Goal: Information Seeking & Learning: Learn about a topic

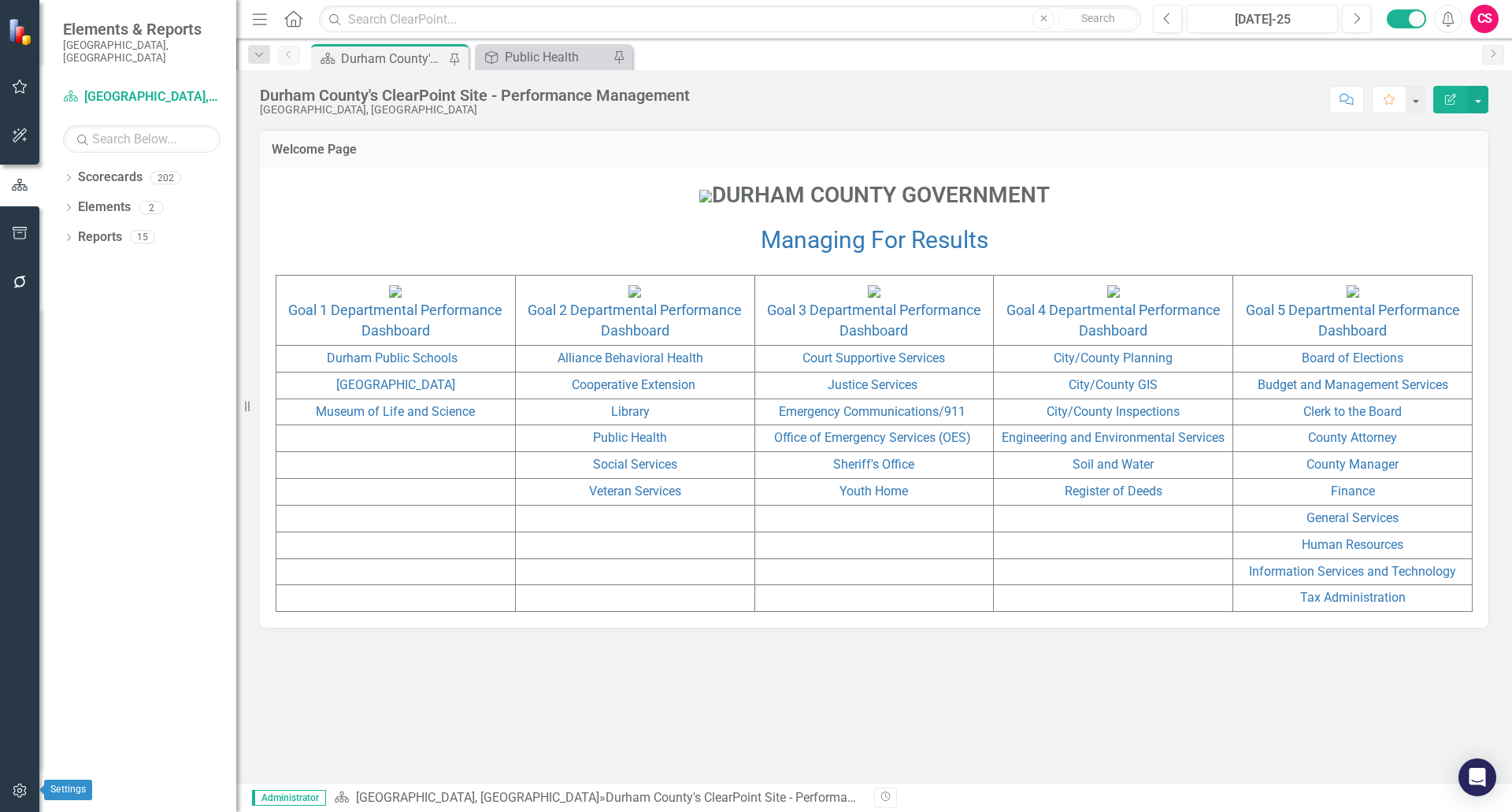
click at [14, 797] on icon "button" at bounding box center [20, 790] width 17 height 13
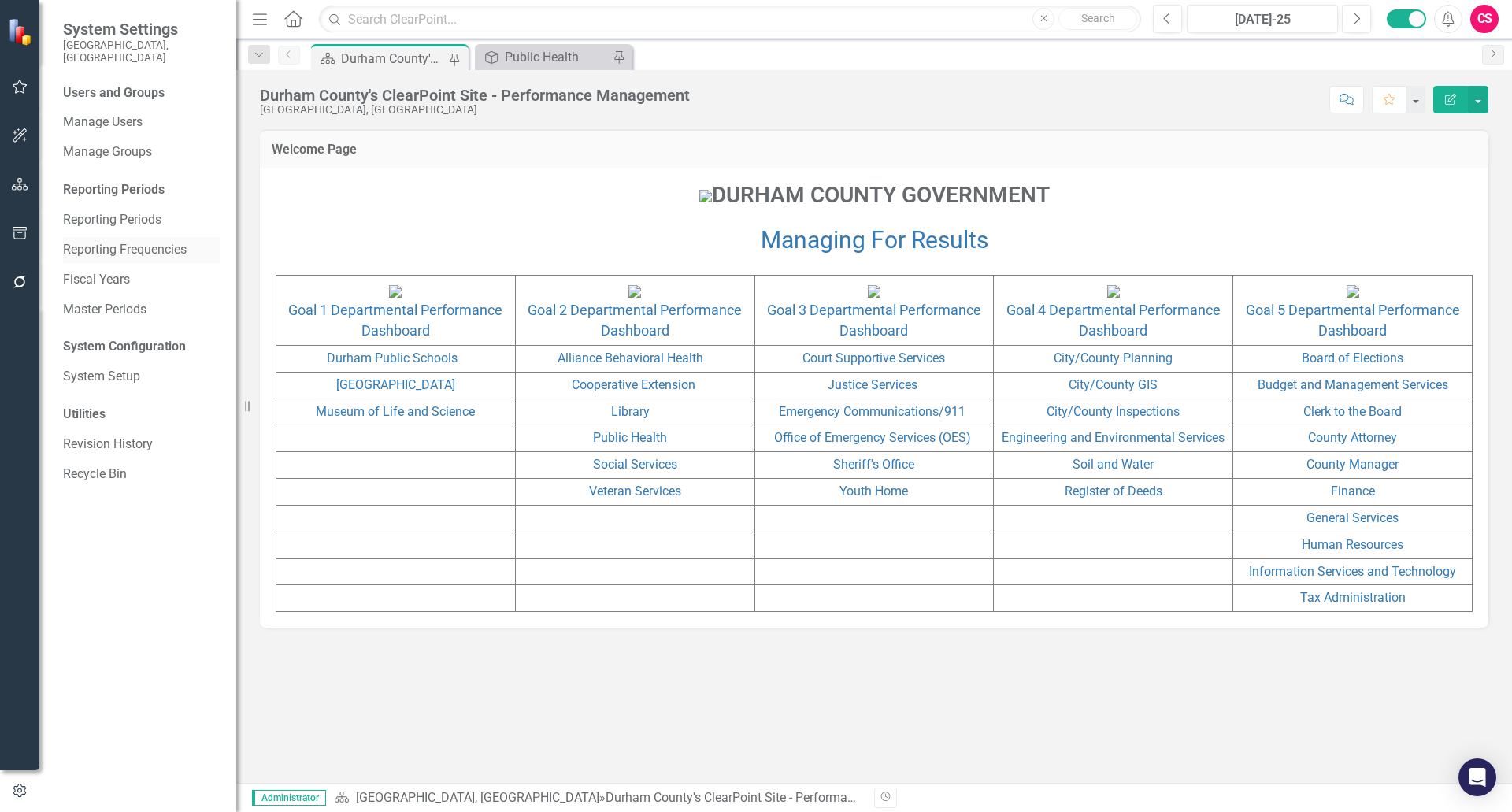
click at [126, 241] on link "Reporting Frequencies" at bounding box center [141, 250] width 157 height 19
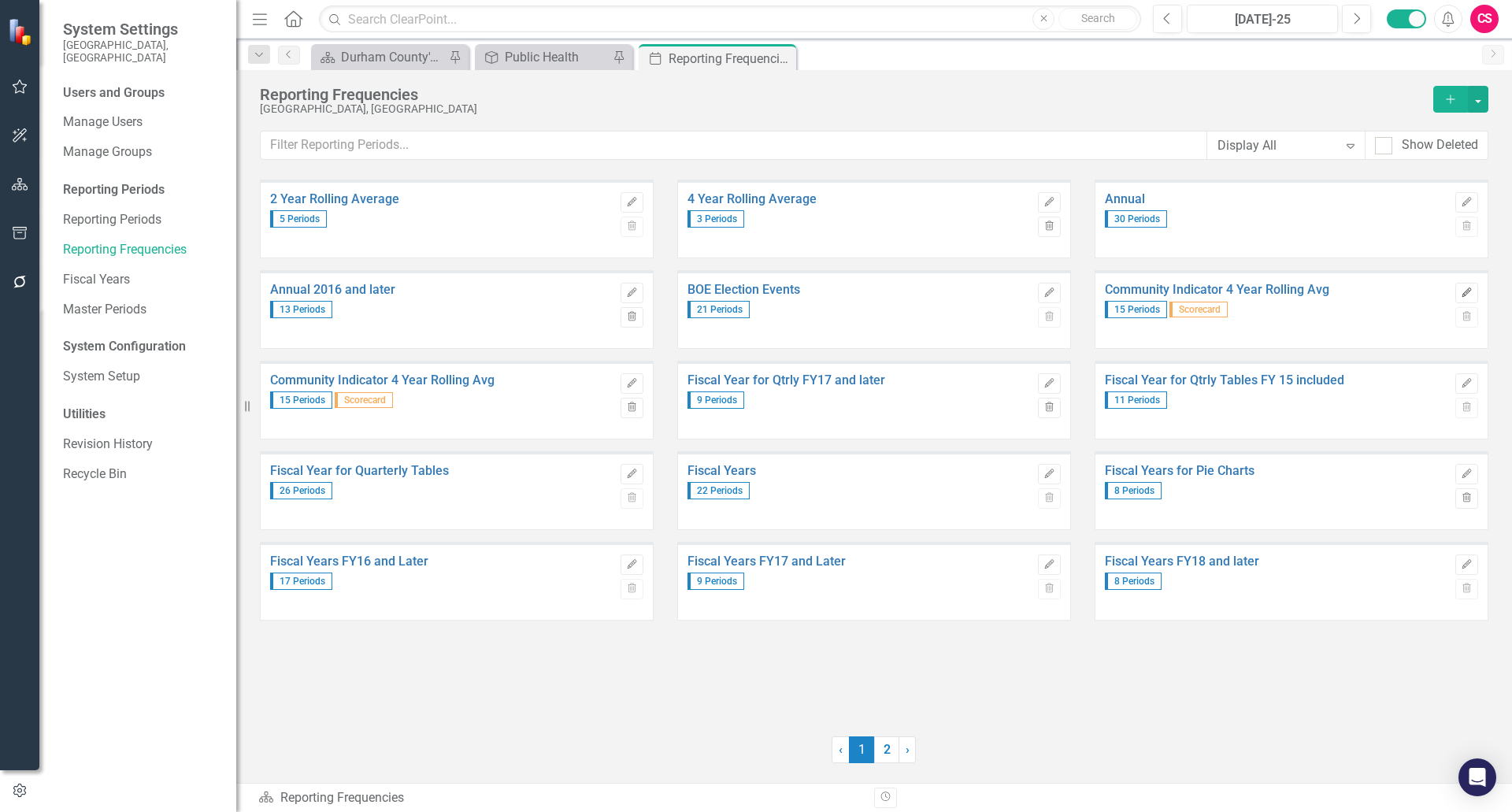
click at [1463, 286] on button "Edit" at bounding box center [1467, 293] width 23 height 20
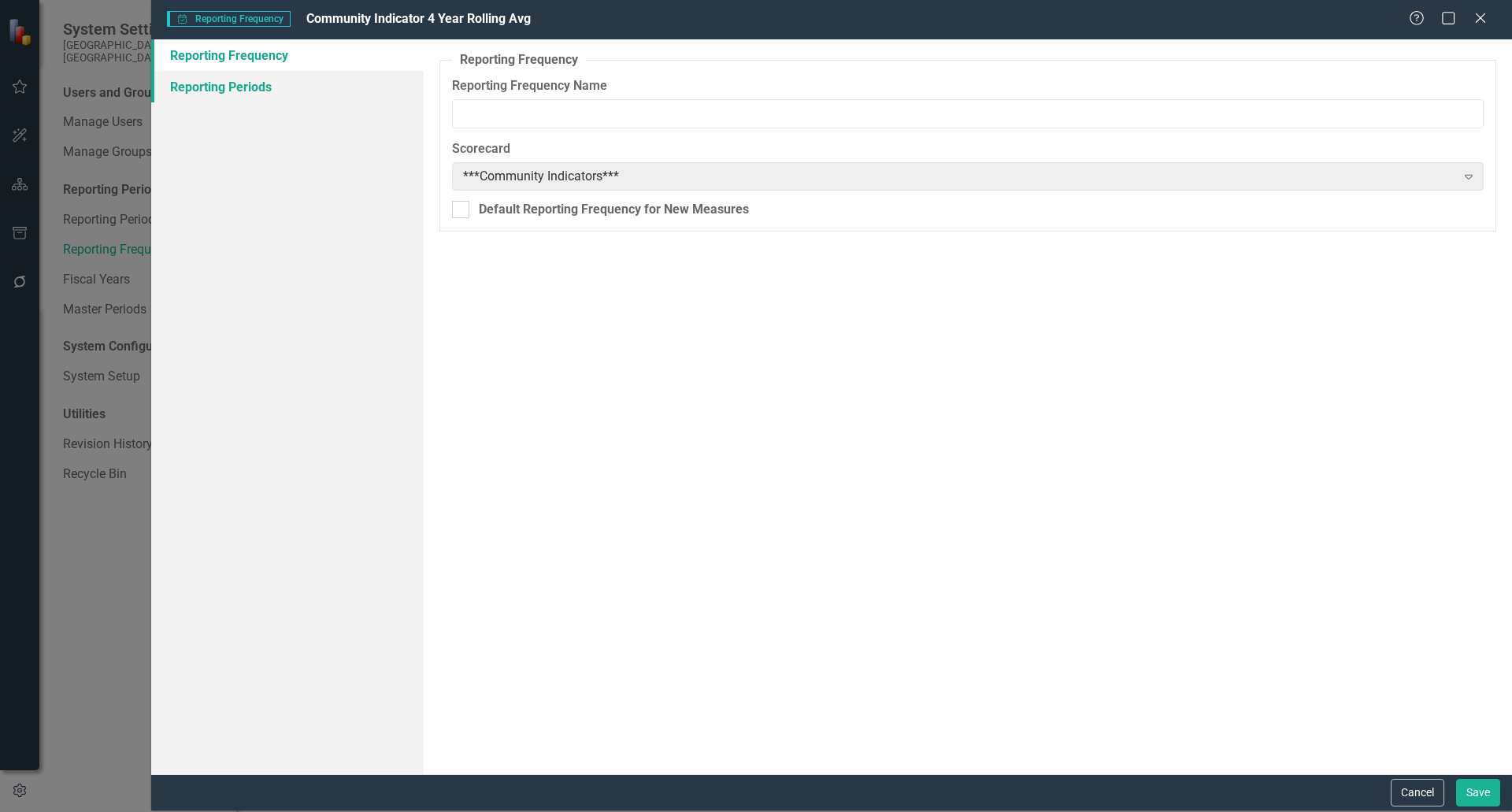
type input "Community Indicator 4 Year Rolling Avg"
click at [272, 84] on link "Reporting Periods" at bounding box center [288, 86] width 273 height 31
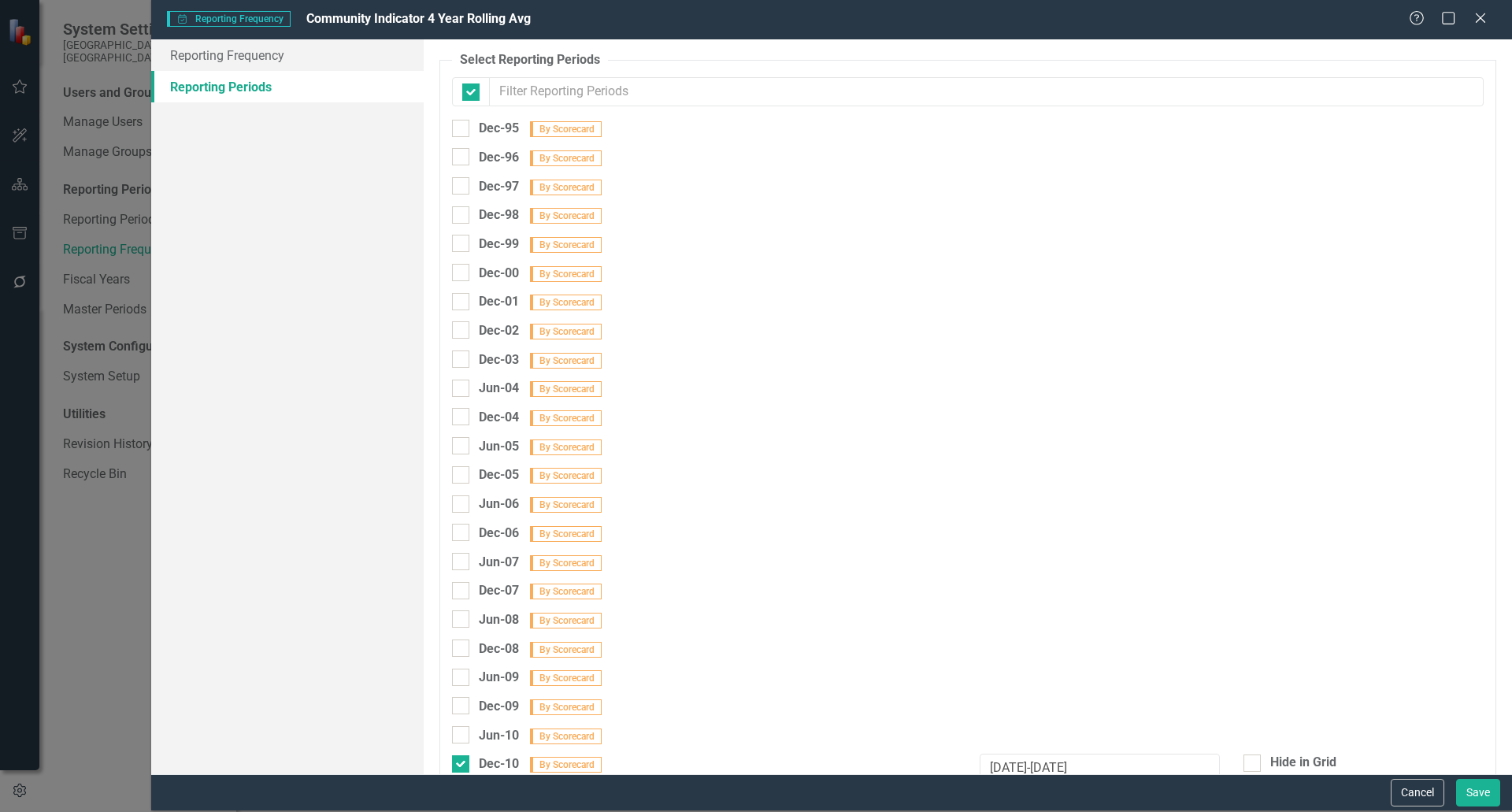
checkbox input "false"
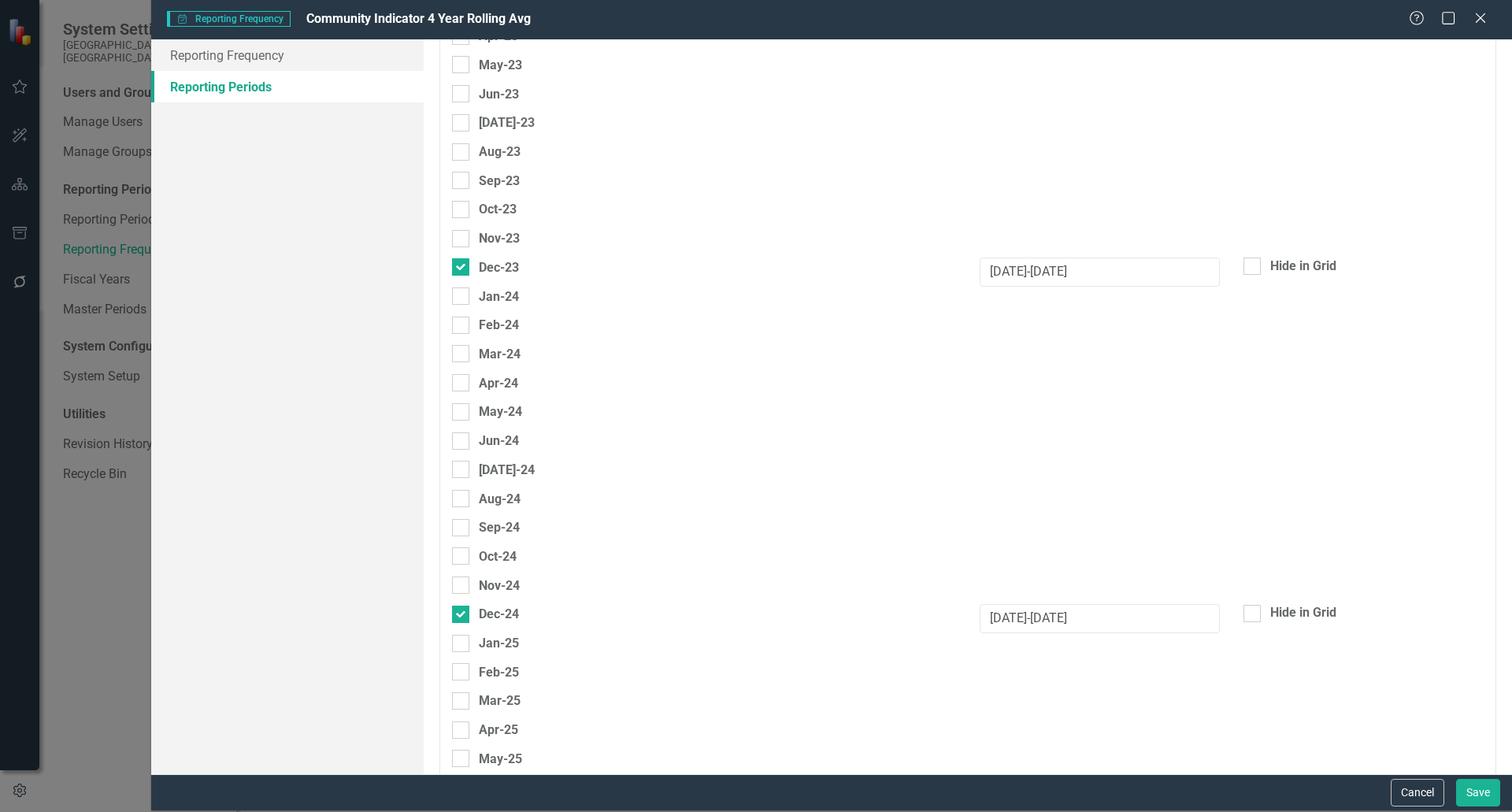
scroll to position [4411, 0]
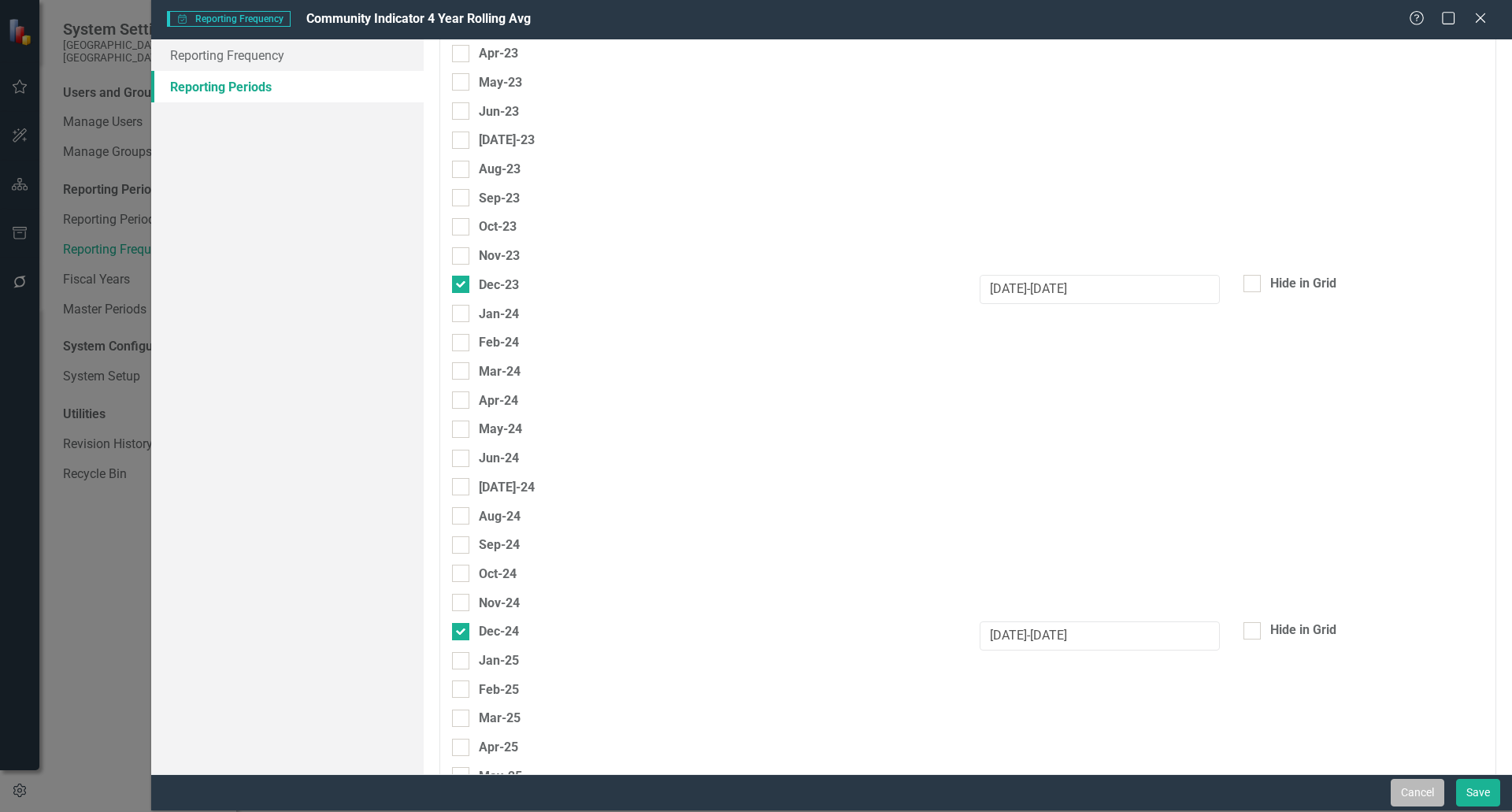
click at [1401, 785] on button "Cancel" at bounding box center [1418, 793] width 54 height 28
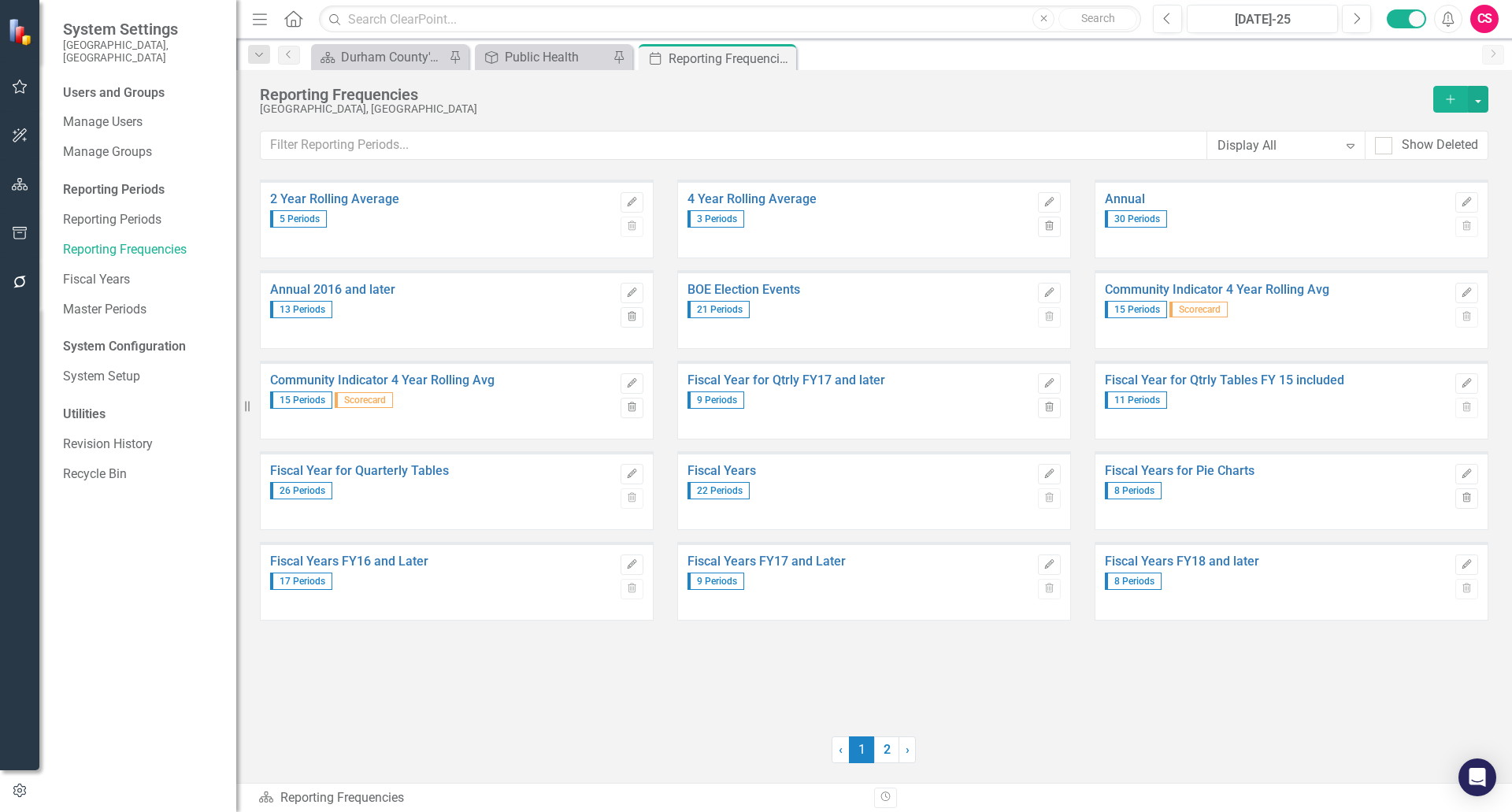
click at [14, 188] on icon "button" at bounding box center [20, 184] width 17 height 13
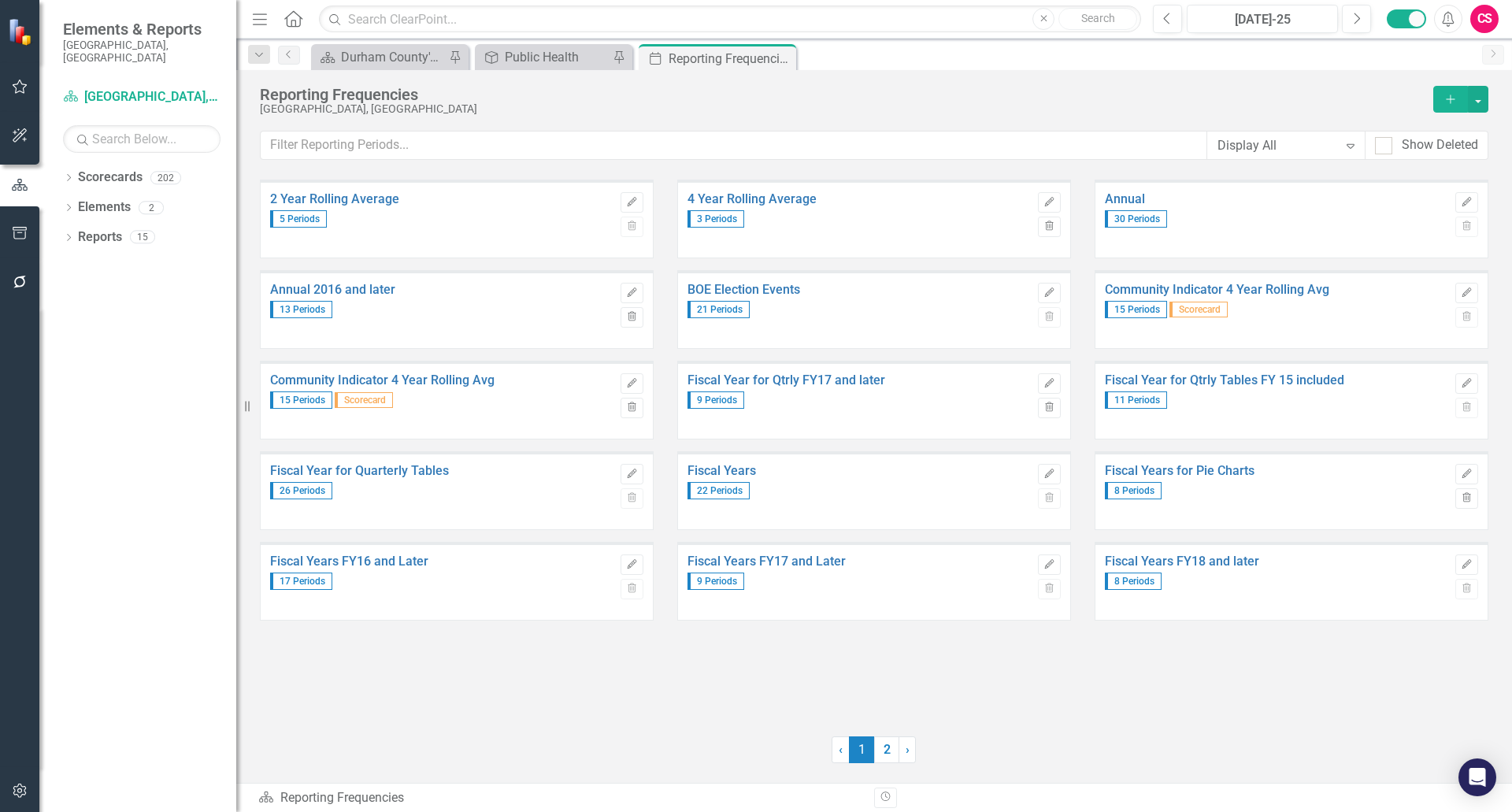
click at [292, 20] on icon at bounding box center [294, 19] width 19 height 17
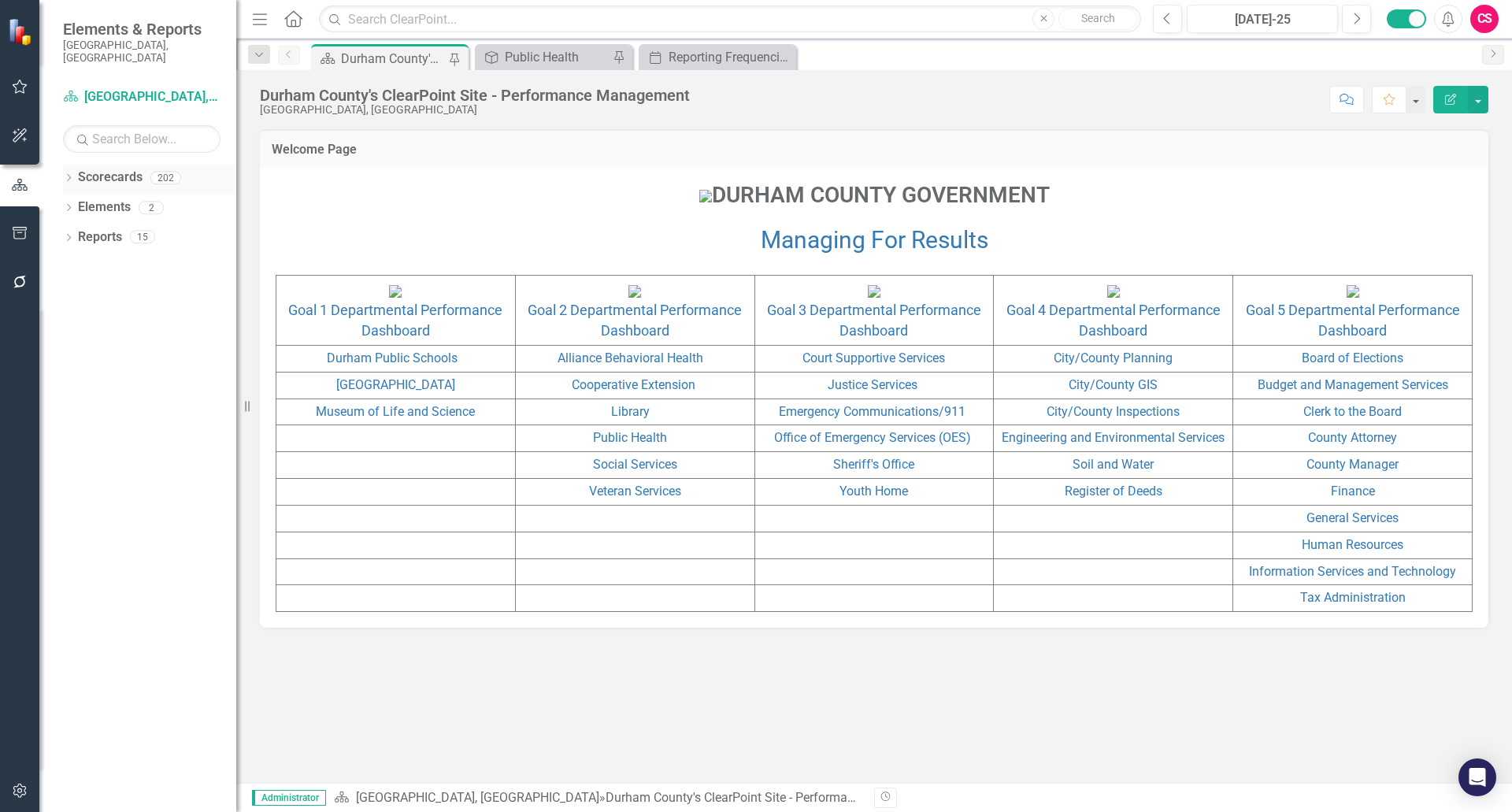
click at [69, 173] on div "Dropdown" at bounding box center [68, 180] width 11 height 13
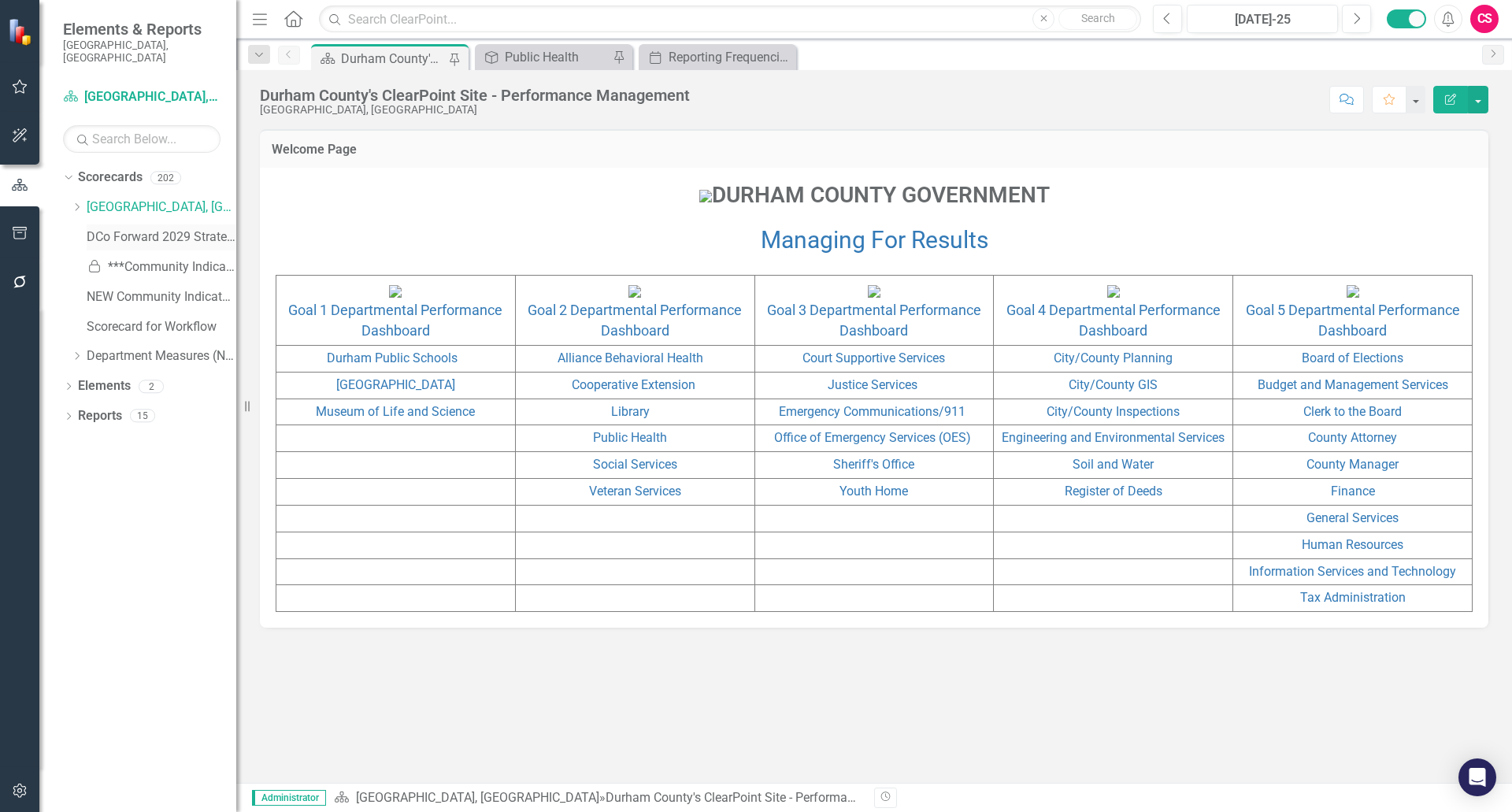
click at [126, 228] on link "DCo Forward 2029 Strategic Plan" at bounding box center [162, 237] width 150 height 19
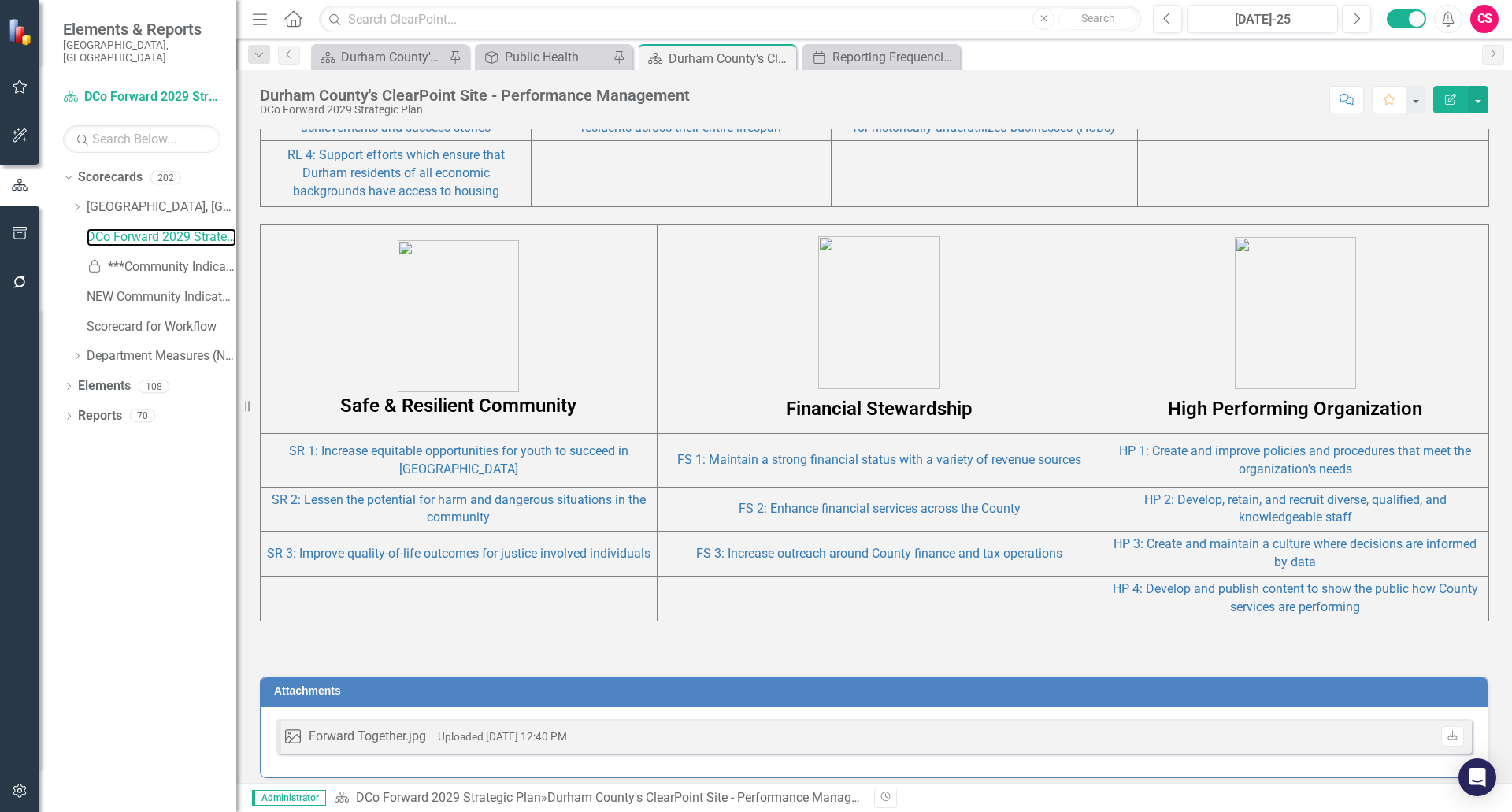
scroll to position [1289, 0]
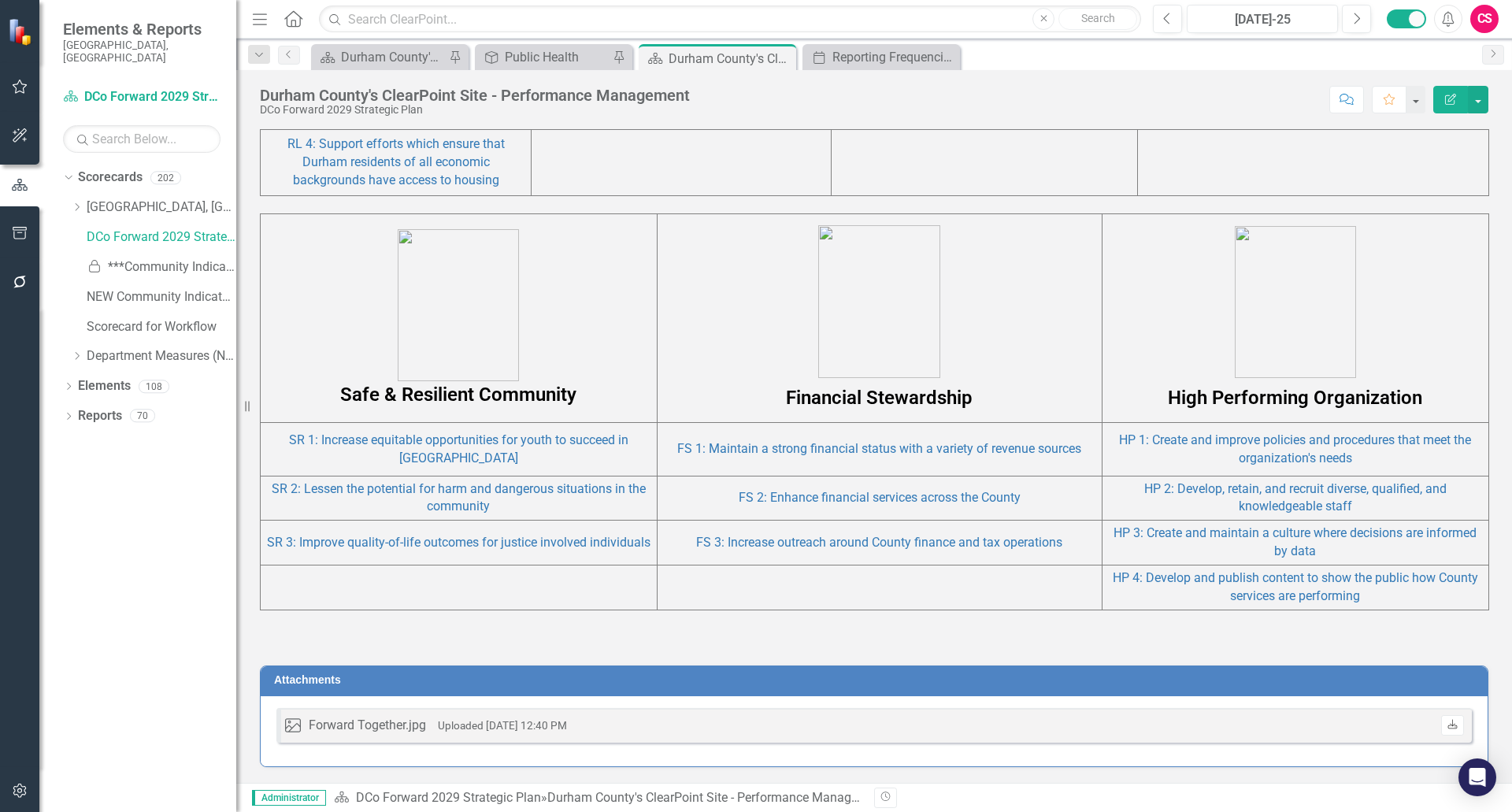
click at [1441, 726] on link "Download" at bounding box center [1452, 725] width 23 height 20
click at [1489, 804] on div "Revision History" at bounding box center [1496, 798] width 1244 height 20
click at [135, 289] on link "NEW Community Indicators" at bounding box center [162, 298] width 150 height 19
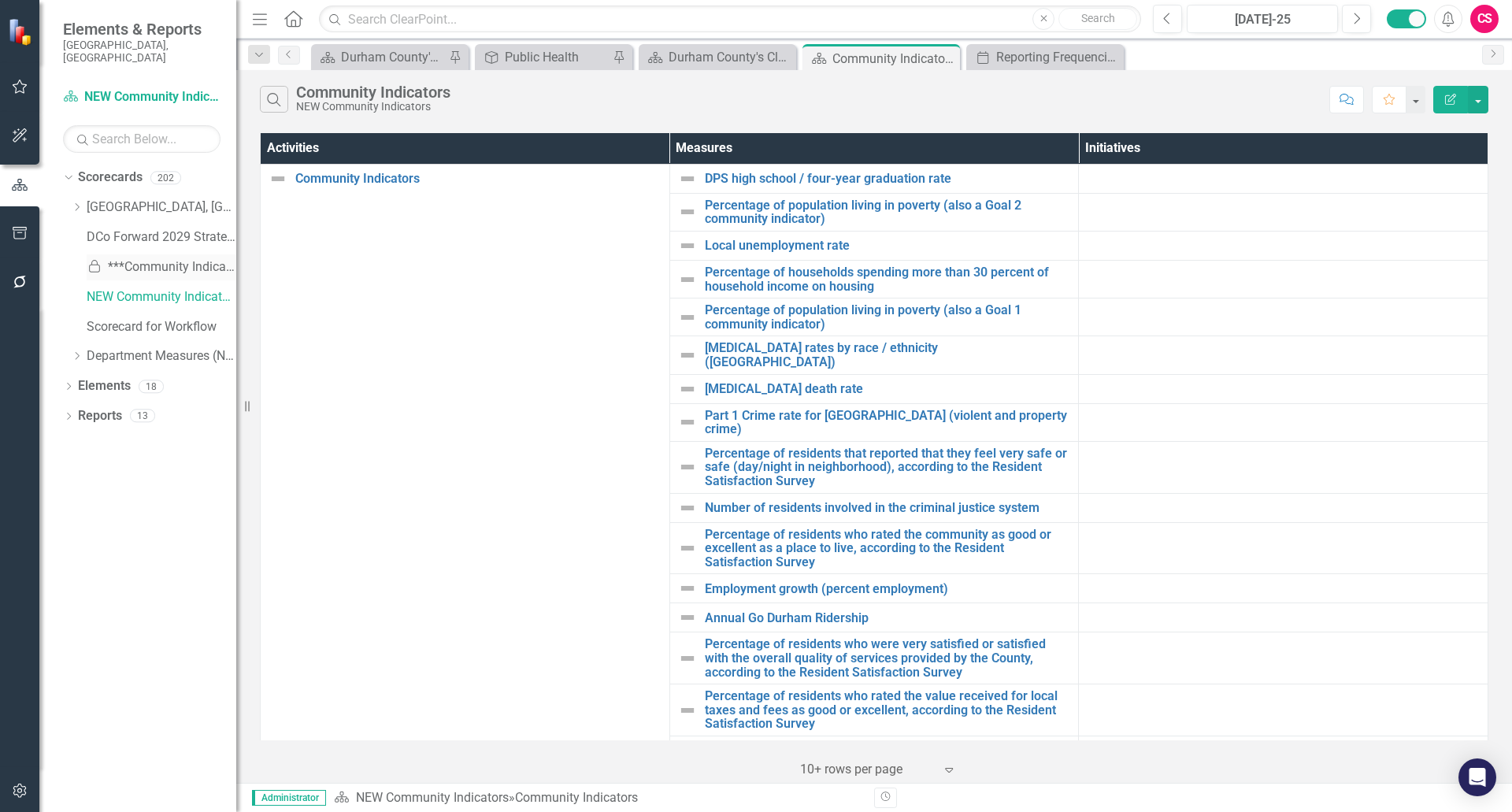
click at [142, 258] on link "Locked ***Community Indicators***" at bounding box center [162, 268] width 150 height 19
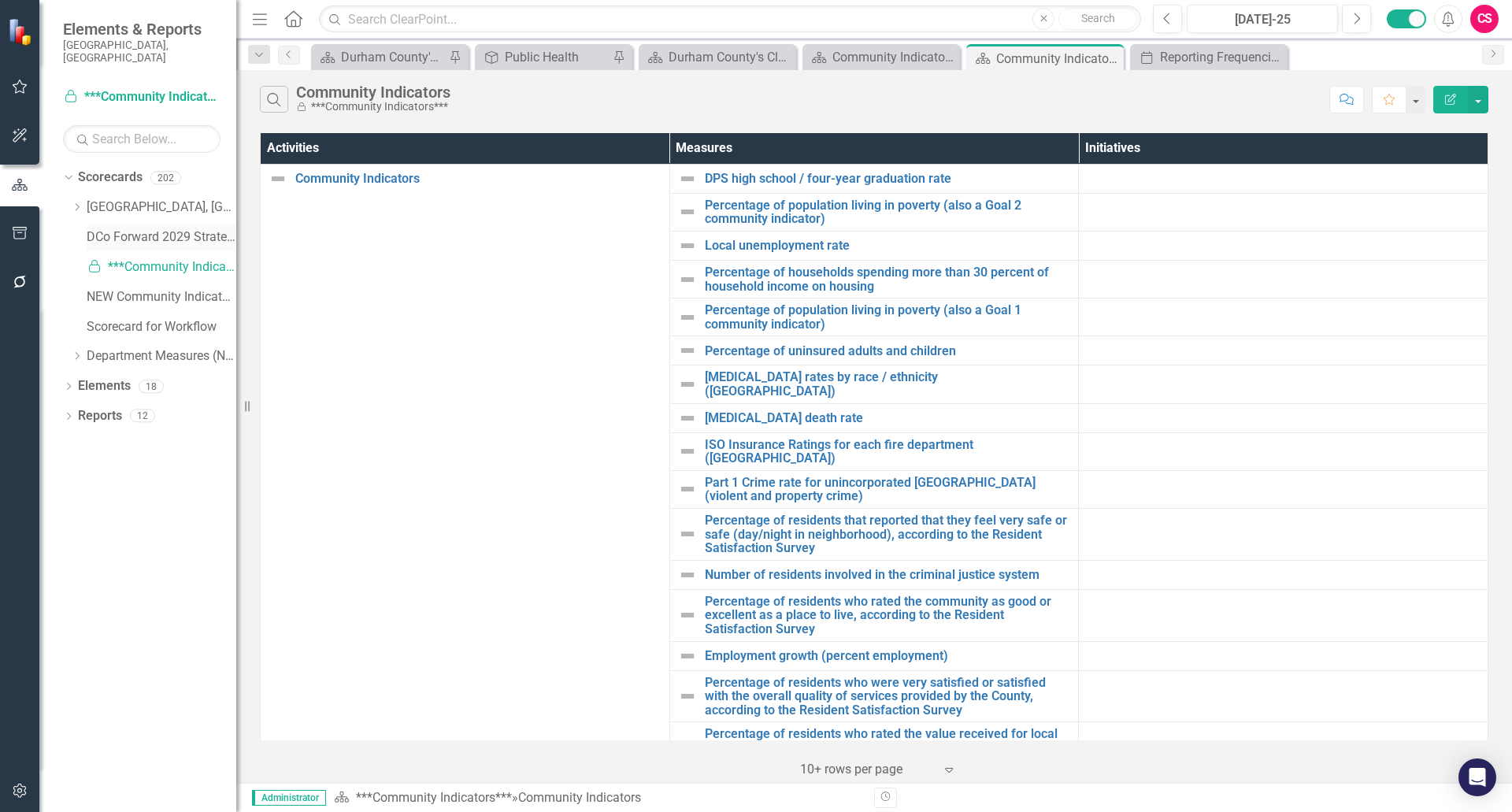
click at [172, 228] on link "DCo Forward 2029 Strategic Plan" at bounding box center [162, 237] width 150 height 19
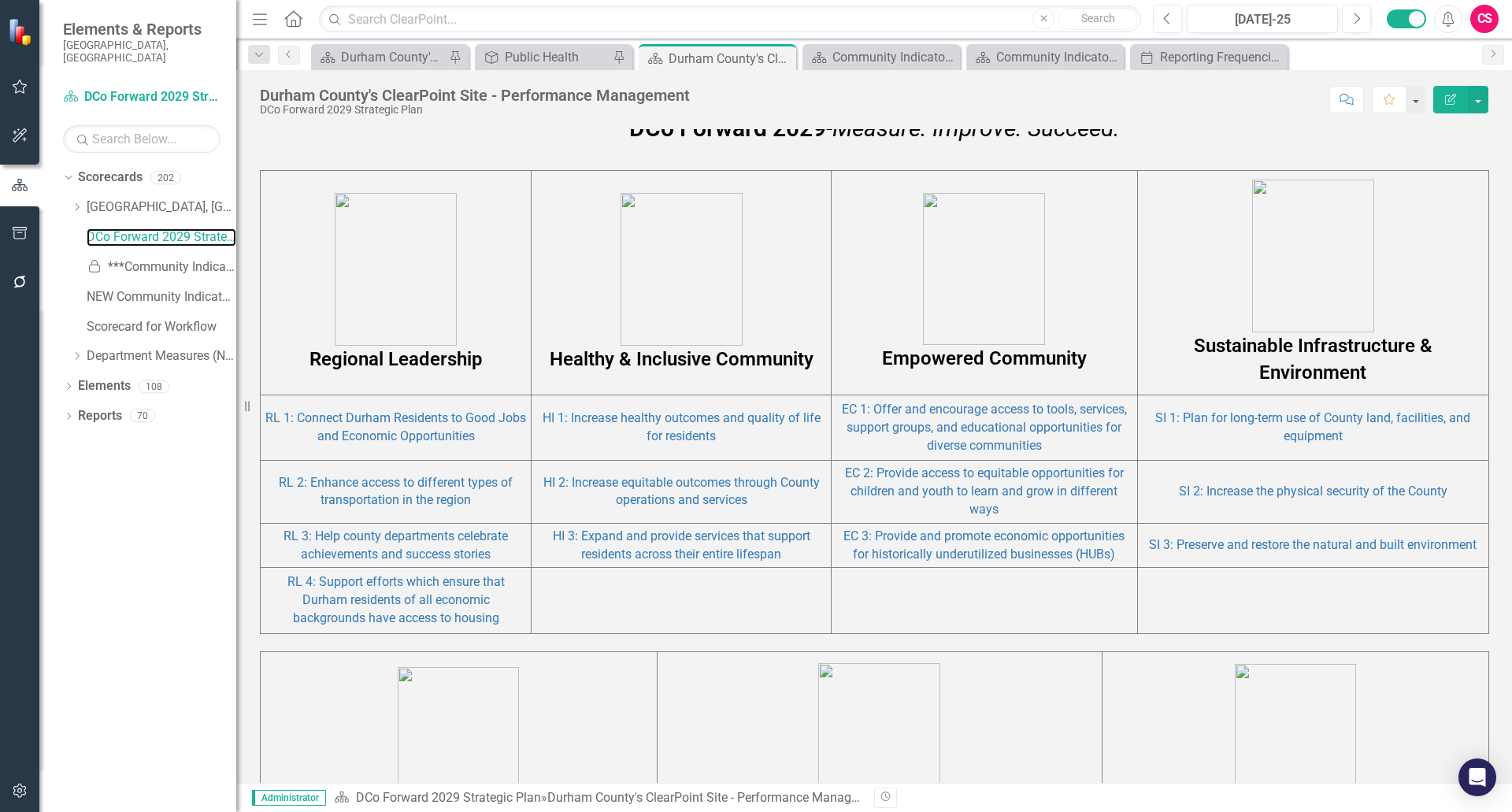
scroll to position [1024, 0]
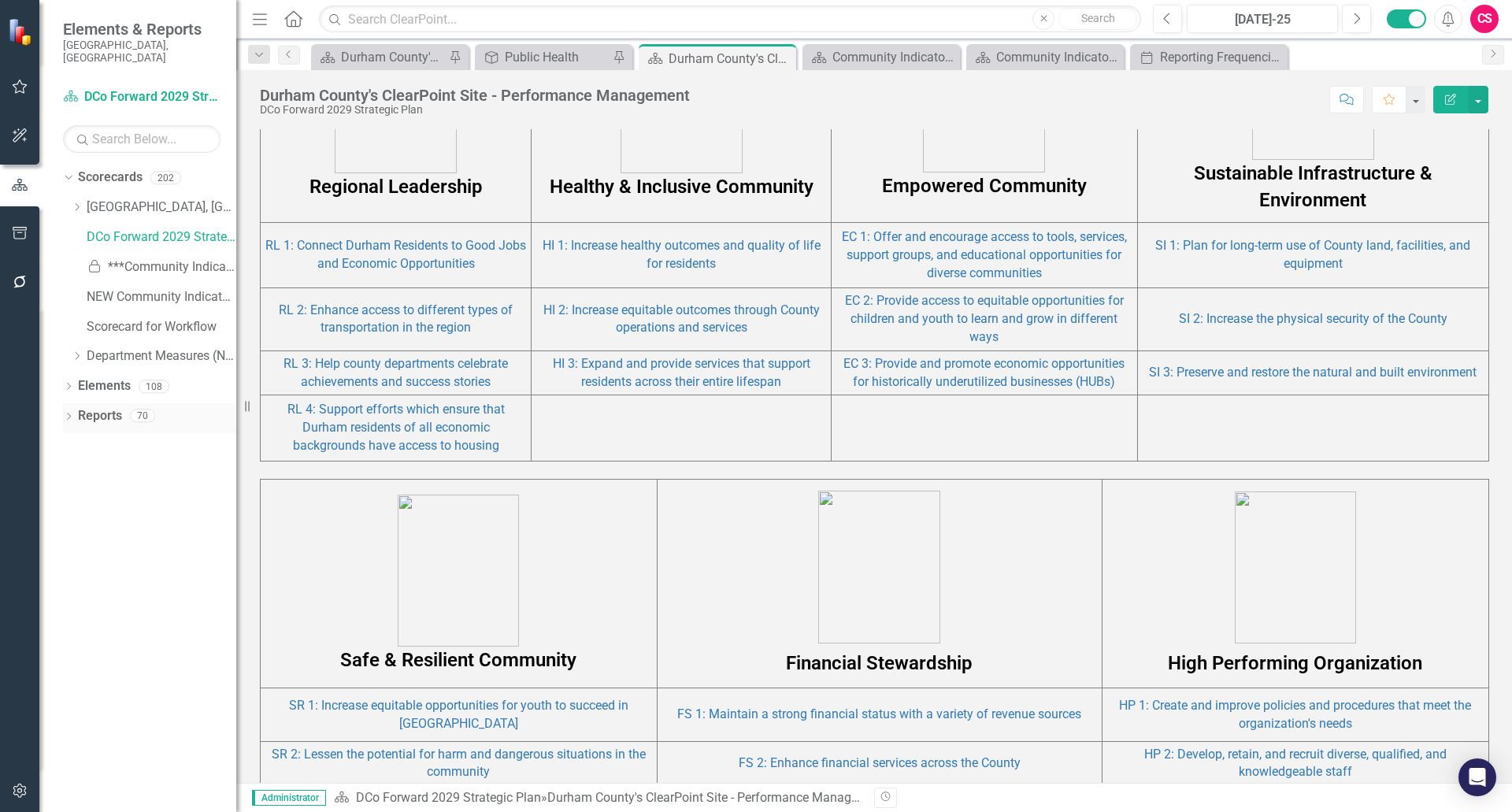
click at [101, 407] on link "Reports" at bounding box center [100, 417] width 44 height 19
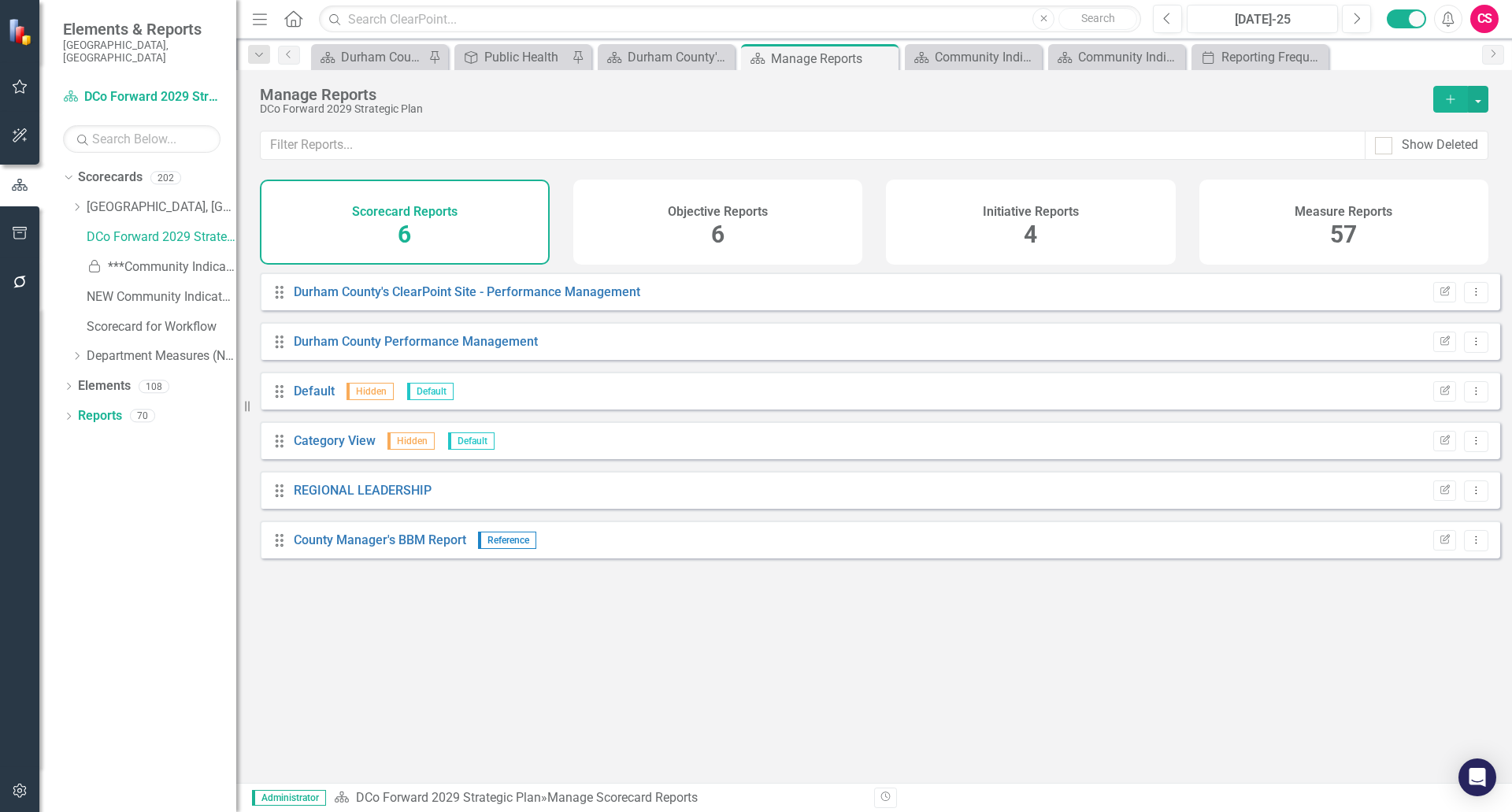
click at [1393, 210] on div "Measure Reports 57" at bounding box center [1345, 221] width 289 height 85
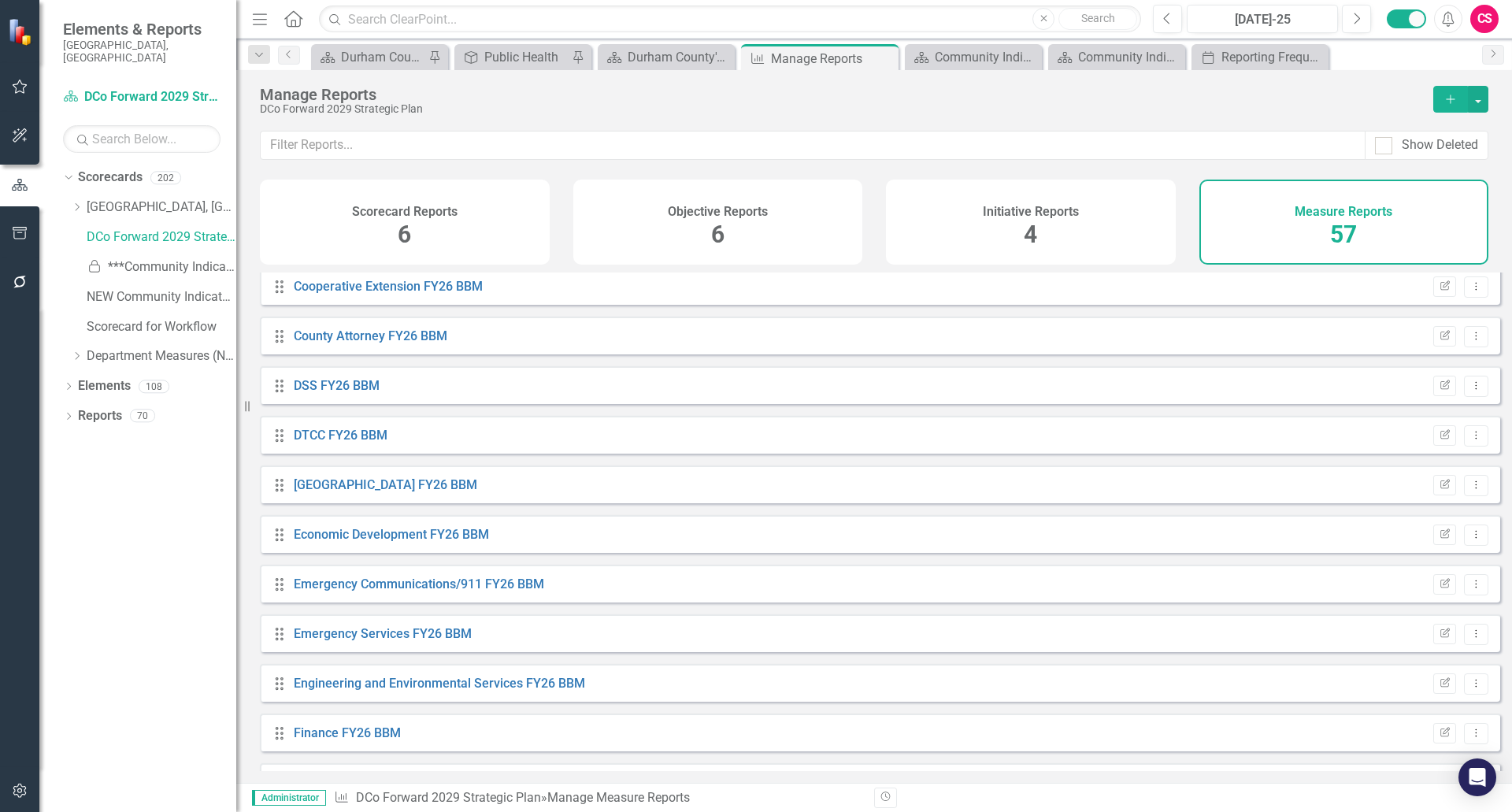
scroll to position [1103, 0]
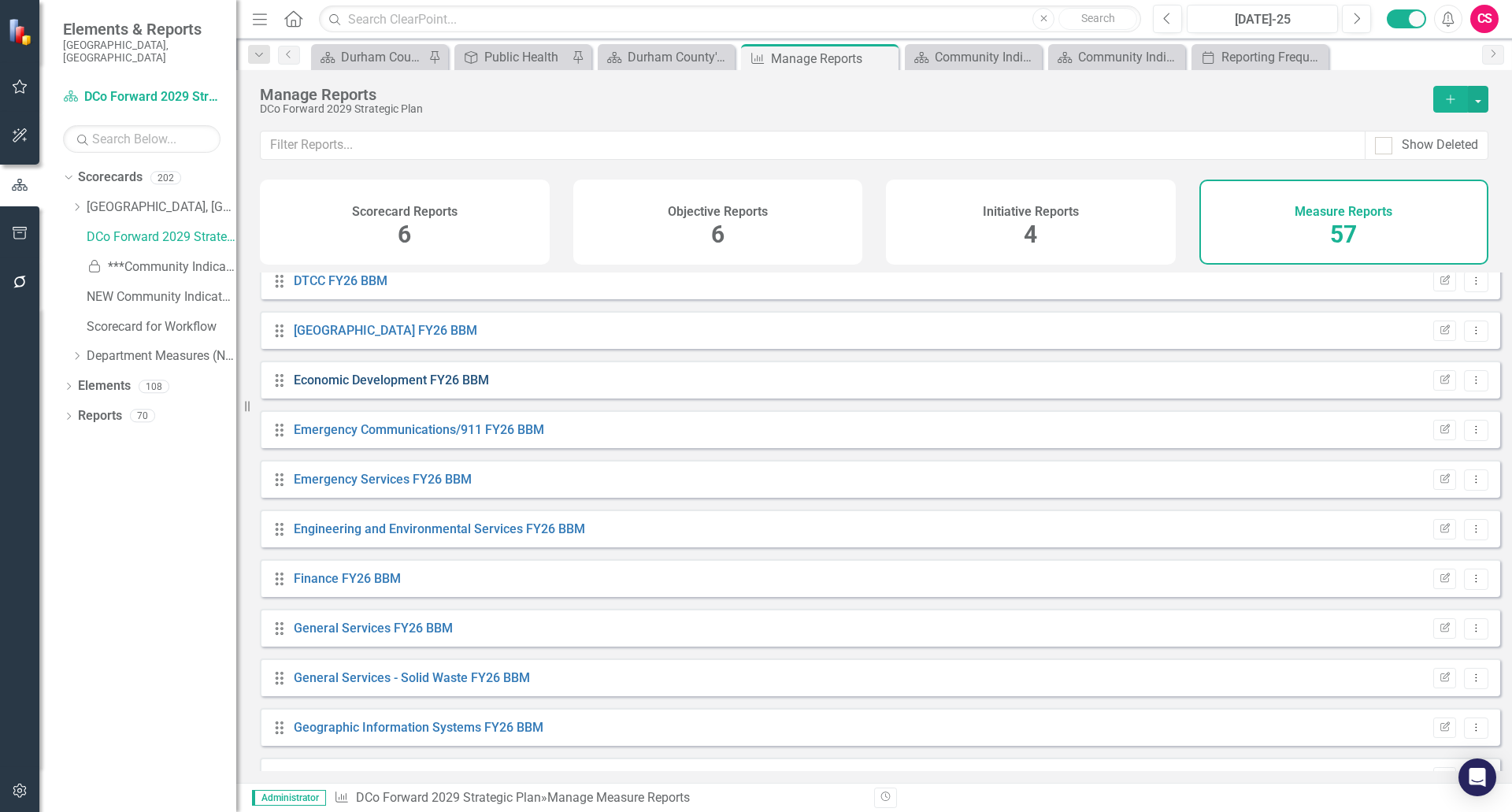
click at [355, 388] on link "Economic Development FY26 BBM" at bounding box center [391, 380] width 195 height 15
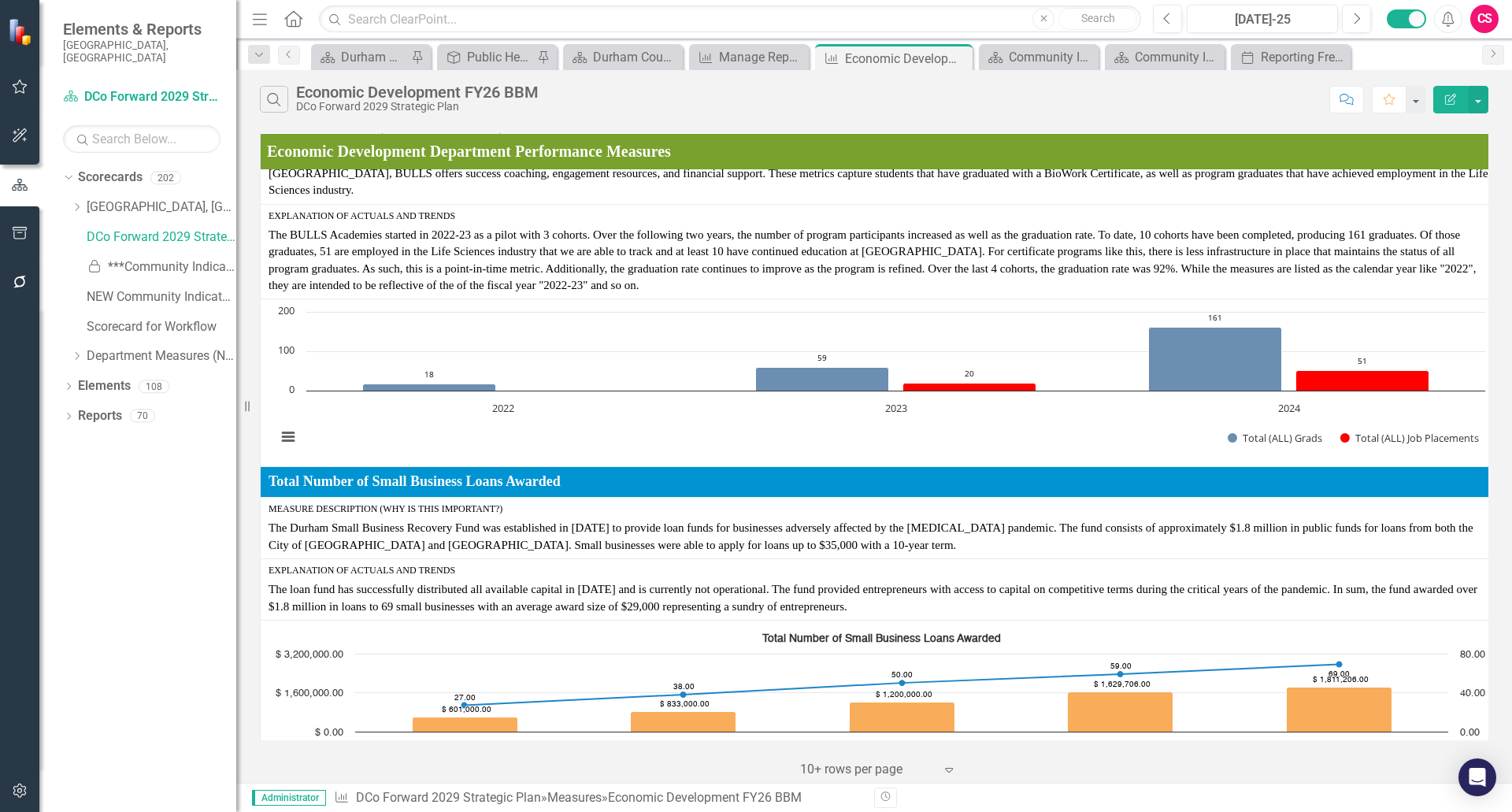
scroll to position [743, 0]
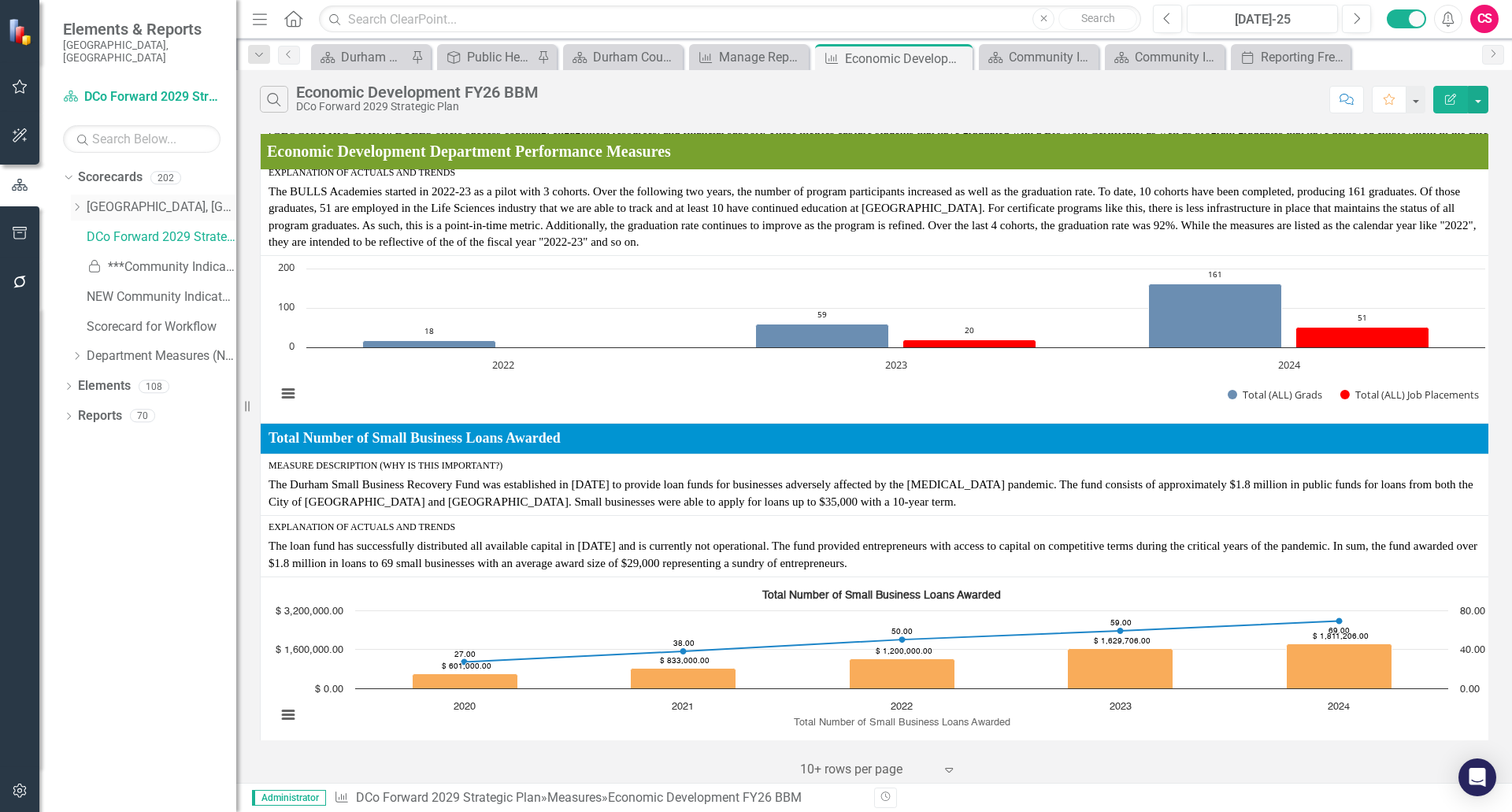
click at [82, 203] on icon "Dropdown" at bounding box center [77, 207] width 12 height 9
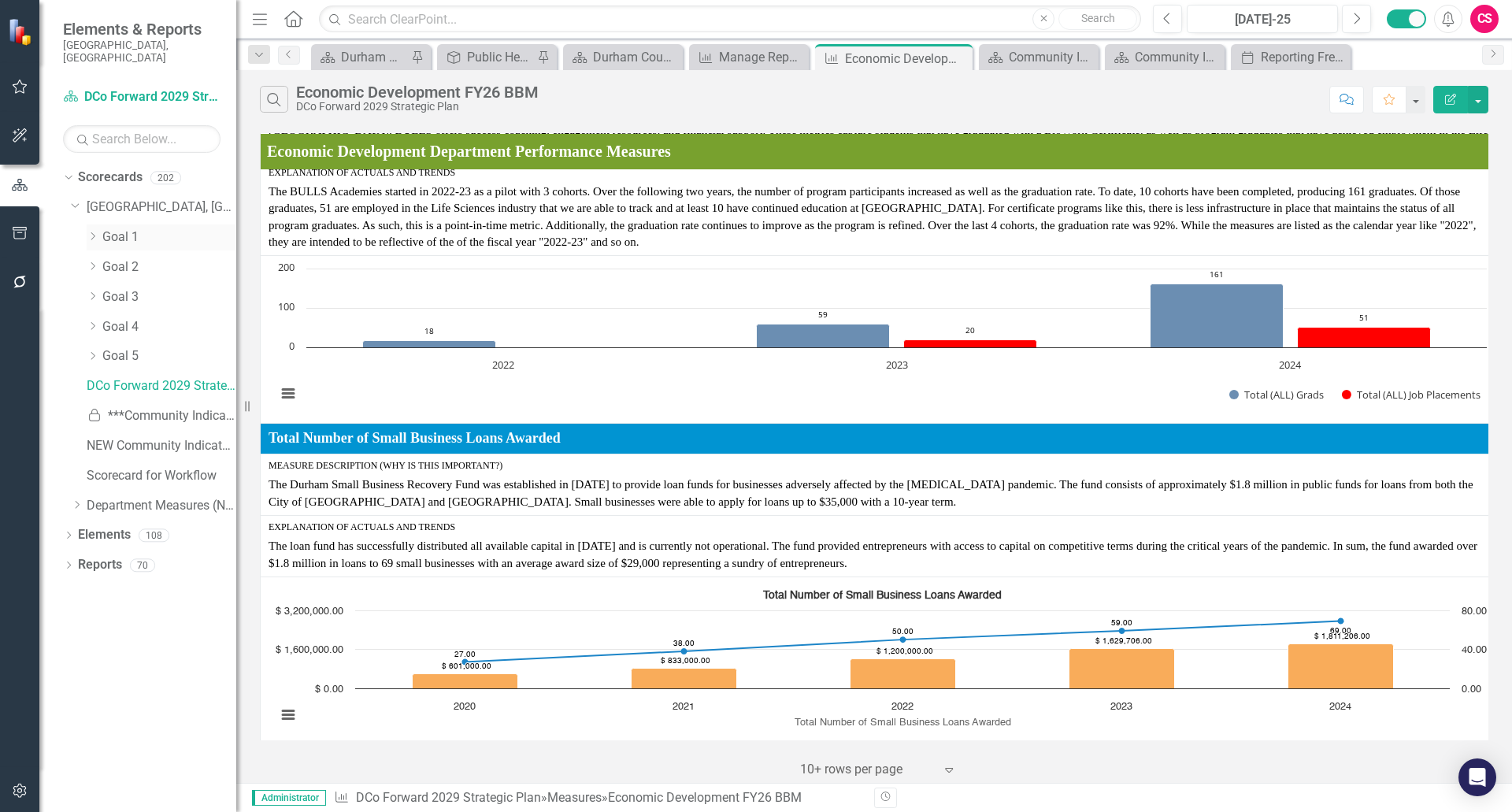
click at [87, 231] on div "Dropdown" at bounding box center [93, 237] width 12 height 13
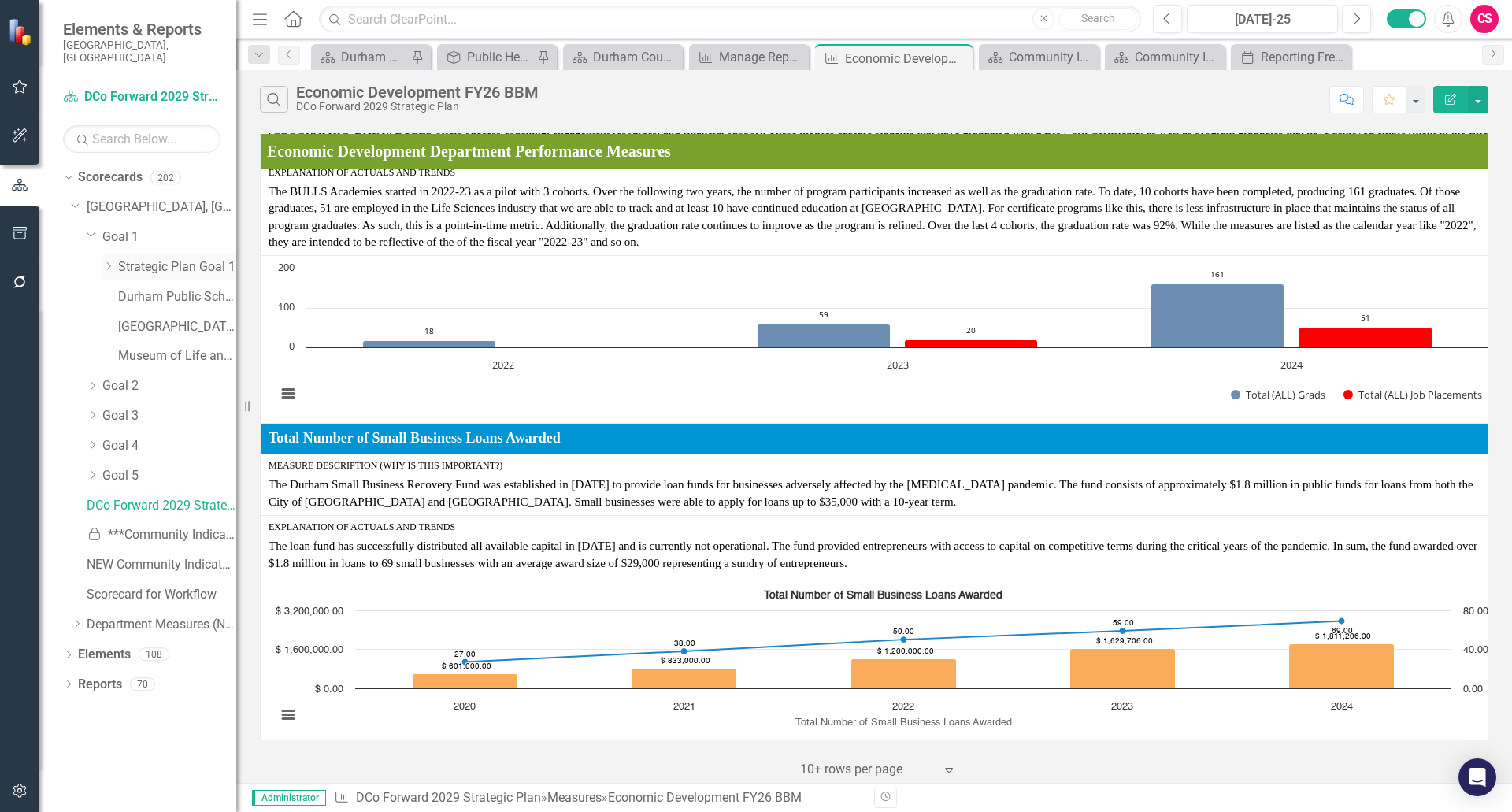
click at [109, 262] on icon "Dropdown" at bounding box center [109, 266] width 12 height 9
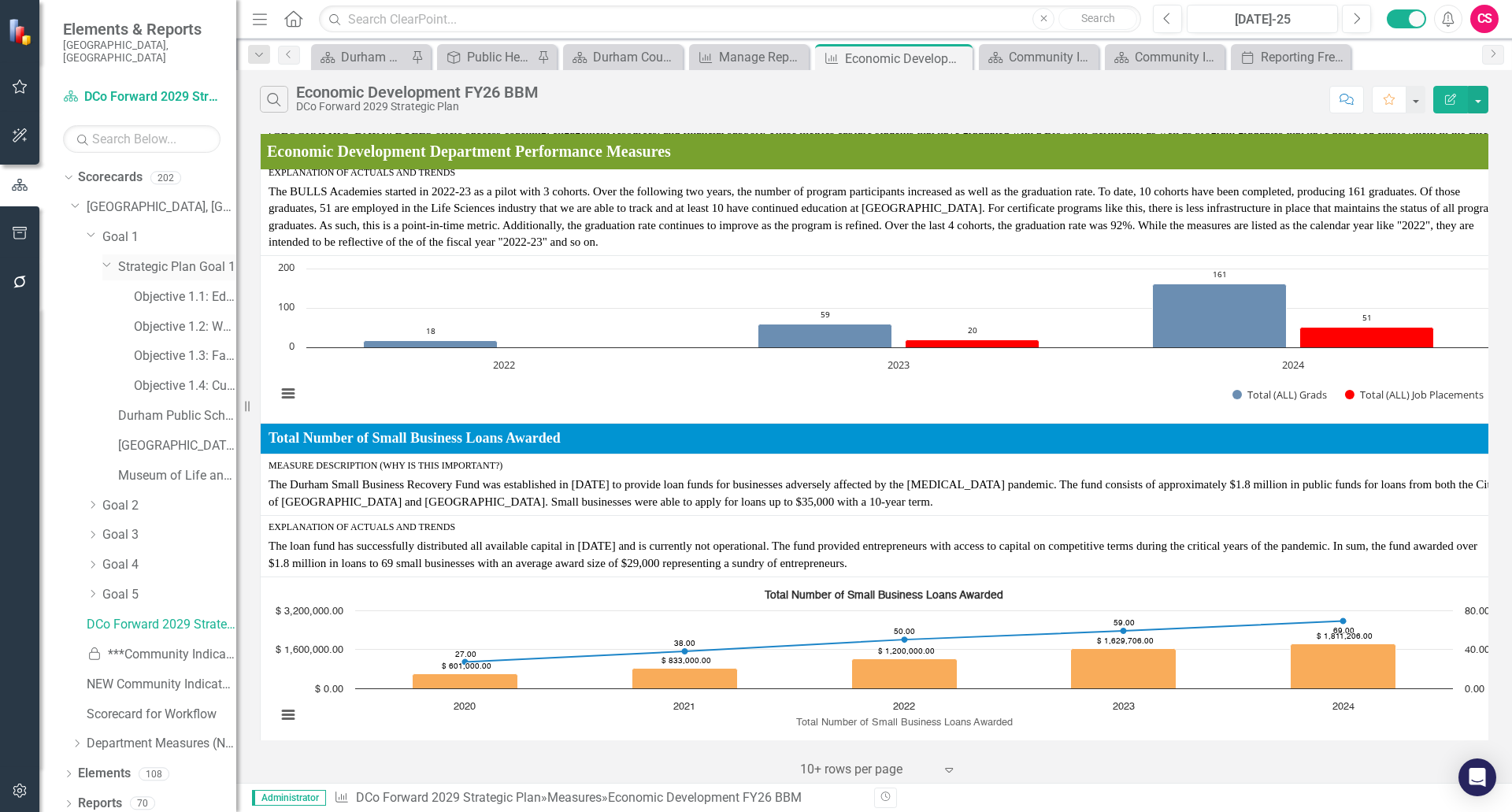
click at [109, 258] on icon "Dropdown" at bounding box center [107, 264] width 9 height 12
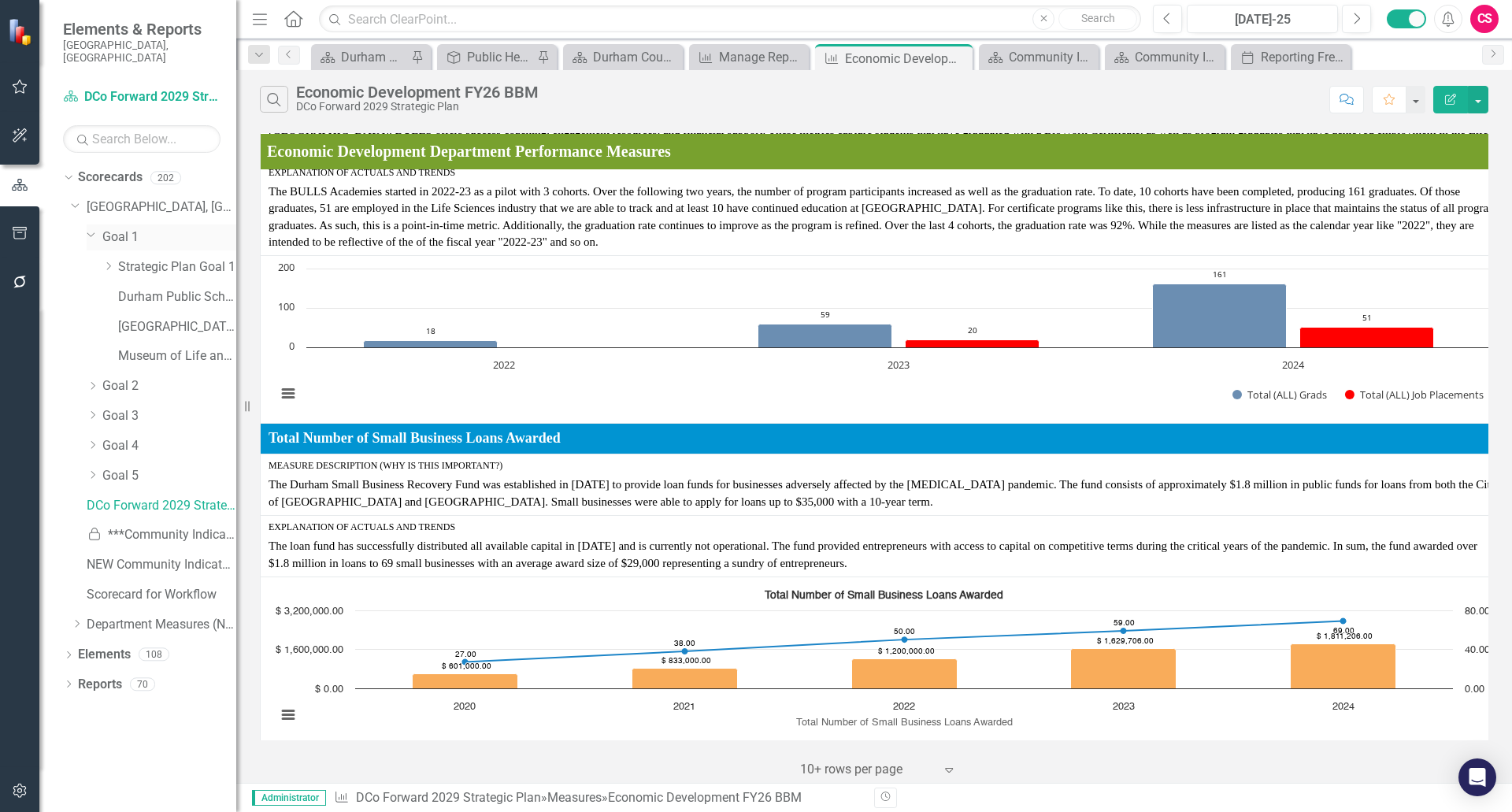
click at [98, 230] on div "Dropdown Goal 1" at bounding box center [162, 237] width 150 height 26
click at [93, 228] on icon "Dropdown" at bounding box center [91, 234] width 9 height 12
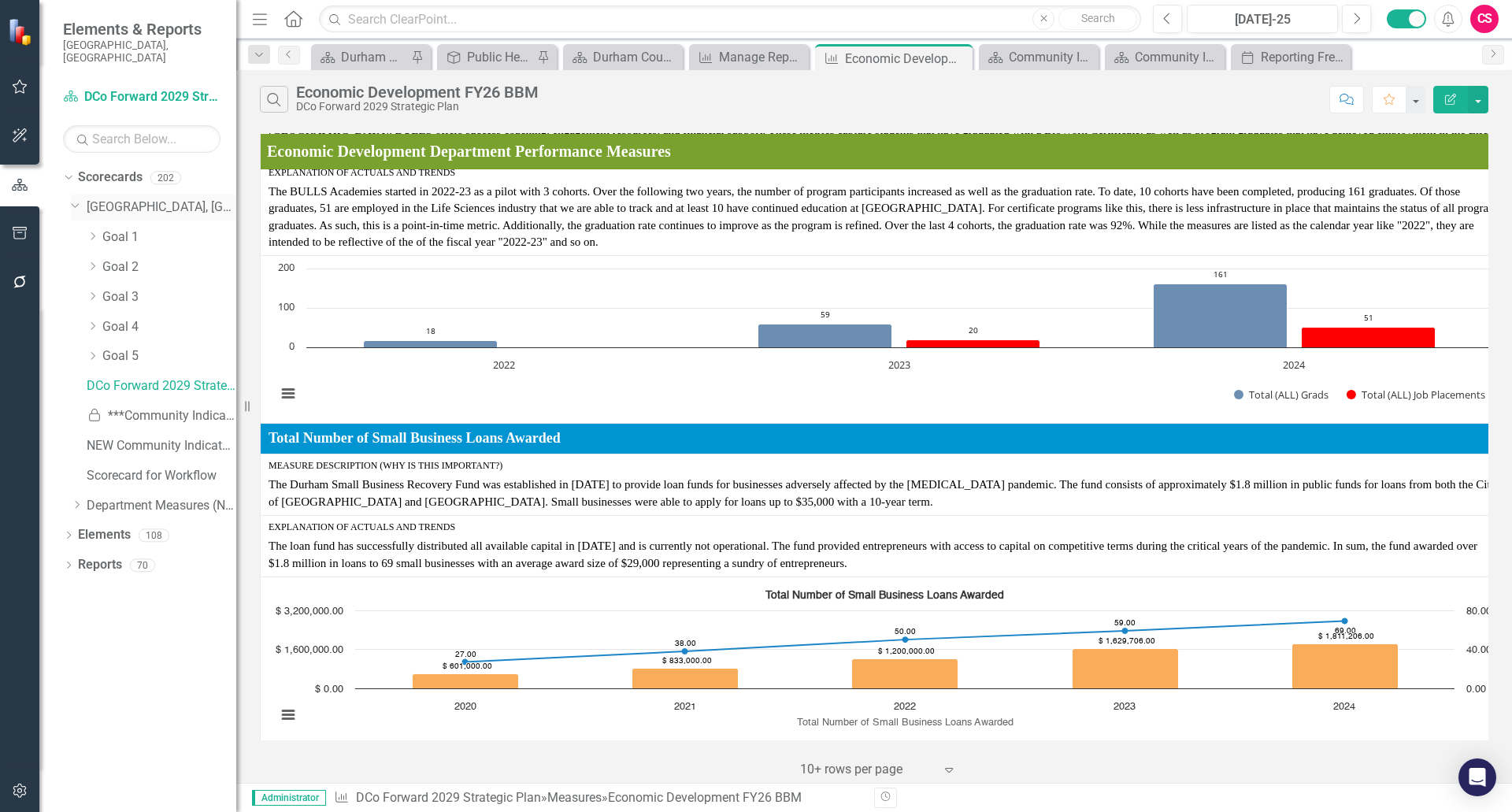
click at [79, 199] on icon "Dropdown" at bounding box center [75, 204] width 9 height 12
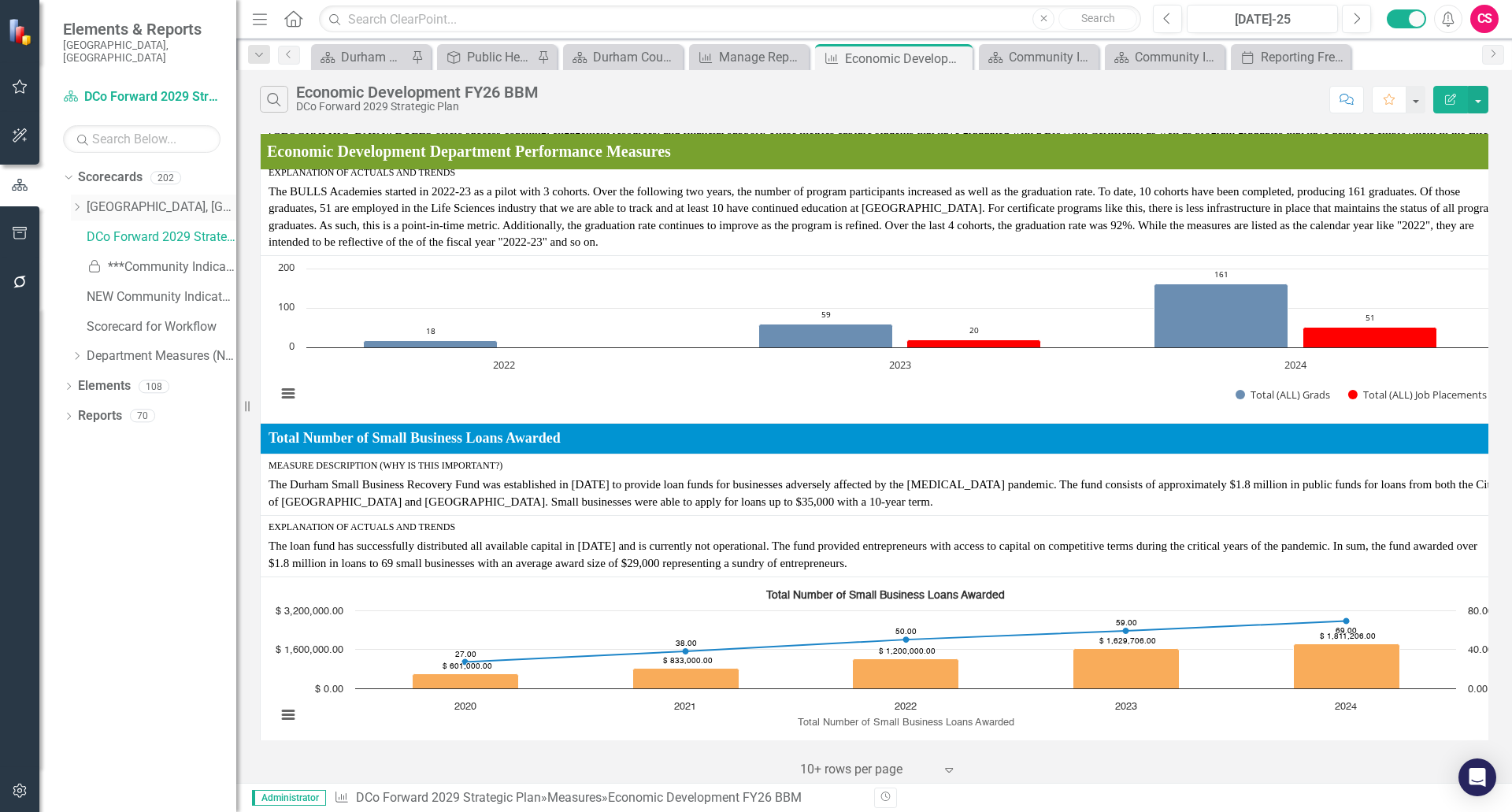
click at [119, 199] on link "[GEOGRAPHIC_DATA], [GEOGRAPHIC_DATA]" at bounding box center [162, 208] width 150 height 19
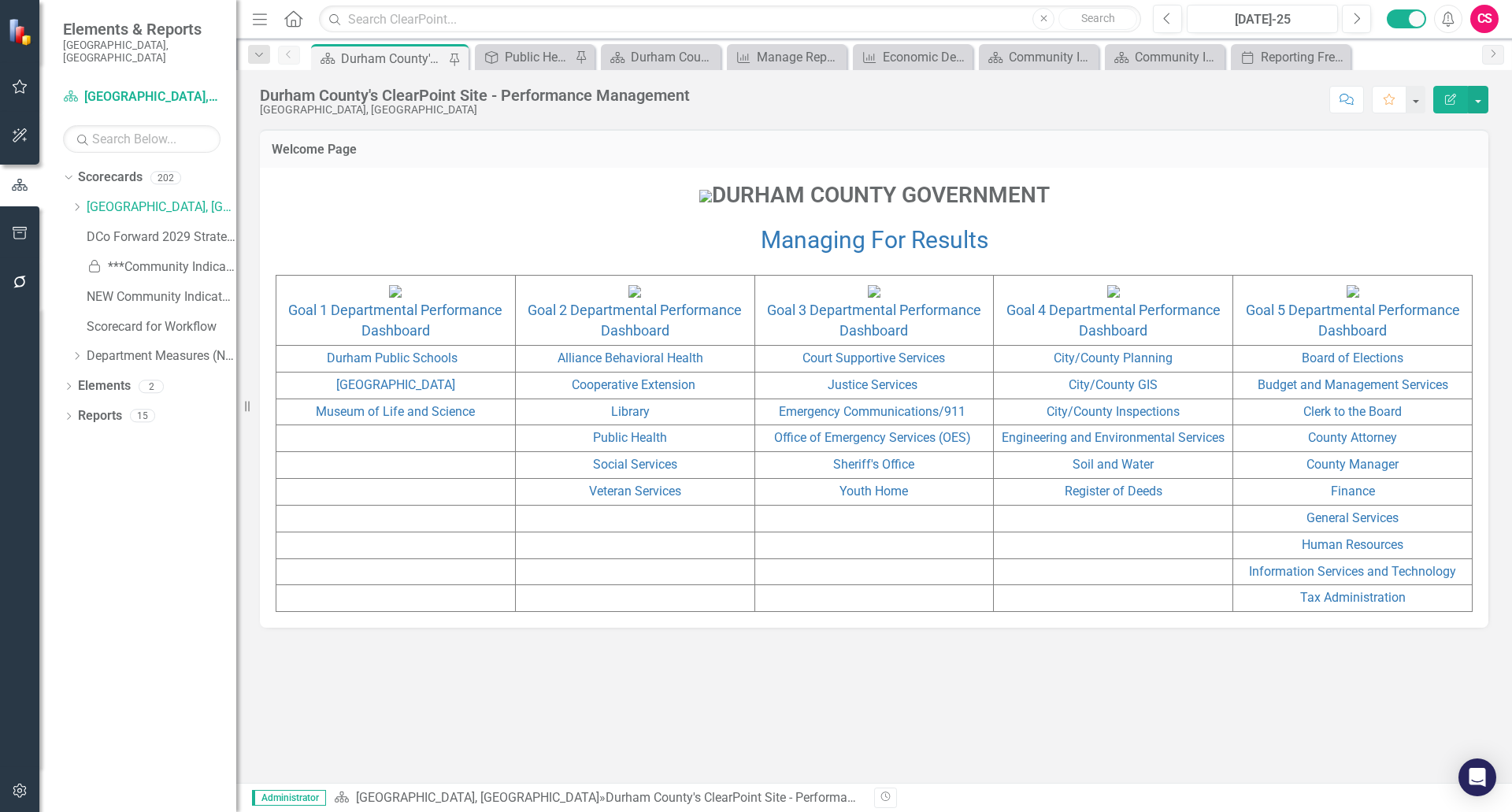
click at [1305, 215] on p "DURHAM COUNTY GOVERNMENT" at bounding box center [874, 196] width 1197 height 34
click at [650, 56] on div "Durham County's ClearPoint Site - Performance Management" at bounding box center [664, 56] width 66 height 19
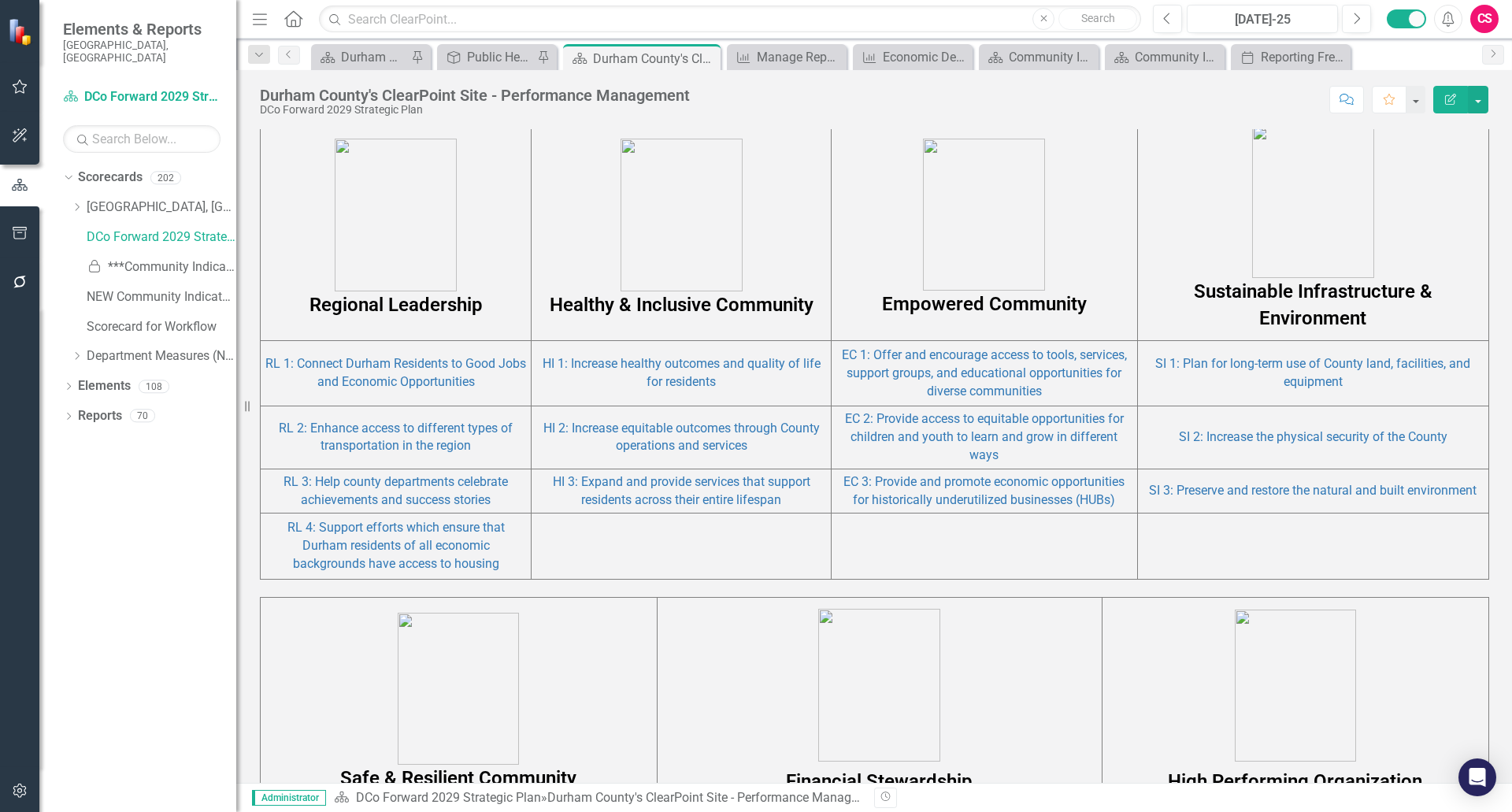
scroll to position [895, 0]
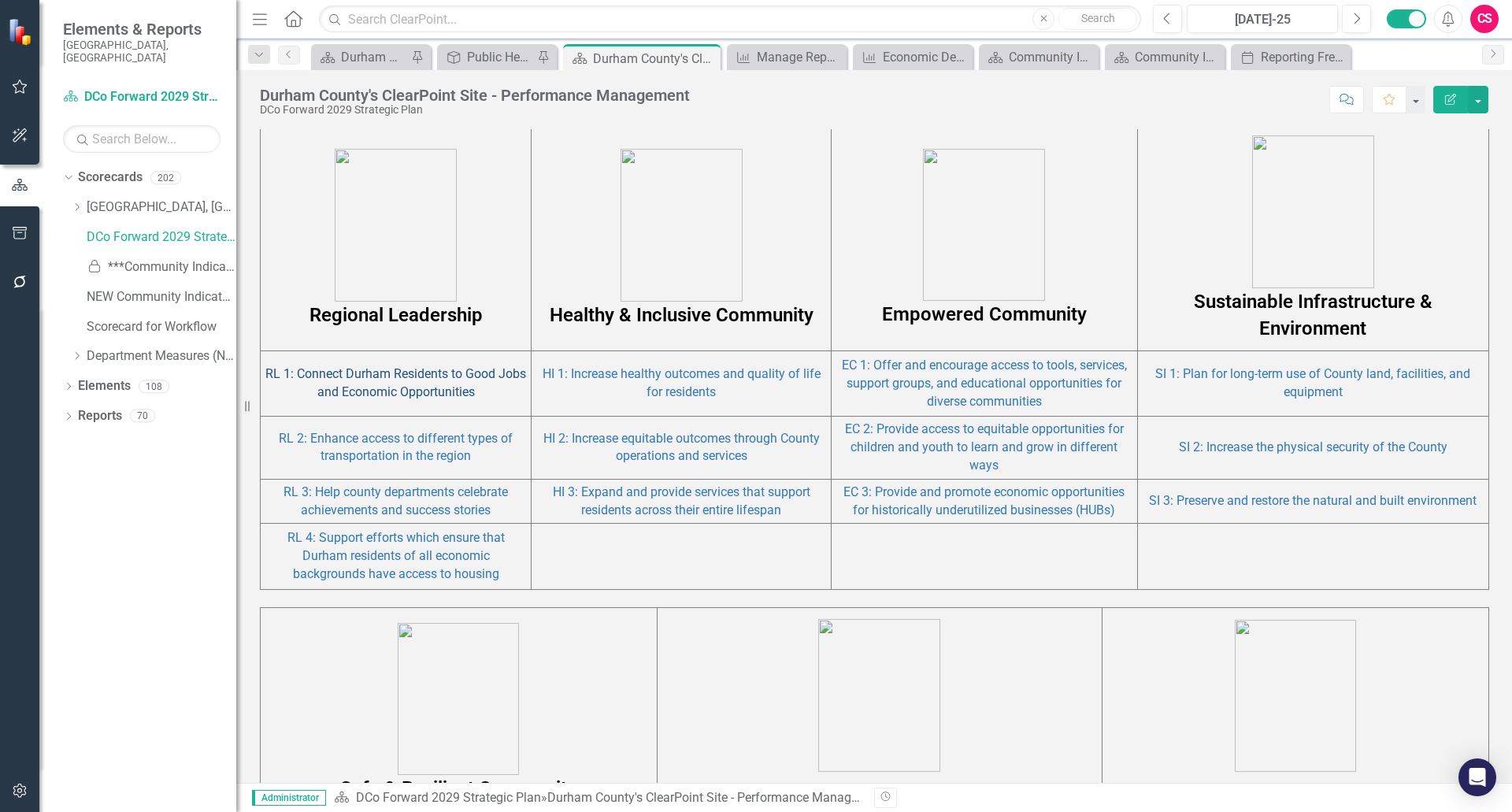
click at [369, 385] on link "RL 1: Connect Durham Residents to Good Jobs and Economic Opportunities" at bounding box center [395, 382] width 261 height 33
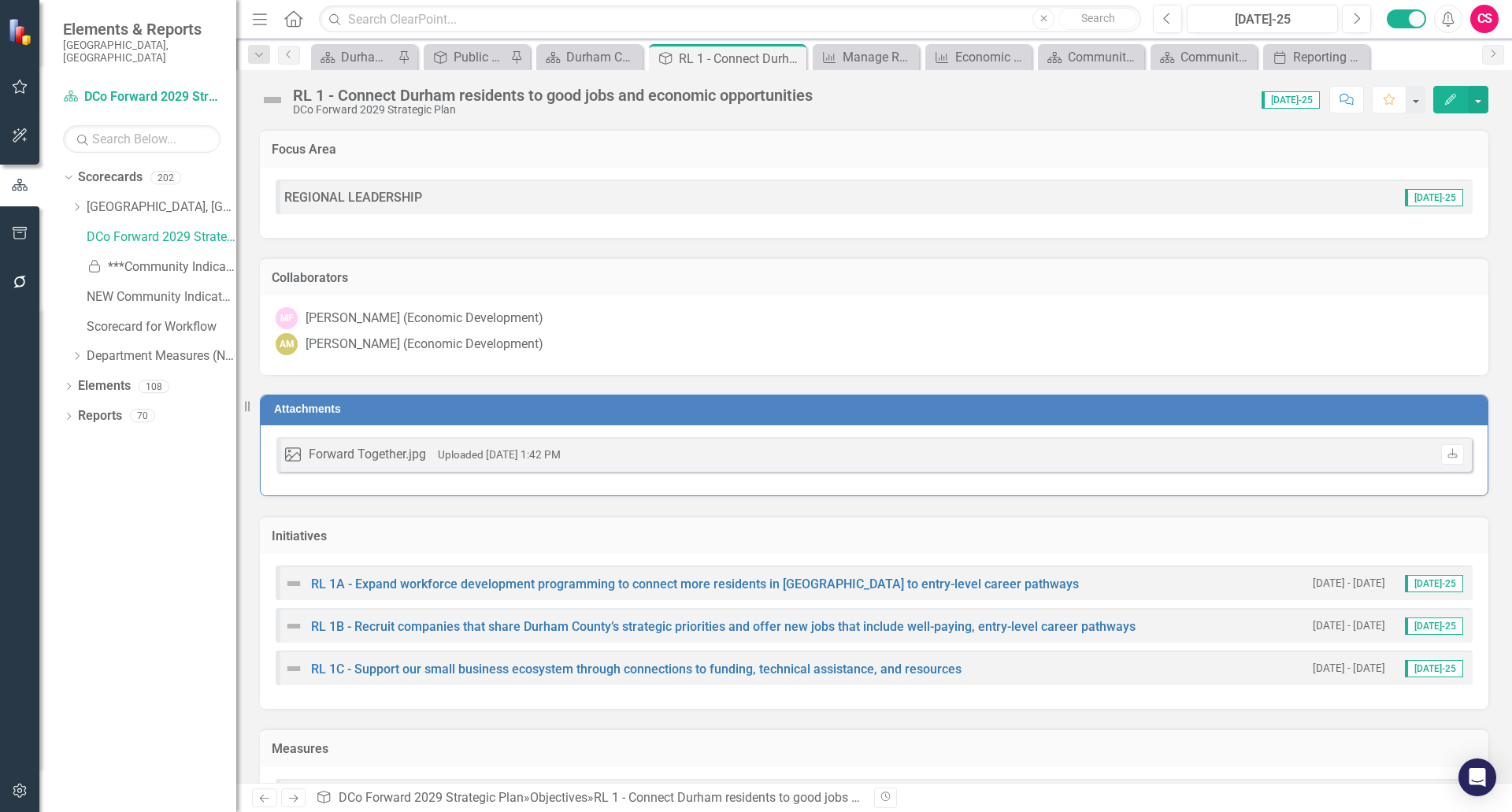
click at [475, 162] on div "Focus Area" at bounding box center [874, 149] width 1228 height 39
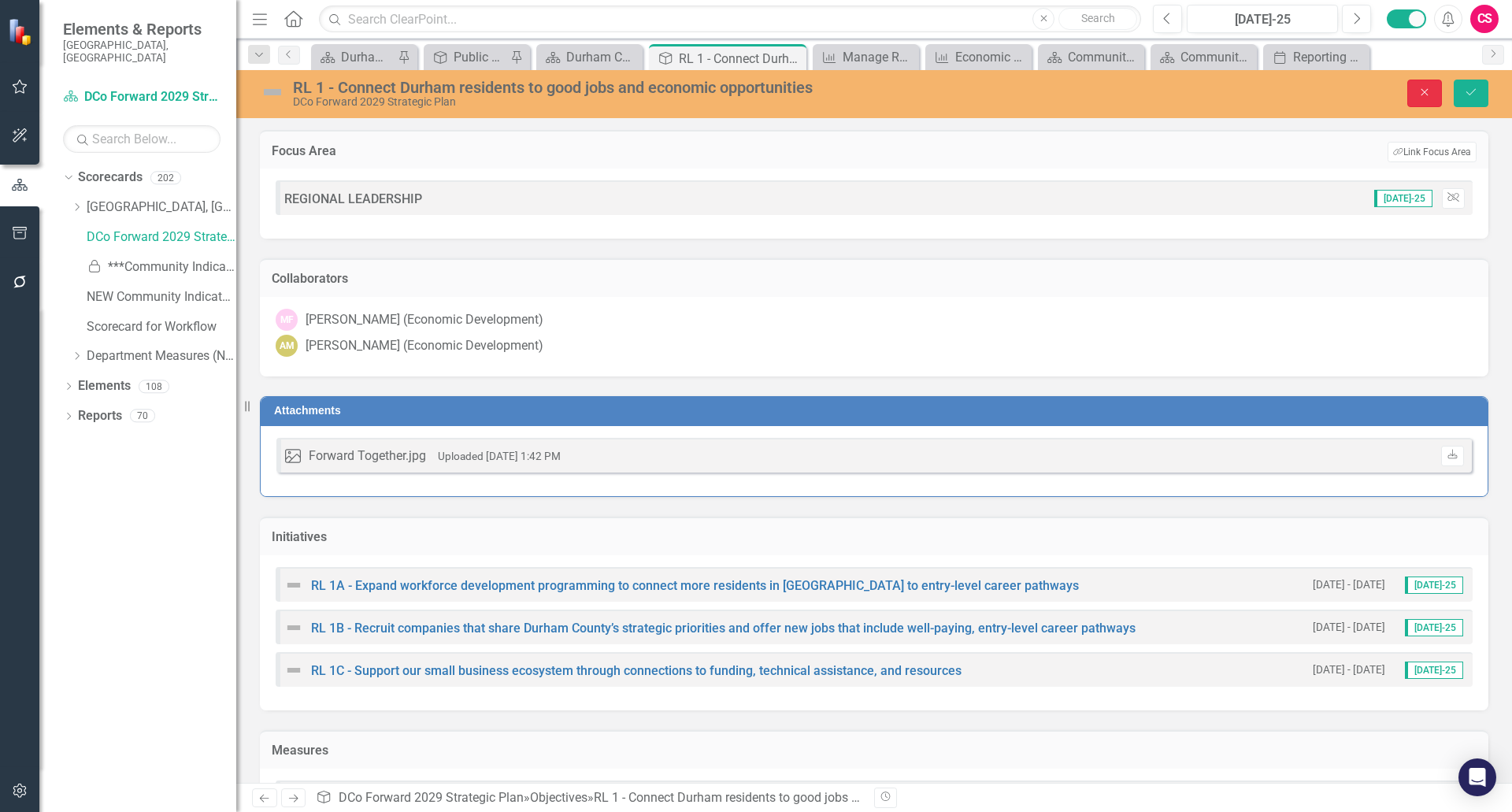
click at [1422, 102] on button "Close" at bounding box center [1424, 93] width 34 height 28
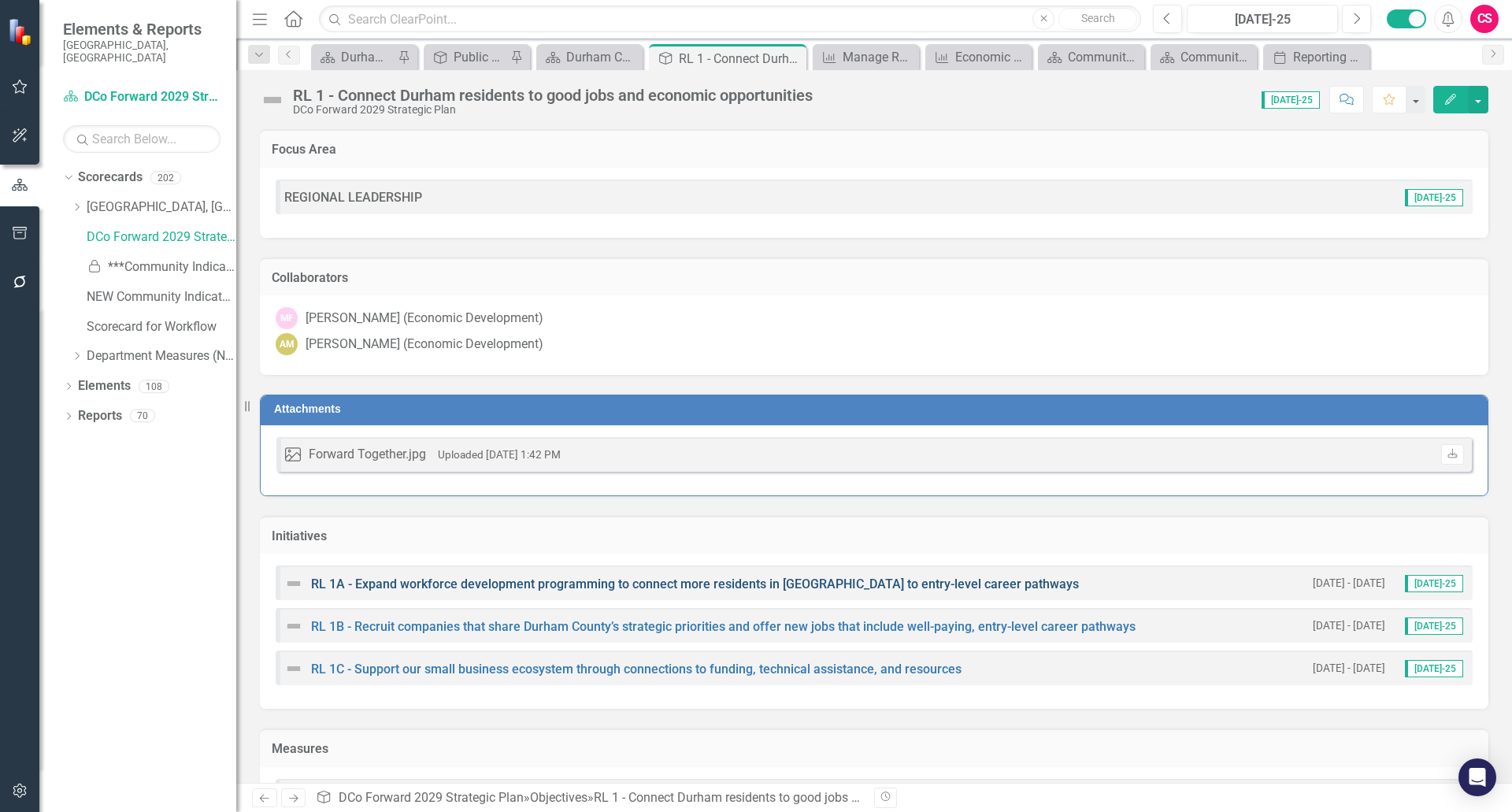
click at [449, 587] on link "RL 1A - Expand workforce development programming to connect more residents in […" at bounding box center [695, 584] width 768 height 15
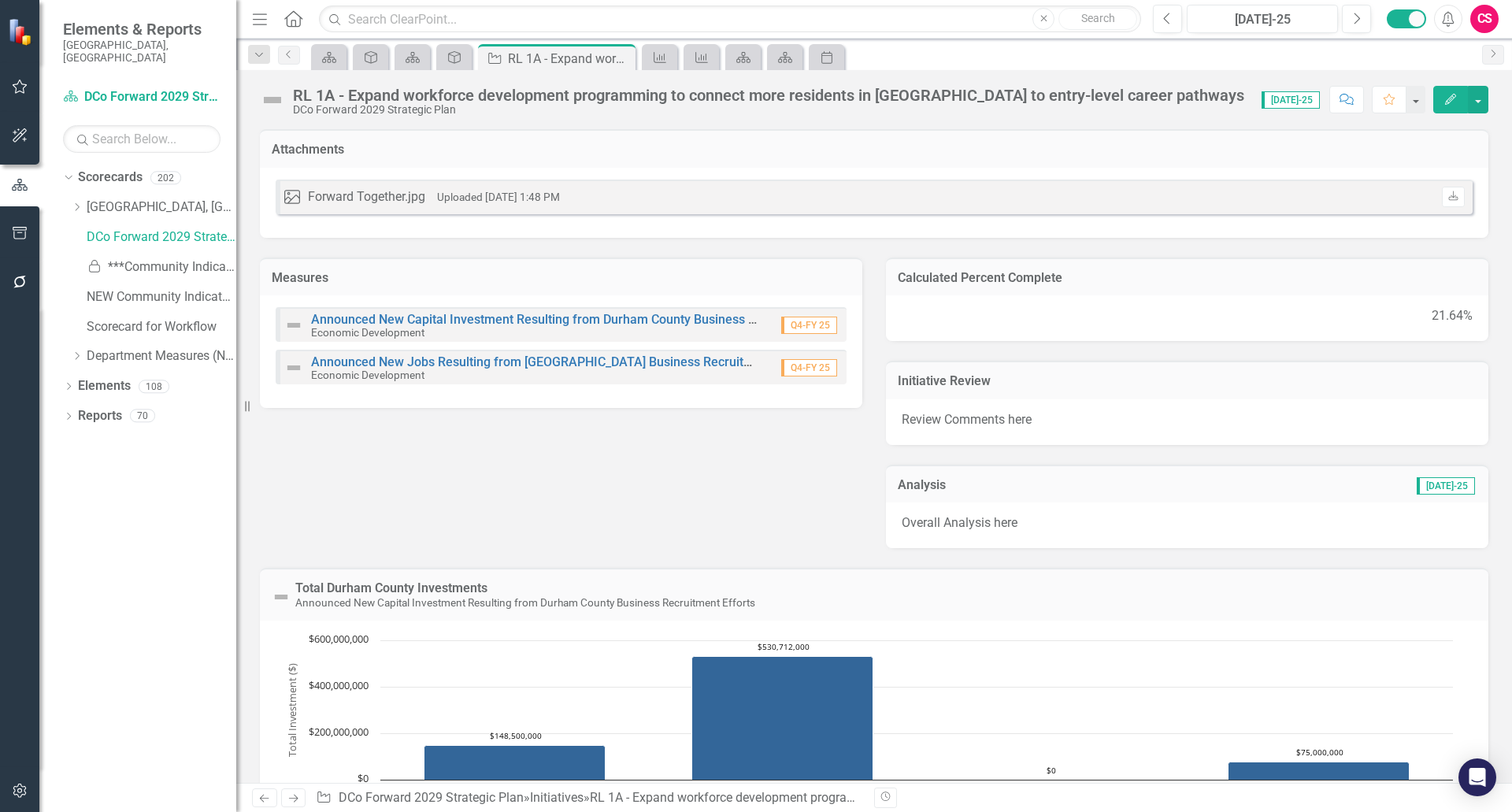
click at [1490, 98] on div "RL 1A - Expand workforce development programming to connect more residents in […" at bounding box center [874, 93] width 1276 height 47
click at [1480, 101] on button "button" at bounding box center [1478, 99] width 20 height 28
click at [1382, 152] on link "Edit Report Edit Layout" at bounding box center [1392, 157] width 191 height 29
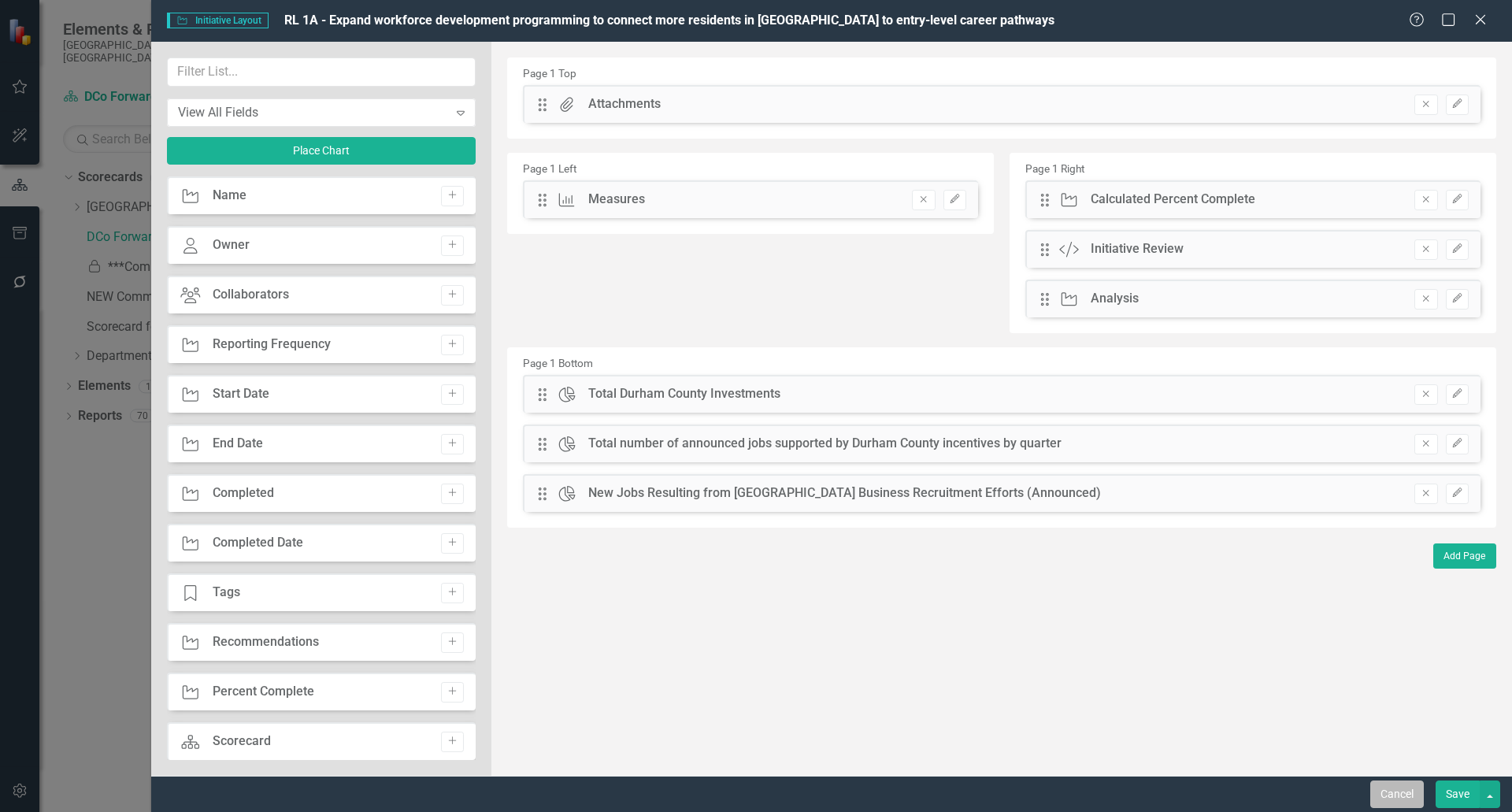
click at [1388, 790] on button "Cancel" at bounding box center [1398, 794] width 54 height 28
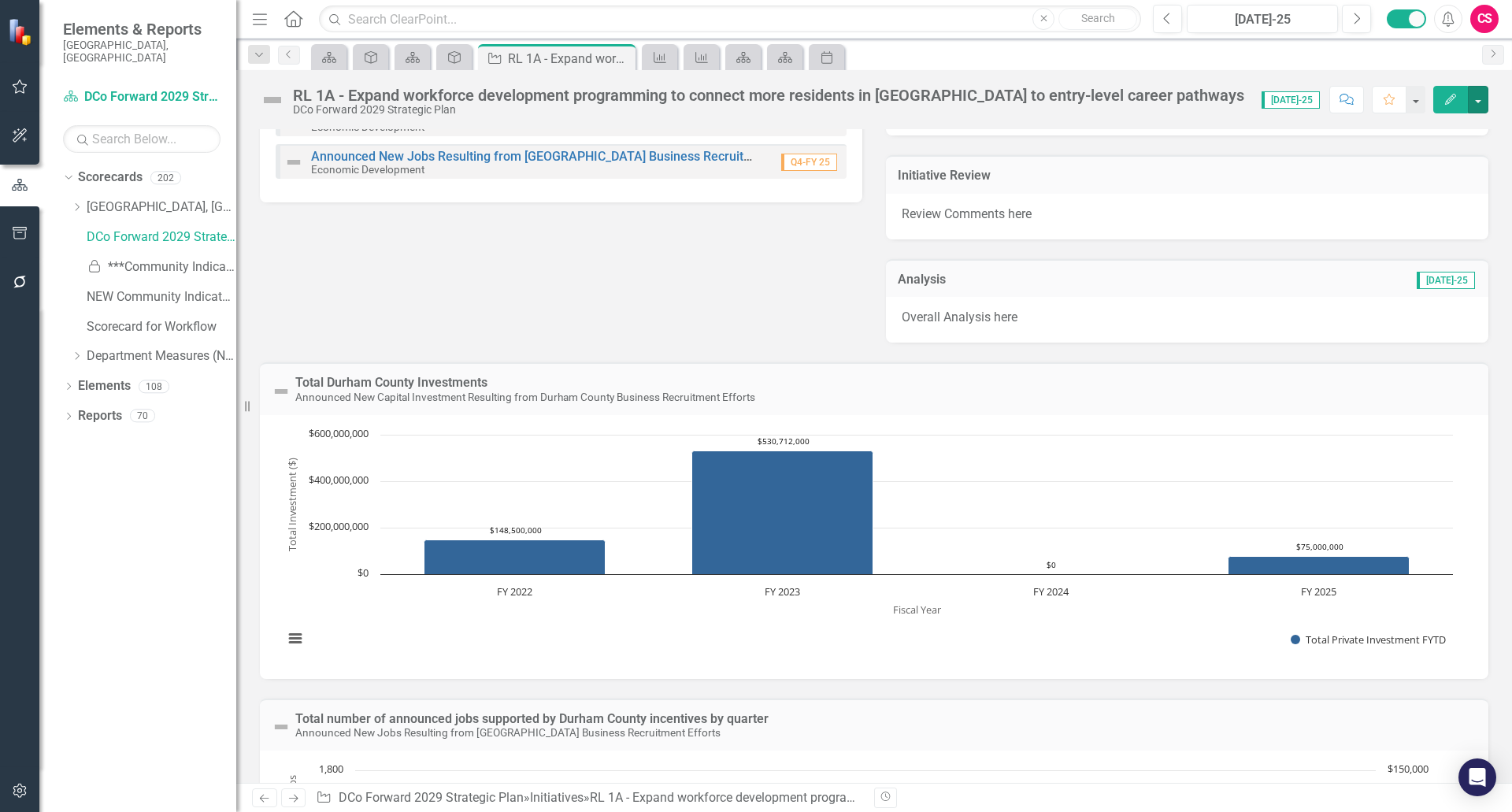
scroll to position [79, 0]
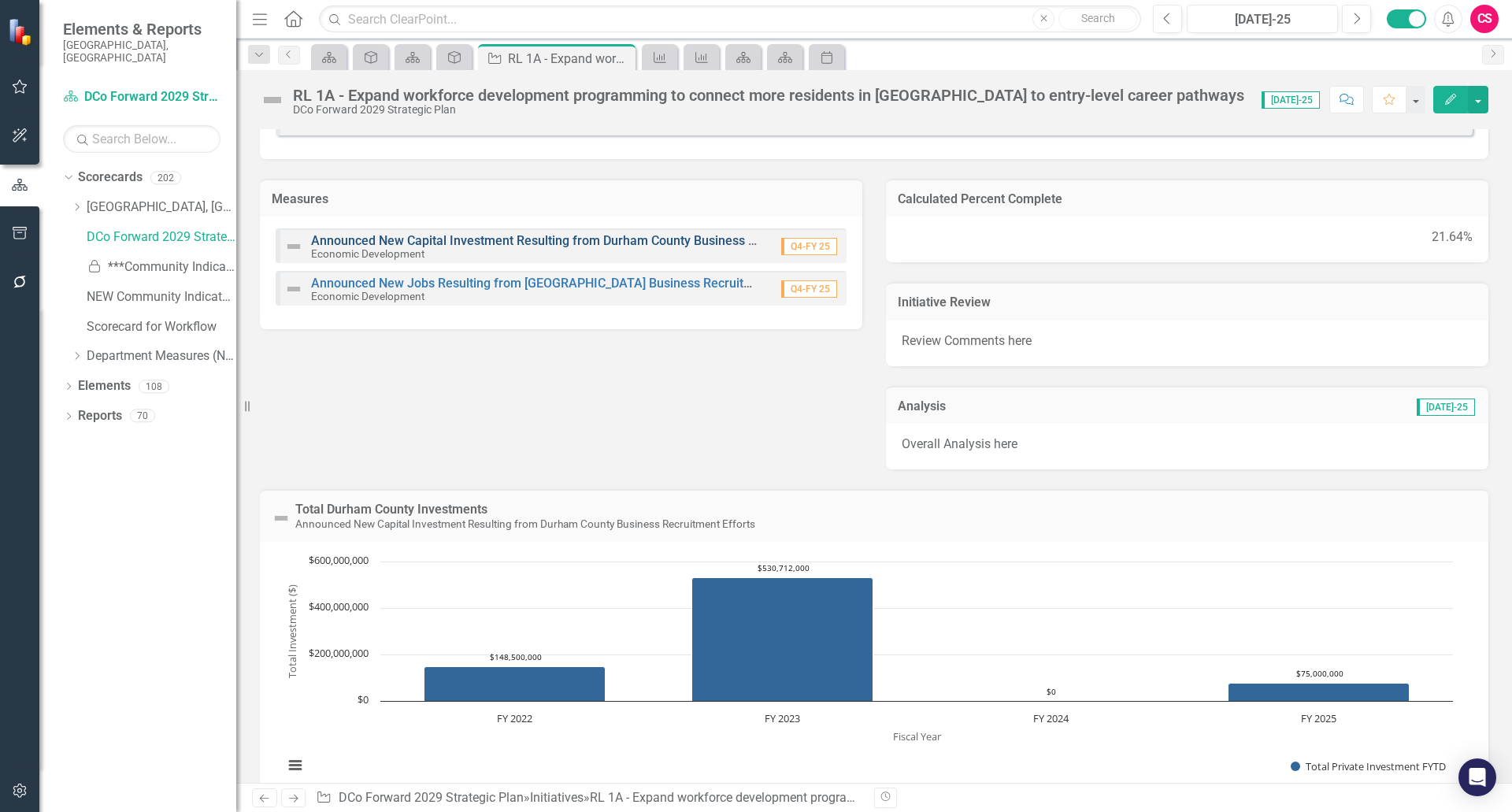
click at [387, 243] on link "Announced New Capital Investment Resulting from Durham County Business Recruitm…" at bounding box center [586, 241] width 549 height 15
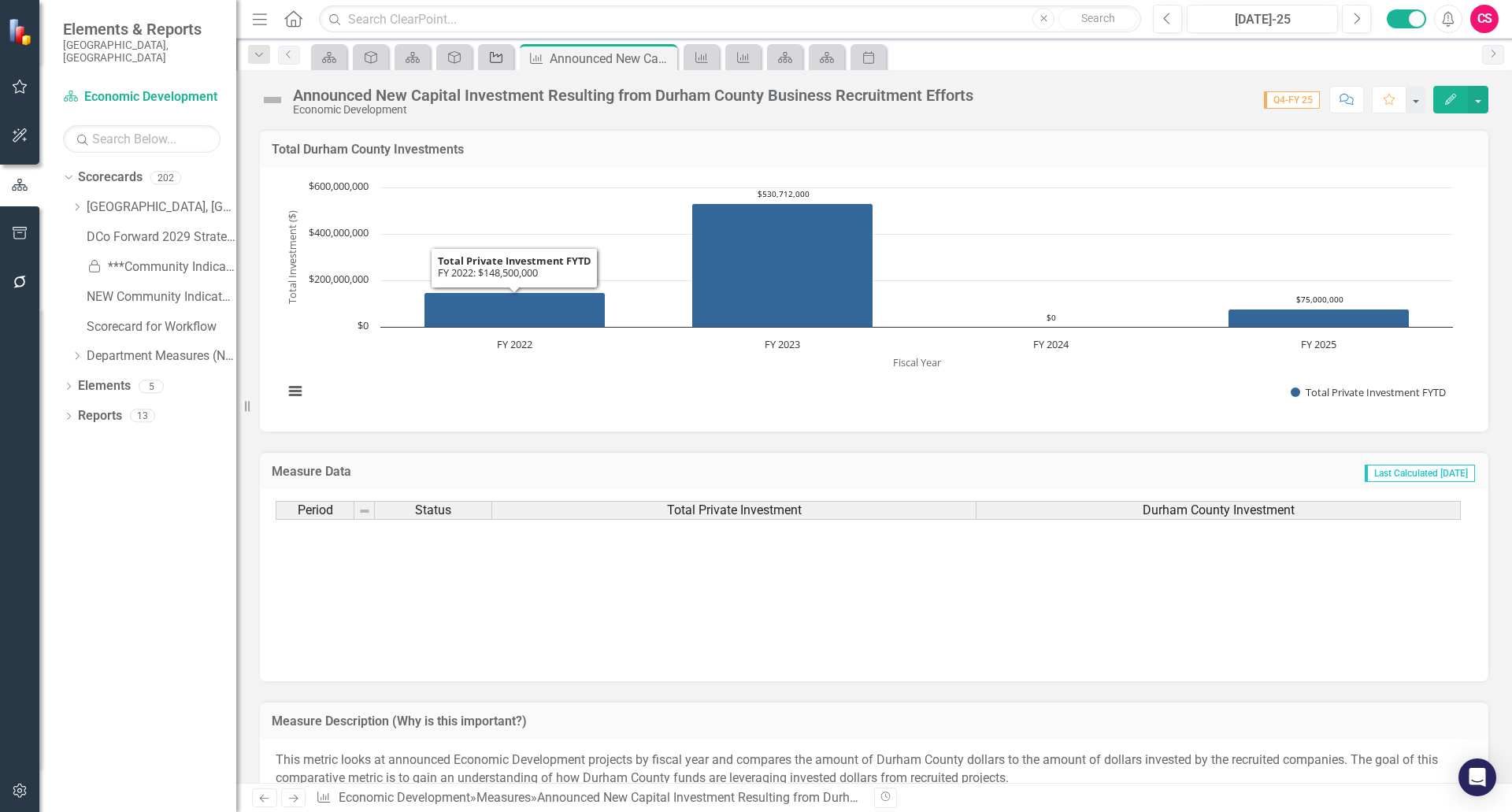
click at [489, 61] on icon "Initiative" at bounding box center [496, 57] width 16 height 13
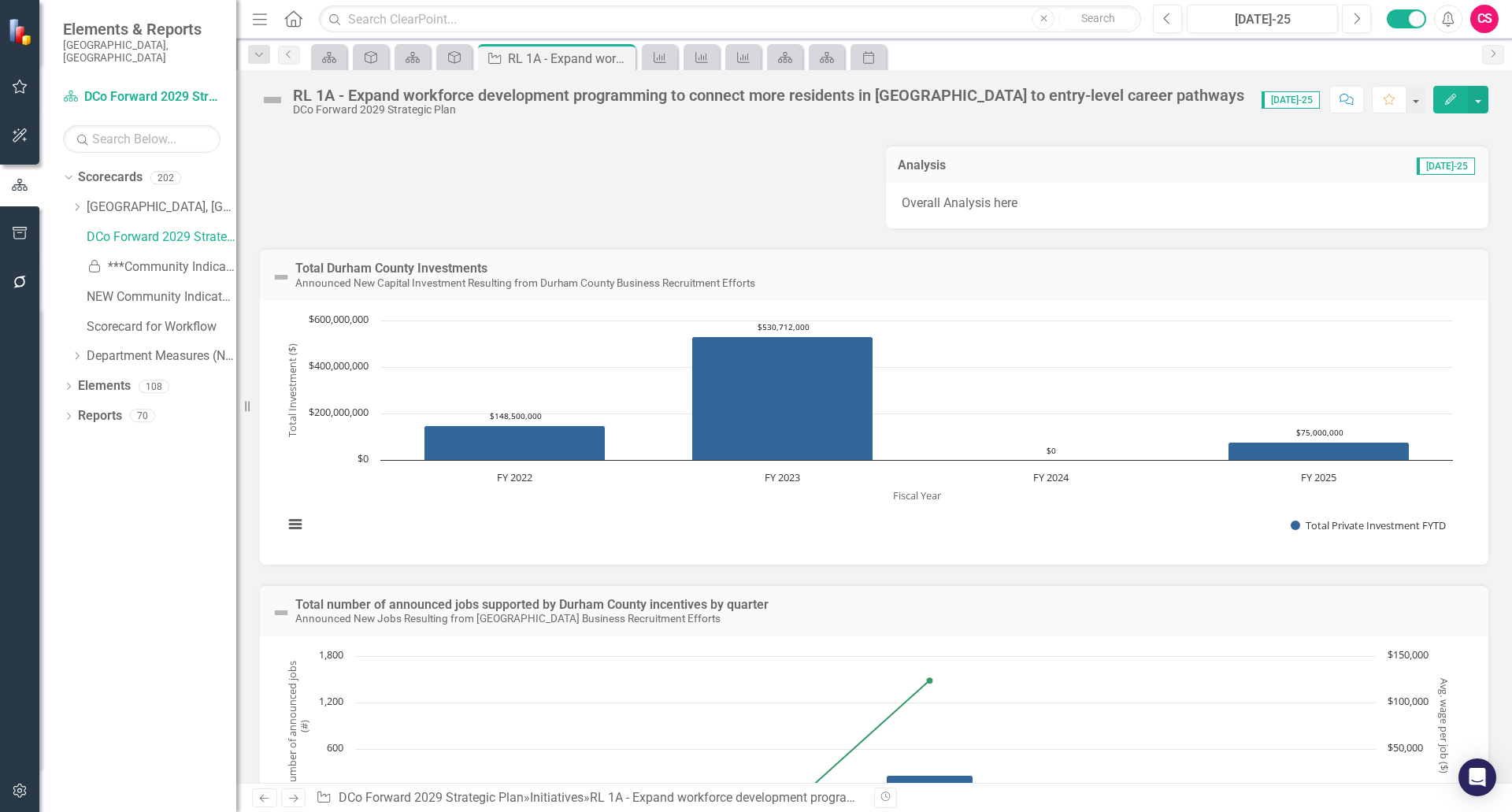
scroll to position [315, 0]
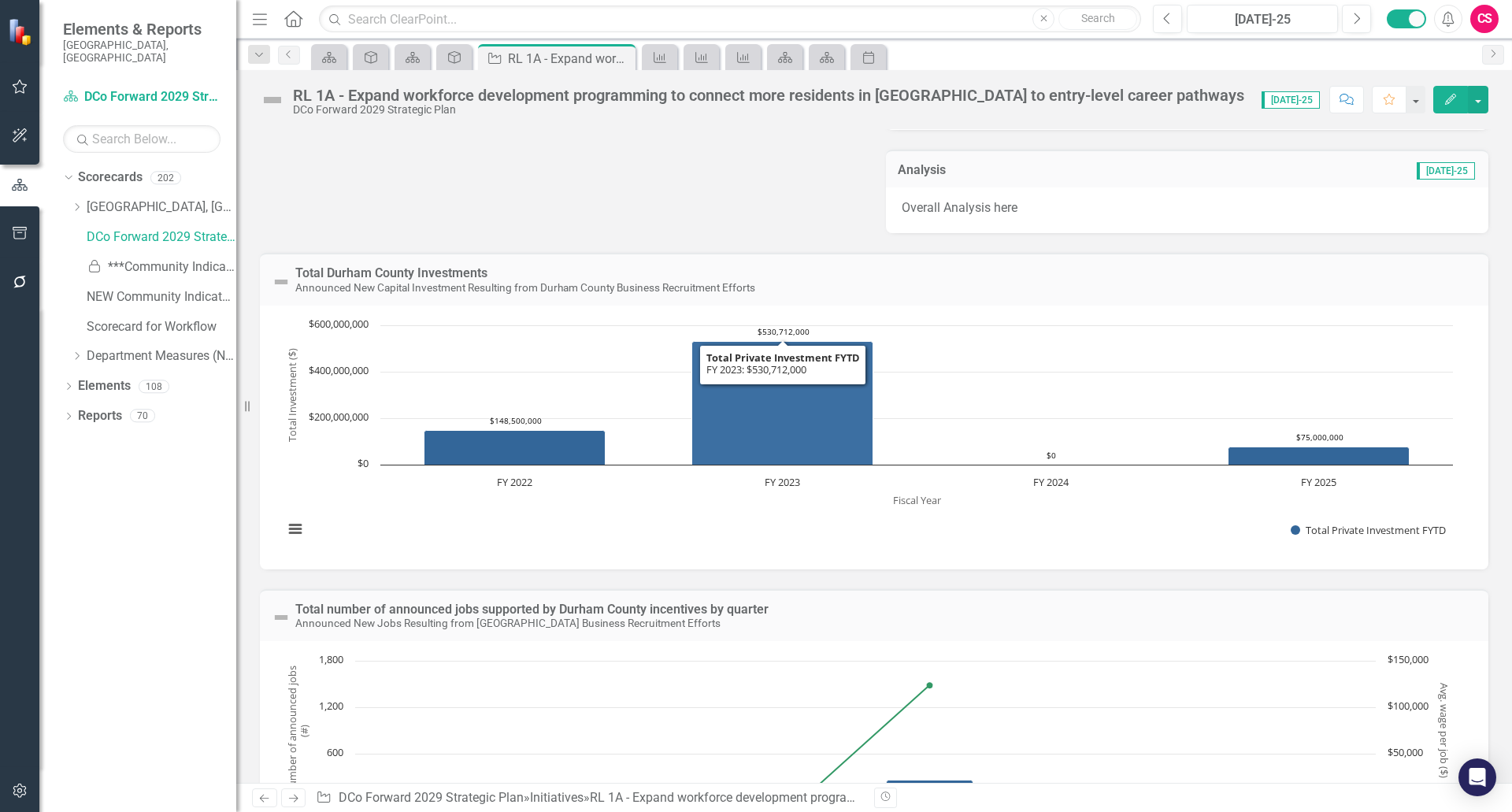
click at [842, 194] on div "Measures Announced New Capital Investment Resulting from Durham County Business…" at bounding box center [874, 78] width 1252 height 311
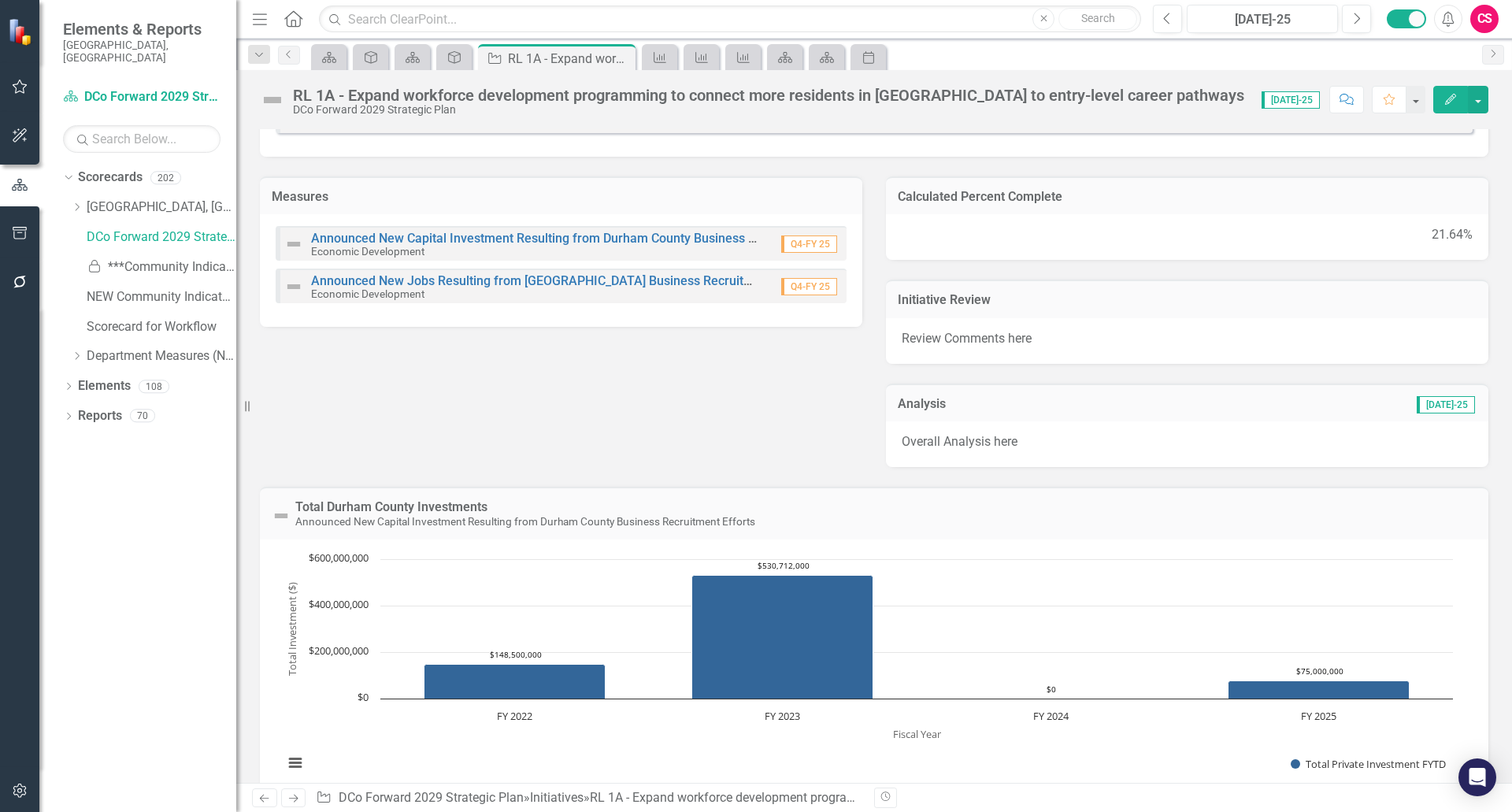
scroll to position [0, 0]
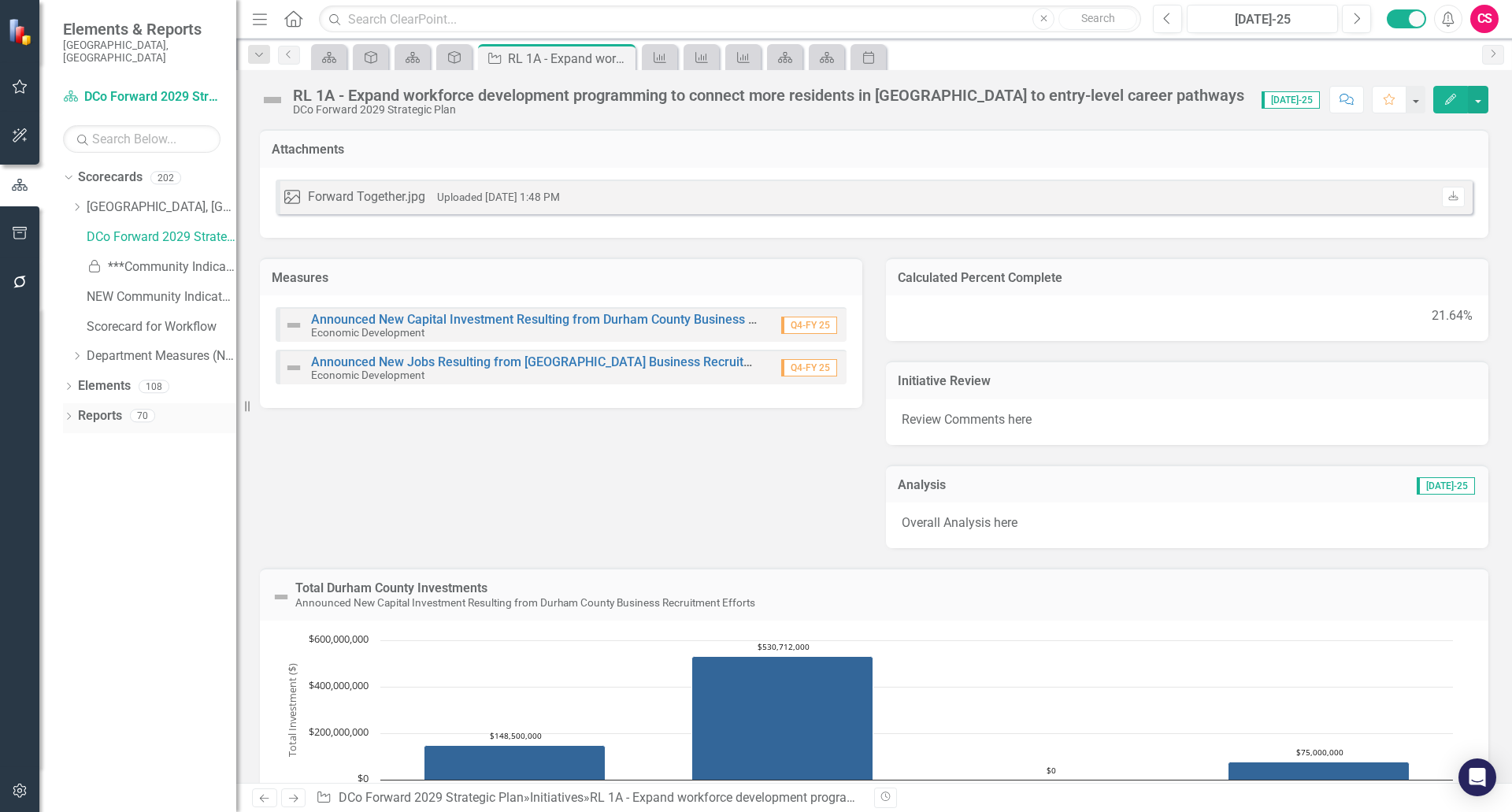
click at [97, 407] on link "Reports" at bounding box center [100, 417] width 44 height 19
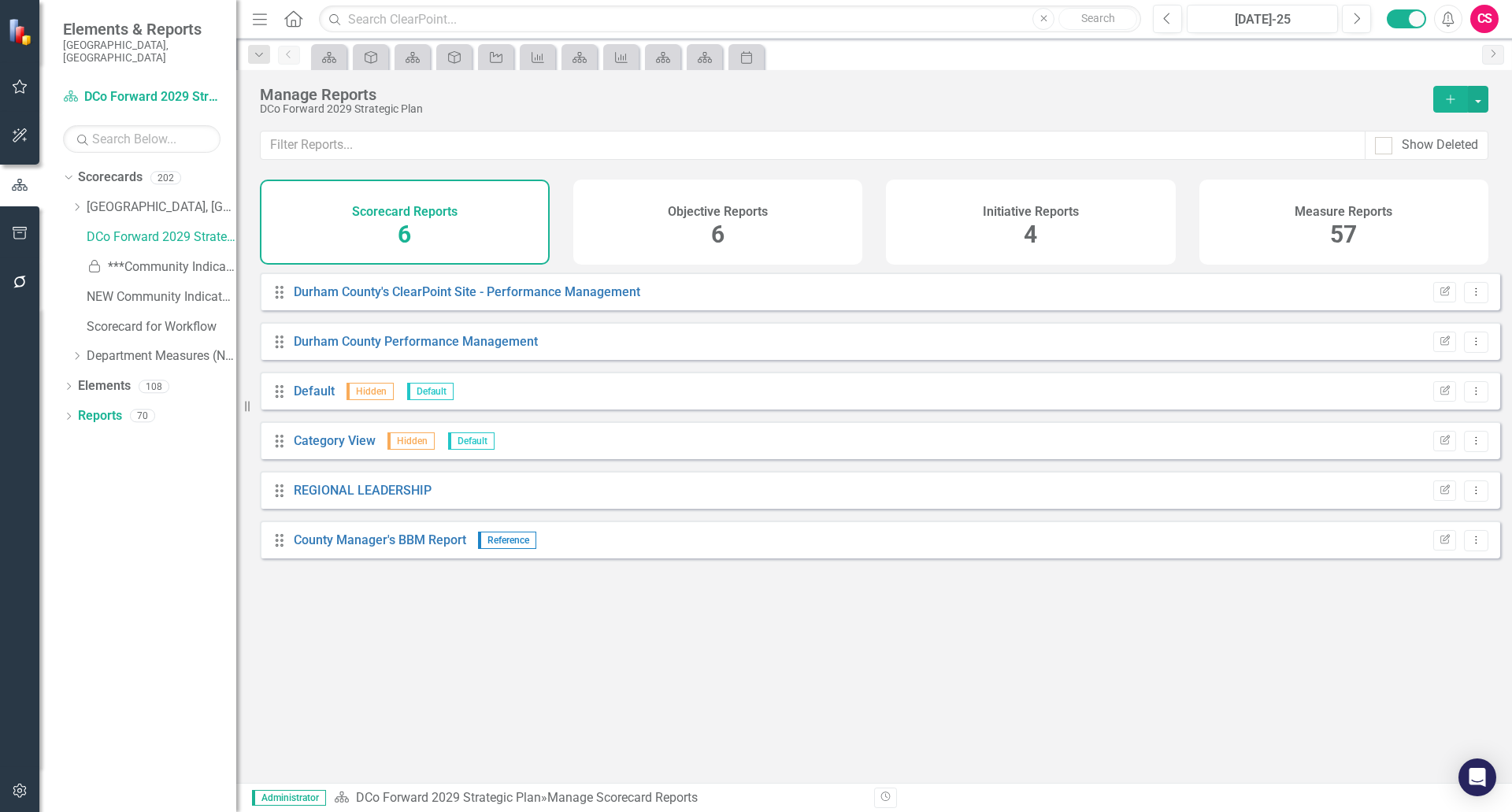
click at [1066, 243] on div "Initiative Reports 4" at bounding box center [1031, 221] width 289 height 85
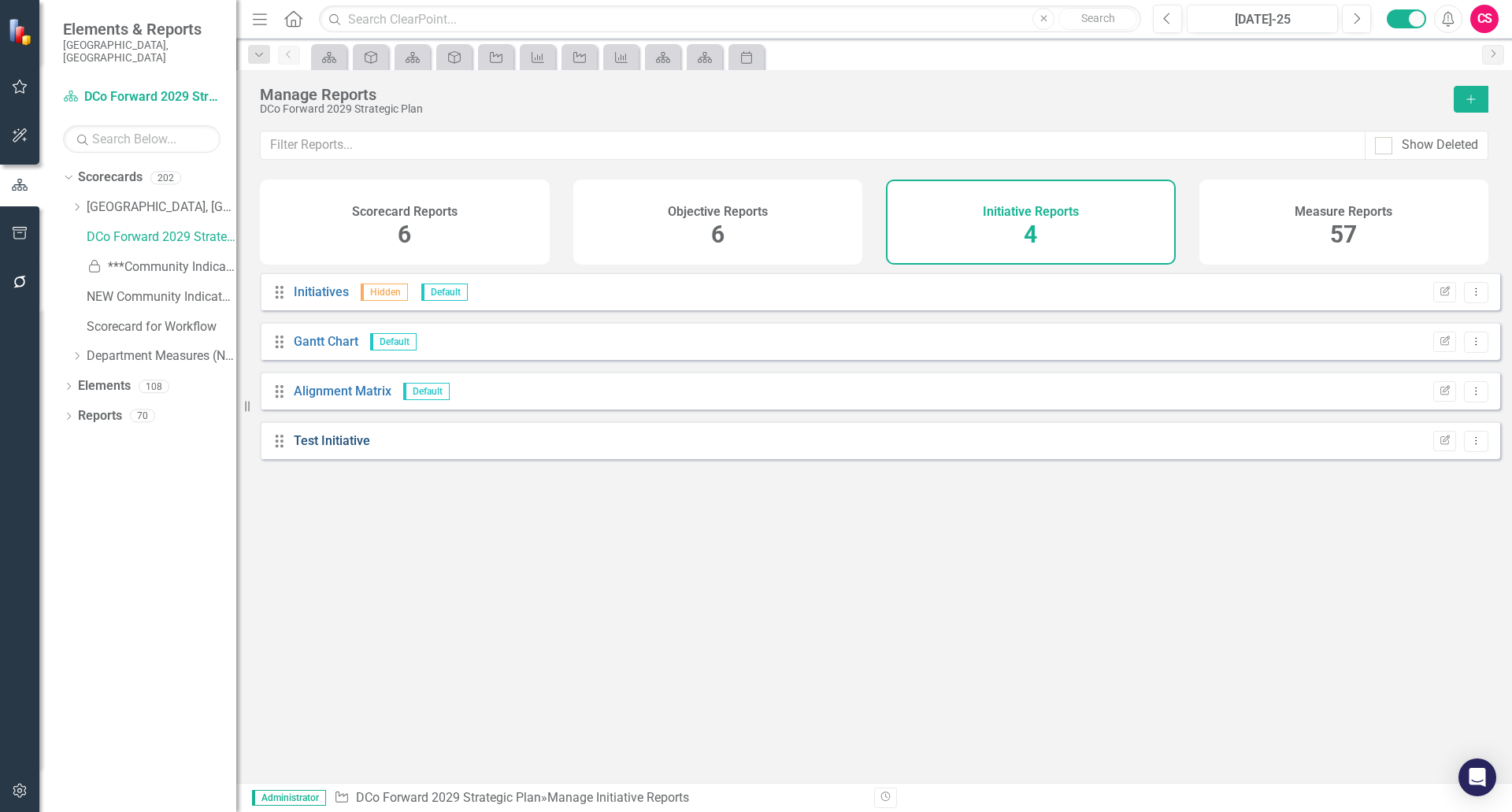
click at [313, 448] on link "Test Initiative" at bounding box center [332, 441] width 77 height 15
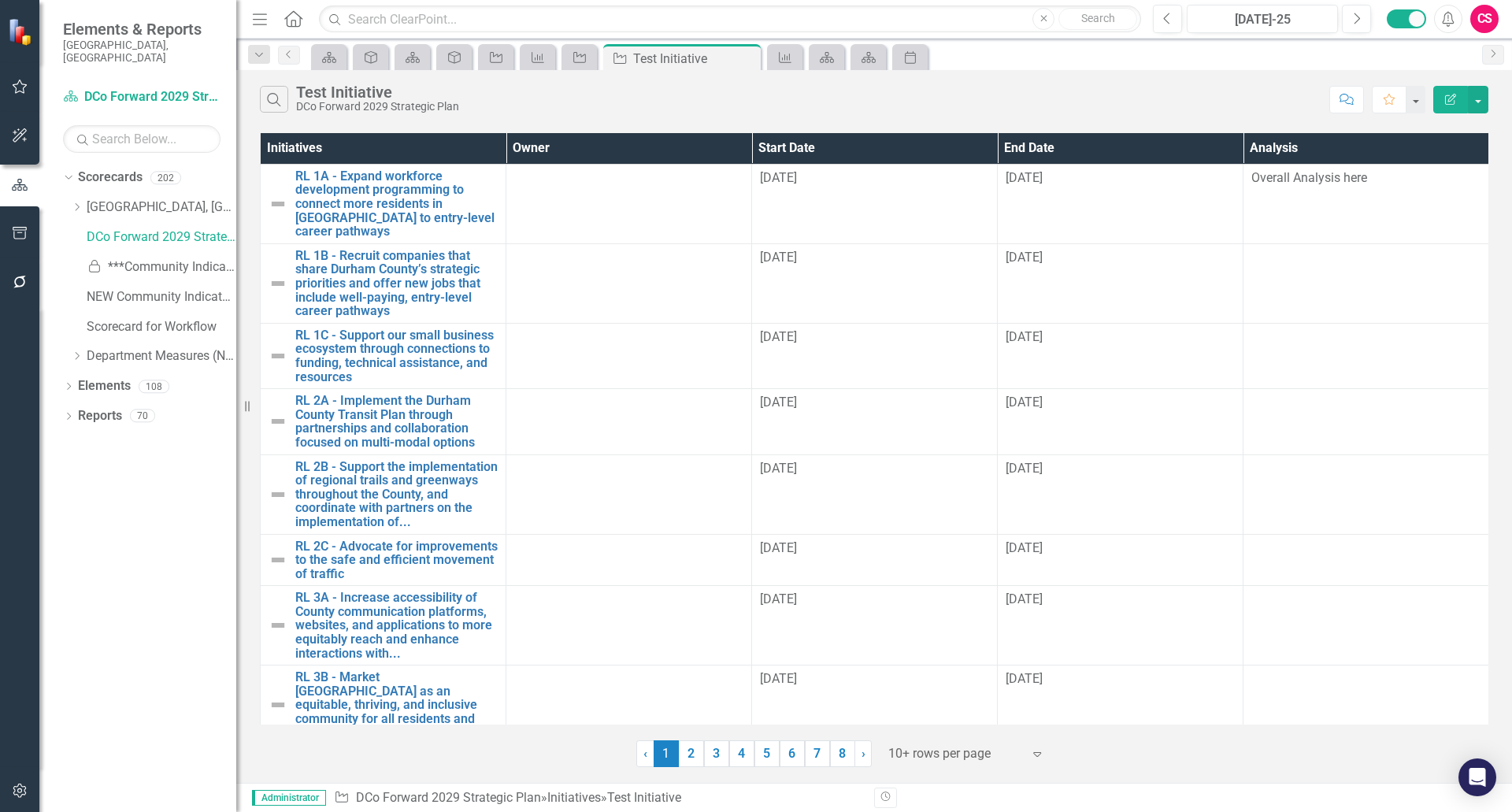
click at [926, 132] on div "Initiatives Owner Start Date End Date Analysis RL 1A - Expand workforce develop…" at bounding box center [874, 448] width 1276 height 638
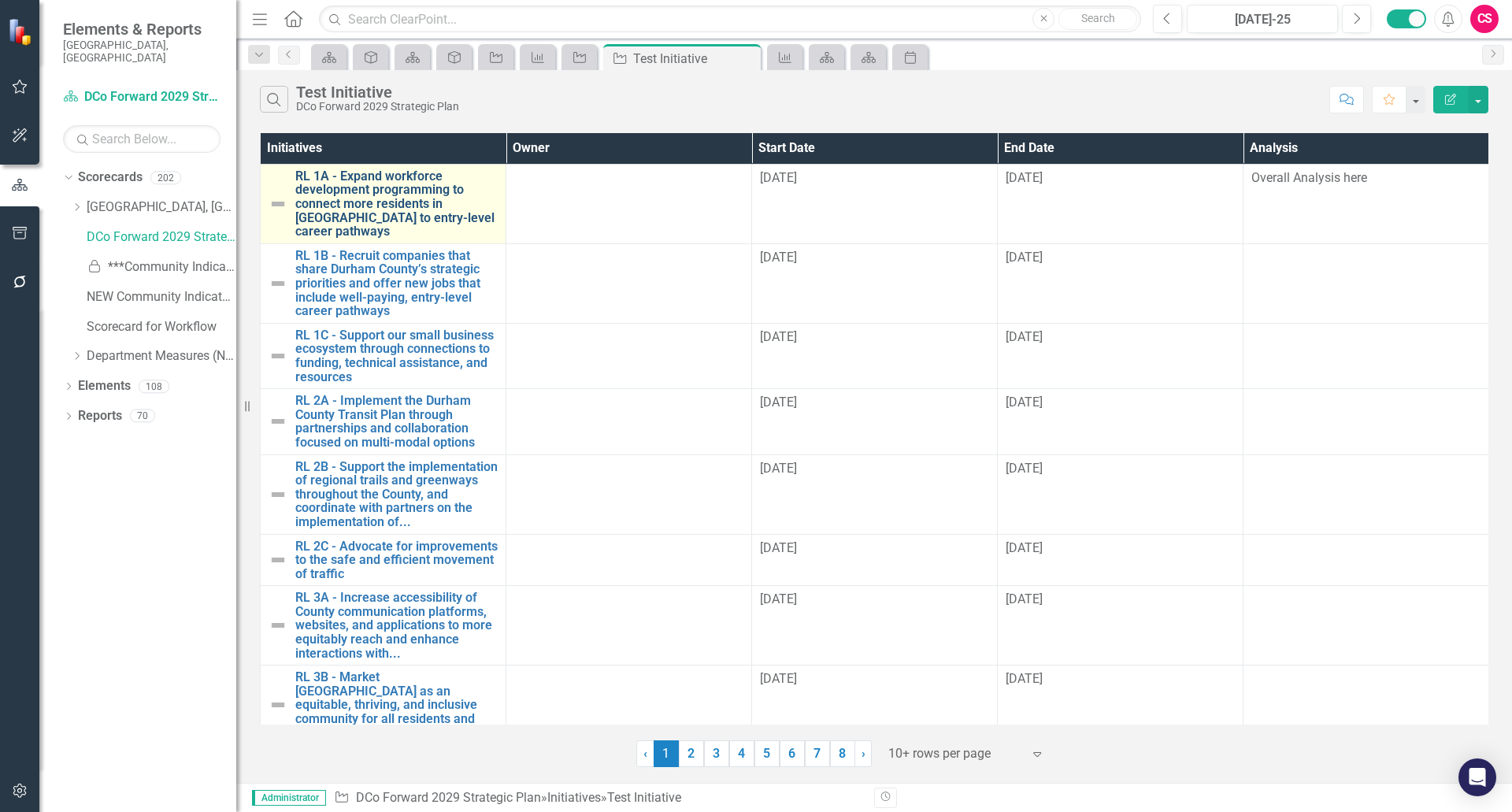
click at [395, 188] on link "RL 1A - Expand workforce development programming to connect more residents in […" at bounding box center [396, 204] width 203 height 69
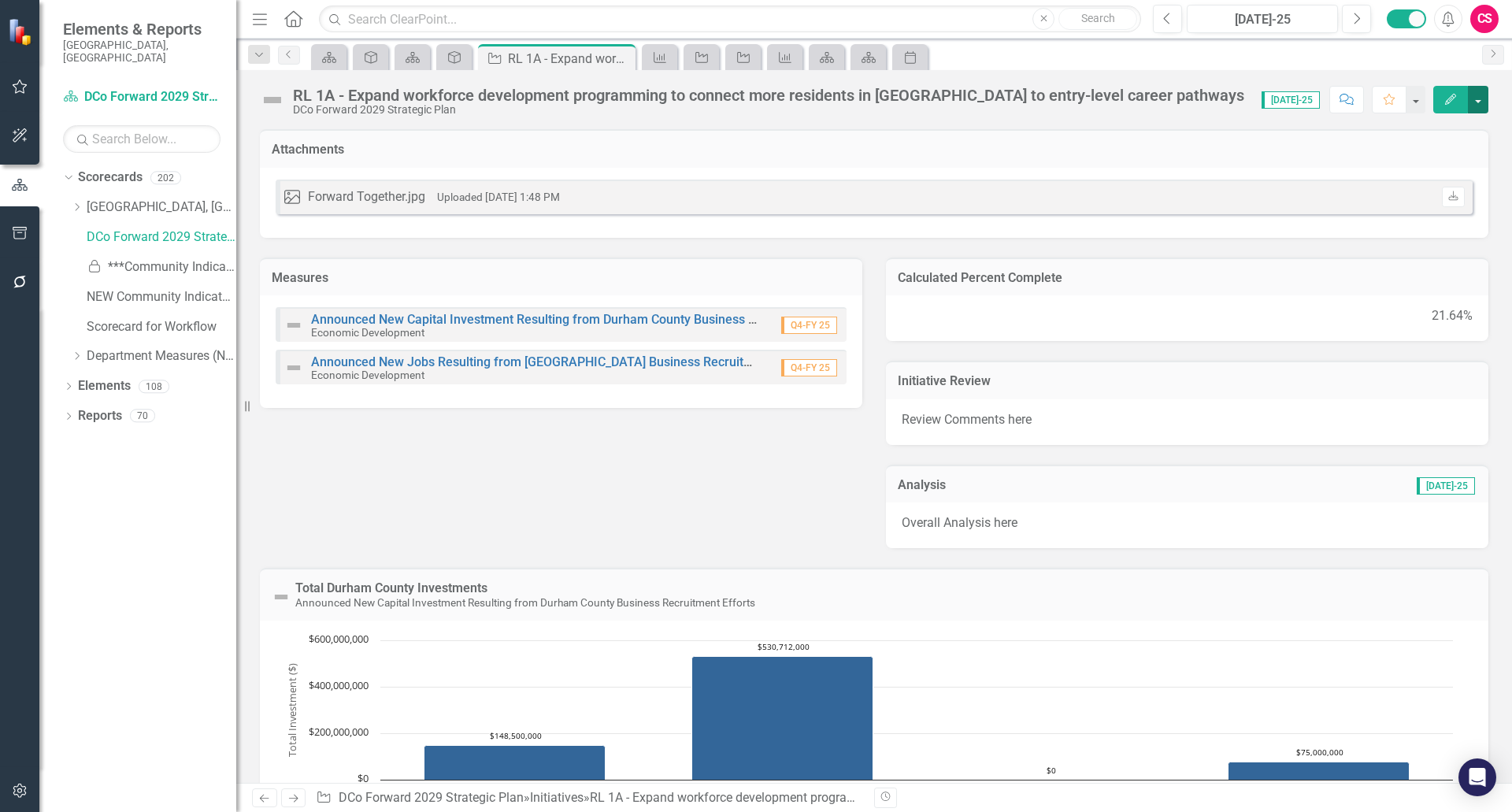
click at [1483, 104] on button "button" at bounding box center [1478, 99] width 20 height 28
click at [1395, 156] on link "Edit Report Edit Layout" at bounding box center [1392, 157] width 191 height 29
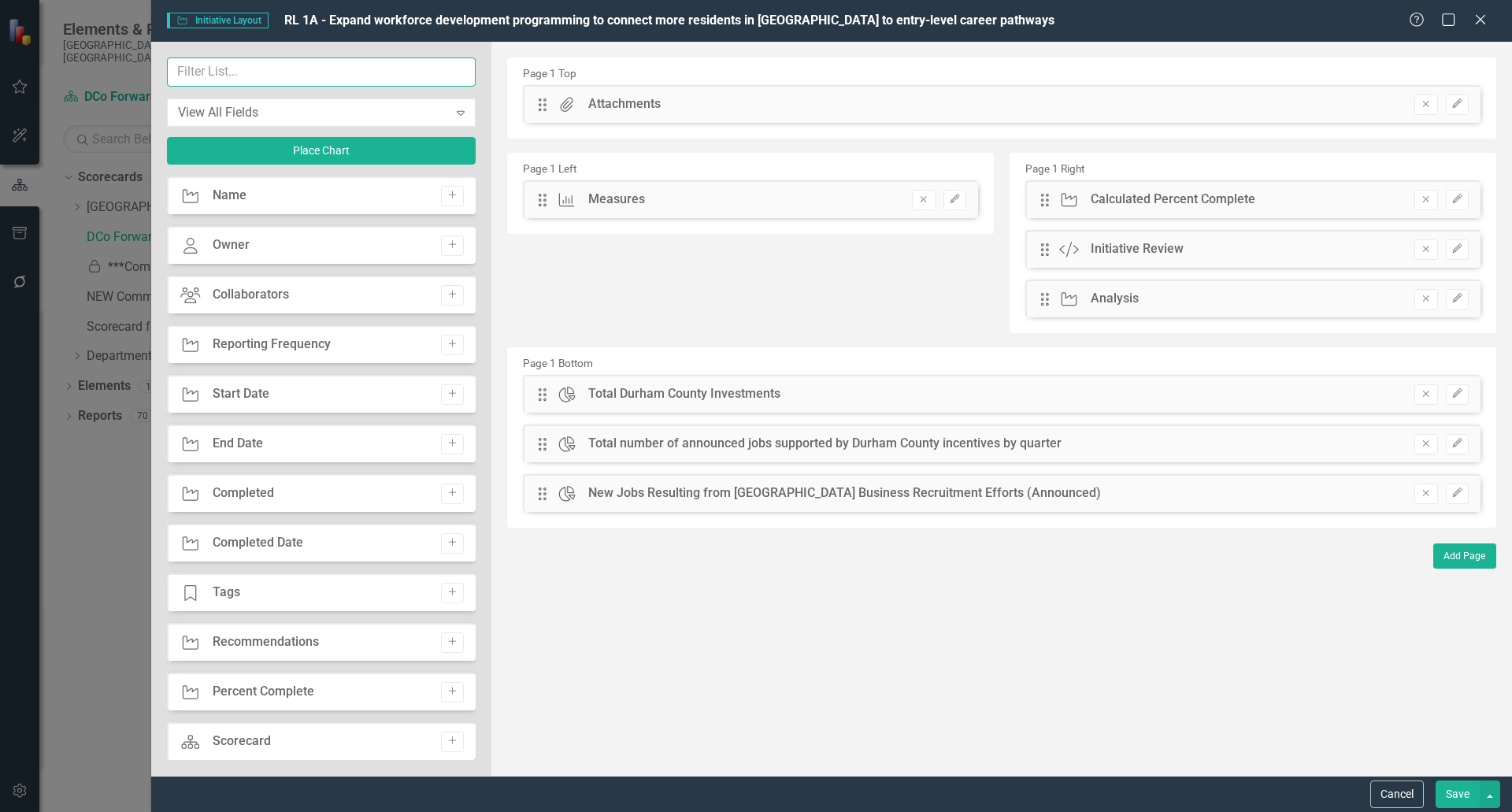
click at [263, 75] on input "text" at bounding box center [321, 72] width 309 height 29
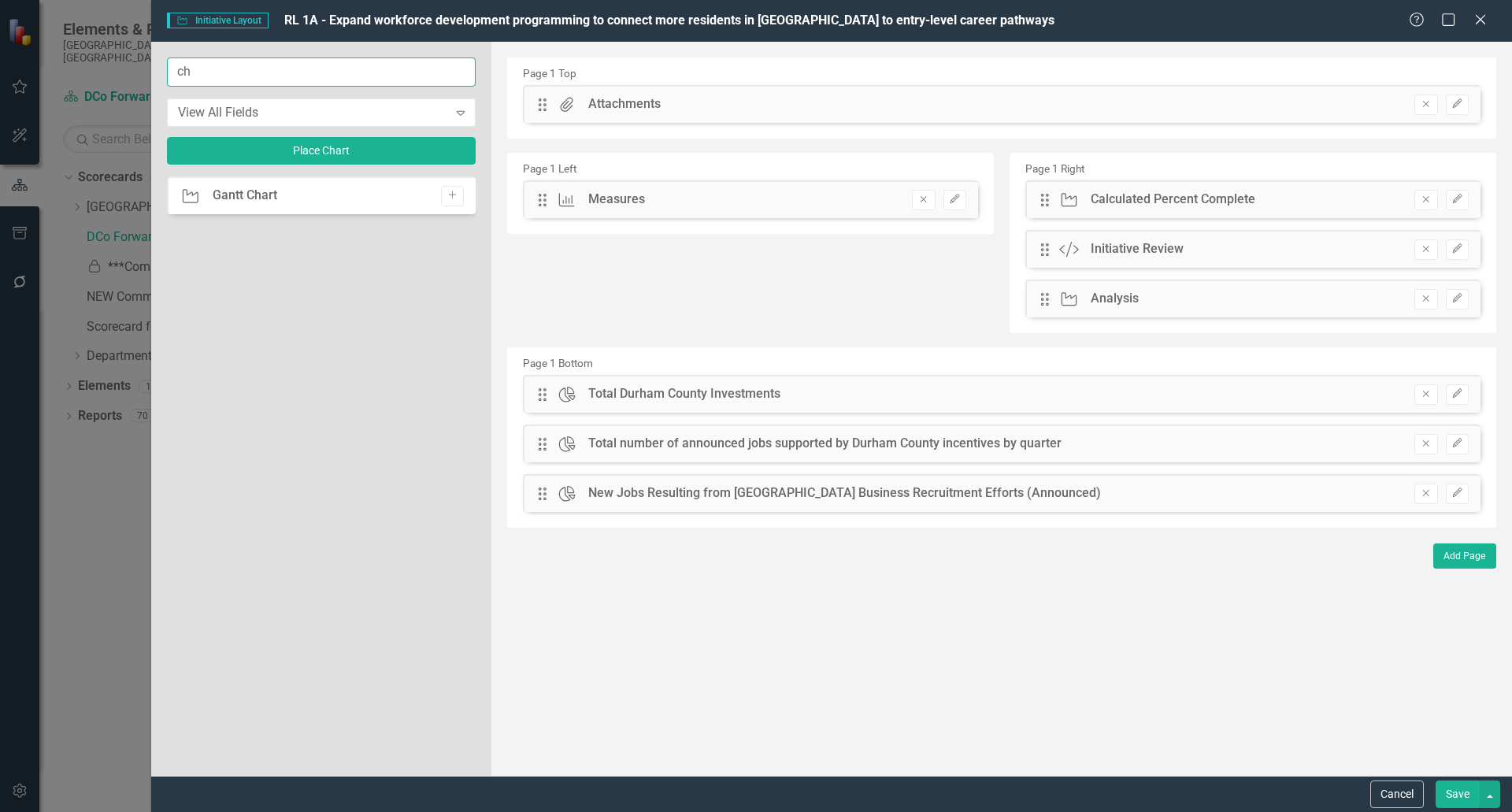
type input "c"
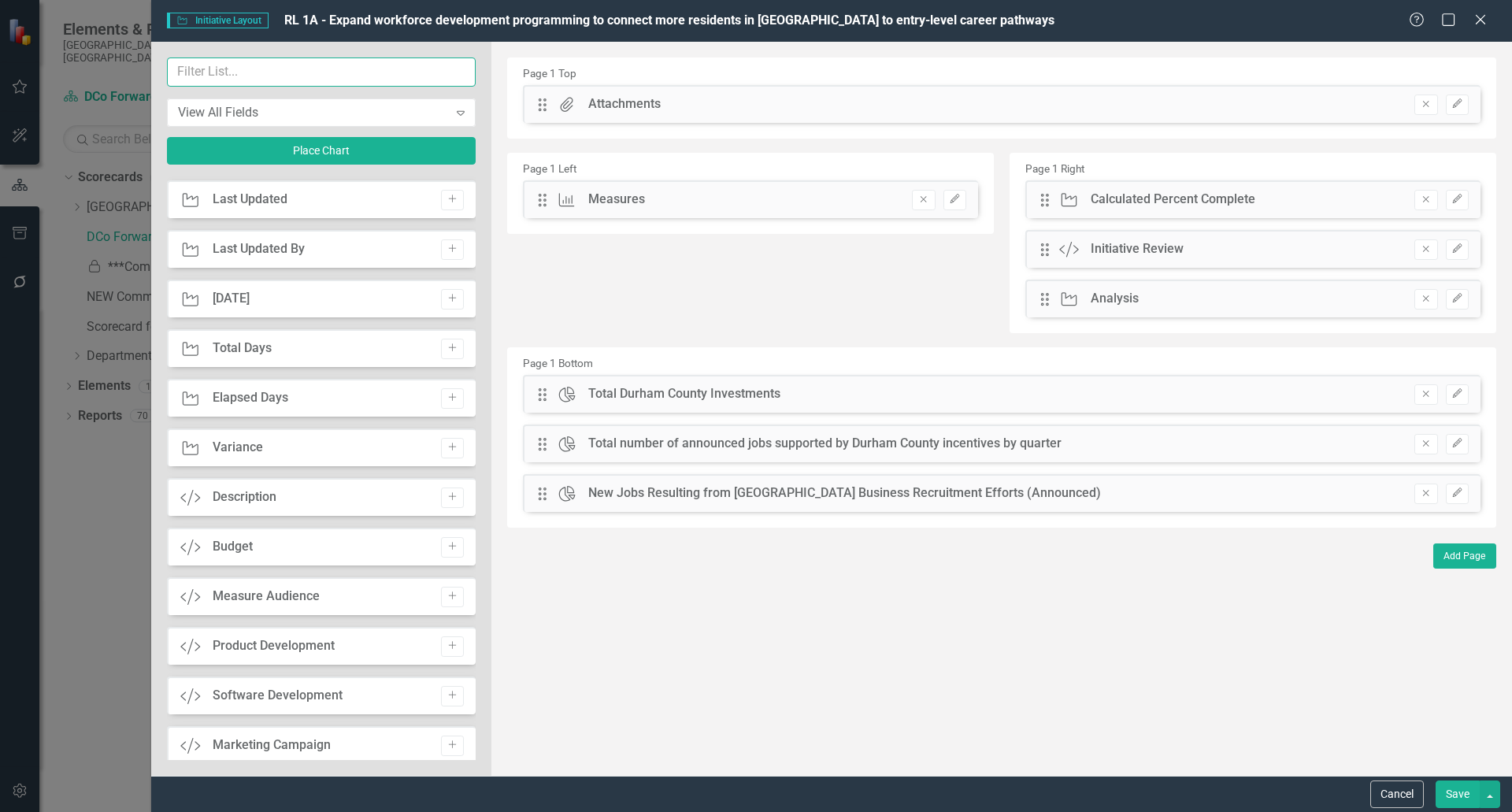
scroll to position [1153, 0]
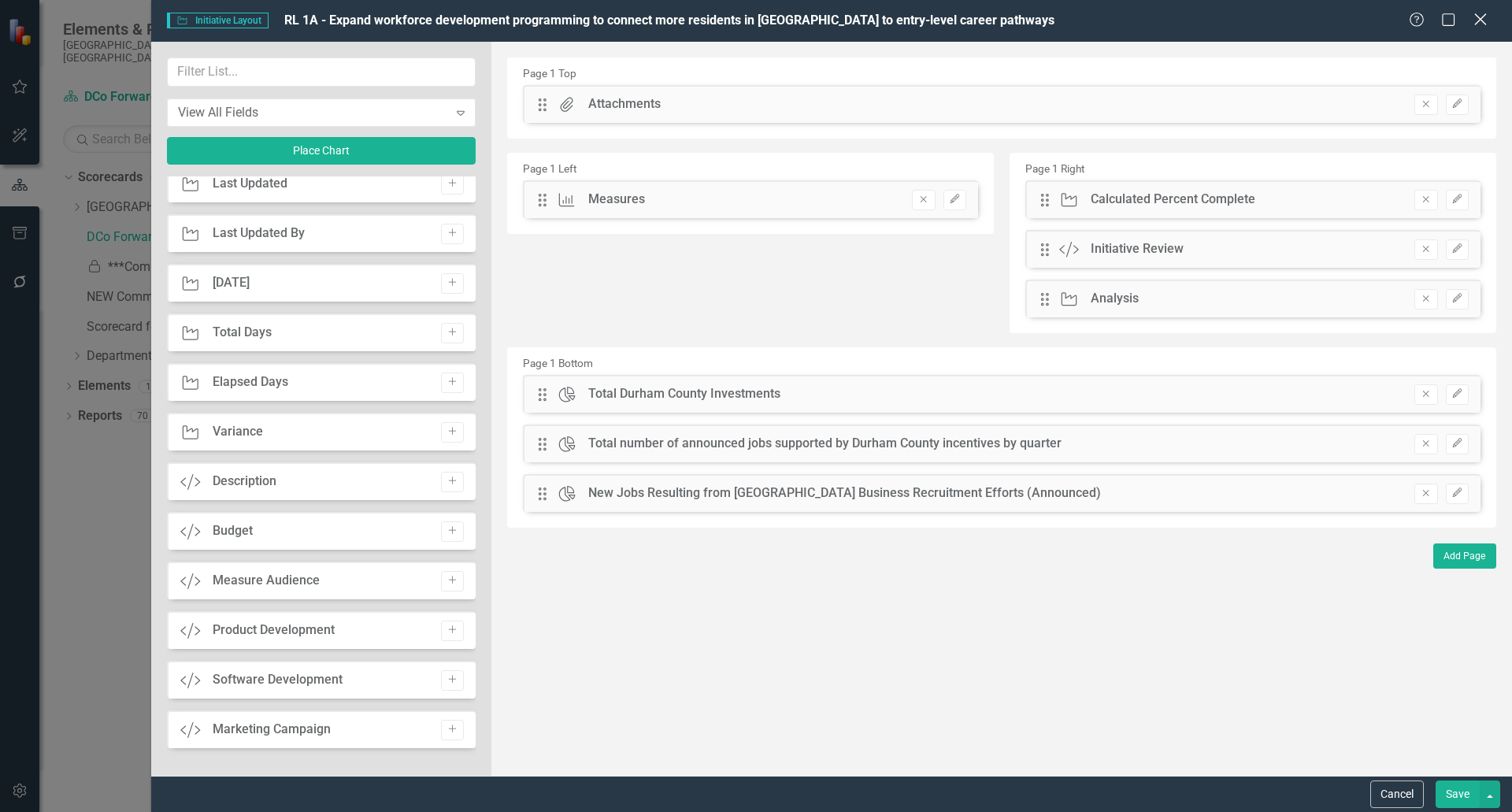
click at [1485, 25] on icon "Close" at bounding box center [1480, 19] width 19 height 15
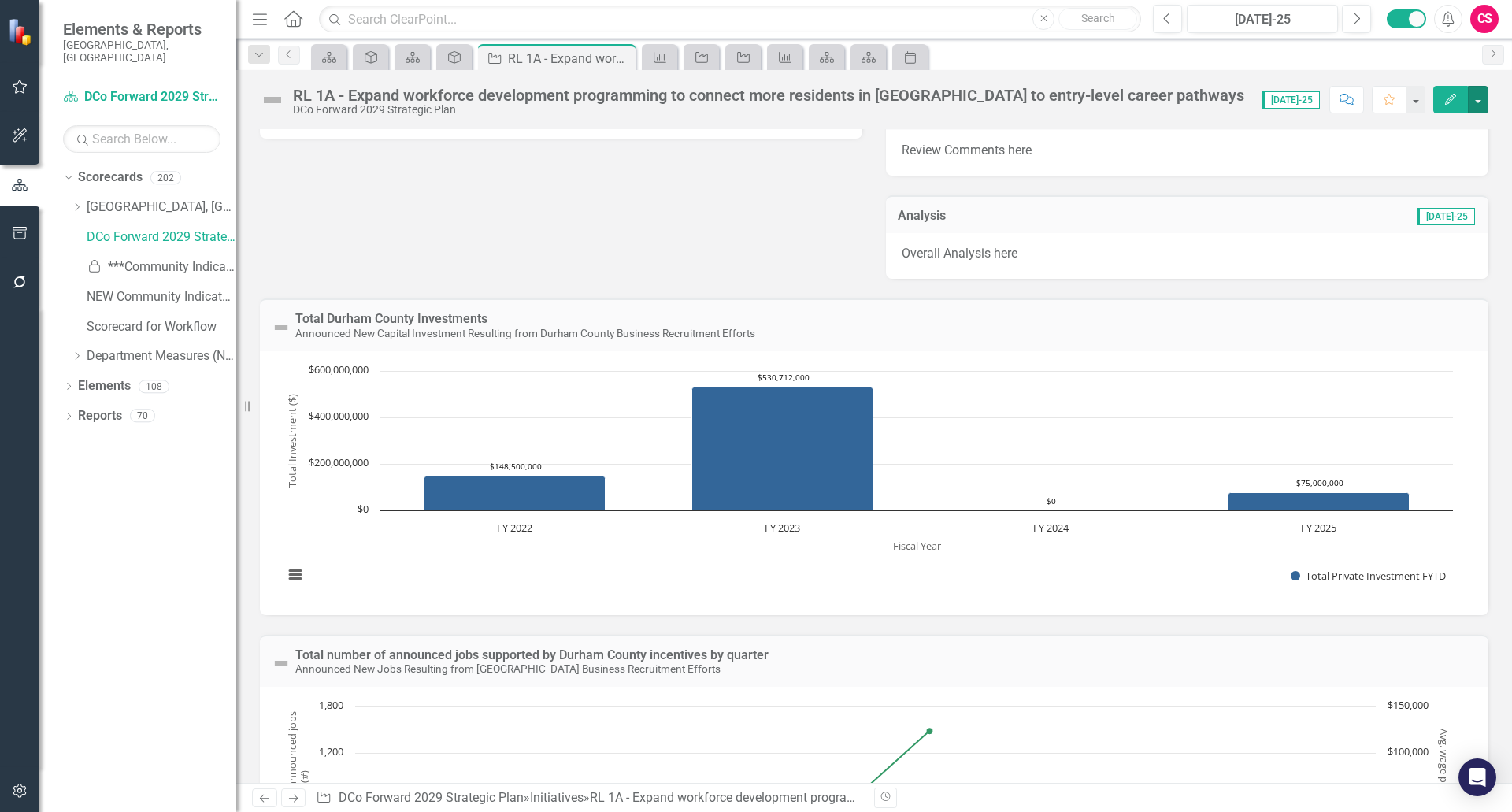
scroll to position [0, 0]
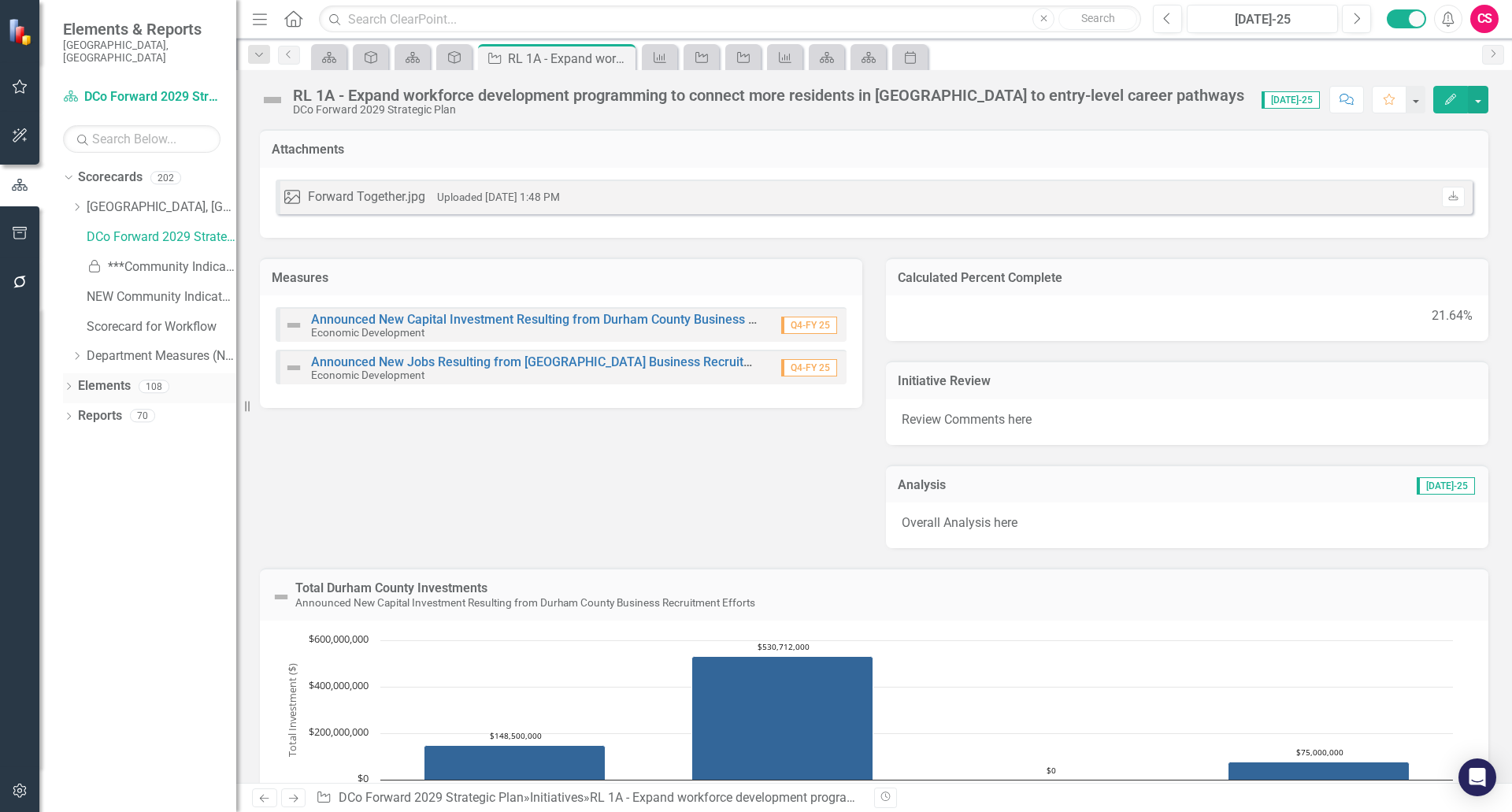
click at [89, 383] on div "Elements" at bounding box center [104, 386] width 53 height 26
click at [107, 377] on link "Elements" at bounding box center [104, 386] width 53 height 19
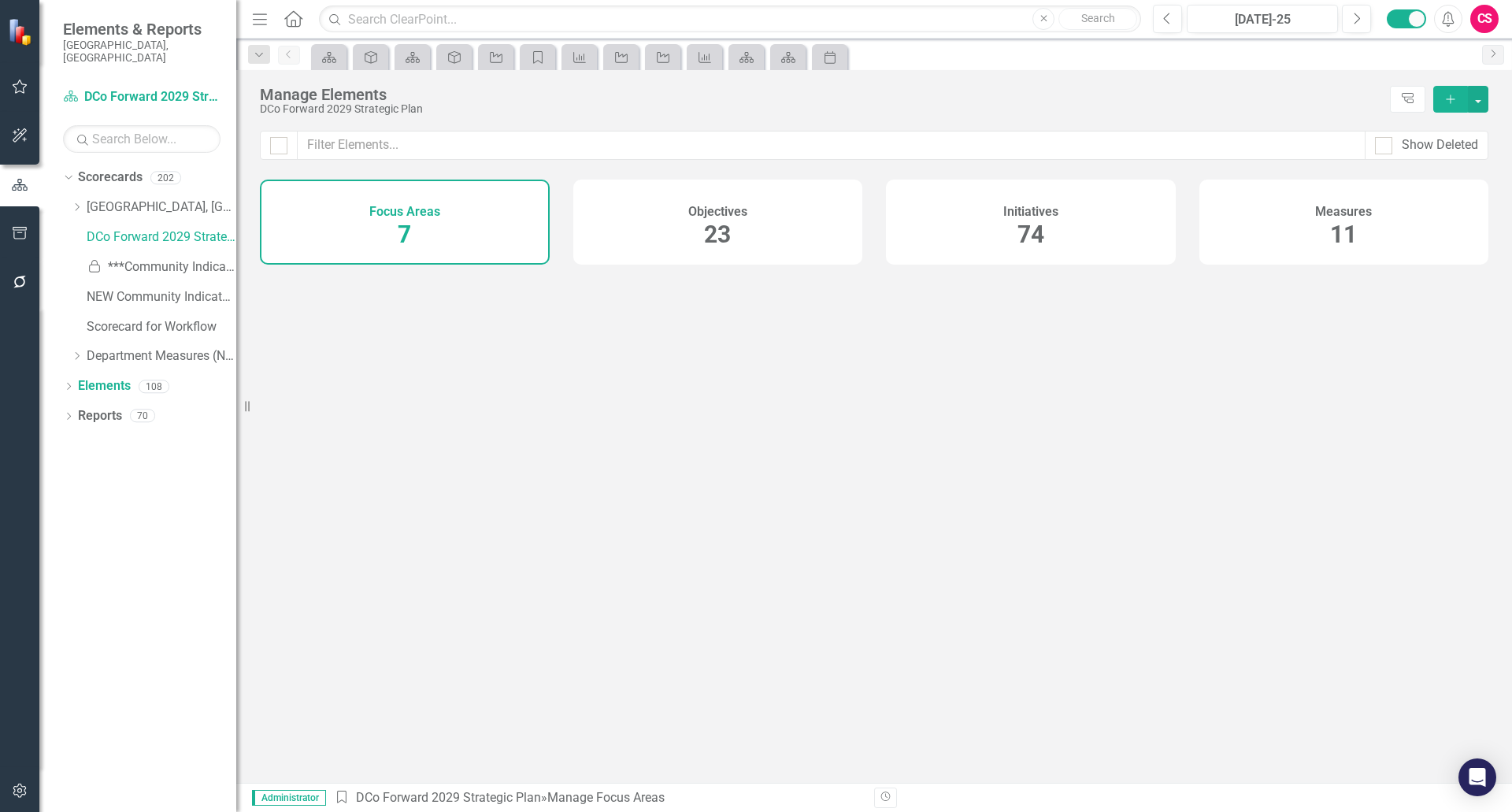
click at [1003, 226] on div "Initiatives 74" at bounding box center [1031, 221] width 289 height 85
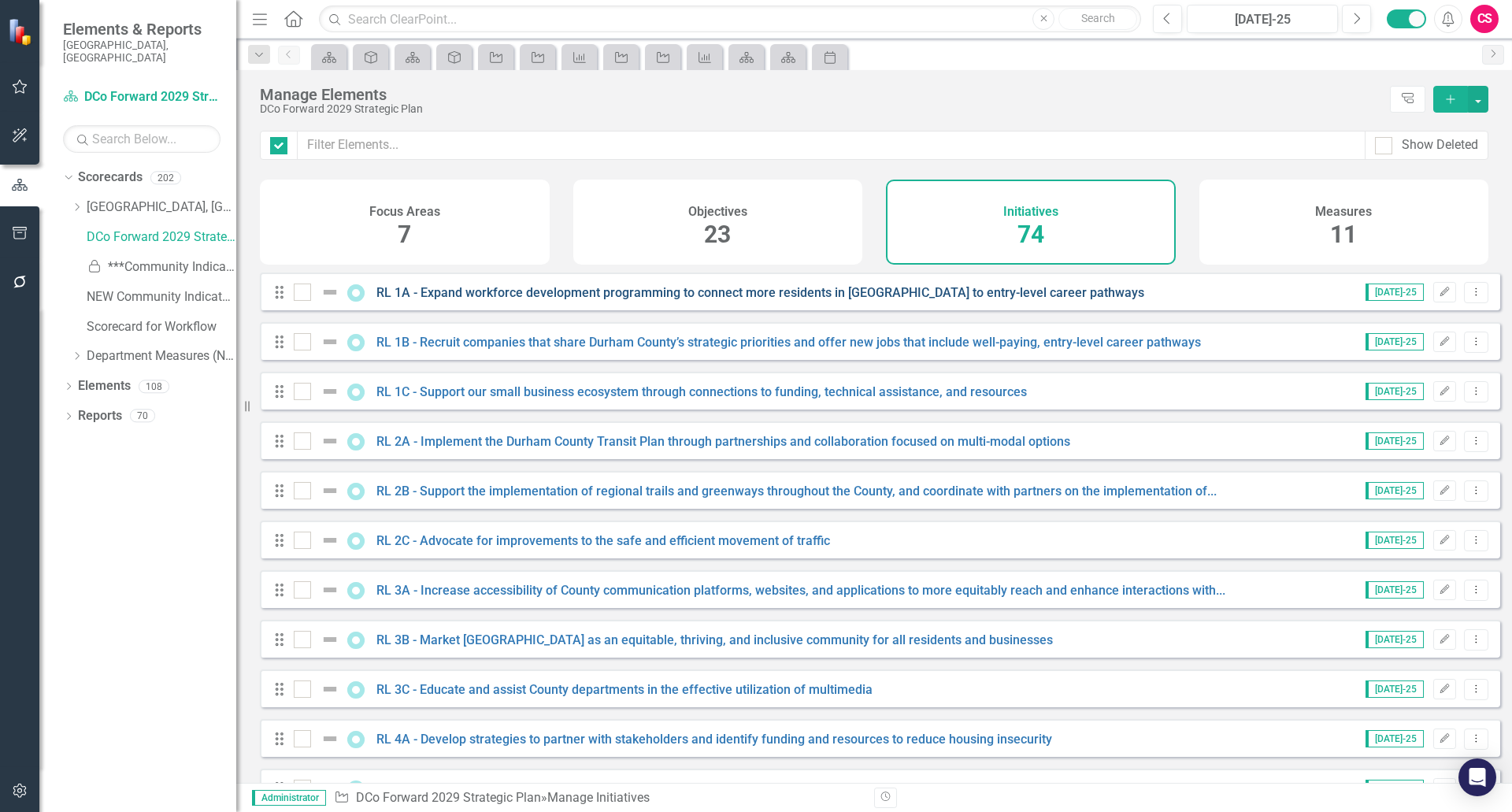
checkbox input "false"
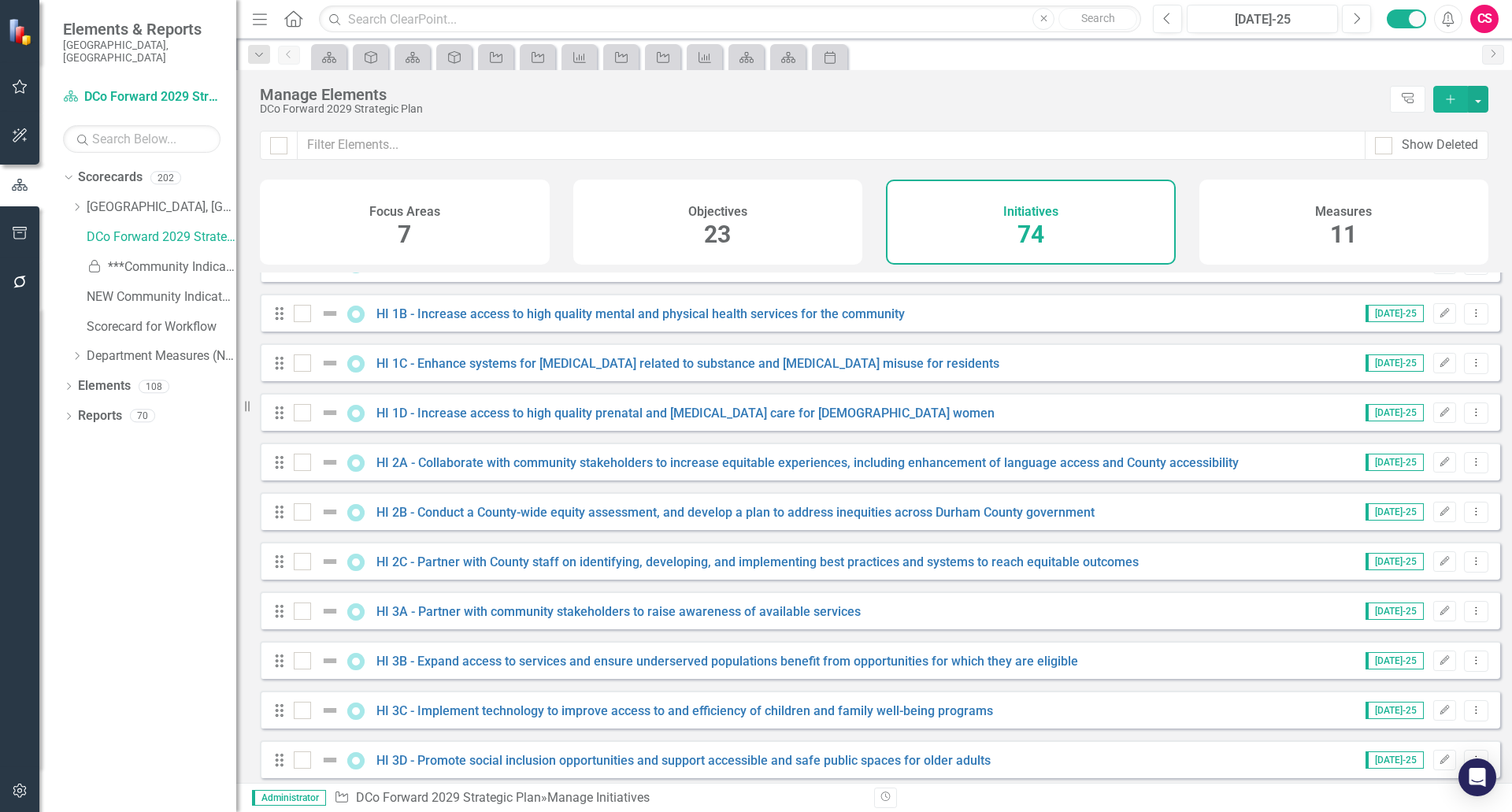
scroll to position [630, 0]
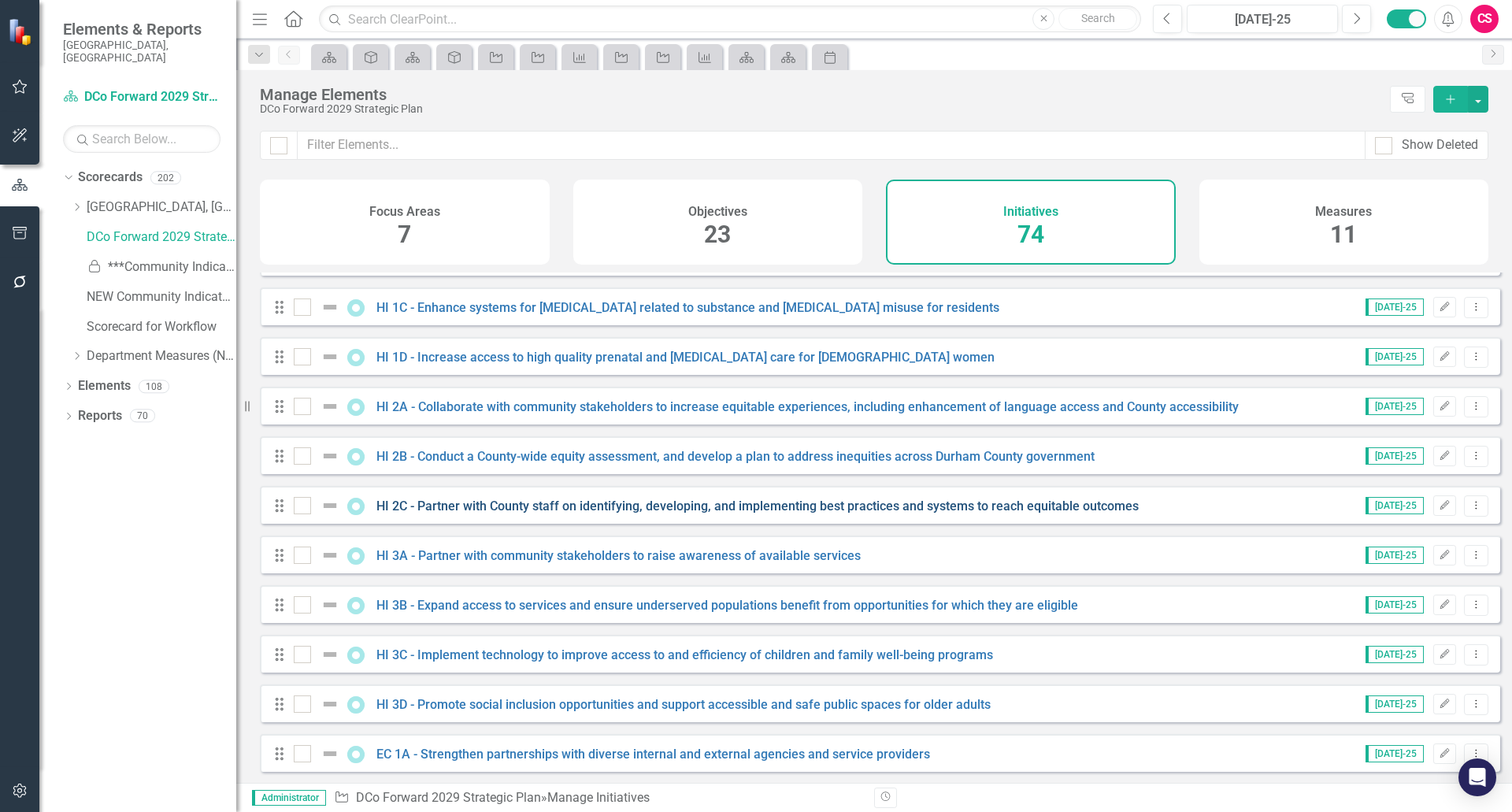
click at [557, 513] on link "HI 2C - Partner with County staff on identifying, developing, and implementing …" at bounding box center [757, 507] width 762 height 15
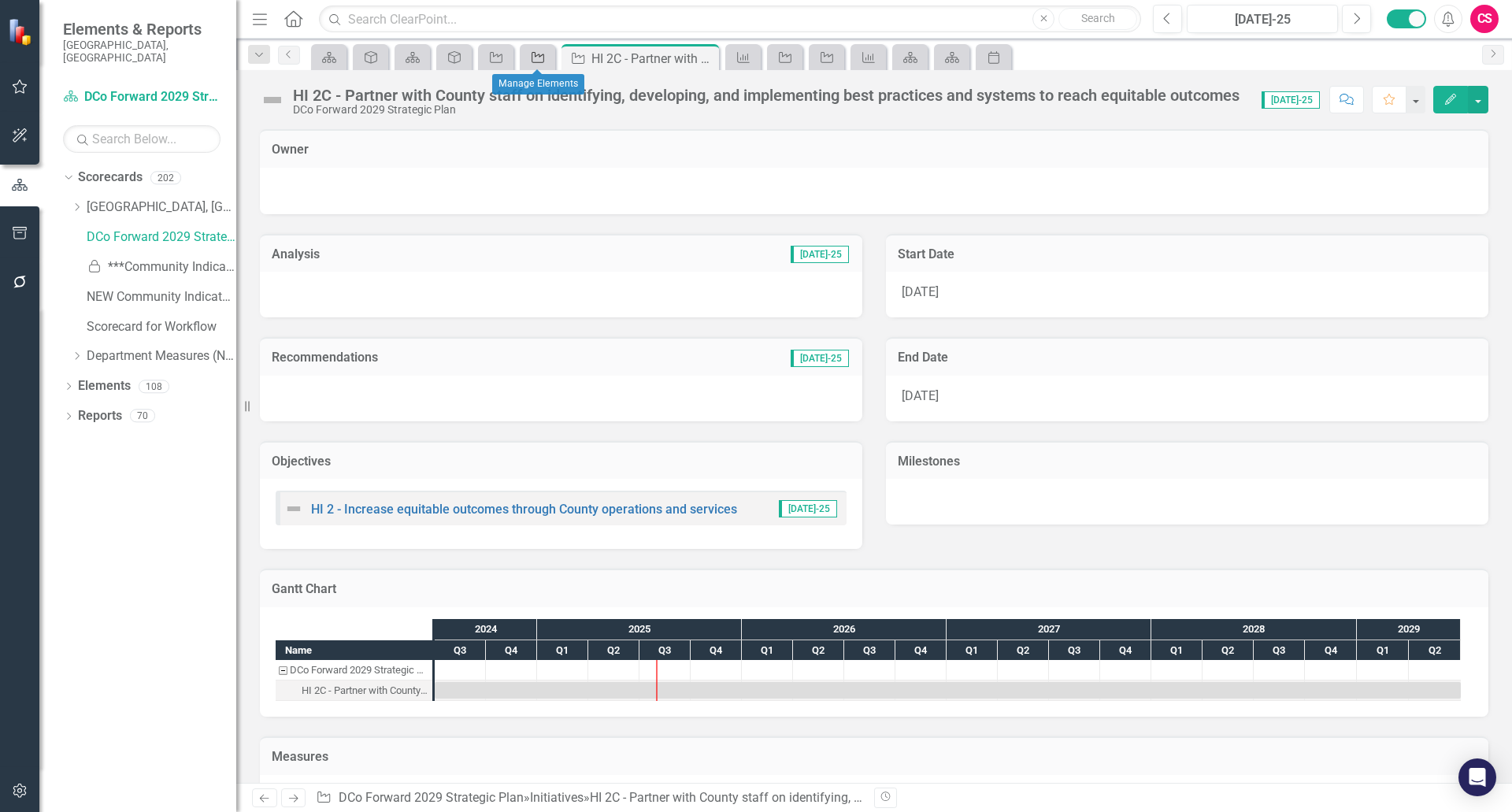
click at [543, 56] on icon "Initiative" at bounding box center [538, 57] width 16 height 13
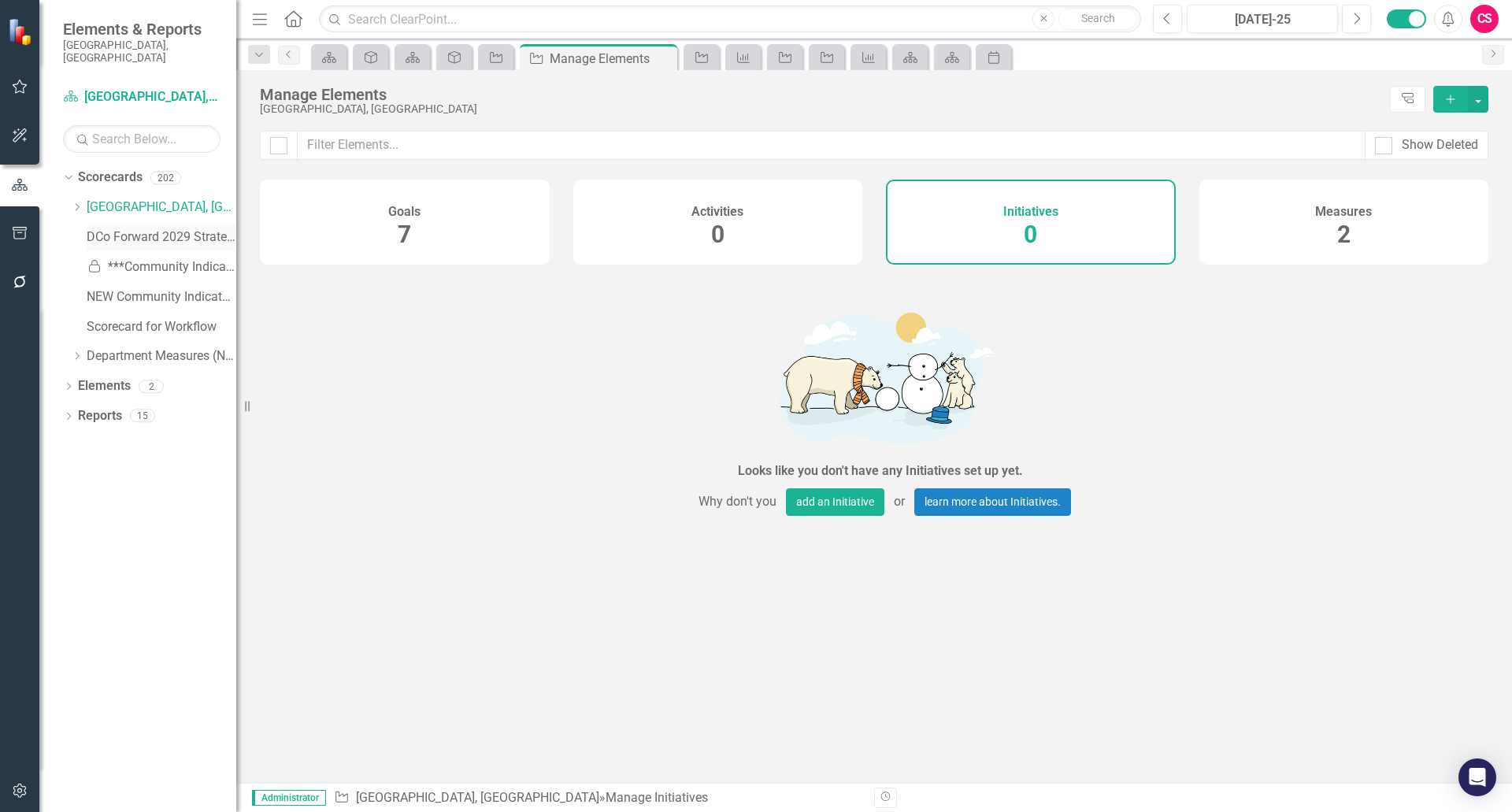
click at [140, 228] on link "DCo Forward 2029 Strategic Plan" at bounding box center [162, 237] width 150 height 19
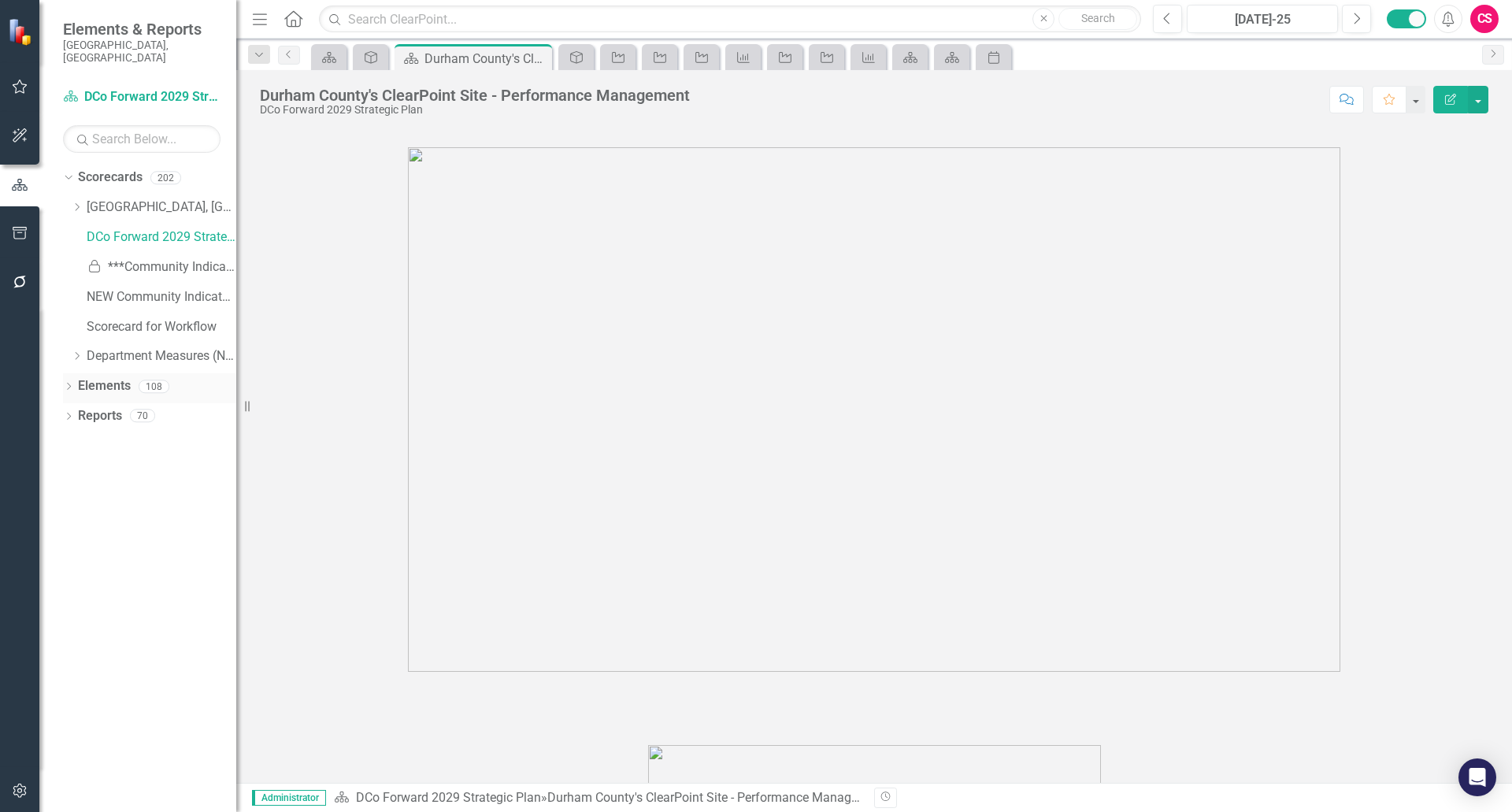
click at [112, 378] on link "Elements" at bounding box center [104, 386] width 53 height 19
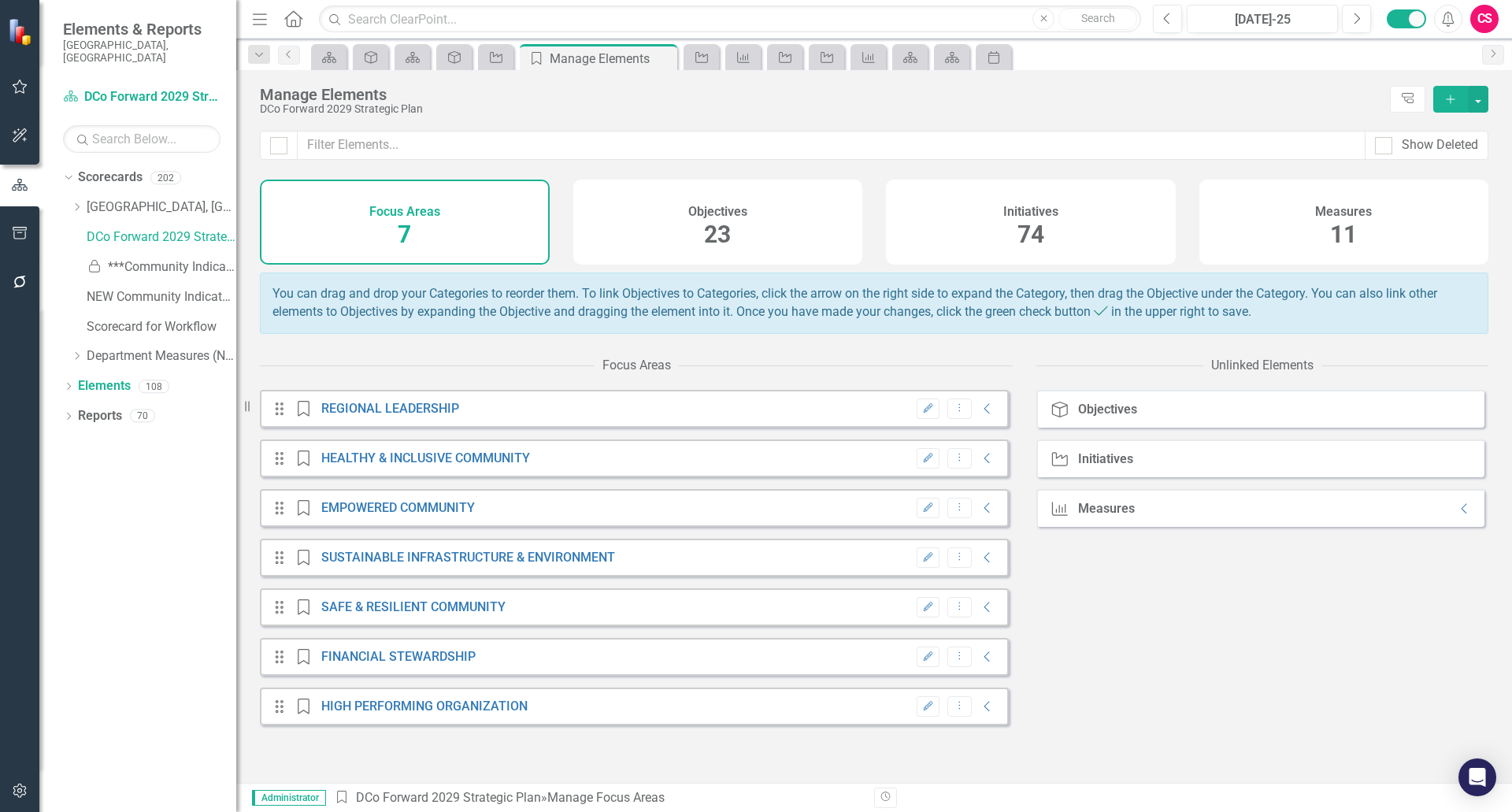
click at [1044, 224] on div "Initiatives 74" at bounding box center [1031, 221] width 289 height 85
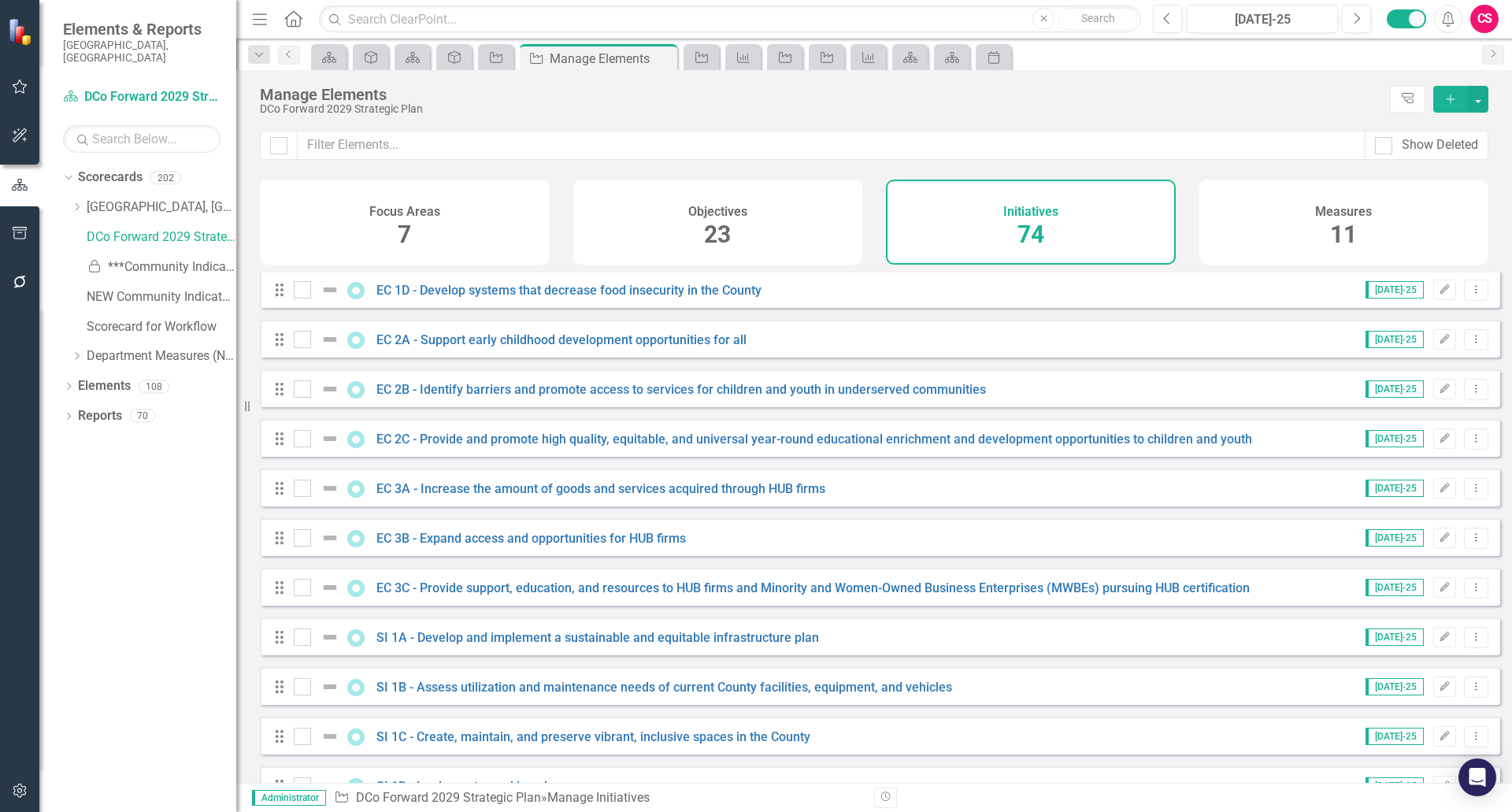
scroll to position [1260, 0]
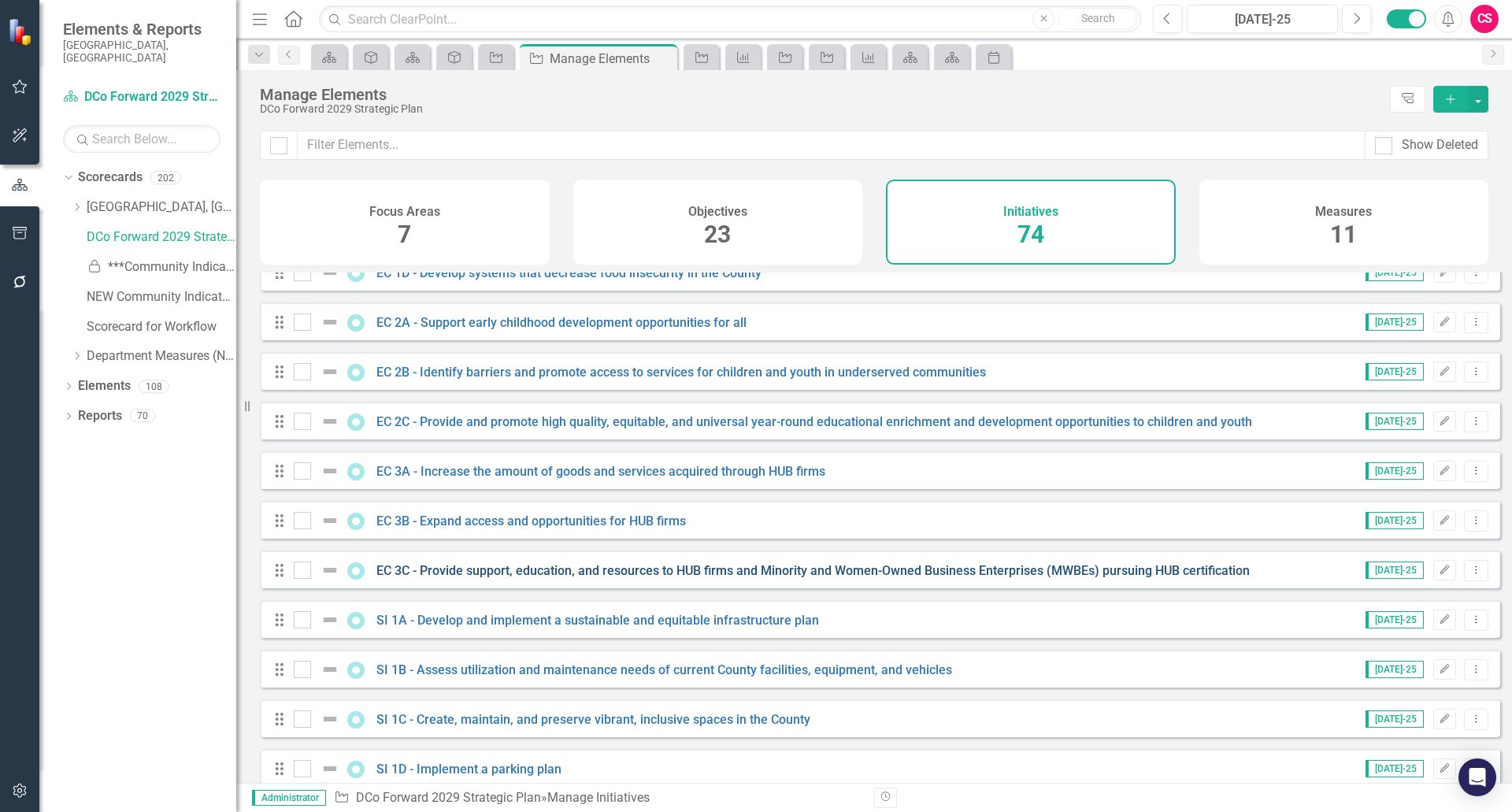
click at [459, 578] on link "EC 3C - Provide support, education, and resources to HUB firms and Minority and…" at bounding box center [813, 571] width 873 height 15
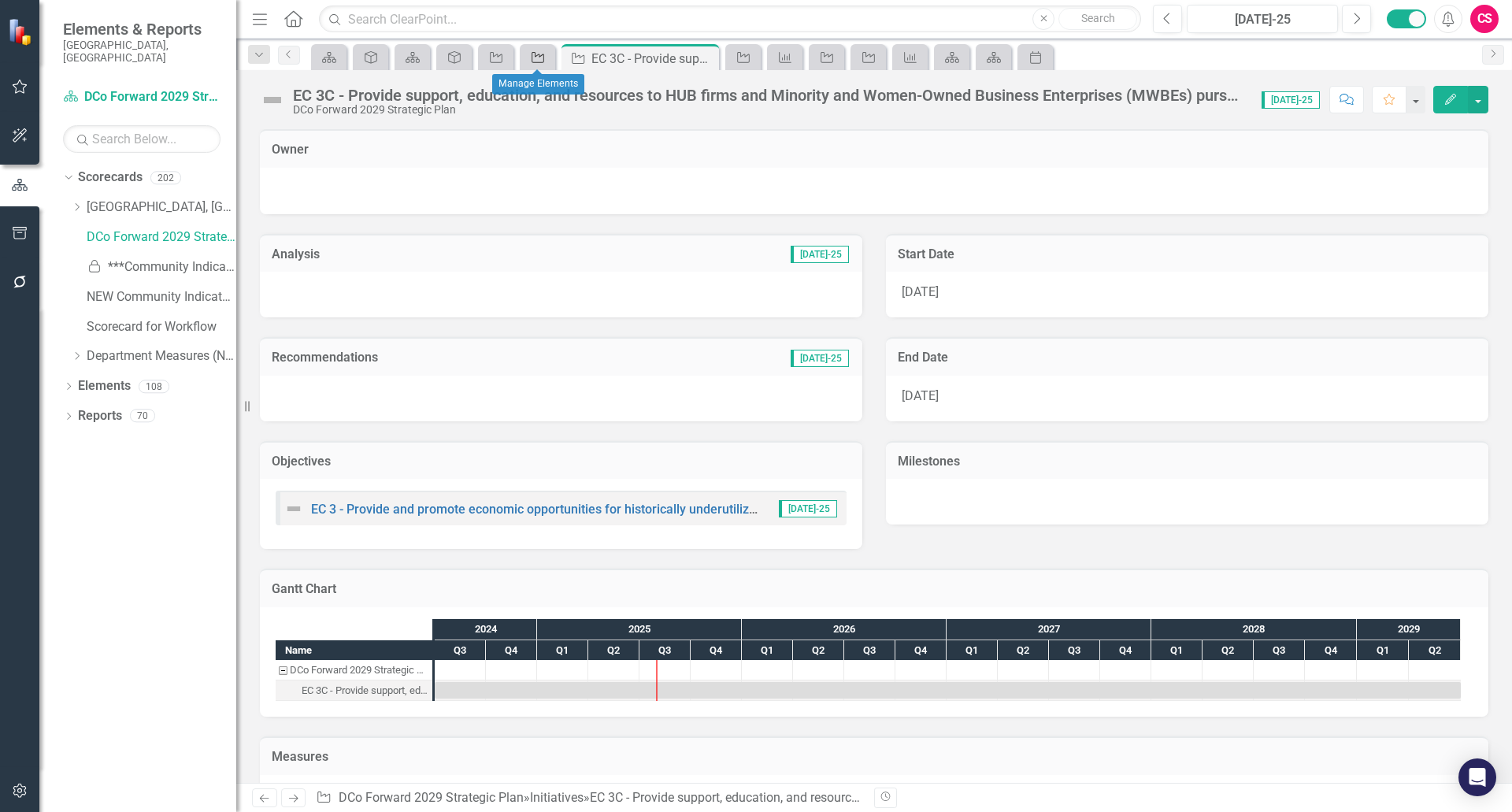
click at [534, 61] on icon "Initiative" at bounding box center [538, 57] width 16 height 13
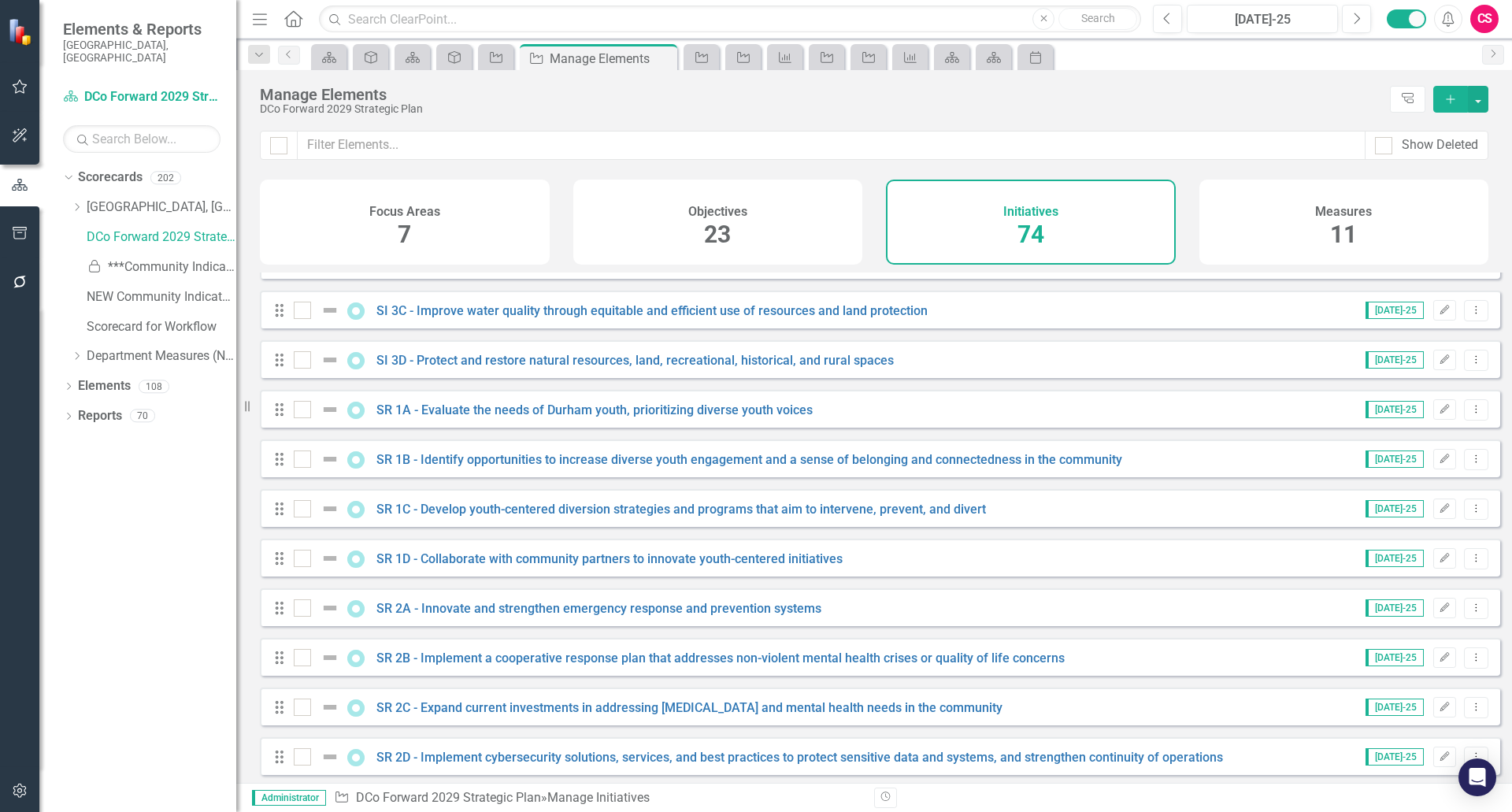
scroll to position [1969, 0]
click at [533, 514] on link "SR 1C - Develop youth-centered diversion strategies and programs that aim to in…" at bounding box center [681, 507] width 610 height 15
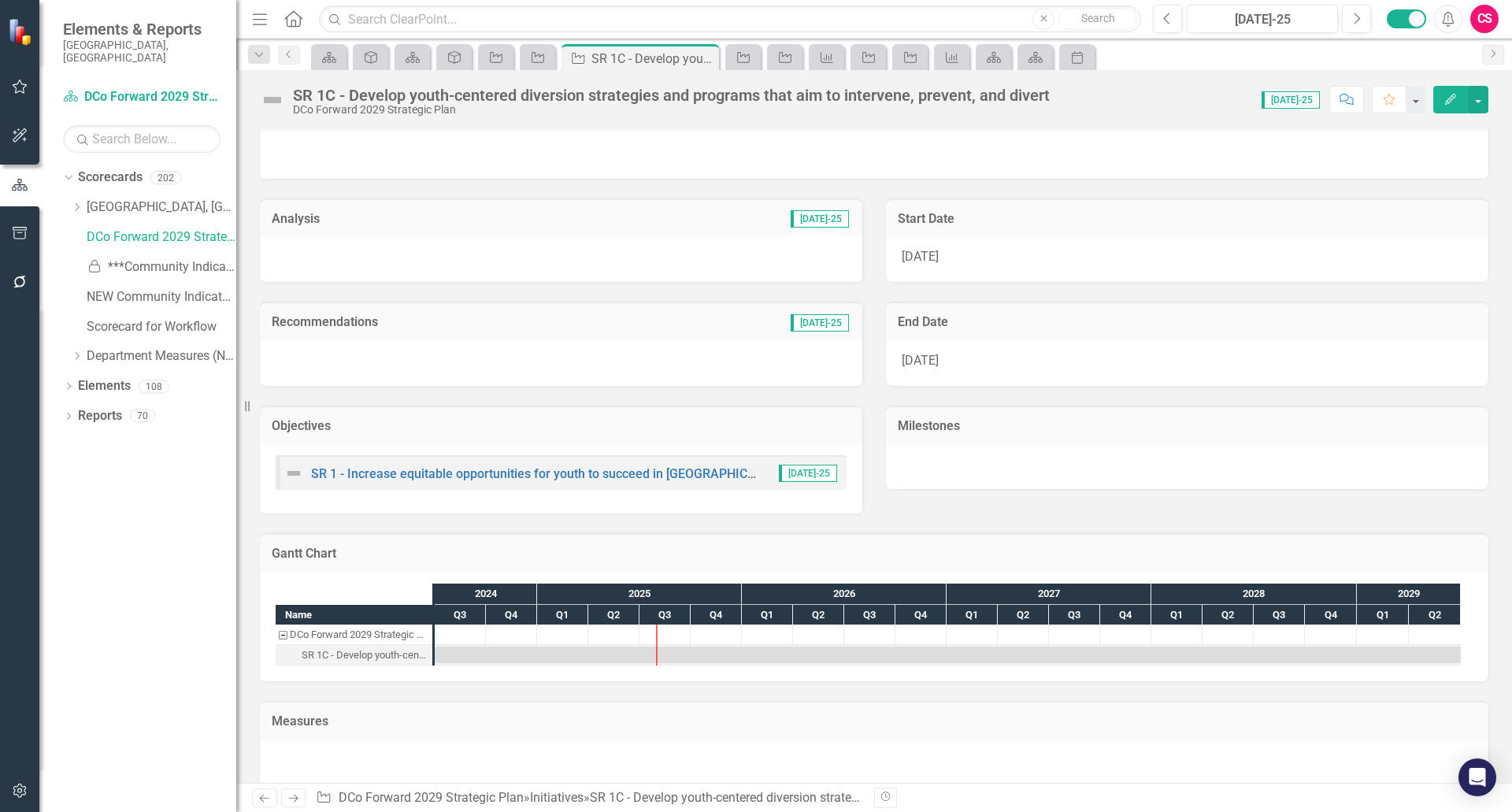
scroll to position [54, 0]
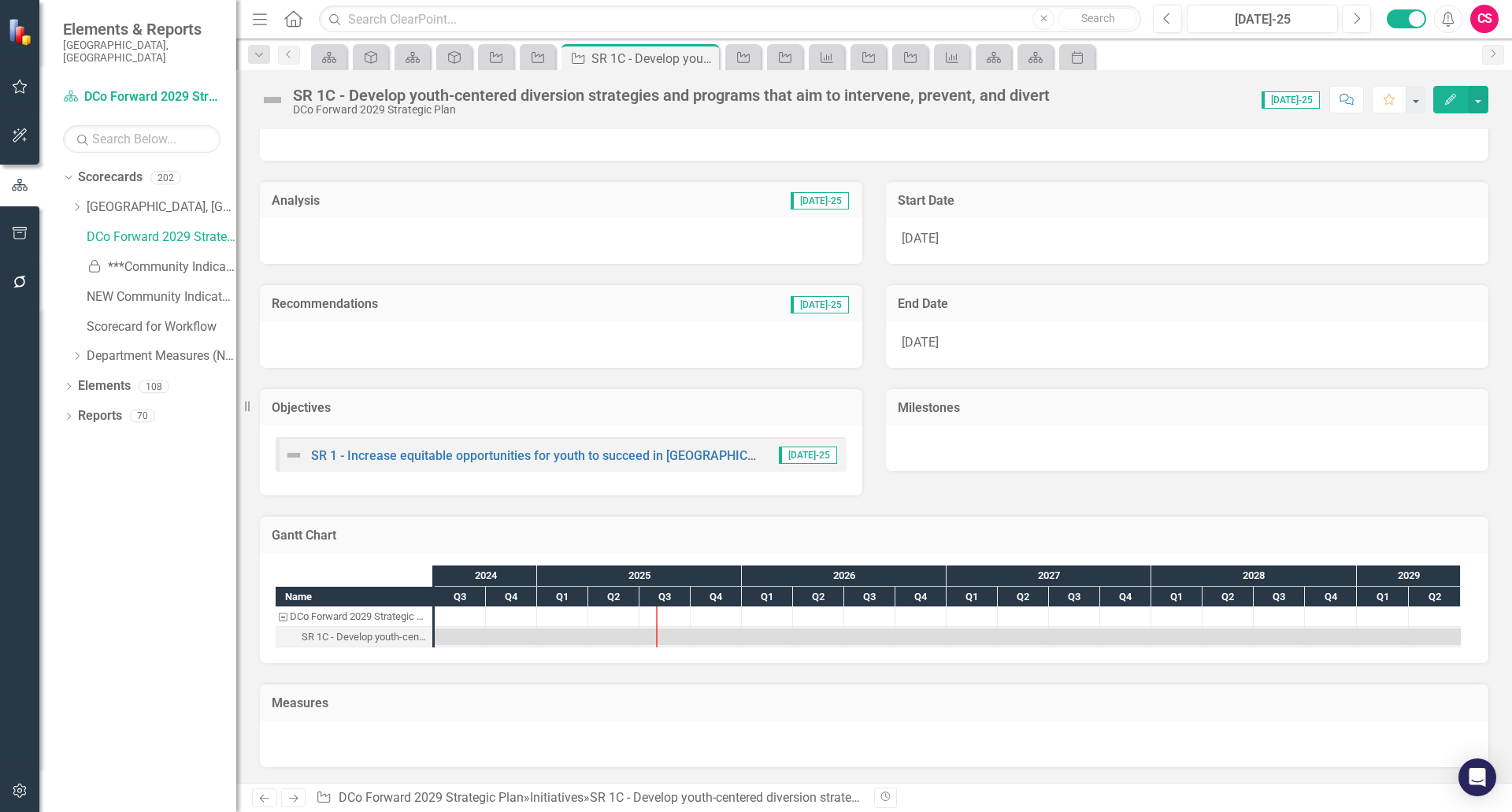
click at [978, 539] on h3 "Gantt Chart" at bounding box center [874, 535] width 1205 height 14
click at [499, 61] on icon "Initiative" at bounding box center [496, 57] width 16 height 13
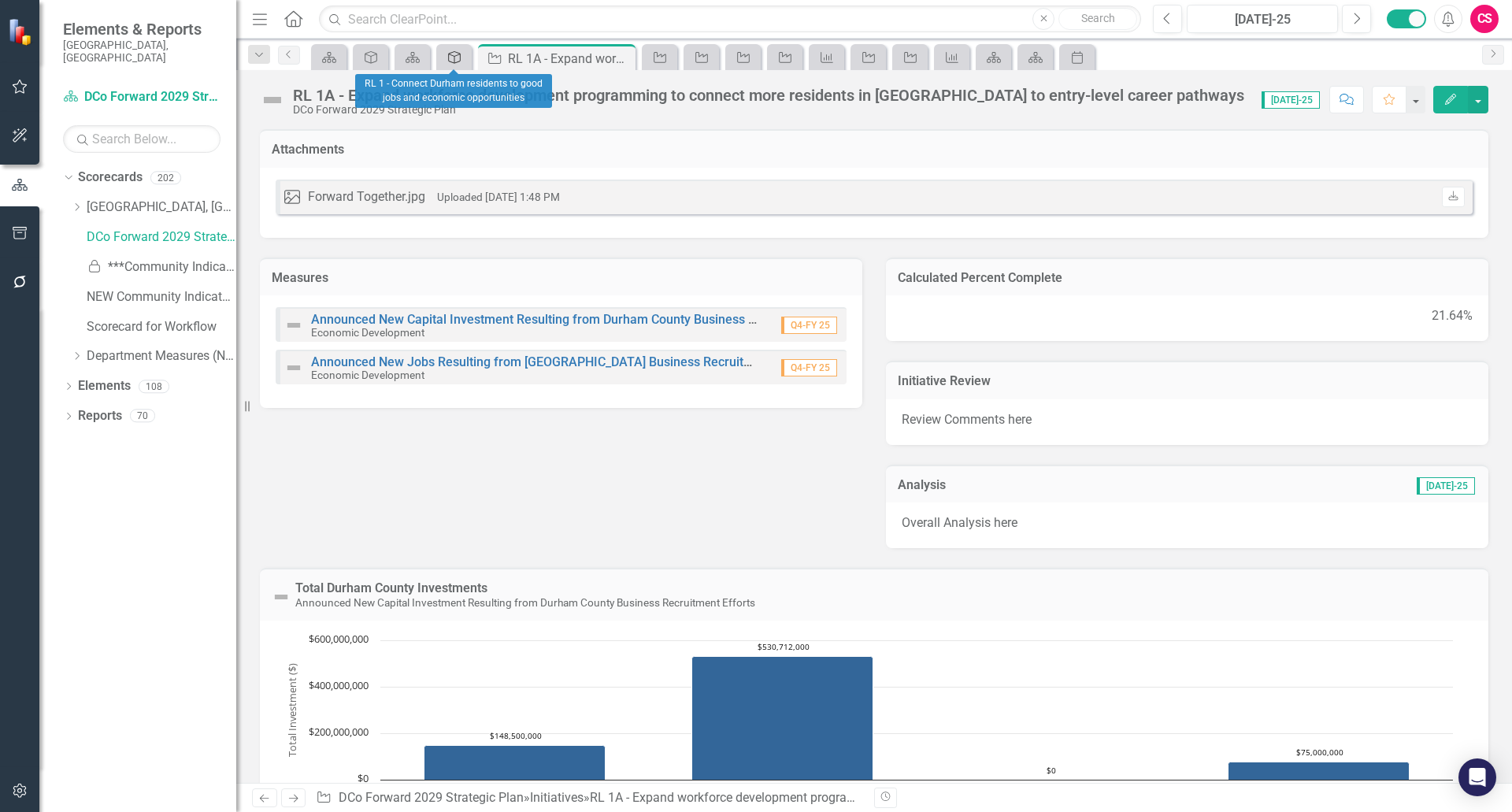
click at [453, 63] on icon "Objective" at bounding box center [454, 57] width 16 height 13
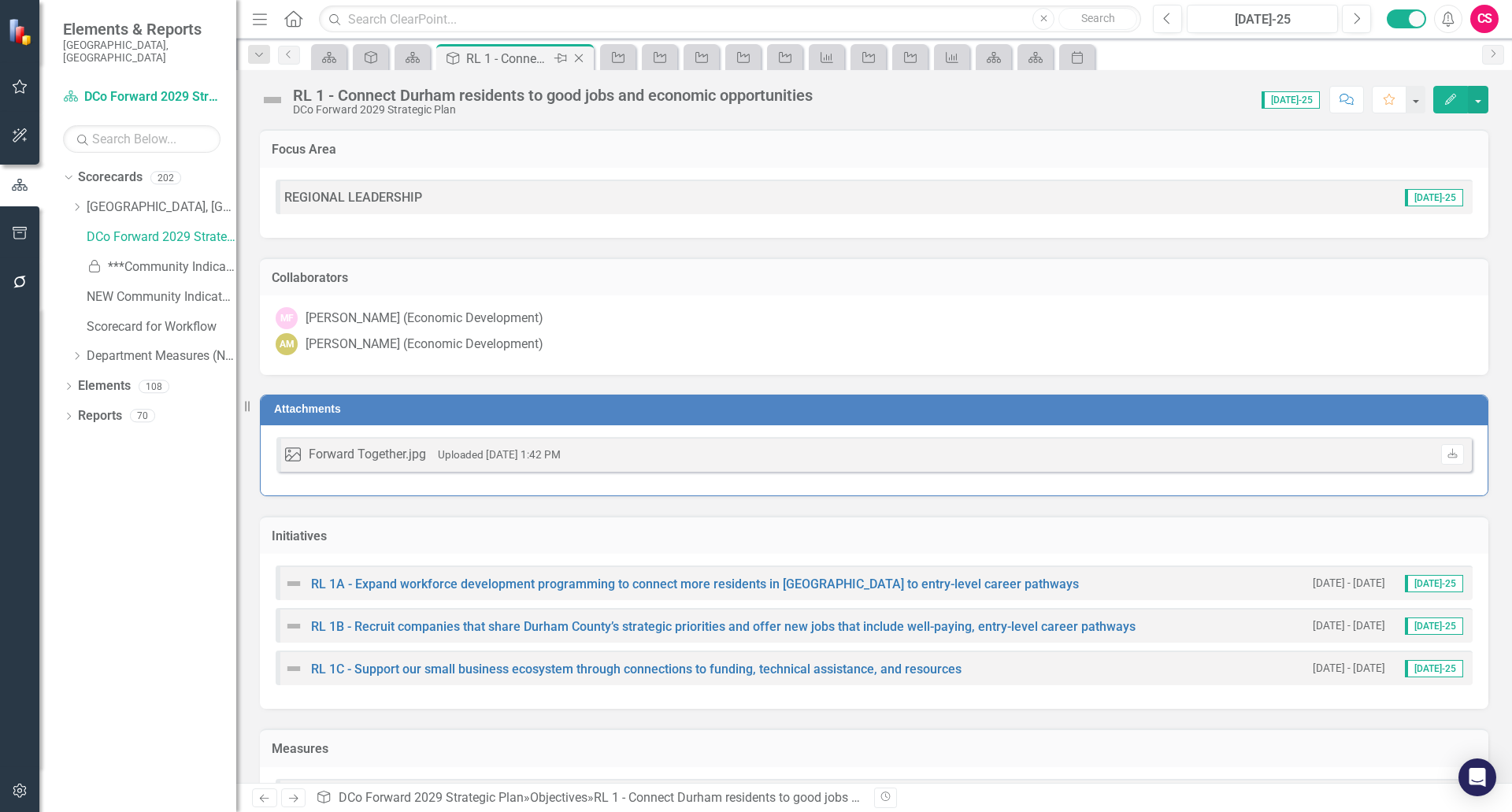
click at [581, 59] on icon "Close" at bounding box center [579, 58] width 16 height 13
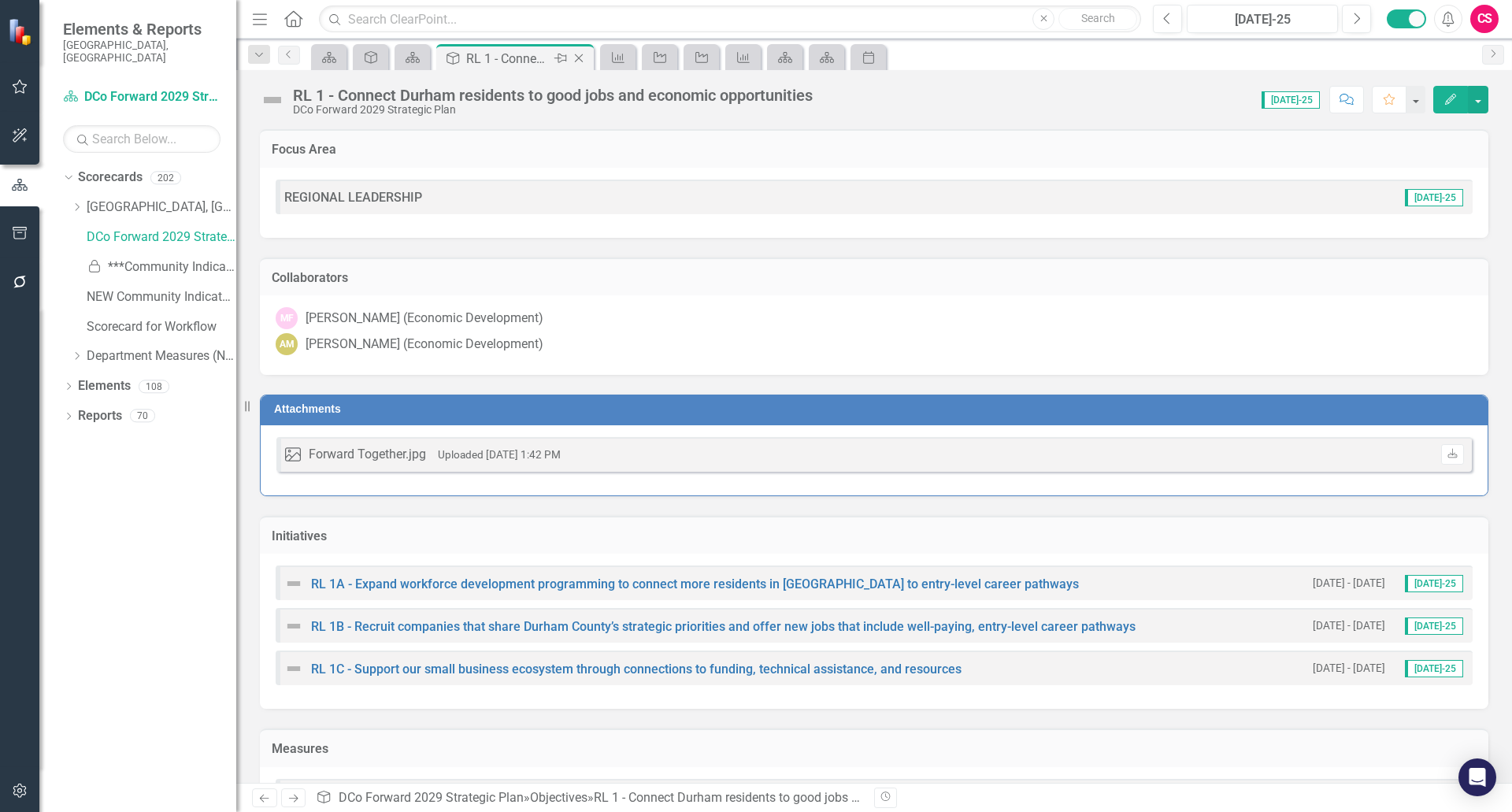
click at [581, 59] on icon "Close" at bounding box center [579, 58] width 16 height 13
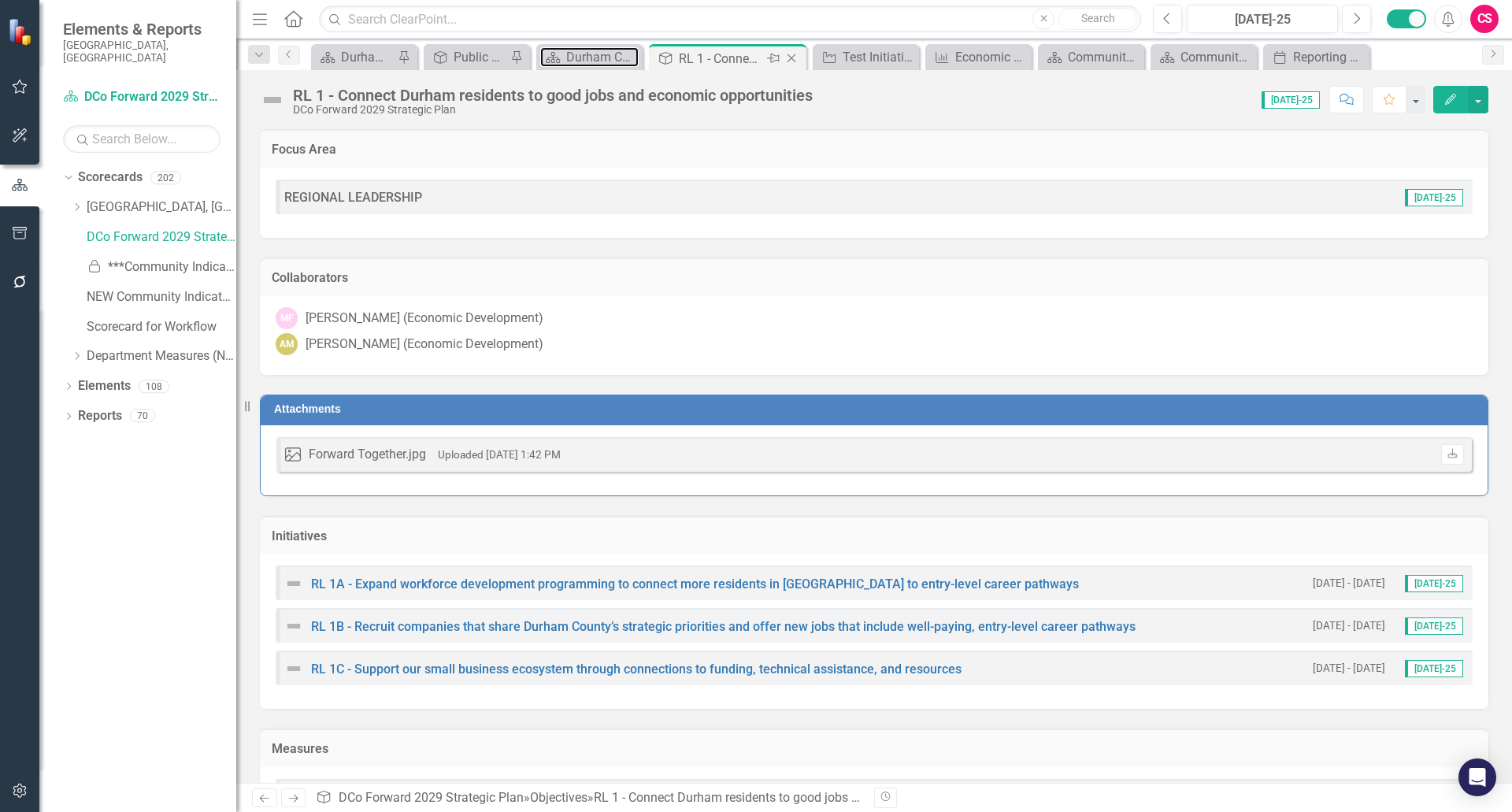
click at [581, 59] on div "Durham County's ClearPoint Site - Performance Management" at bounding box center [602, 56] width 72 height 19
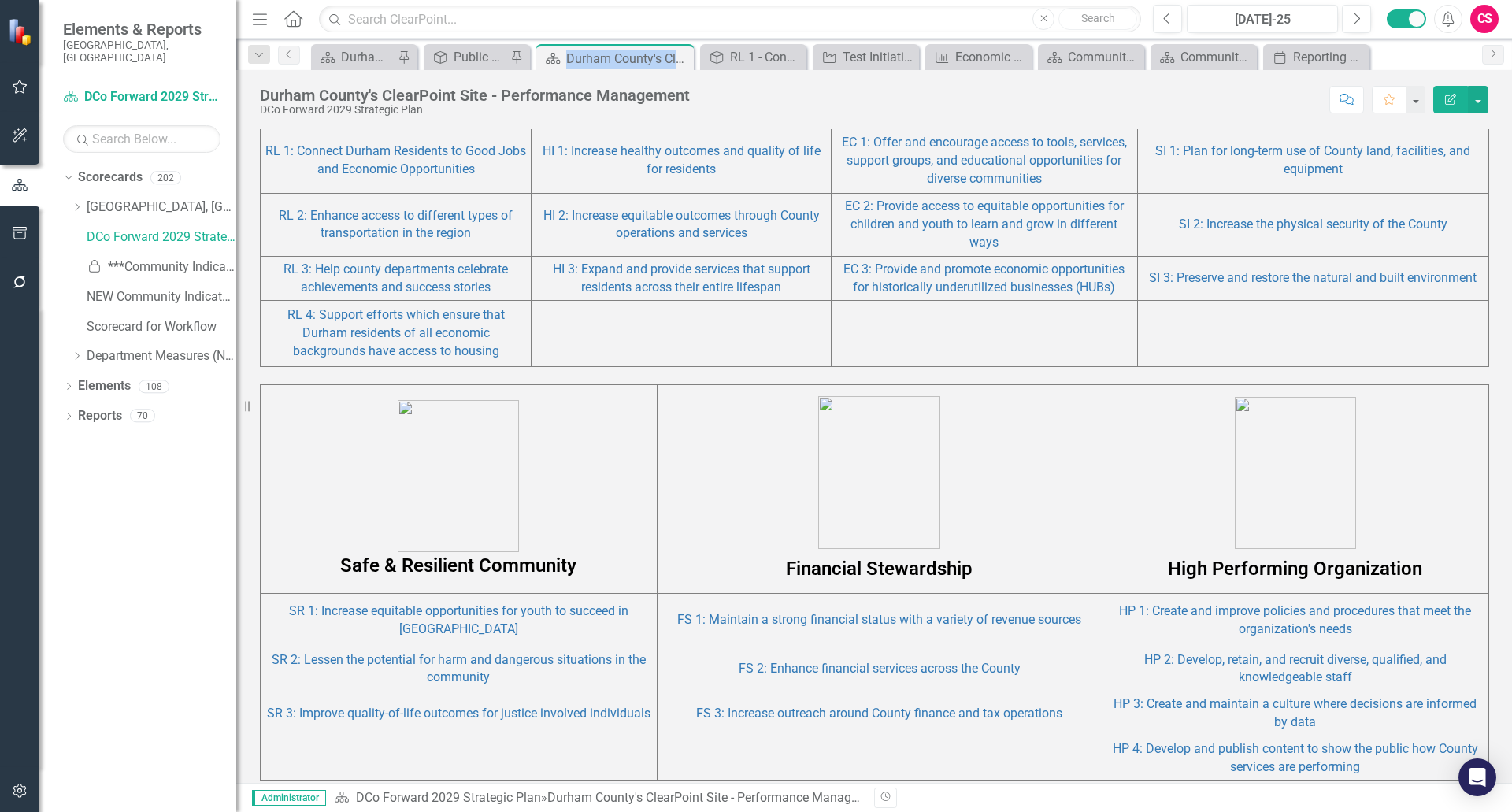
scroll to position [1132, 0]
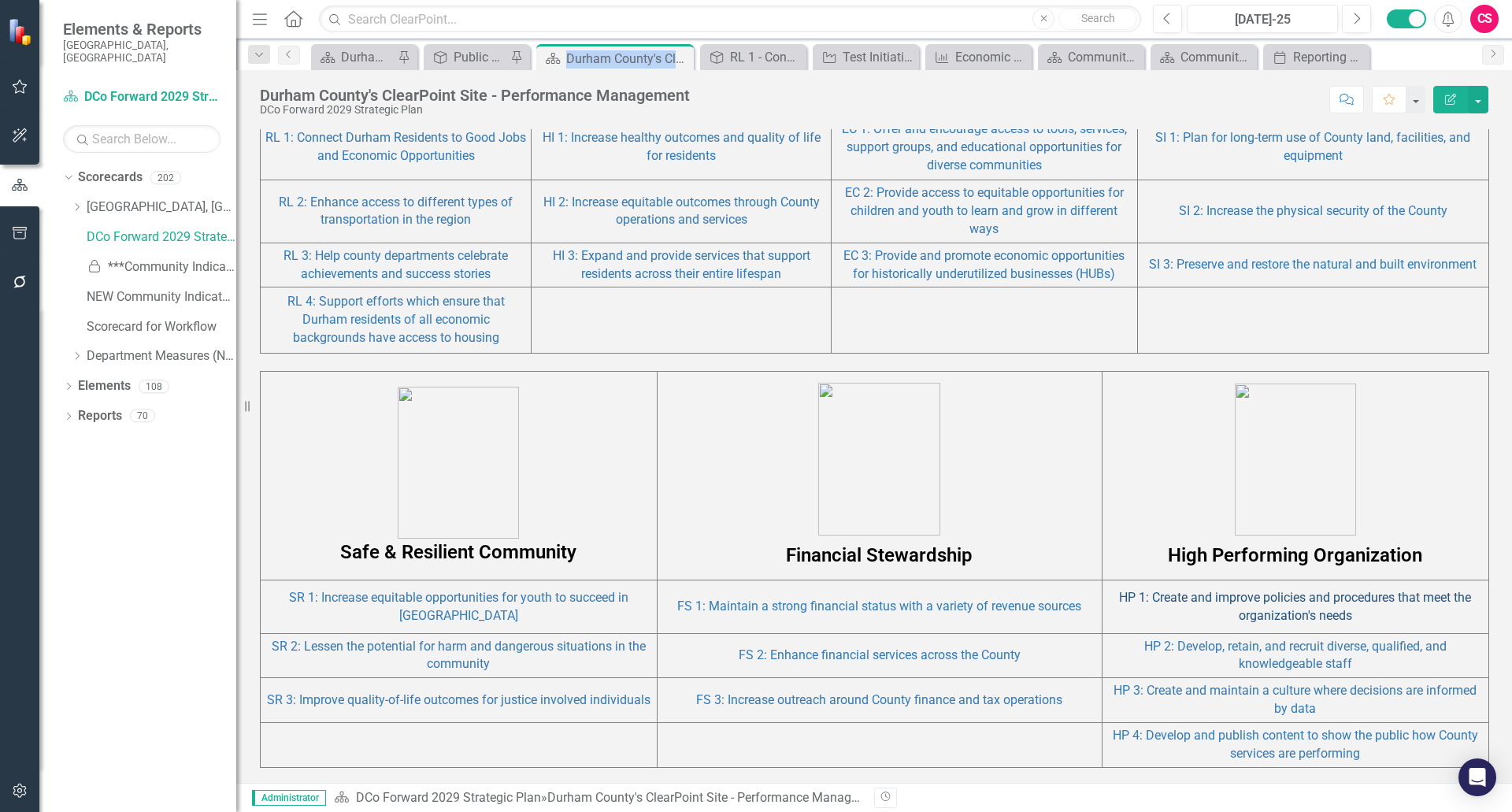
click at [1302, 610] on link "HP 1: Create and improve policies and procedures that meet the organization's n…" at bounding box center [1295, 606] width 352 height 33
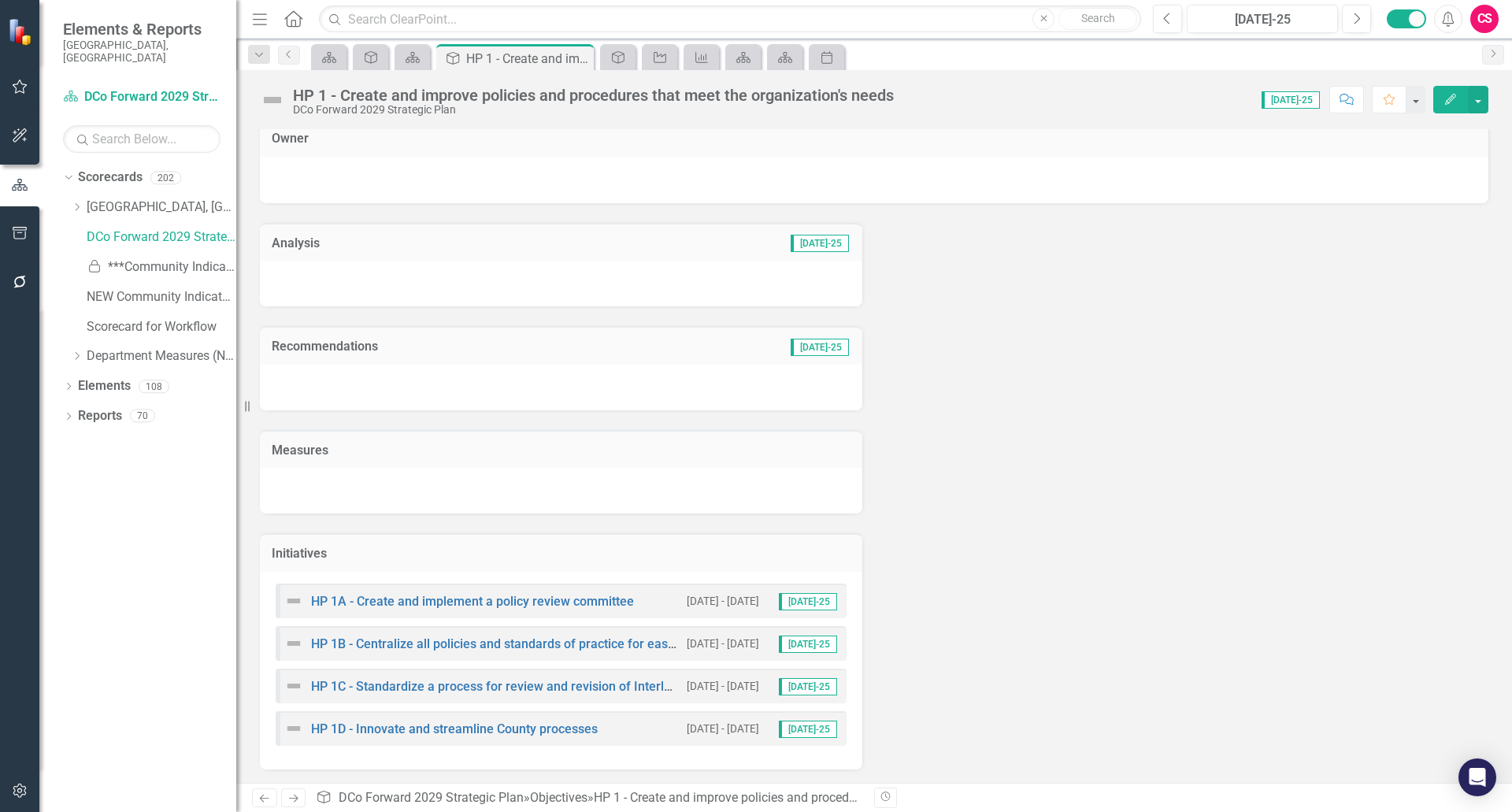
scroll to position [13, 0]
click at [452, 599] on link "HP 1A - Create and implement a policy review committee" at bounding box center [473, 599] width 323 height 15
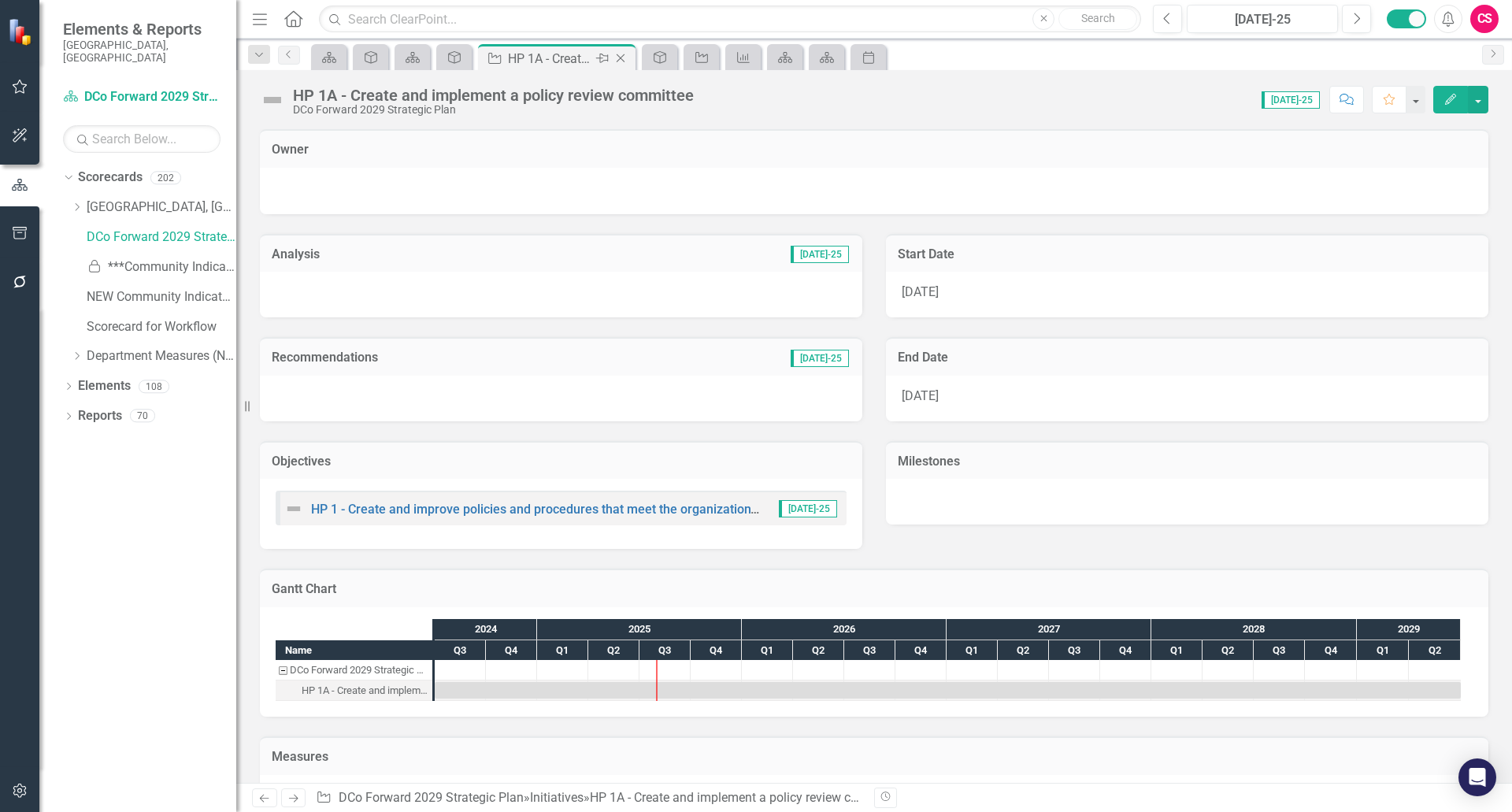
click at [623, 56] on icon at bounding box center [621, 59] width 8 height 8
click at [454, 56] on icon "Objective" at bounding box center [454, 57] width 16 height 13
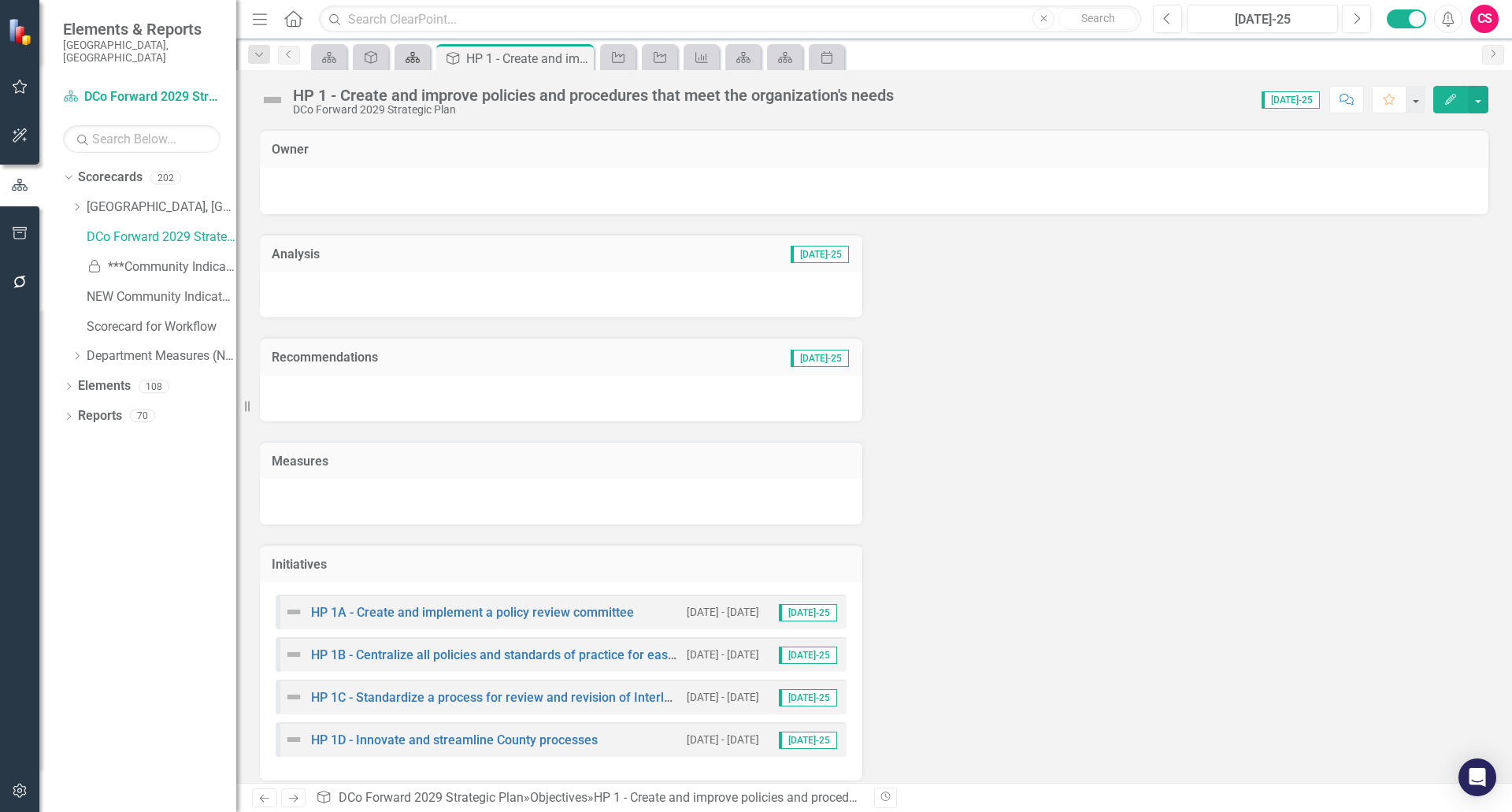
click at [411, 54] on icon "Scorecard" at bounding box center [412, 57] width 16 height 13
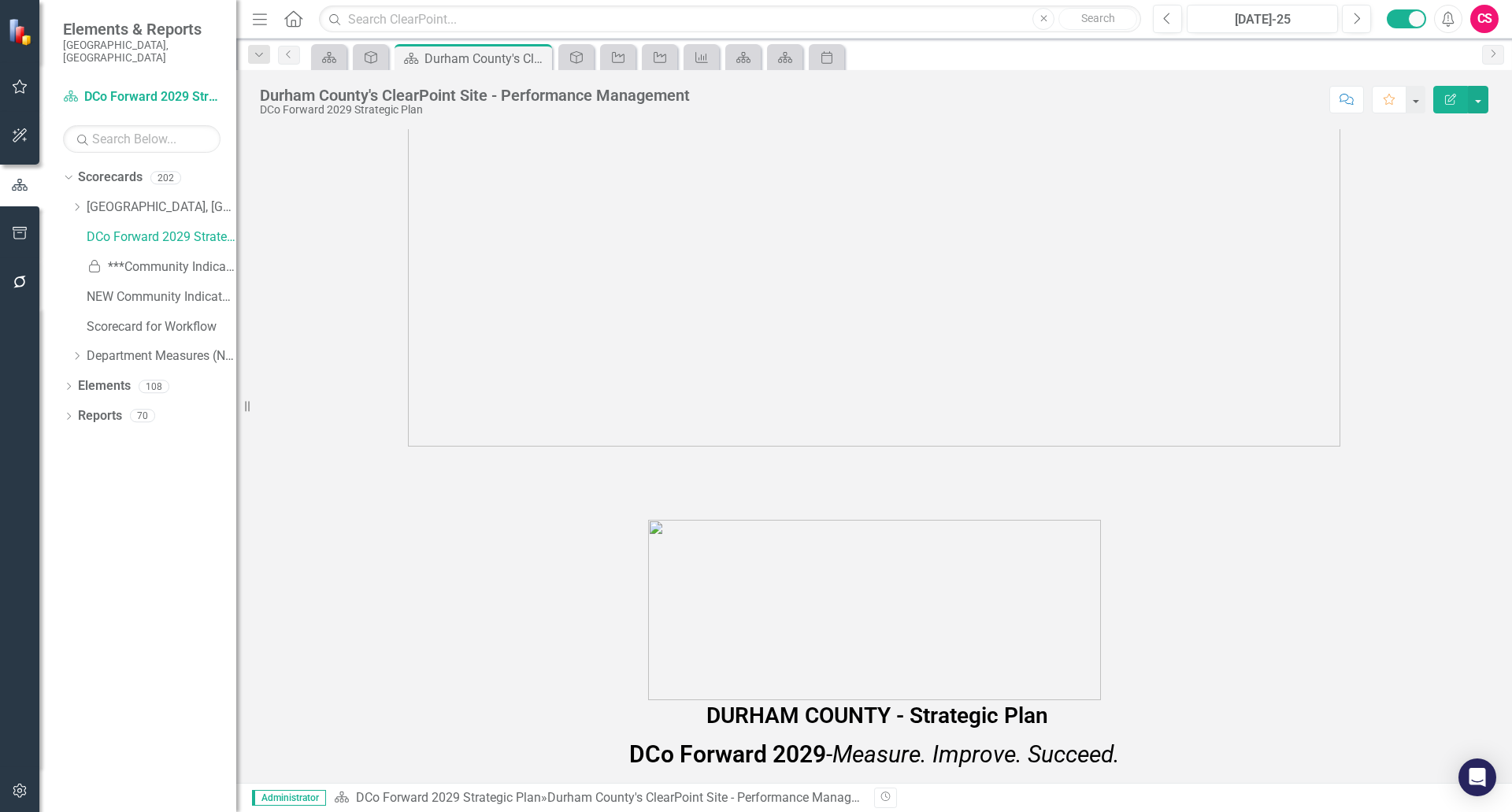
scroll to position [551, 0]
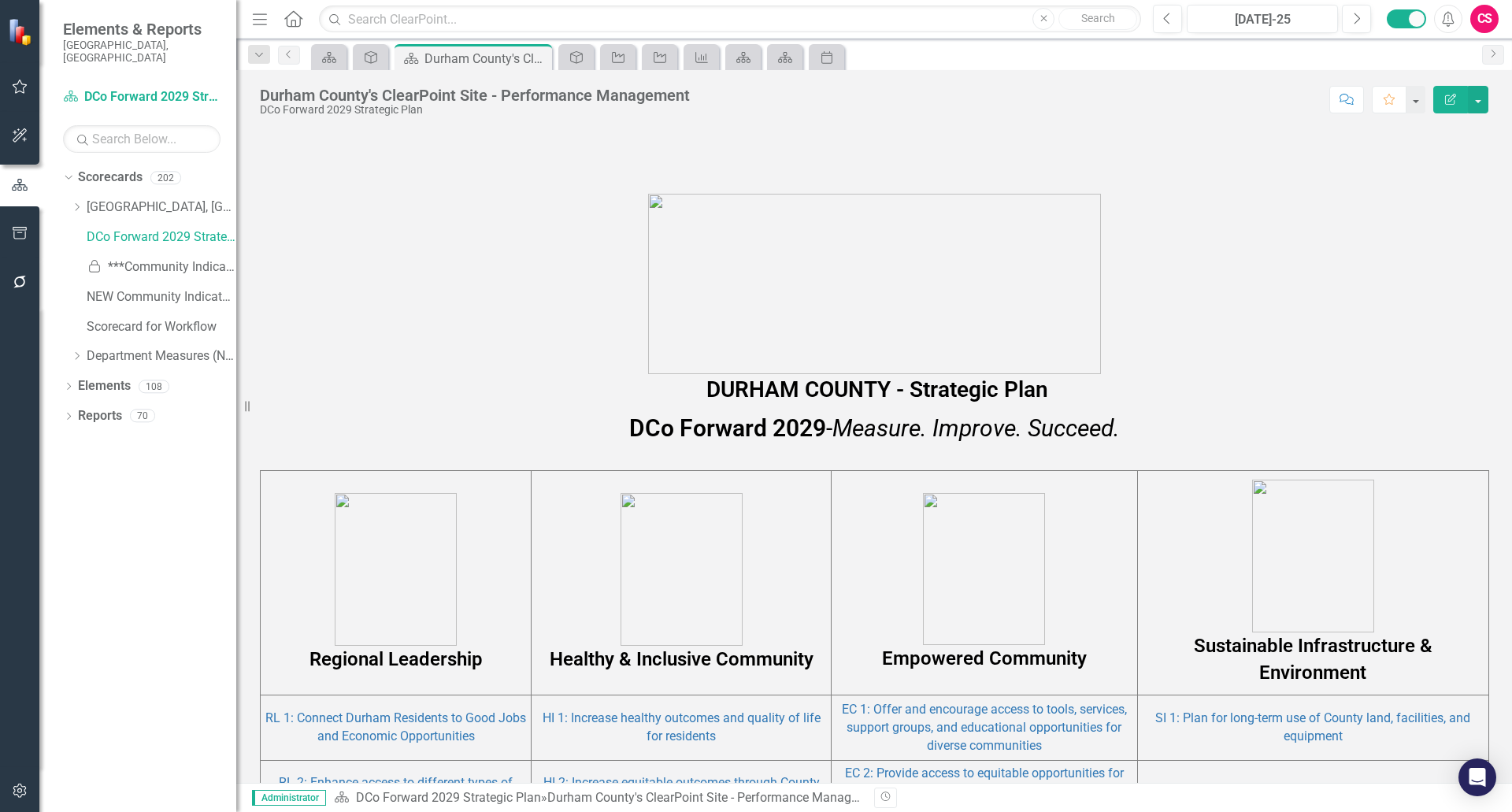
click at [399, 728] on td "RL 1: Connect Durham Residents to Good Jobs and Economic Opportunities" at bounding box center [396, 729] width 271 height 66
click at [399, 718] on link "RL 1: Connect Durham Residents to Good Jobs and Economic Opportunities" at bounding box center [395, 726] width 261 height 33
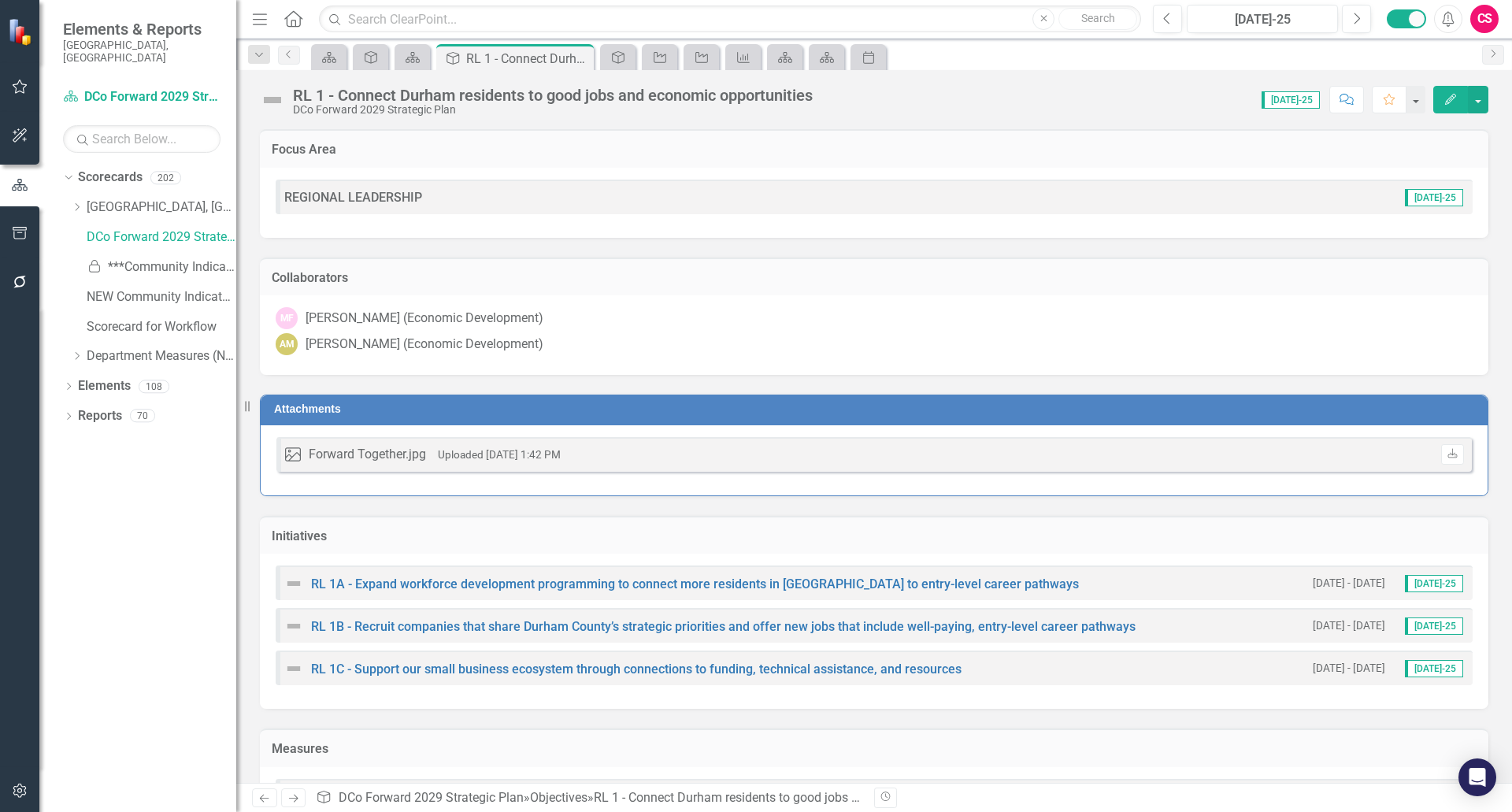
click at [1096, 329] on div "MF [PERSON_NAME] (Economic Development)" at bounding box center [874, 318] width 1197 height 22
click at [363, 587] on link "RL 1A - Expand workforce development programming to connect more residents in […" at bounding box center [695, 584] width 768 height 15
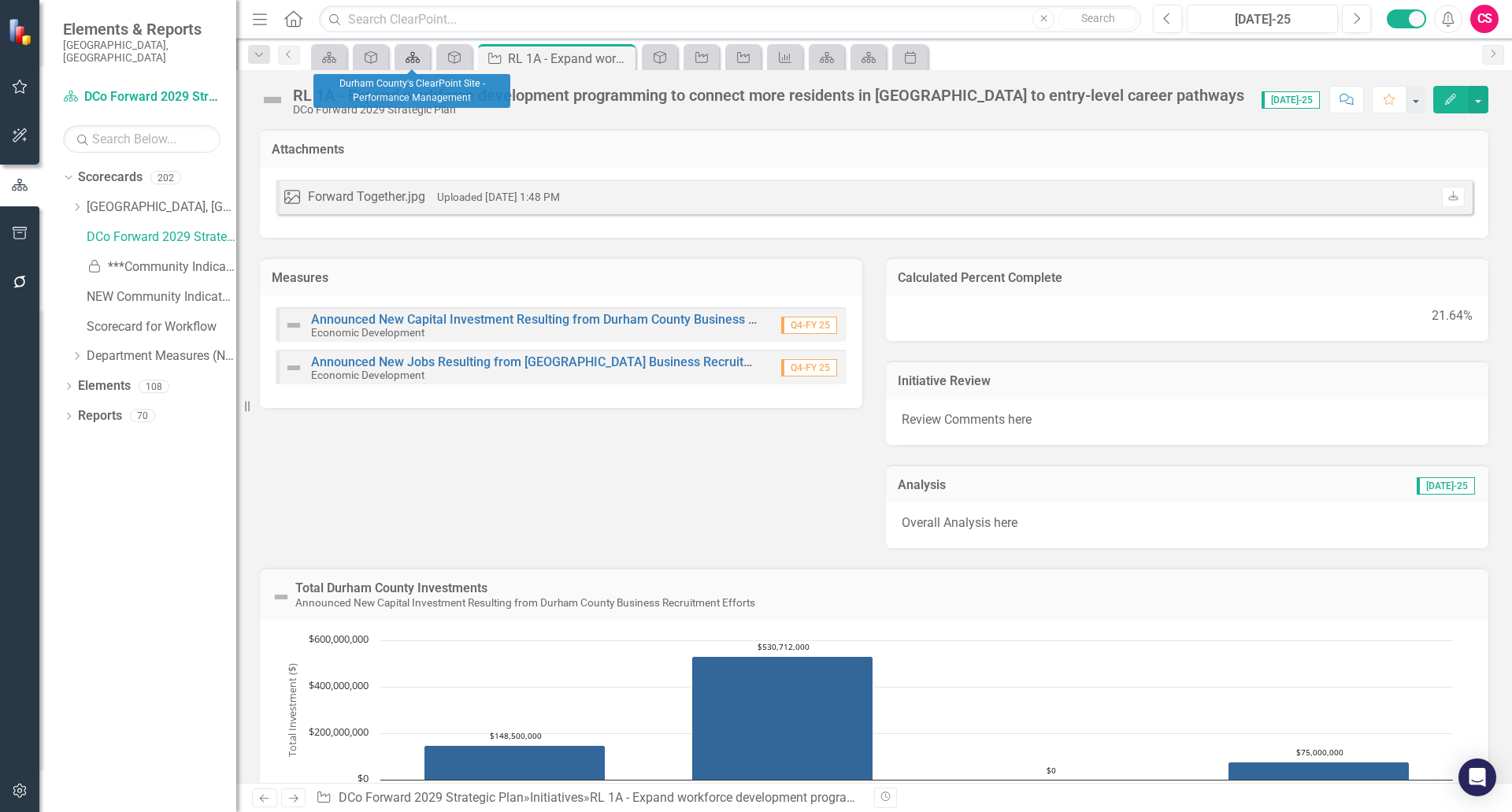
click at [411, 49] on div "Scorecard" at bounding box center [410, 56] width 22 height 19
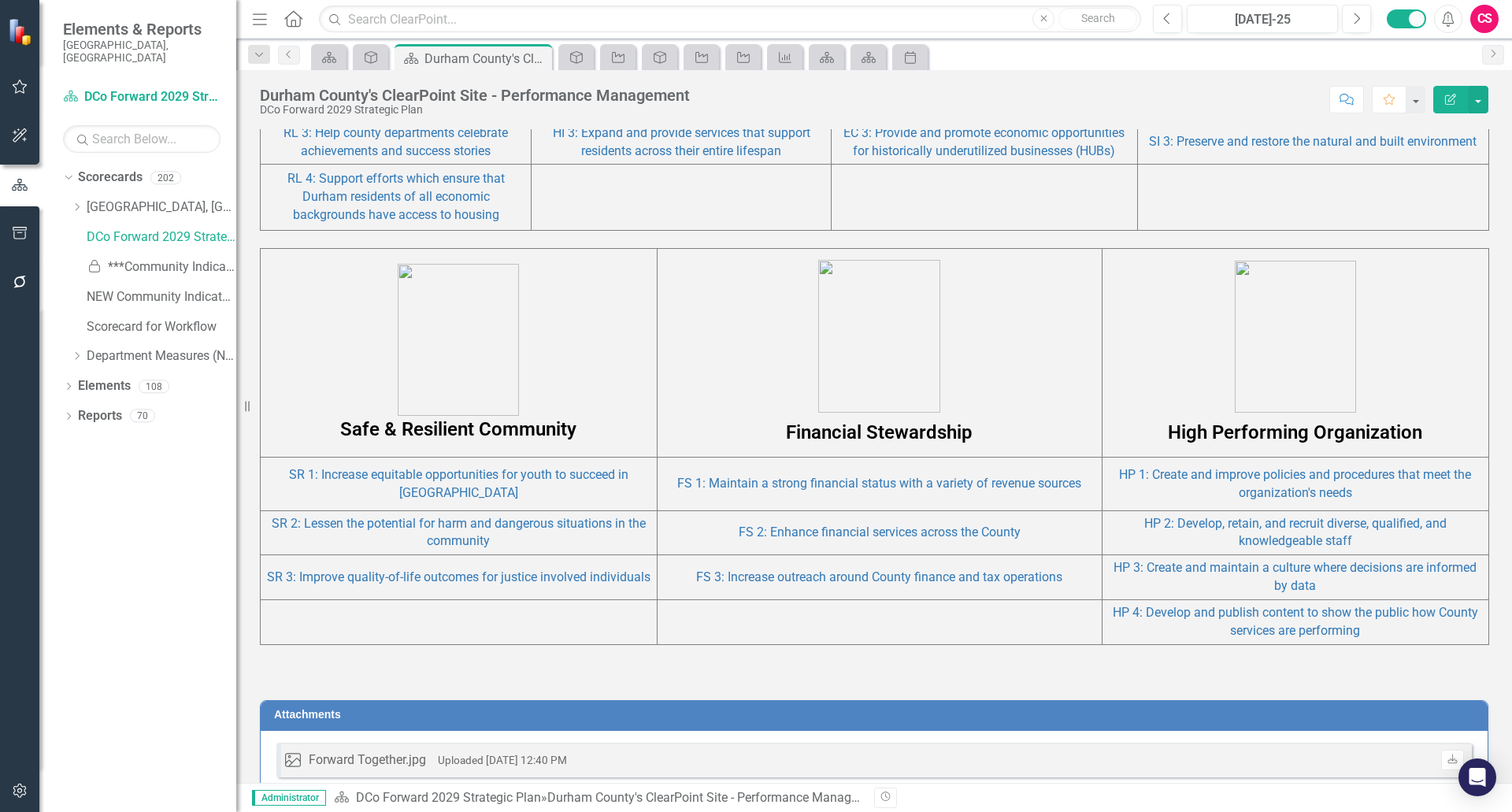
scroll to position [1289, 0]
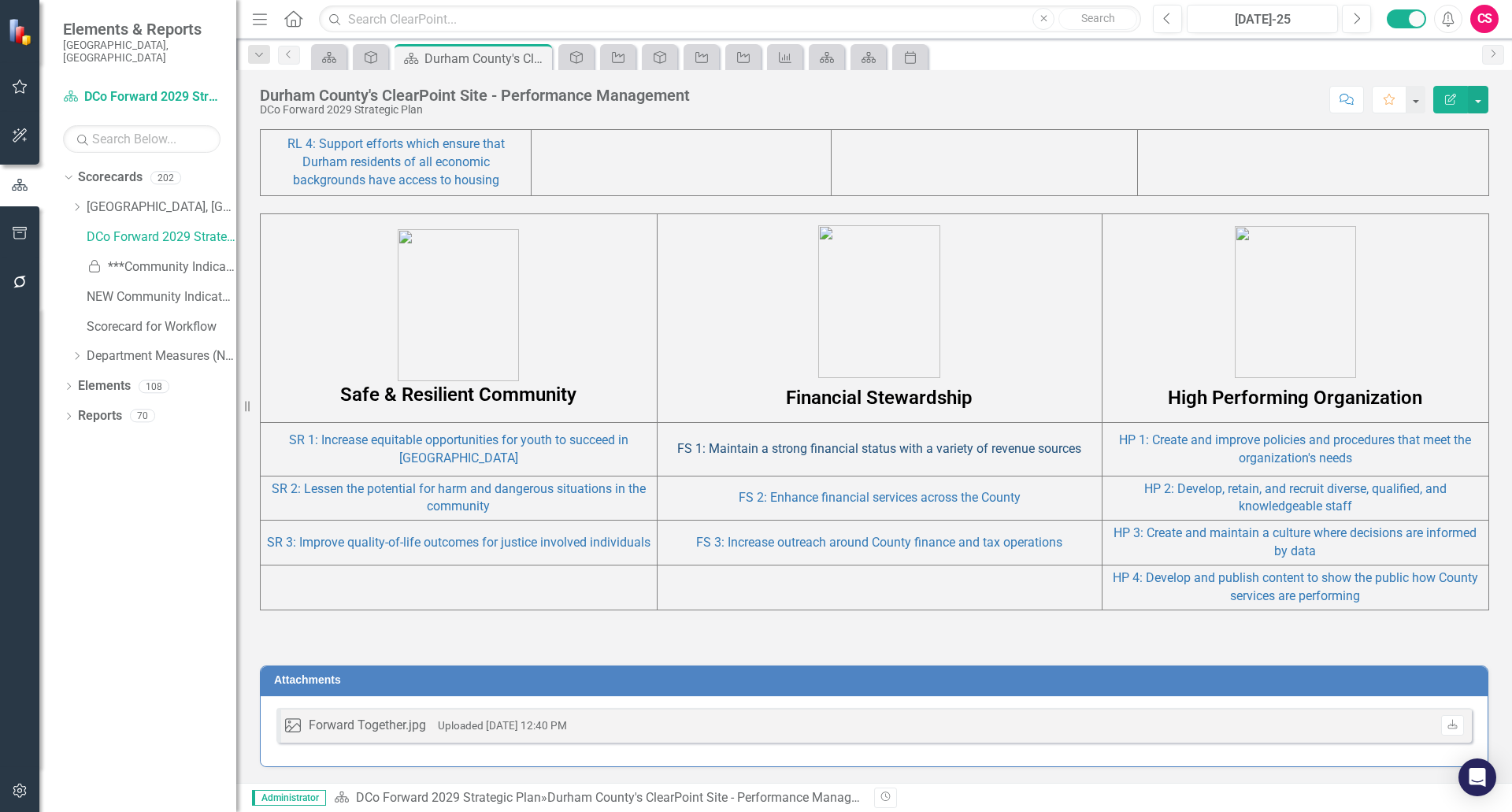
click at [814, 450] on link "FS 1: Maintain a strong financial status with a variety of revenue sources" at bounding box center [879, 448] width 404 height 15
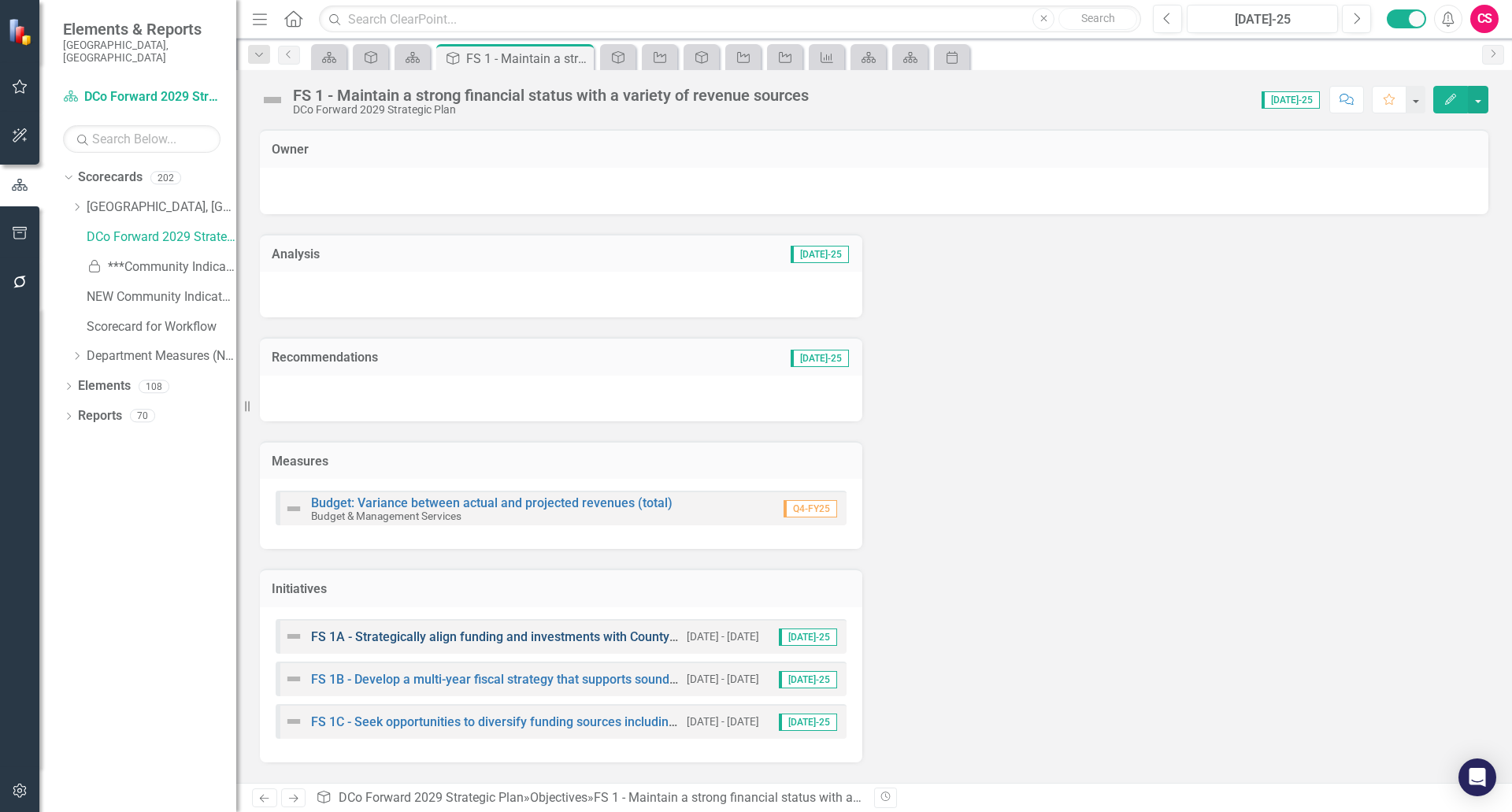
click at [417, 637] on link "FS 1A - Strategically align funding and investments with County priorities to i…" at bounding box center [666, 637] width 709 height 15
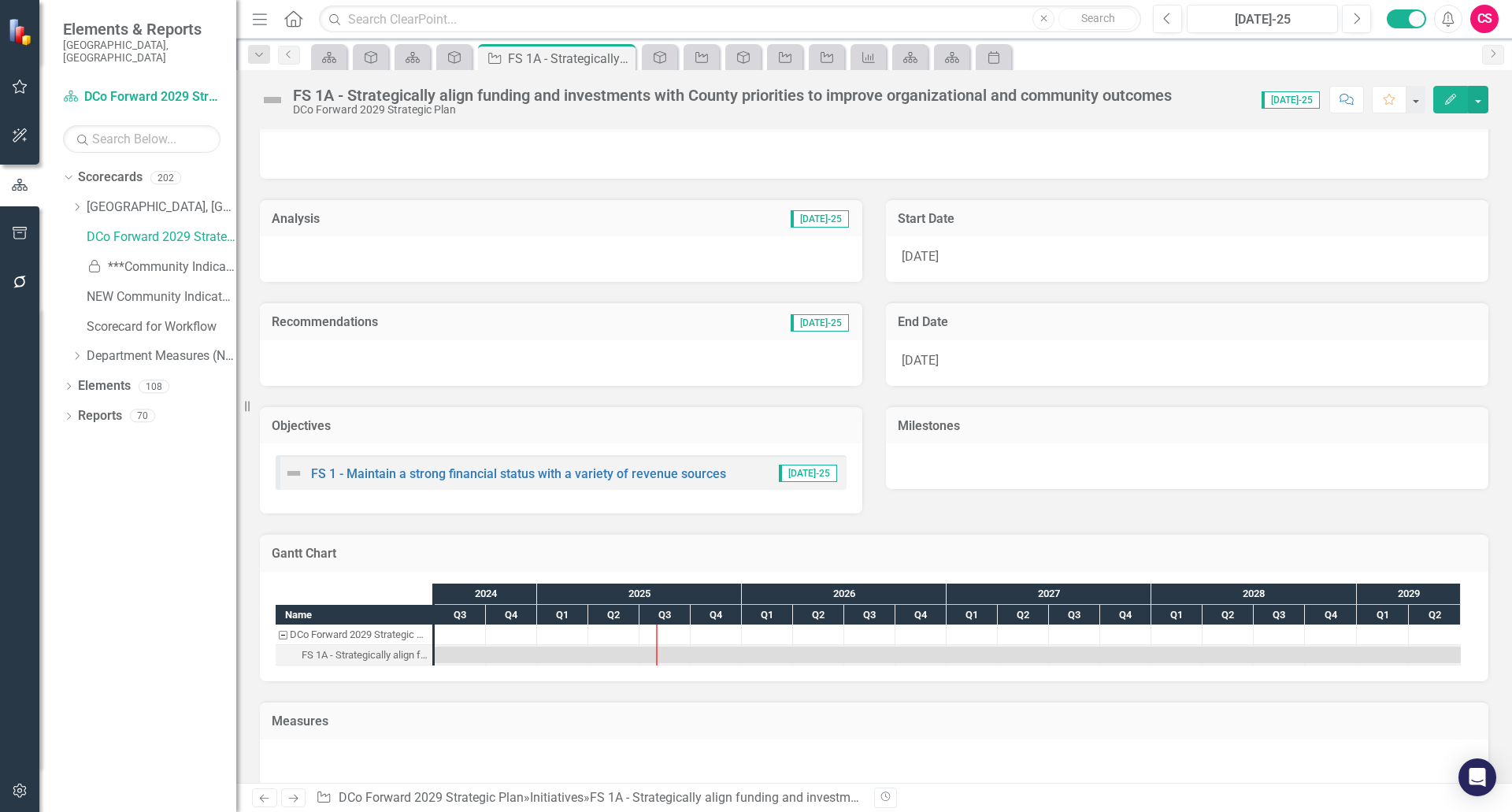
scroll to position [54, 0]
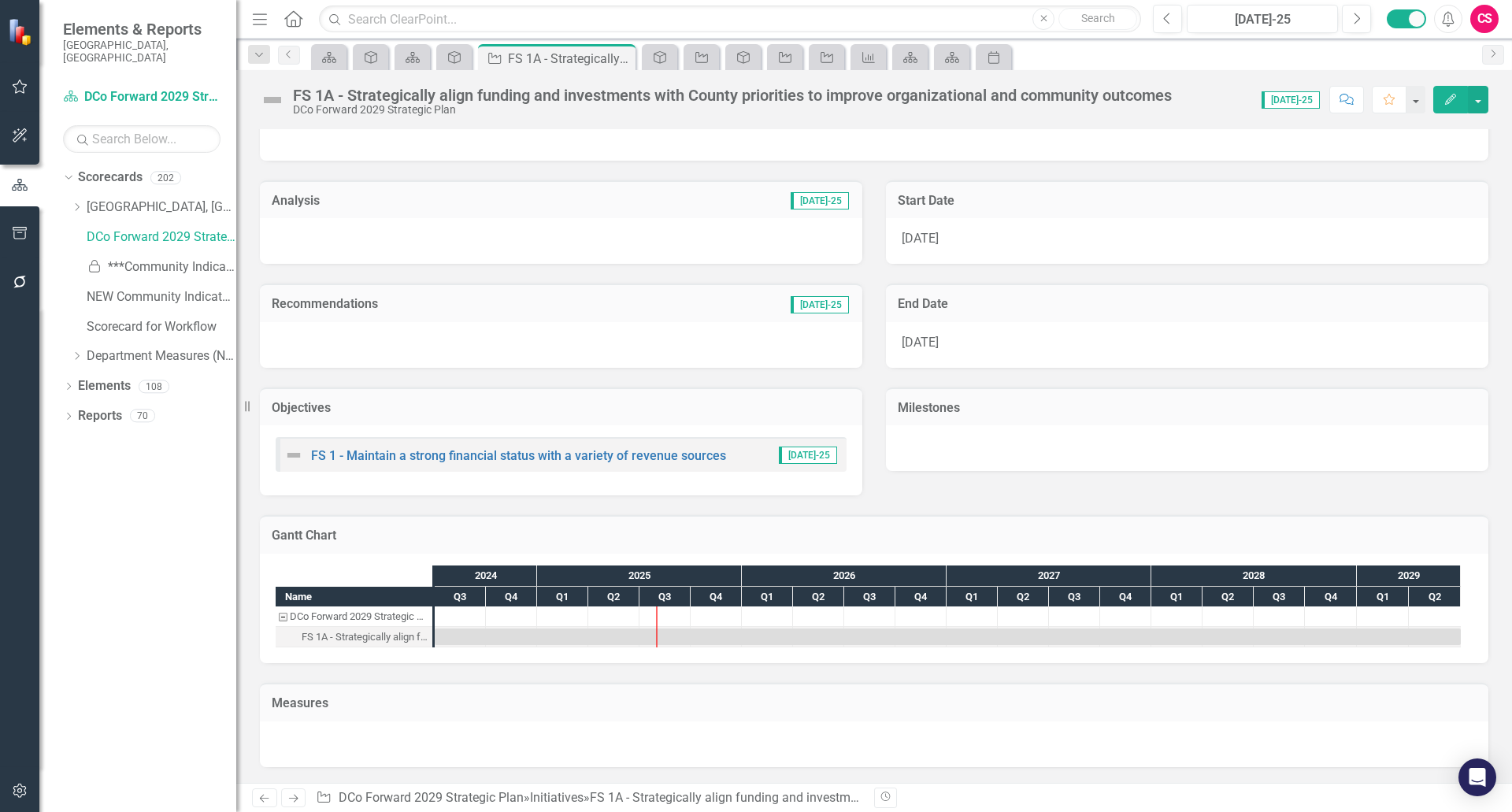
click at [1141, 87] on div "FS 1A - Strategically align funding and investments with County priorities to i…" at bounding box center [732, 95] width 879 height 18
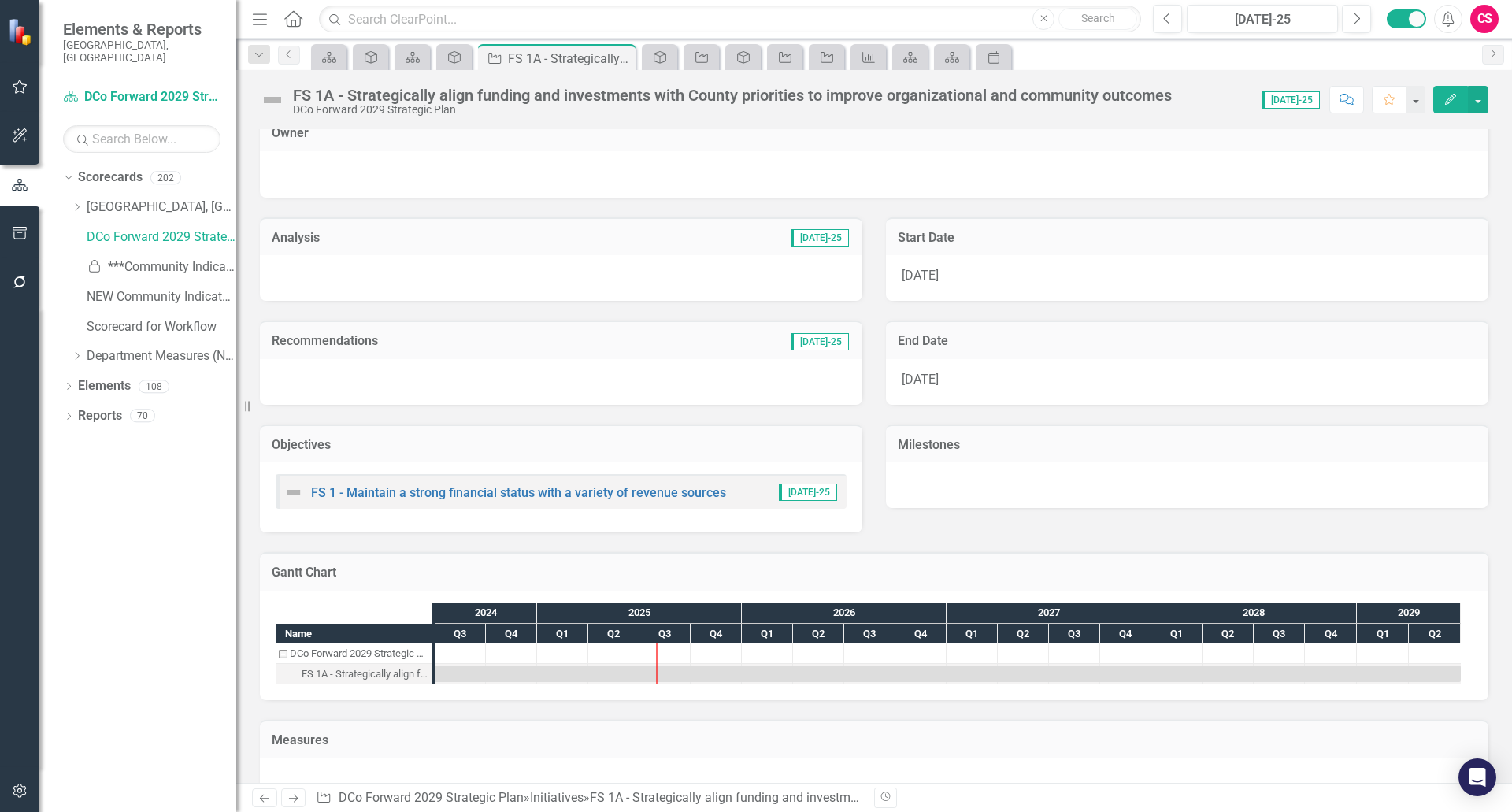
scroll to position [0, 0]
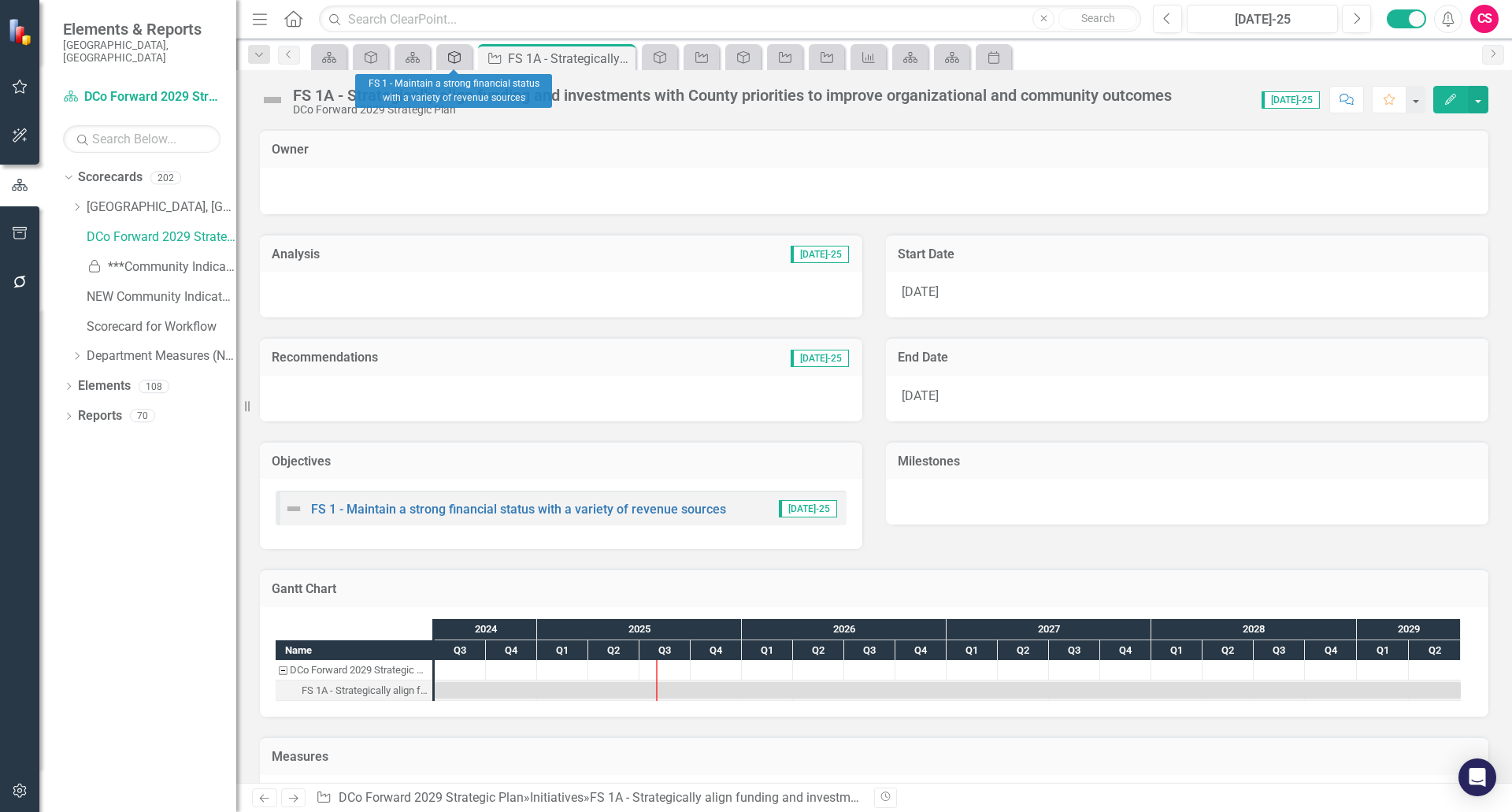
click at [457, 62] on icon at bounding box center [454, 57] width 13 height 13
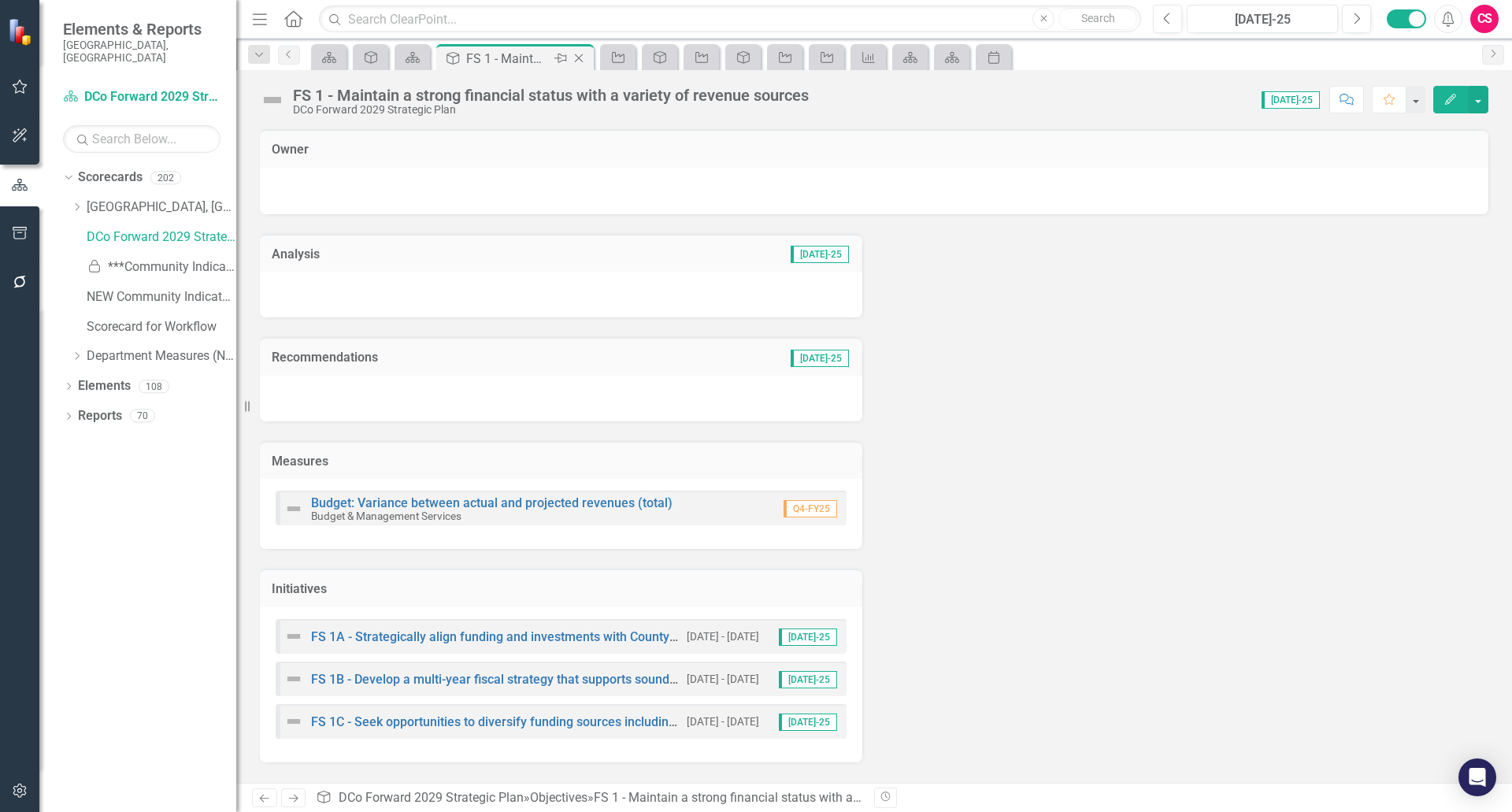
click at [578, 64] on icon "Close" at bounding box center [579, 58] width 16 height 13
click at [580, 61] on icon "Close" at bounding box center [579, 58] width 16 height 13
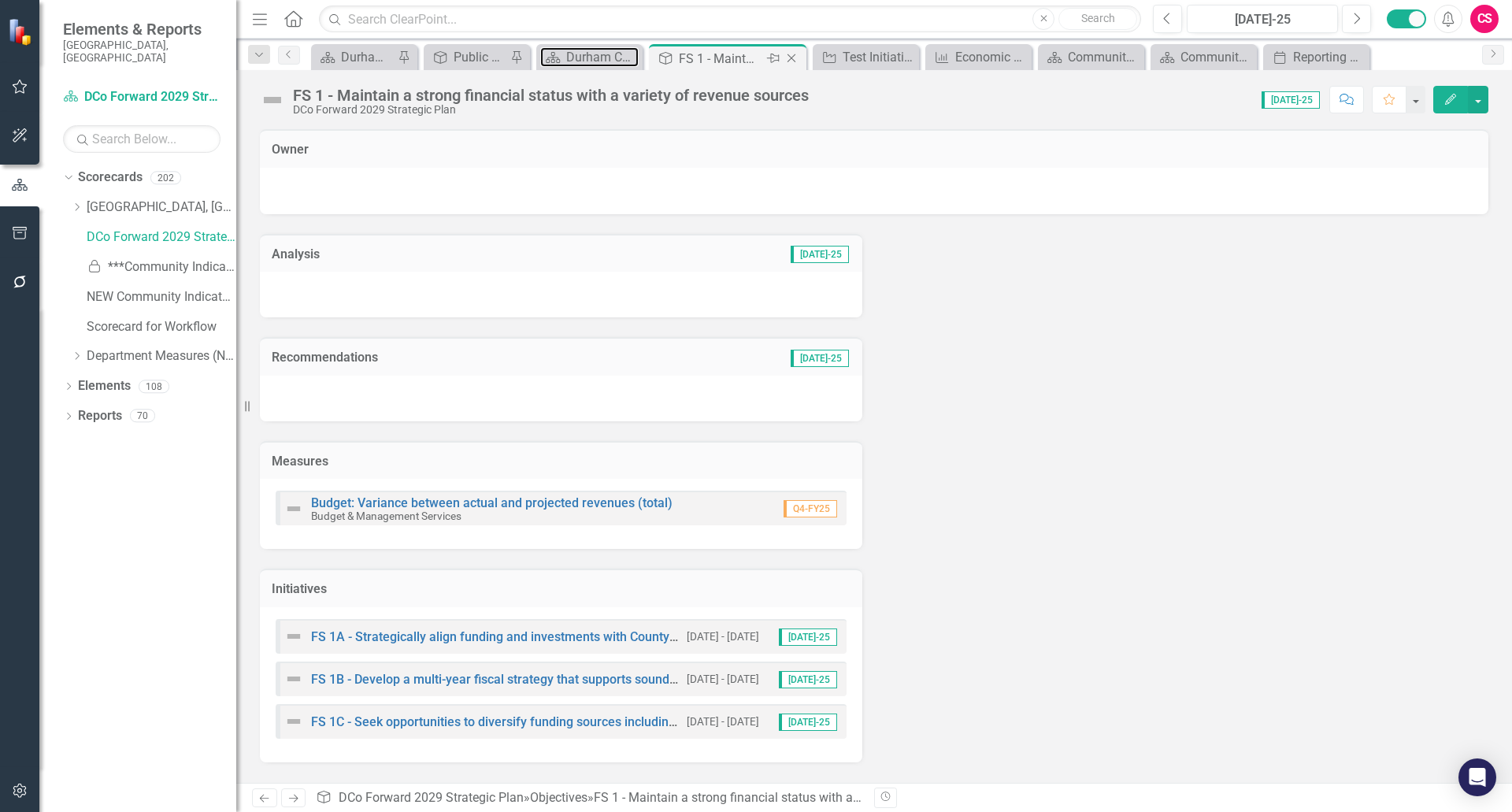
click at [580, 61] on div "Durham County's ClearPoint Site - Performance Management" at bounding box center [602, 56] width 72 height 19
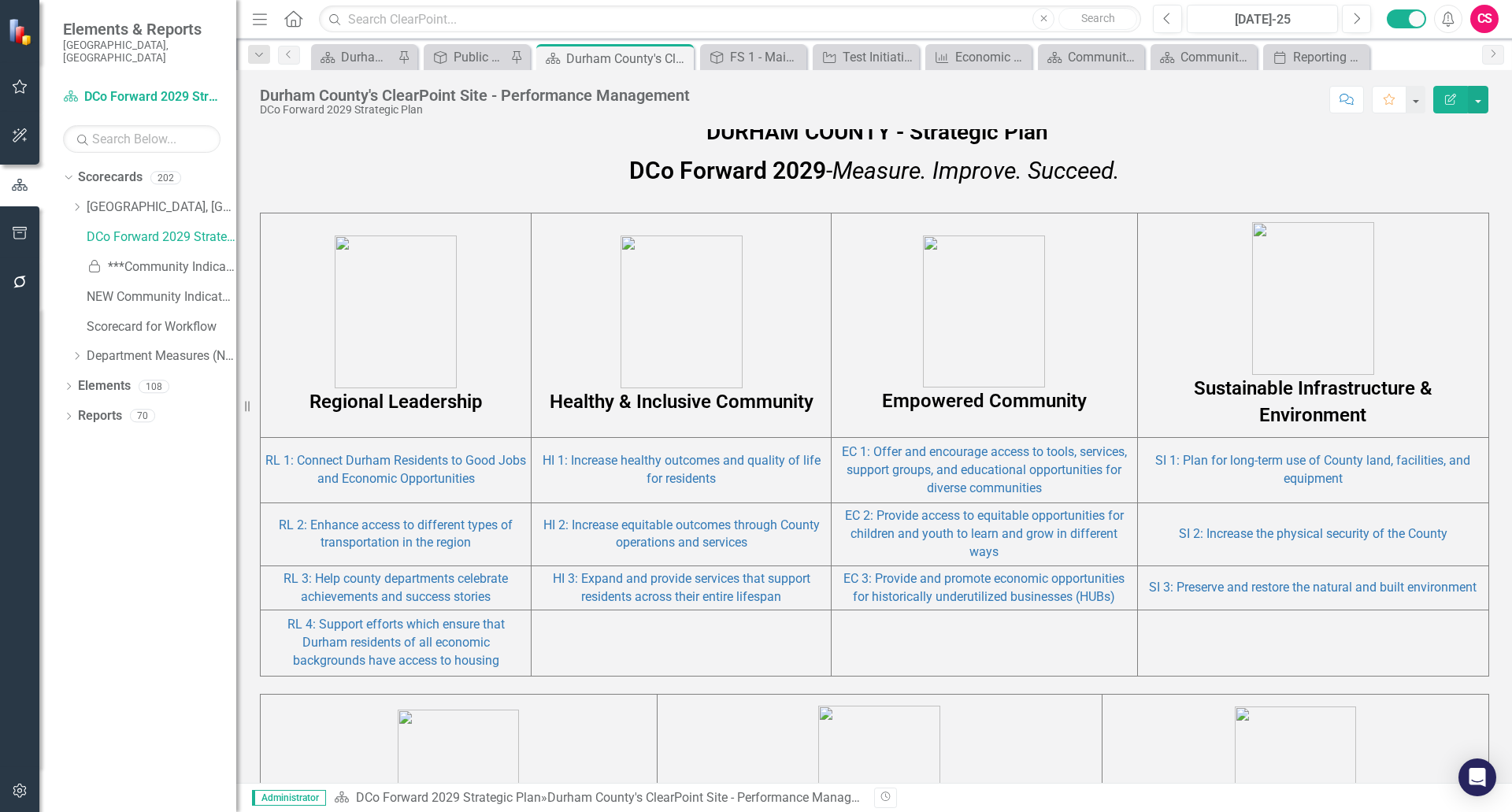
scroll to position [788, 0]
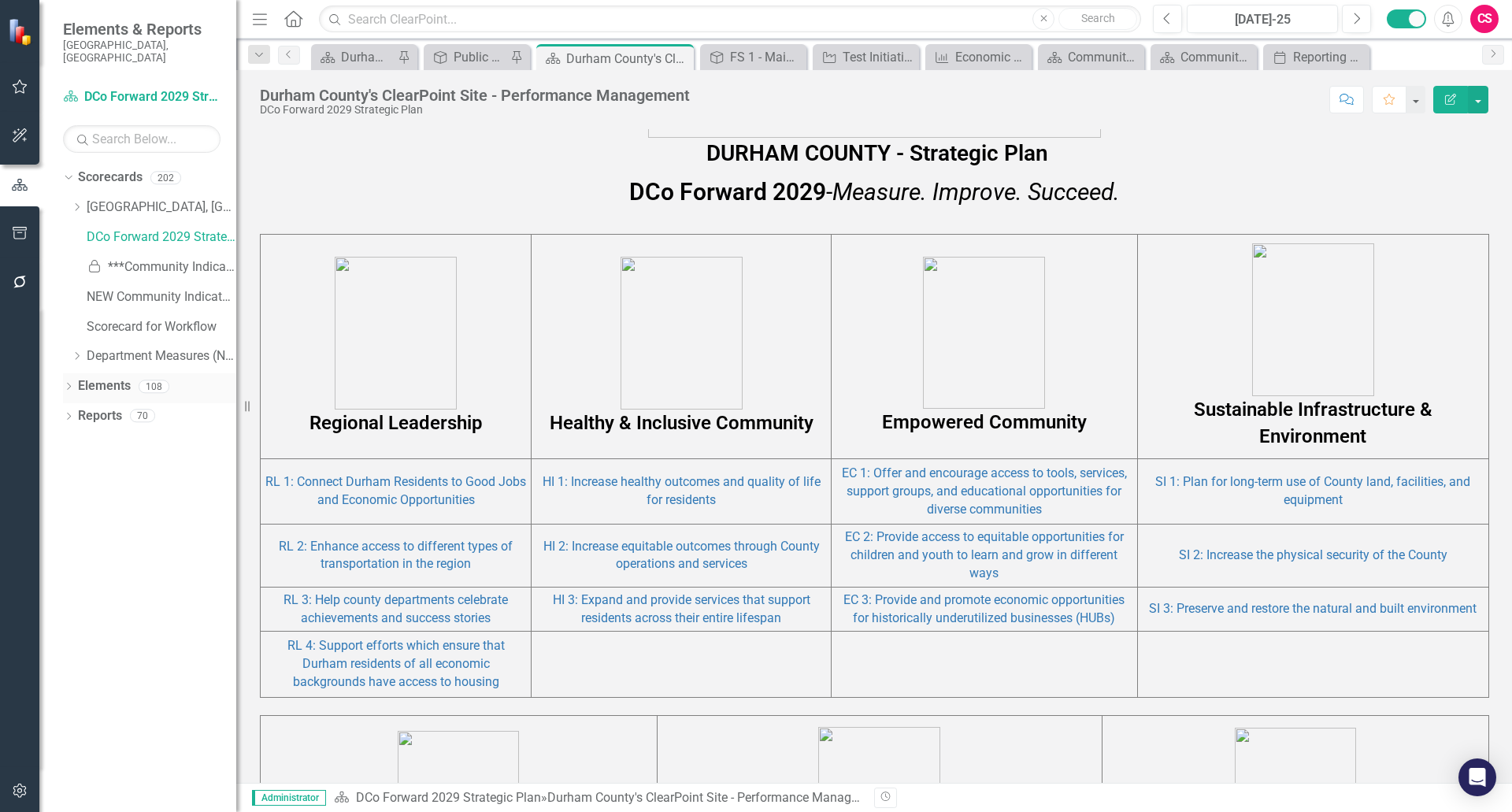
click at [114, 377] on link "Elements" at bounding box center [104, 386] width 53 height 19
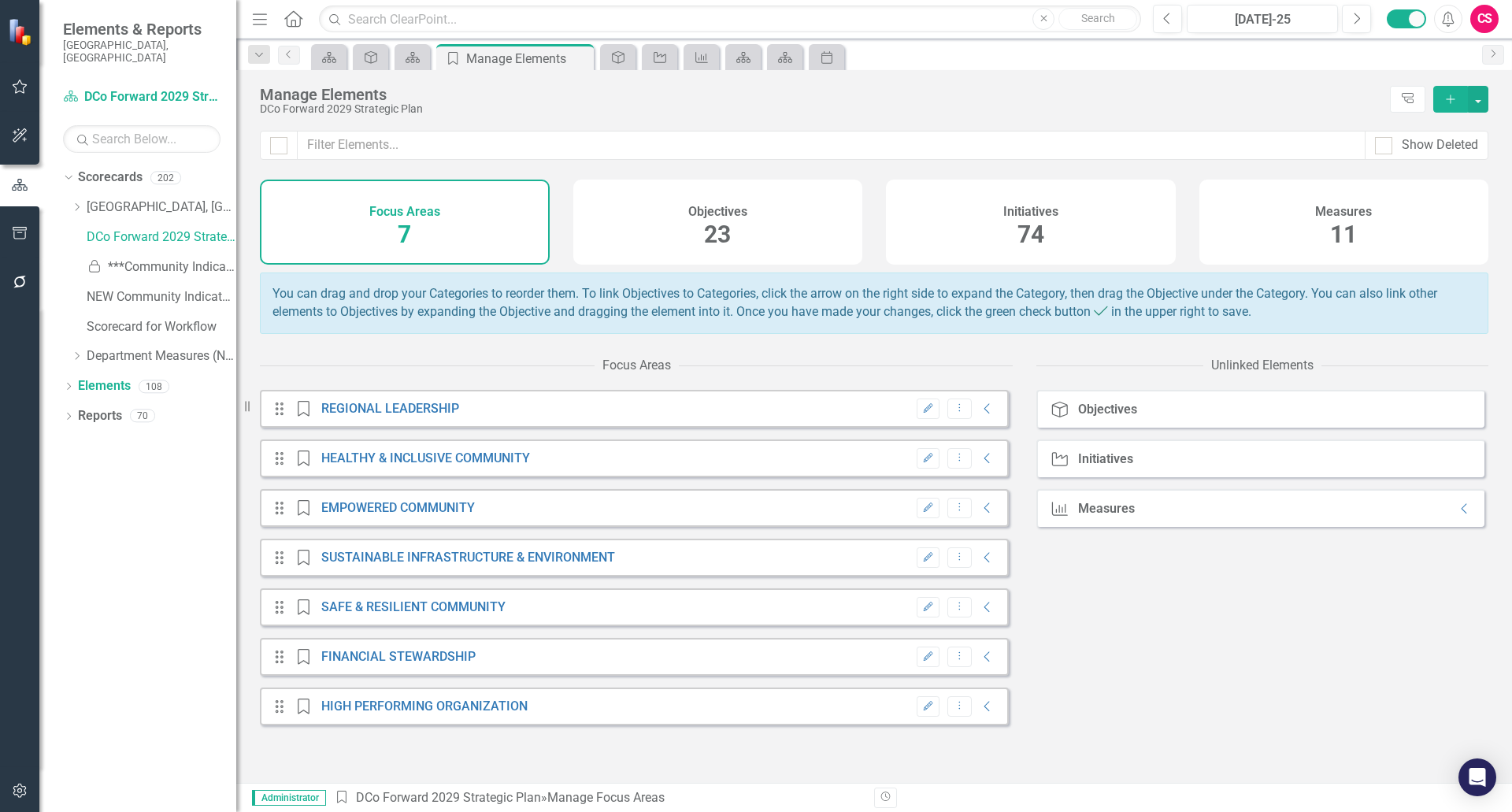
click at [791, 241] on div "Objectives 23" at bounding box center [718, 221] width 289 height 85
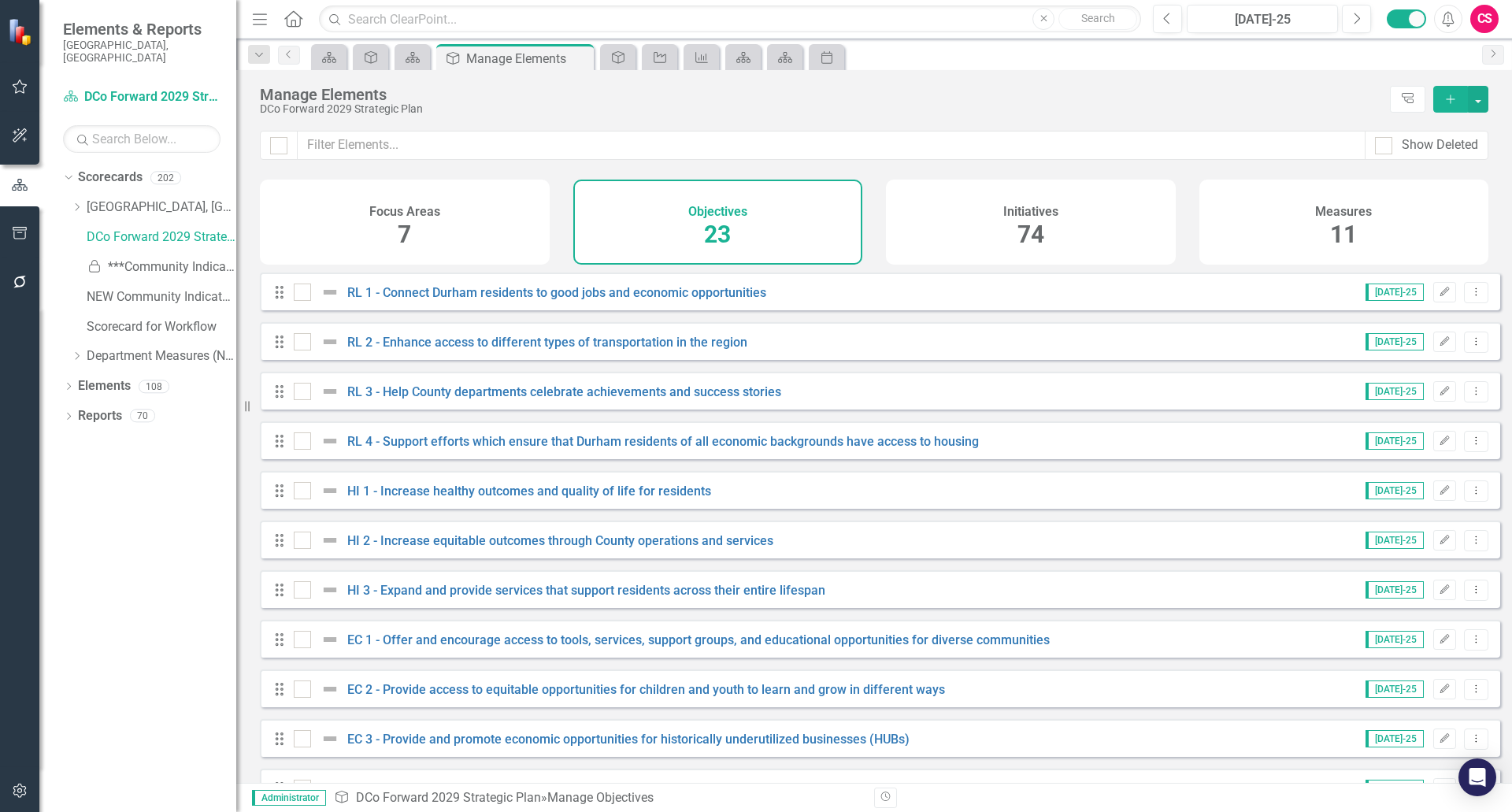
click at [1053, 209] on h4 "Initiatives" at bounding box center [1032, 211] width 56 height 14
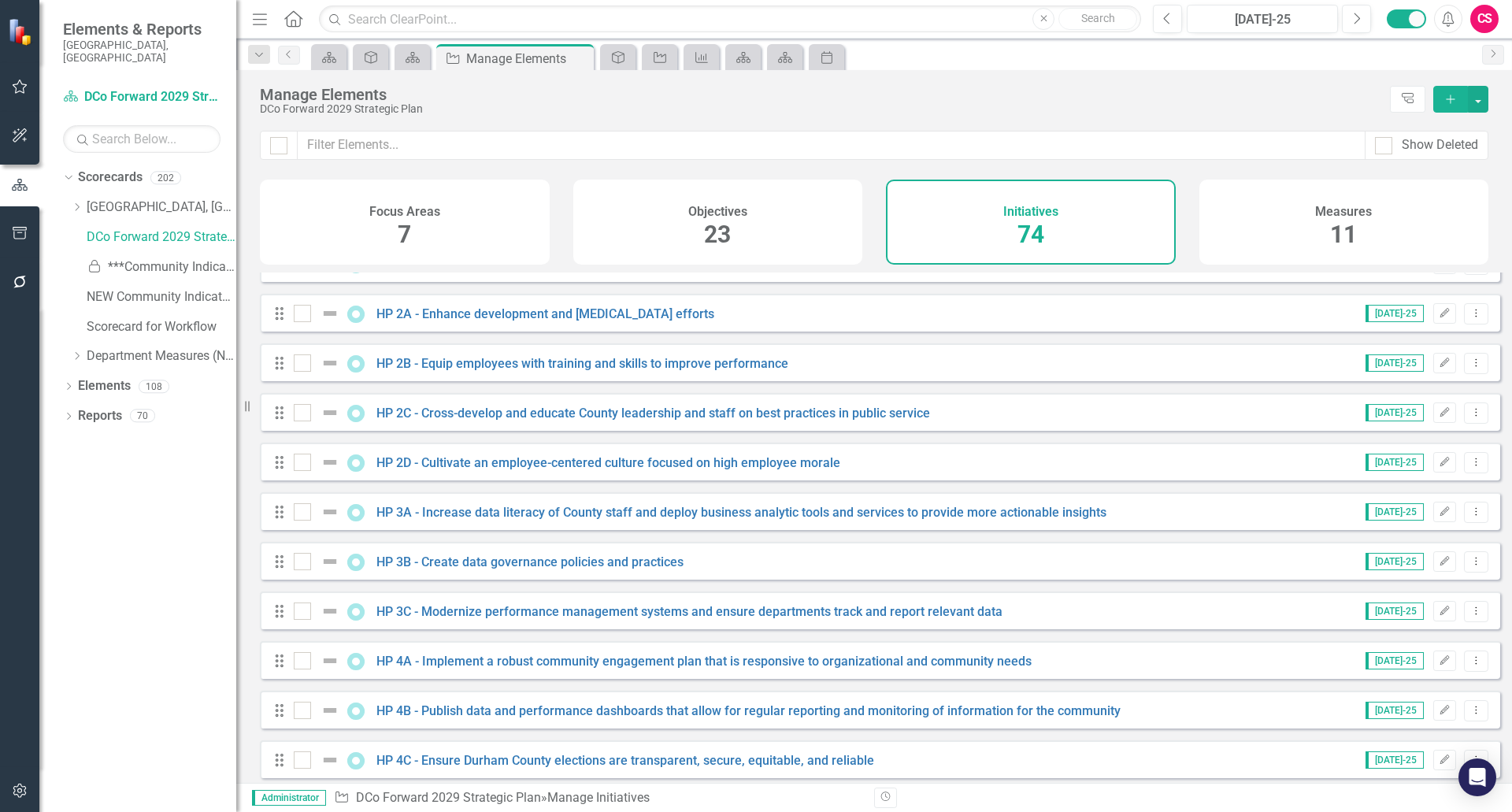
scroll to position [3174, 0]
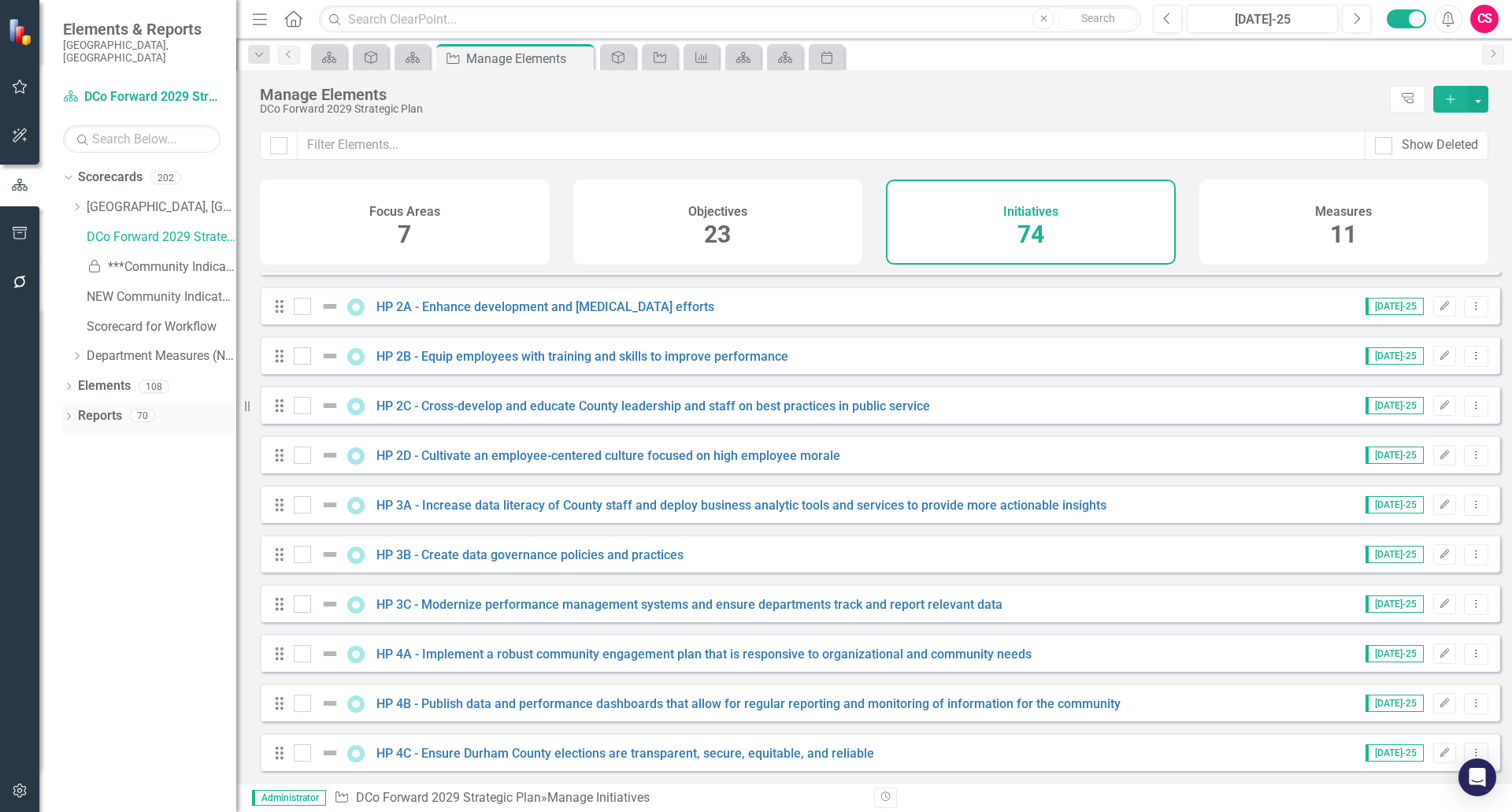
click at [103, 407] on link "Reports" at bounding box center [100, 417] width 44 height 19
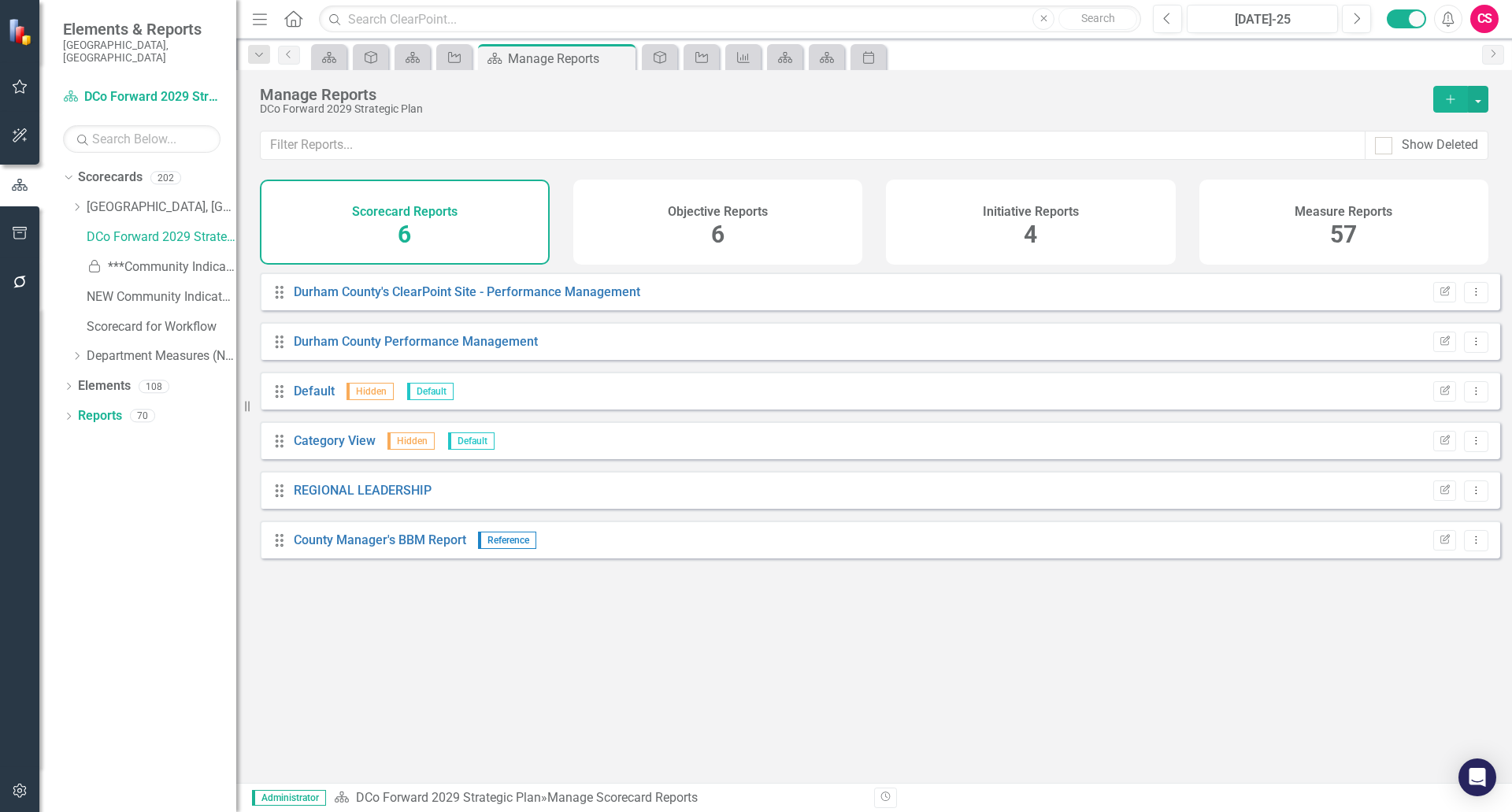
click at [1313, 234] on div "Measure Reports 57" at bounding box center [1345, 221] width 289 height 85
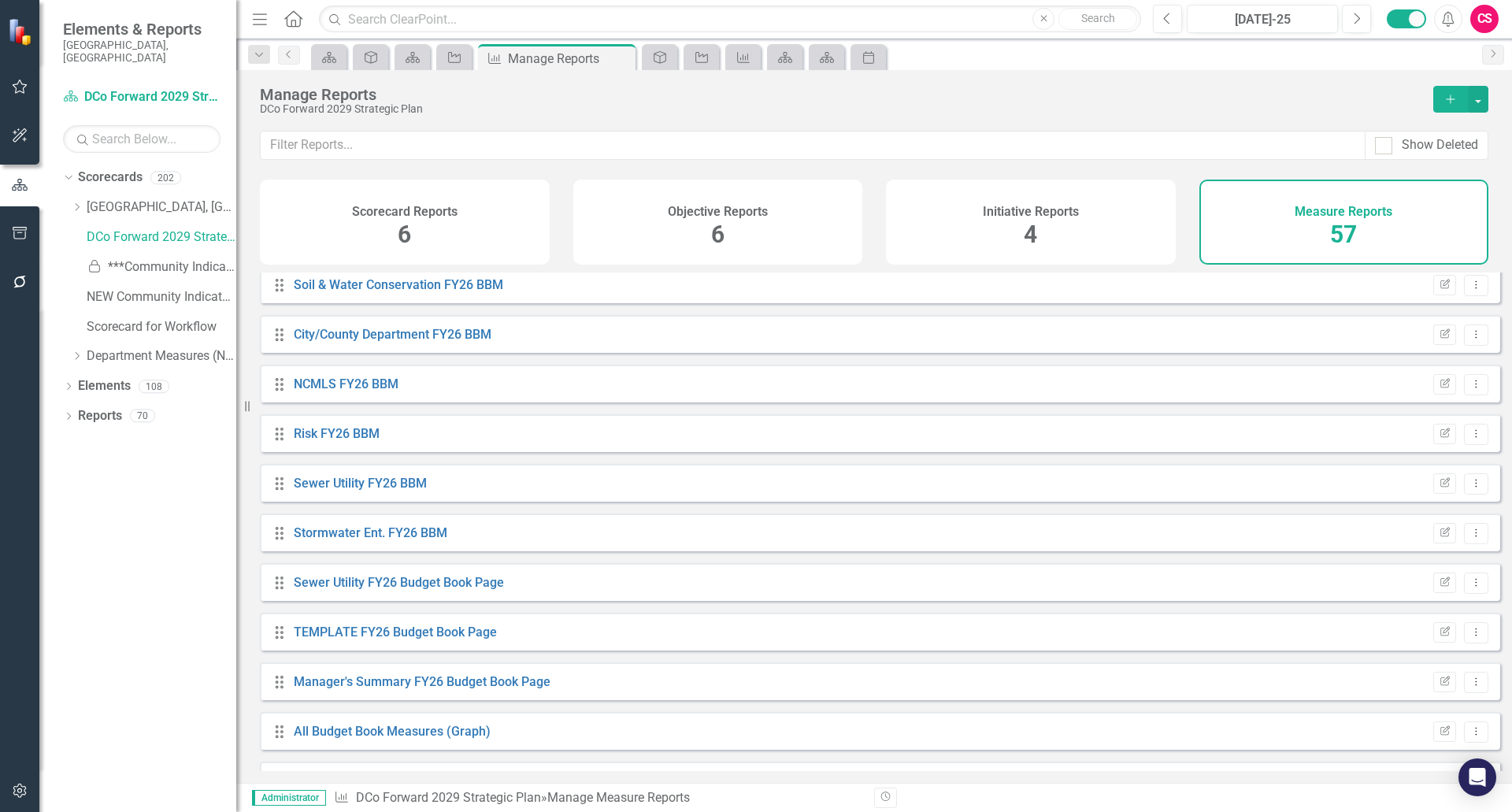
scroll to position [2330, 0]
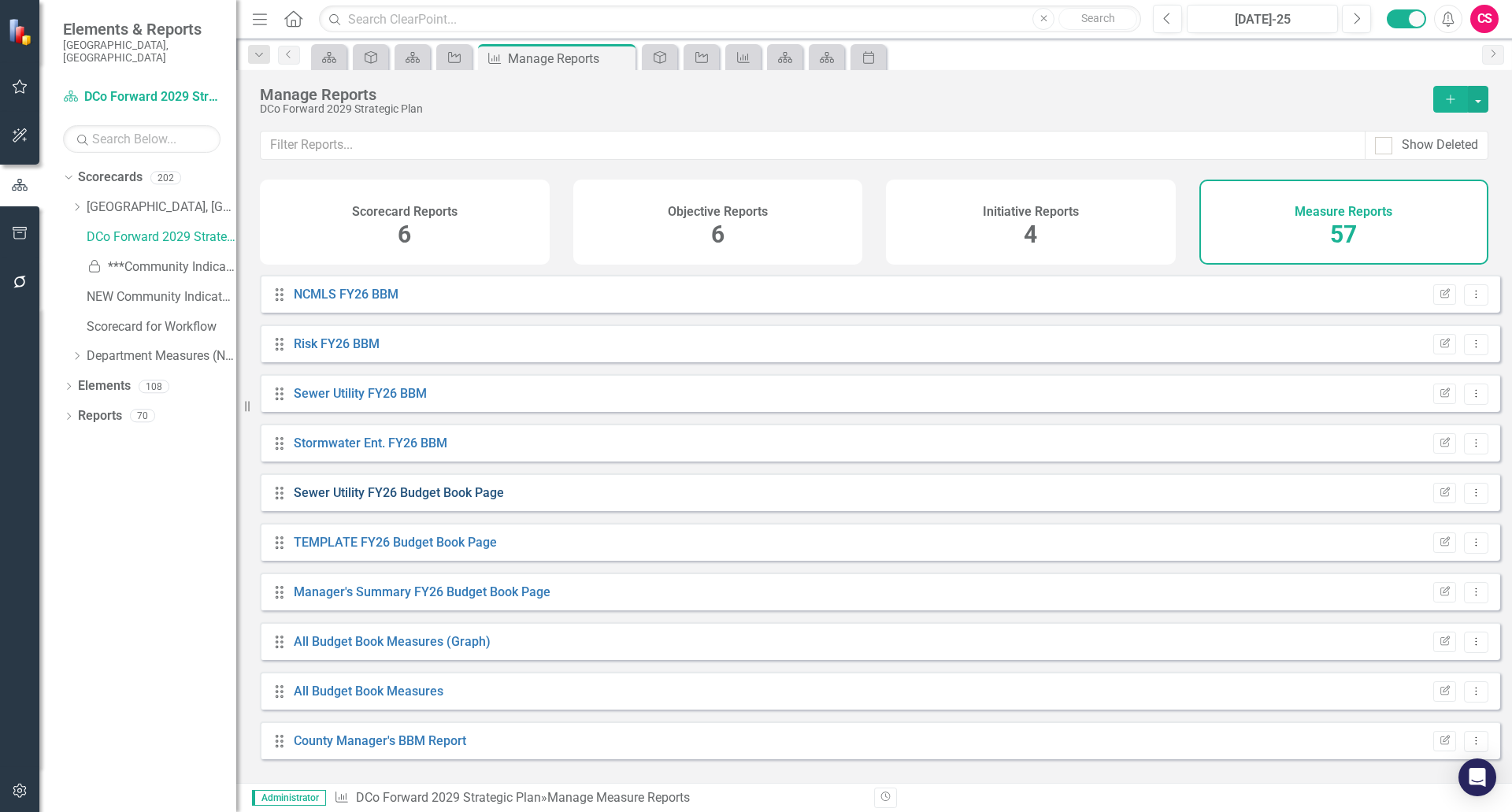
click at [358, 500] on link "Sewer Utility FY26 Budget Book Page" at bounding box center [399, 493] width 210 height 15
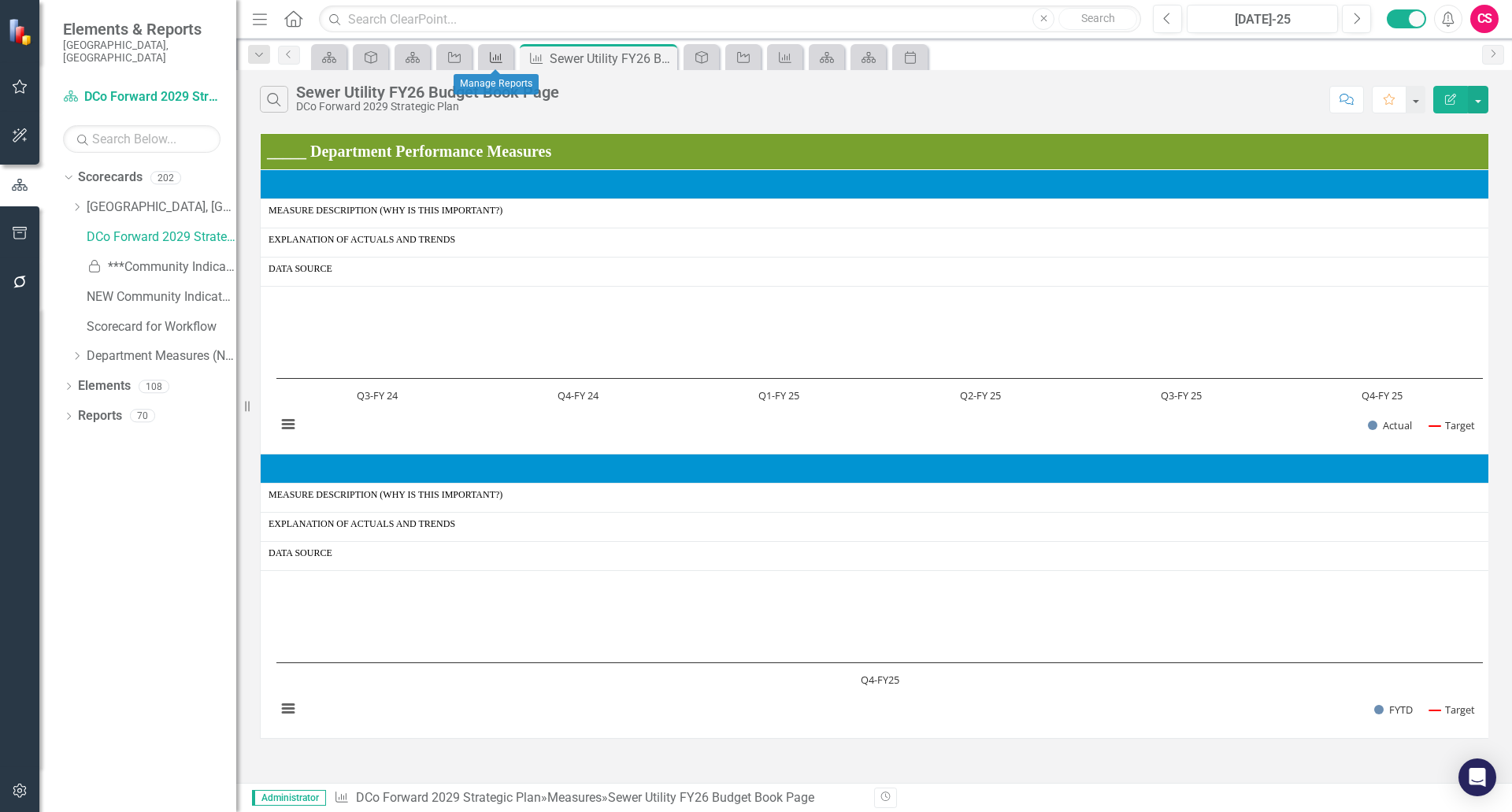
click at [491, 57] on icon at bounding box center [496, 57] width 13 height 11
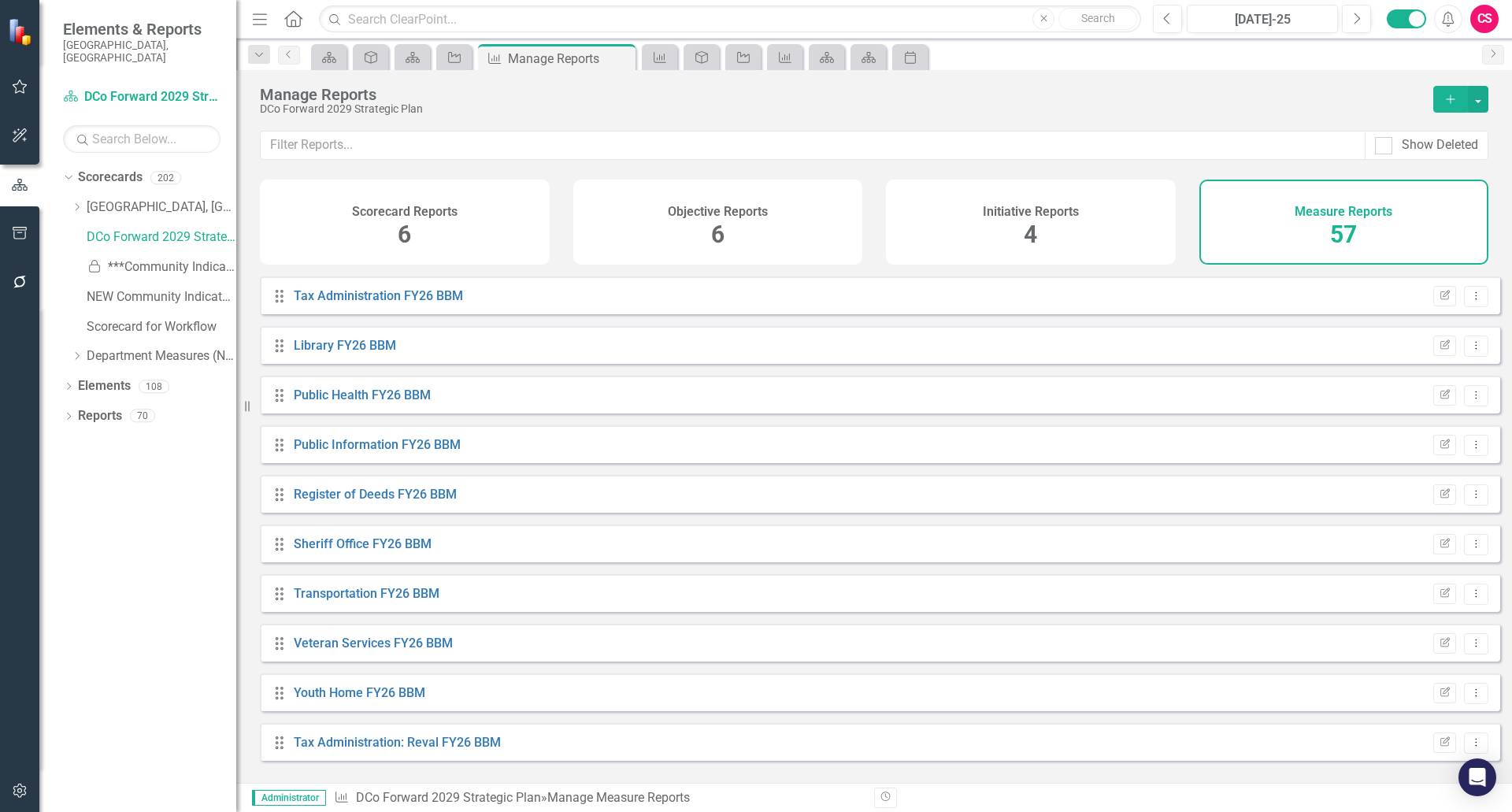
scroll to position [1812, 0]
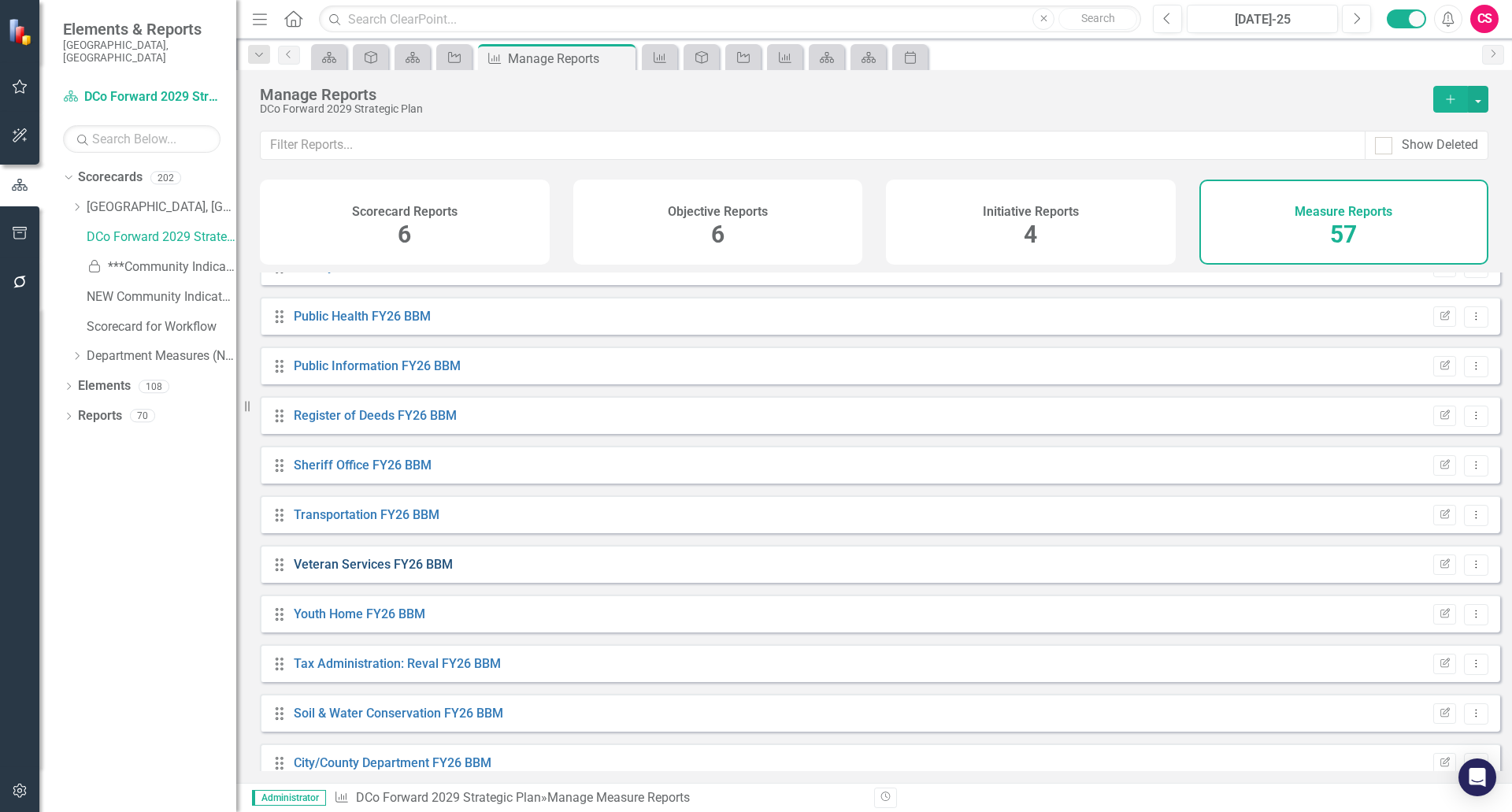
click at [336, 572] on link "Veteran Services FY26 BBM" at bounding box center [373, 565] width 159 height 15
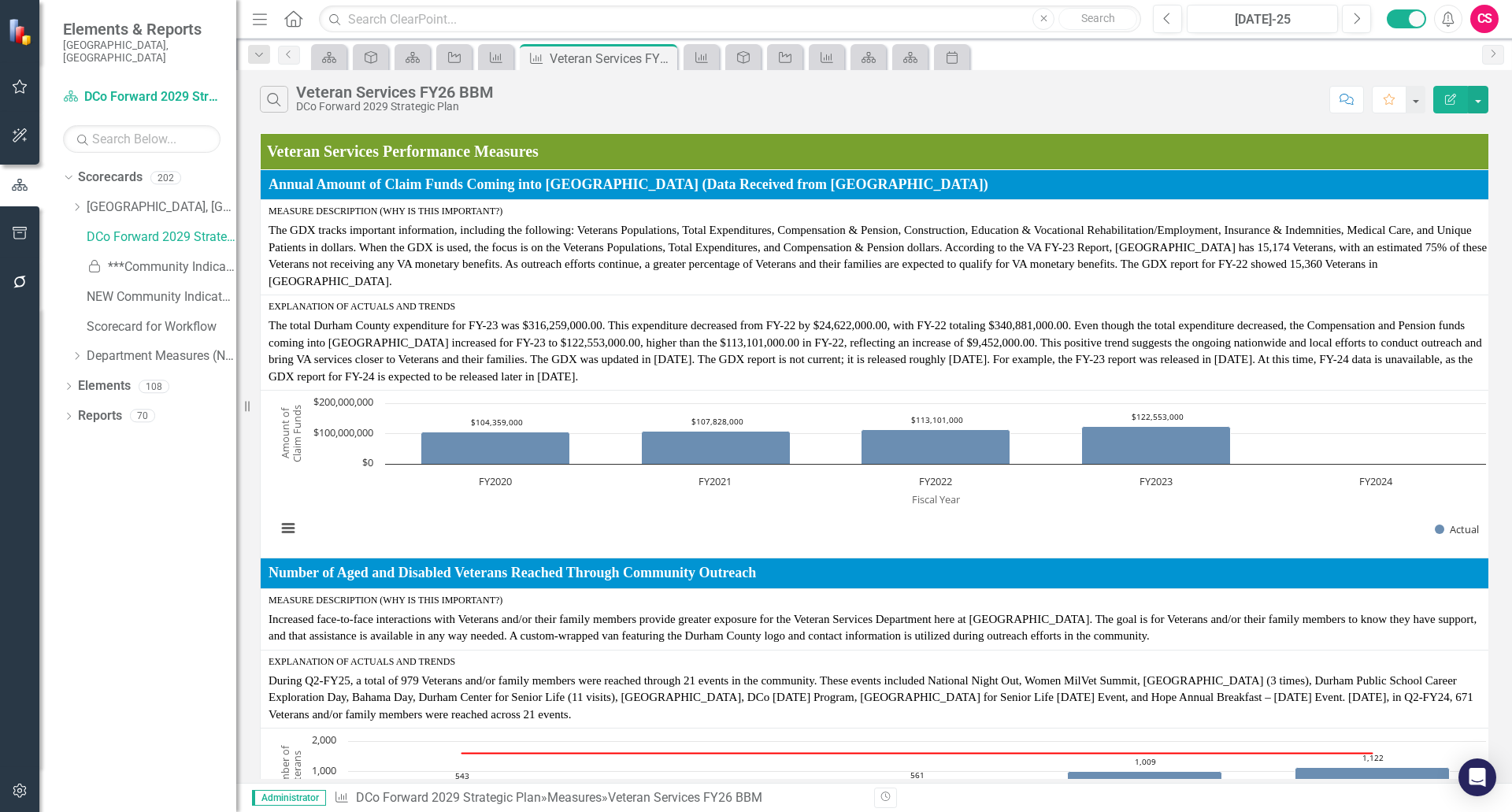
click at [1450, 112] on button "Edit Report" at bounding box center [1451, 99] width 34 height 28
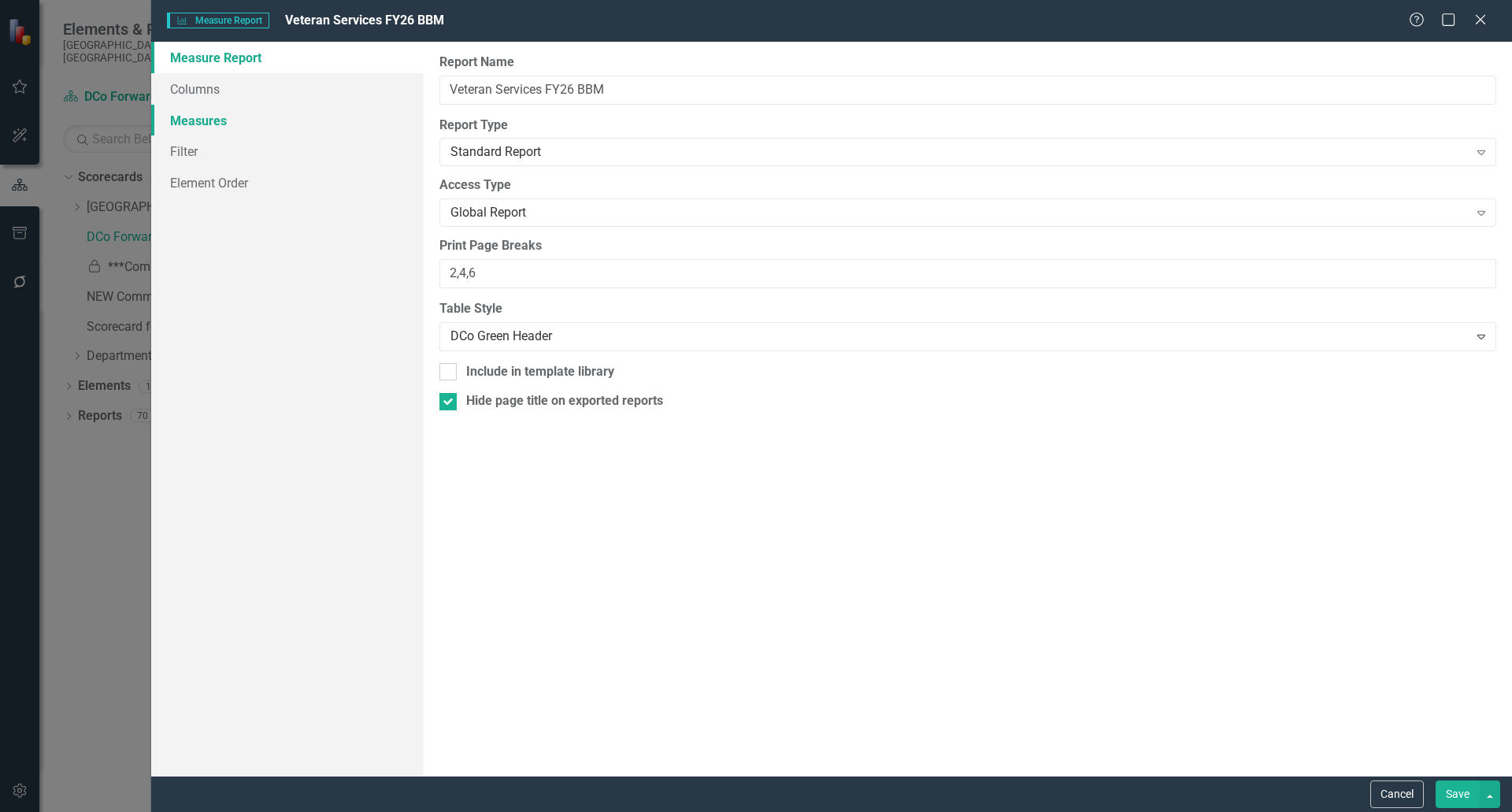
click at [199, 119] on link "Measures" at bounding box center [288, 120] width 273 height 31
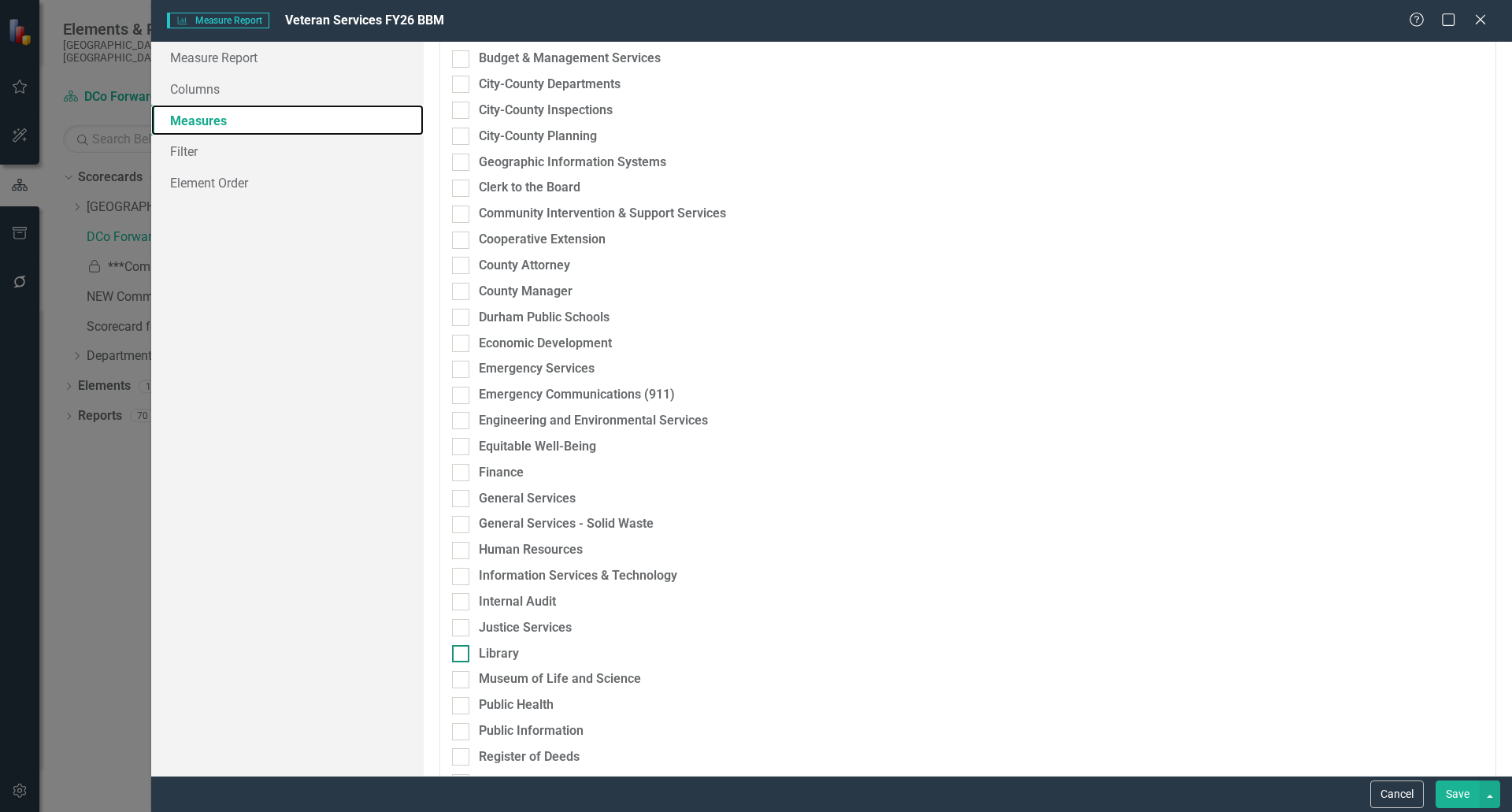
scroll to position [4603, 0]
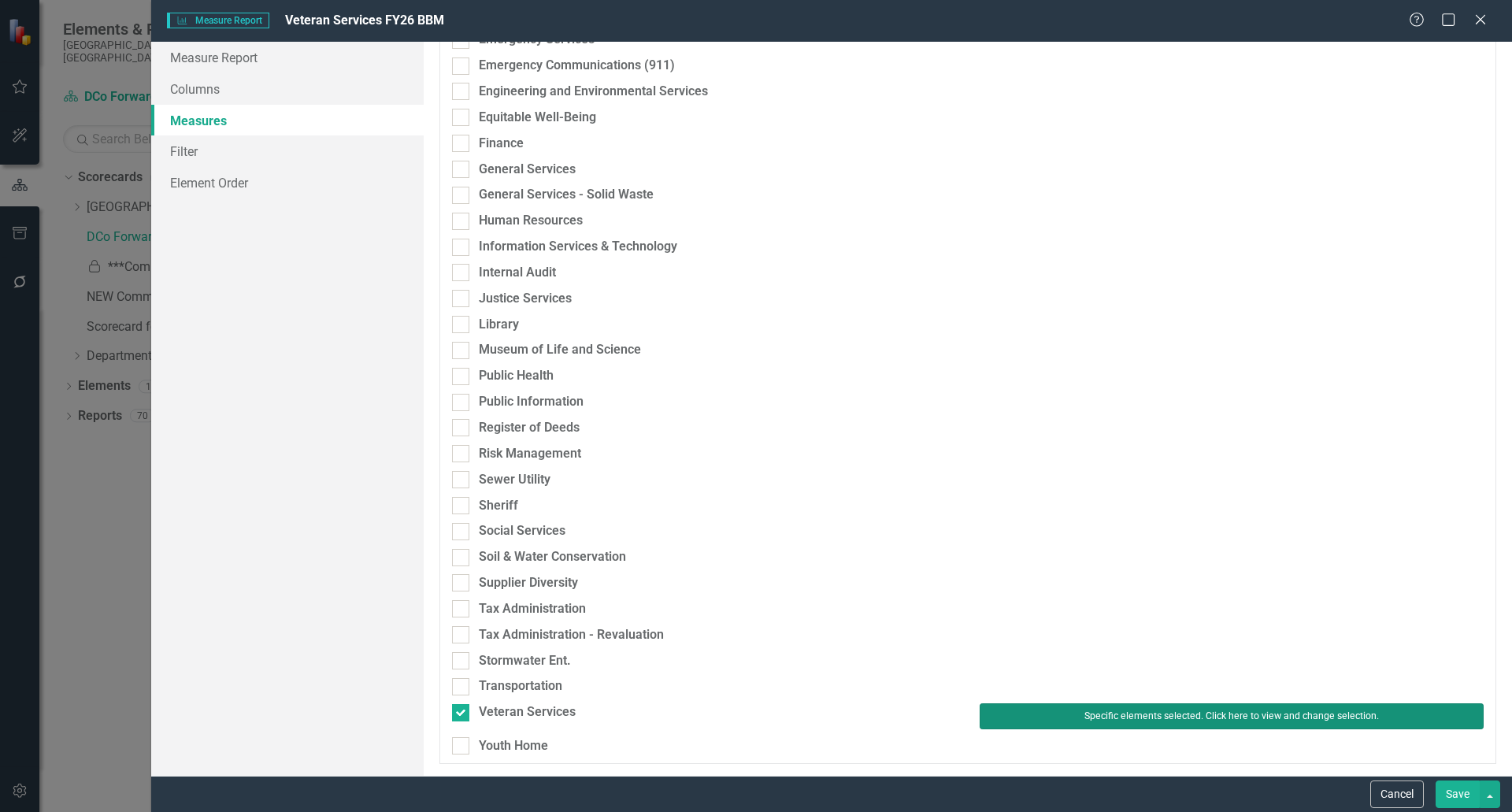
click at [1082, 708] on button "Specific elements selected. Click here to view and change selection." at bounding box center [1232, 716] width 504 height 25
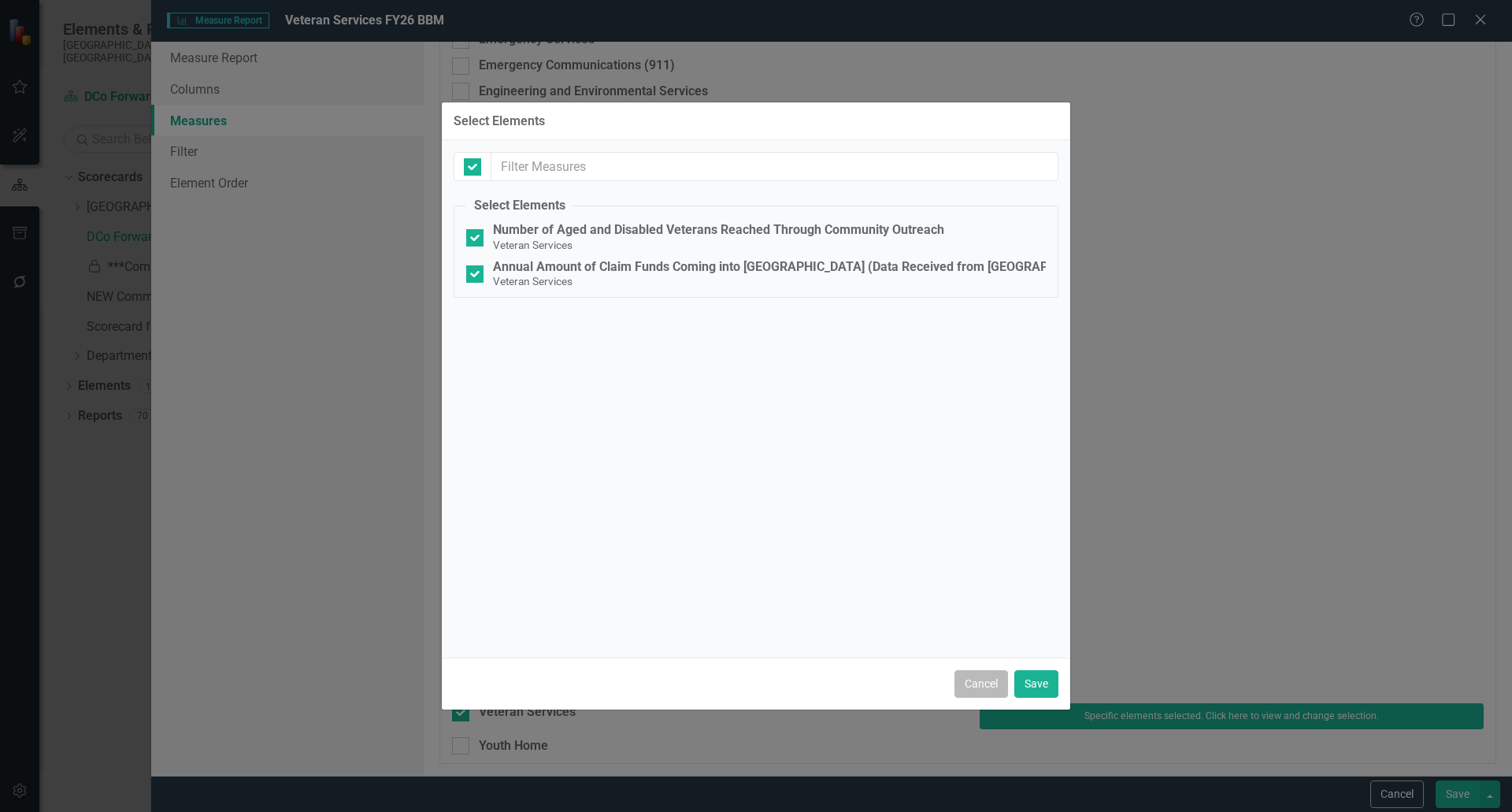
click at [973, 687] on button "Cancel" at bounding box center [982, 684] width 54 height 28
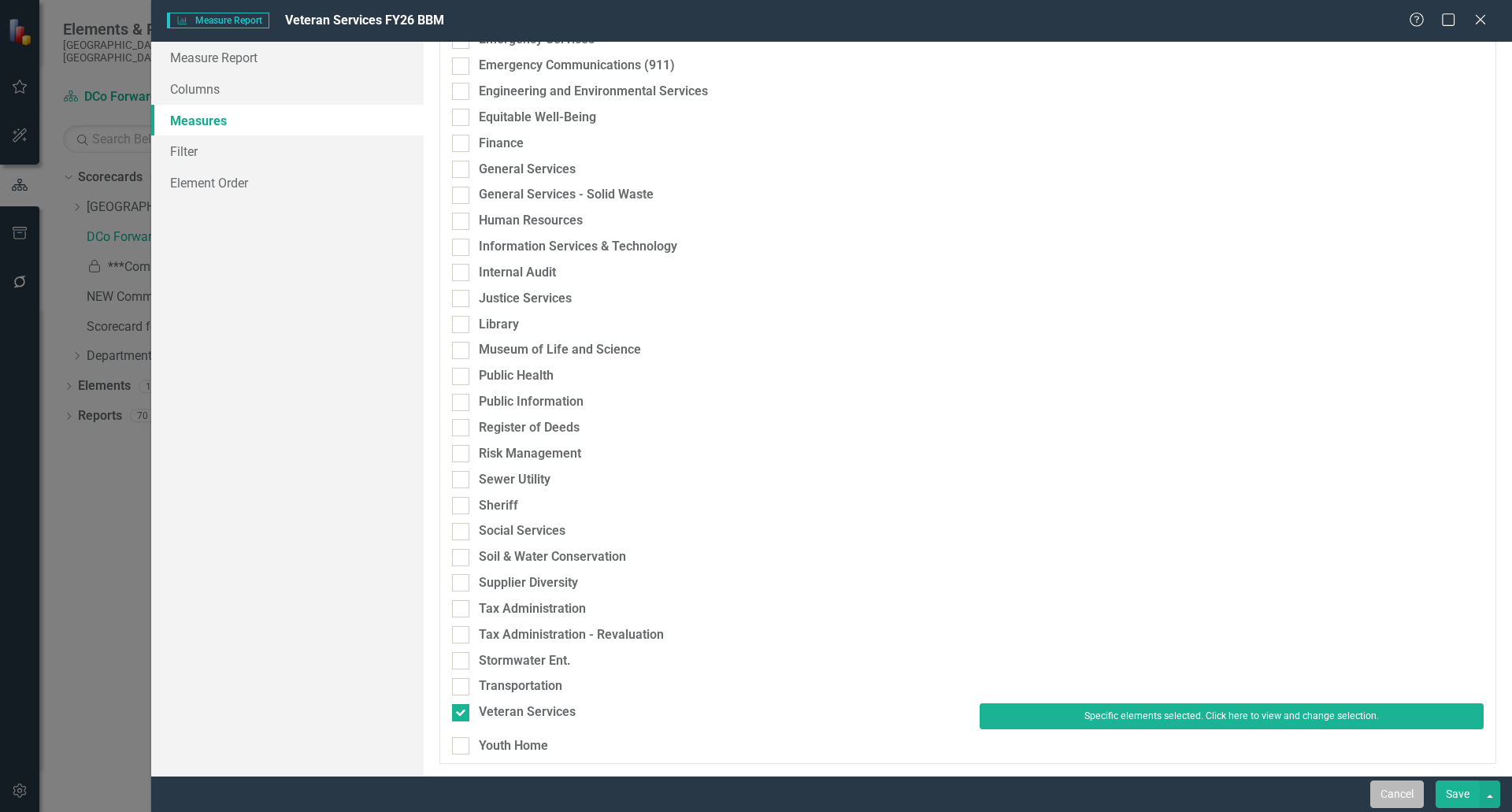
click at [1375, 786] on button "Cancel" at bounding box center [1398, 794] width 54 height 28
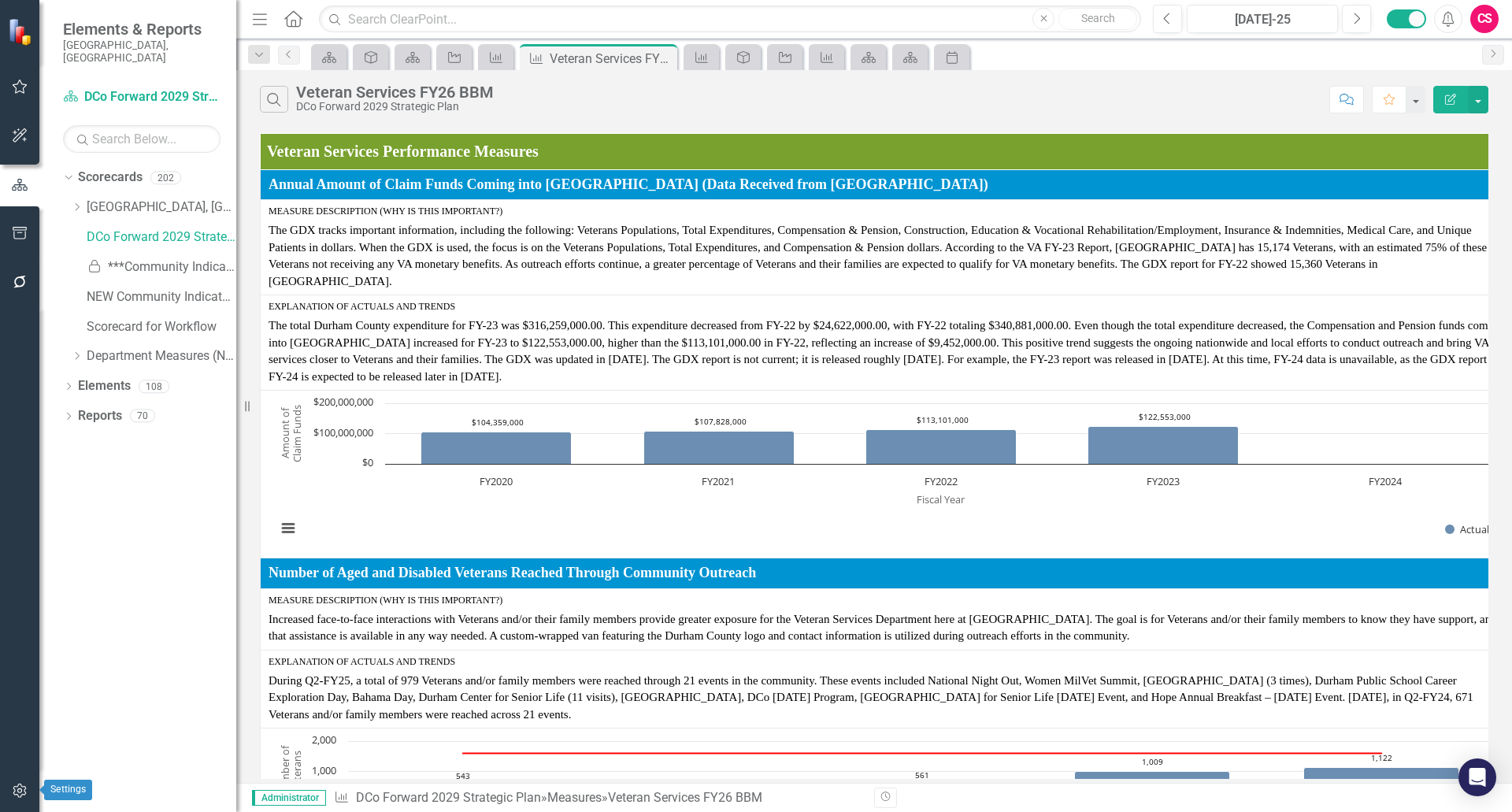
click at [24, 797] on icon "button" at bounding box center [20, 790] width 17 height 13
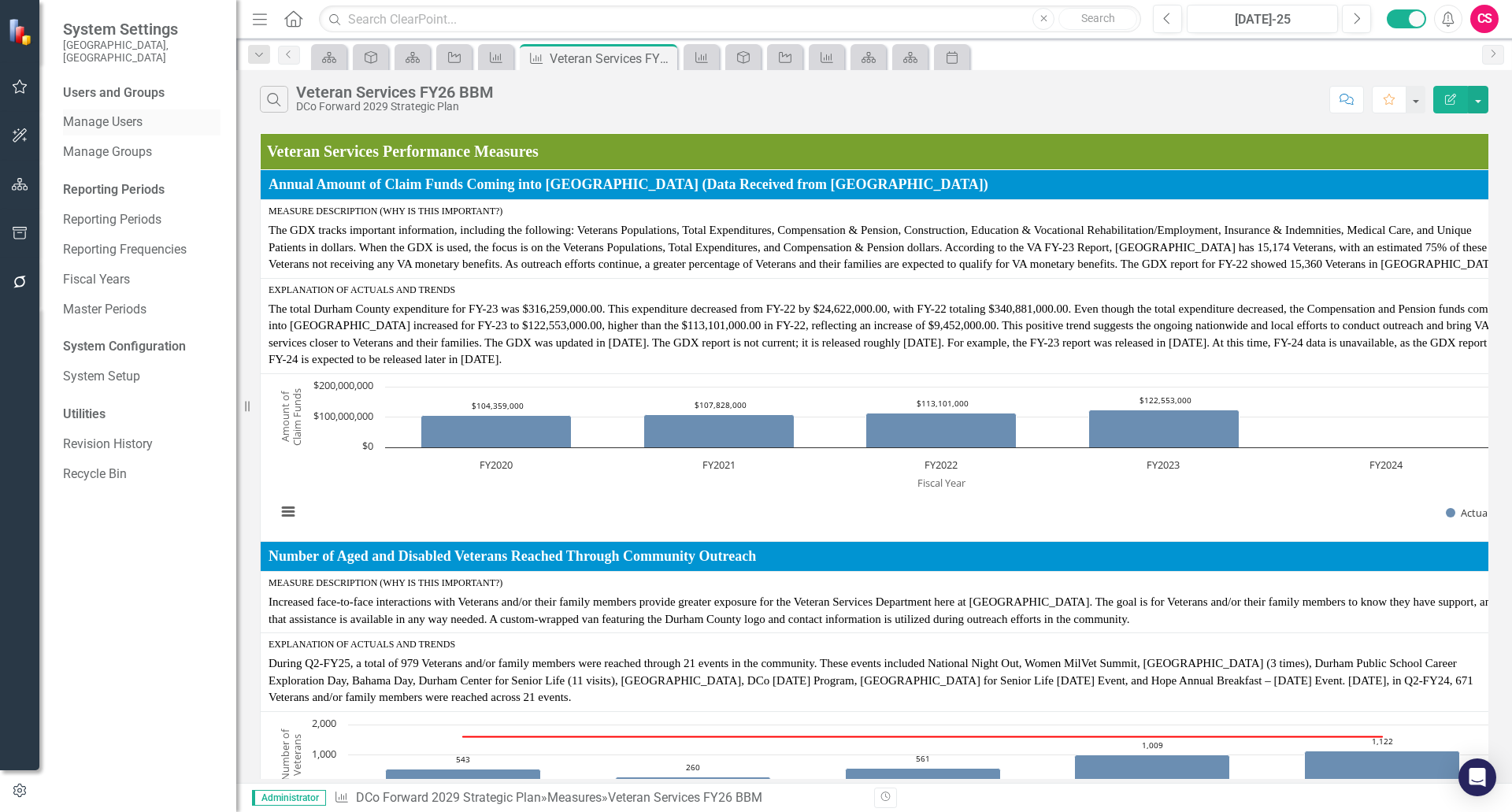
click at [114, 114] on link "Manage Users" at bounding box center [141, 123] width 157 height 19
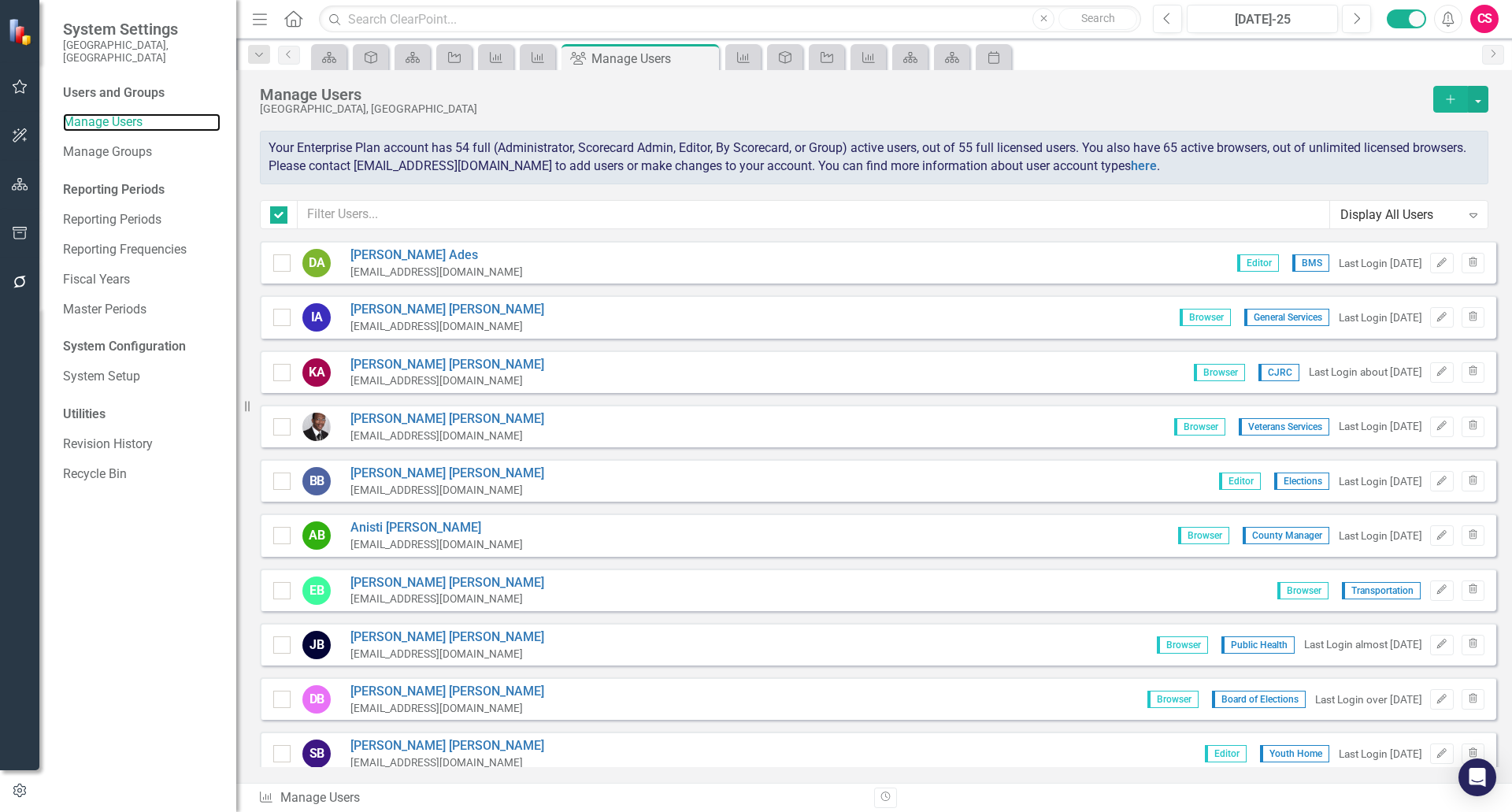
checkbox input "false"
click at [479, 210] on input "text" at bounding box center [814, 215] width 1032 height 29
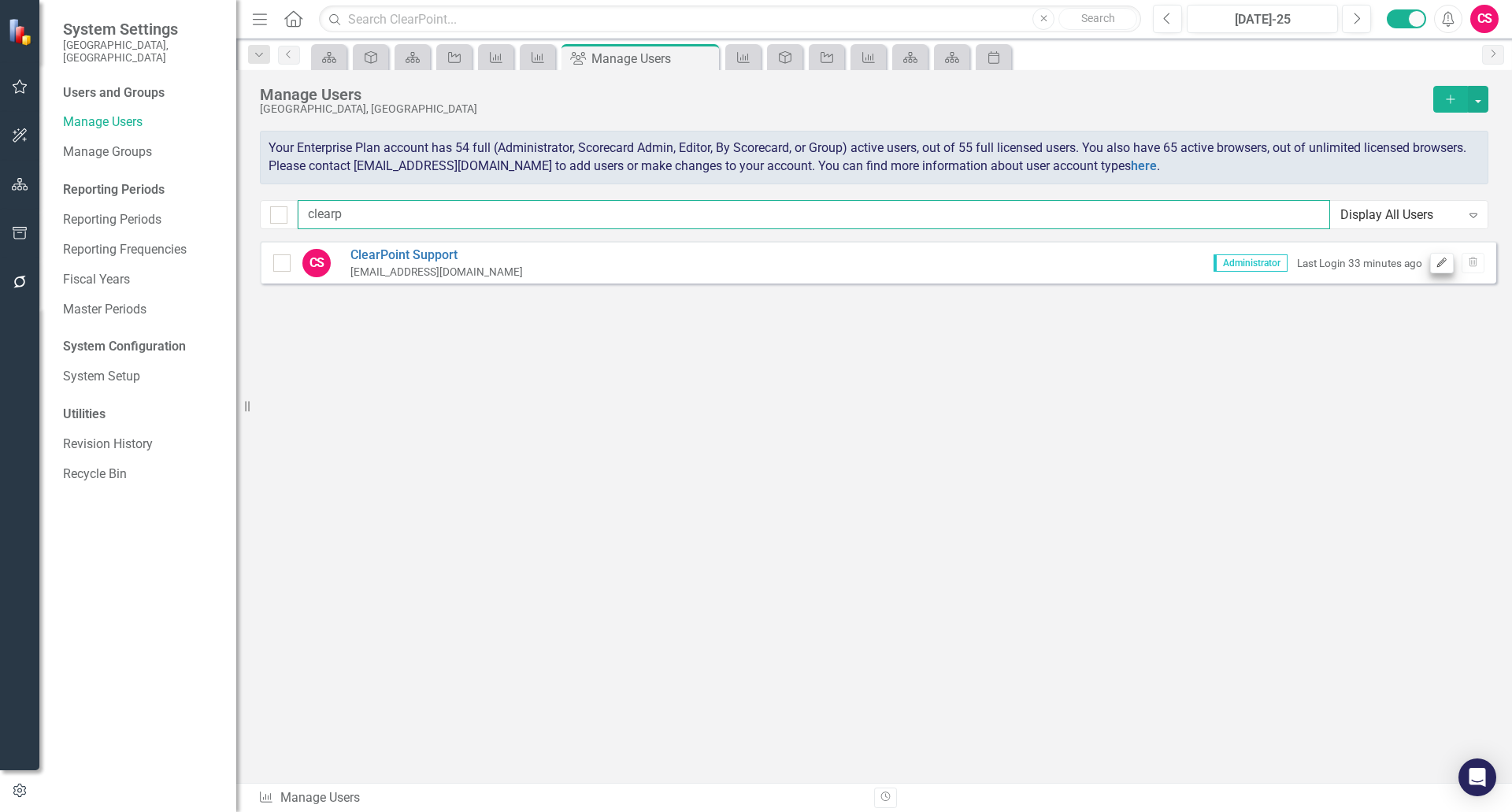
type input "clearp"
click at [1436, 267] on icon "Edit" at bounding box center [1442, 263] width 12 height 9
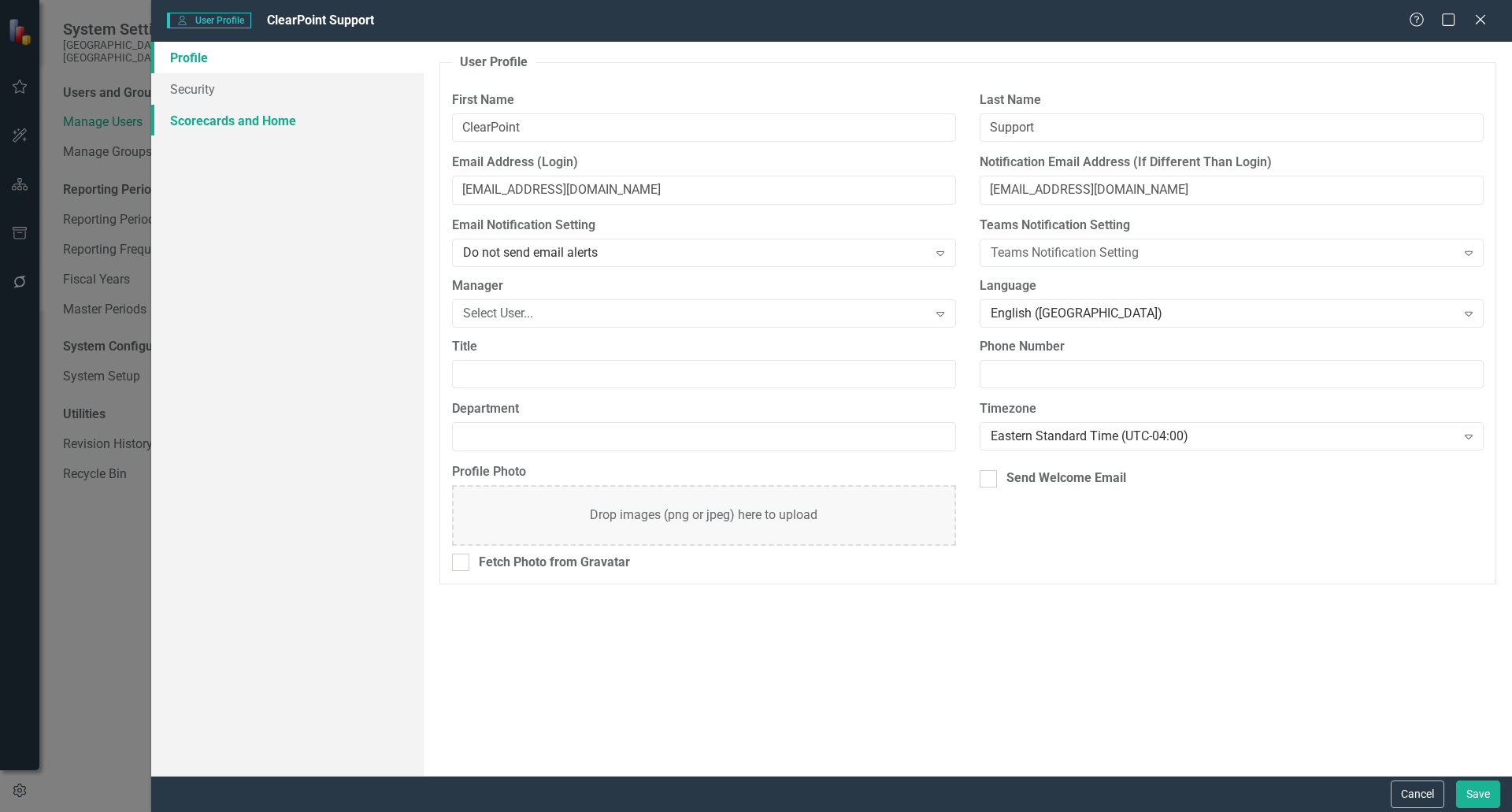
click at [228, 125] on link "Scorecards and Home" at bounding box center [288, 120] width 273 height 31
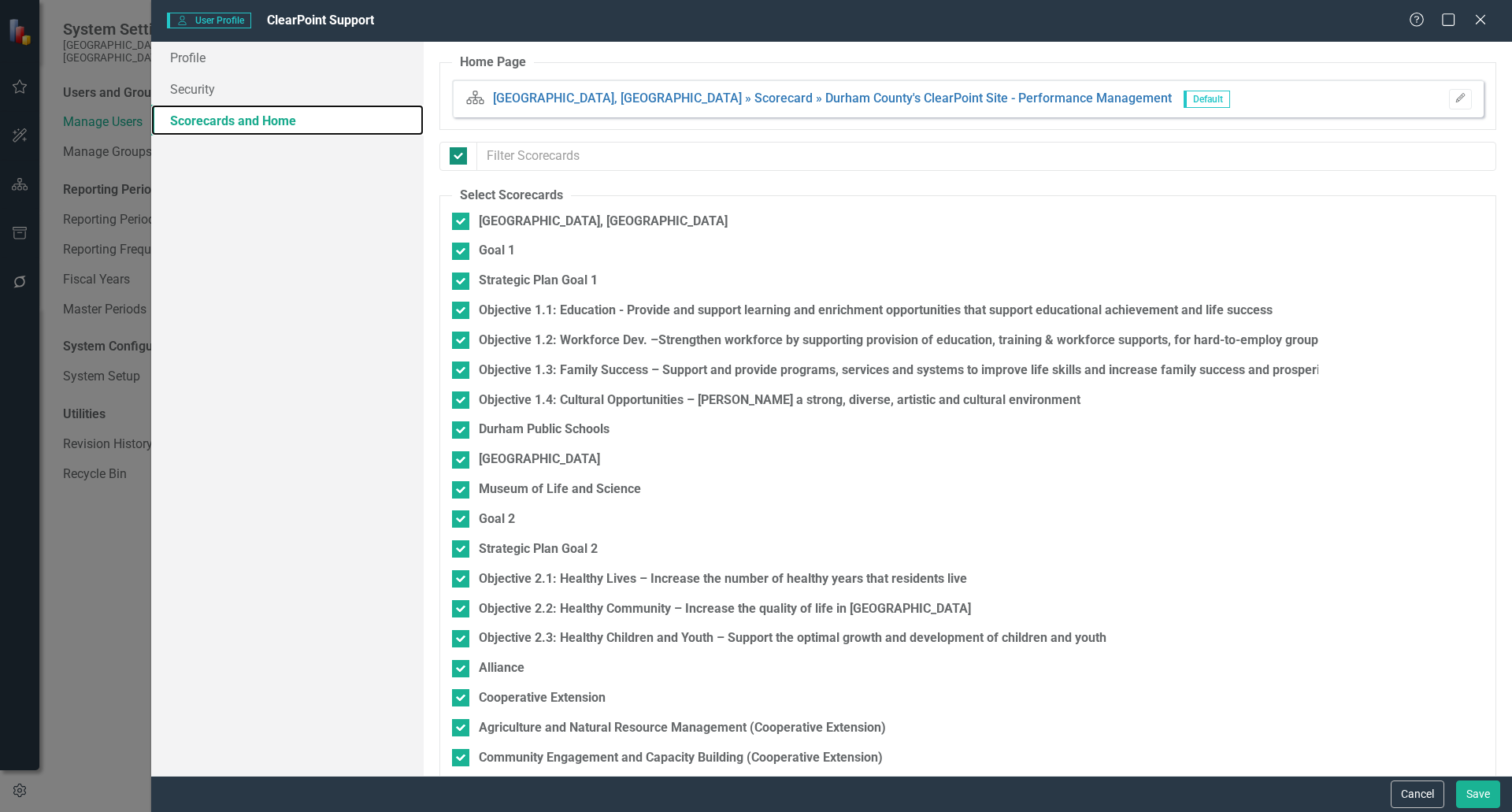
checkbox input "false"
click at [1474, 19] on icon "Close" at bounding box center [1480, 19] width 19 height 15
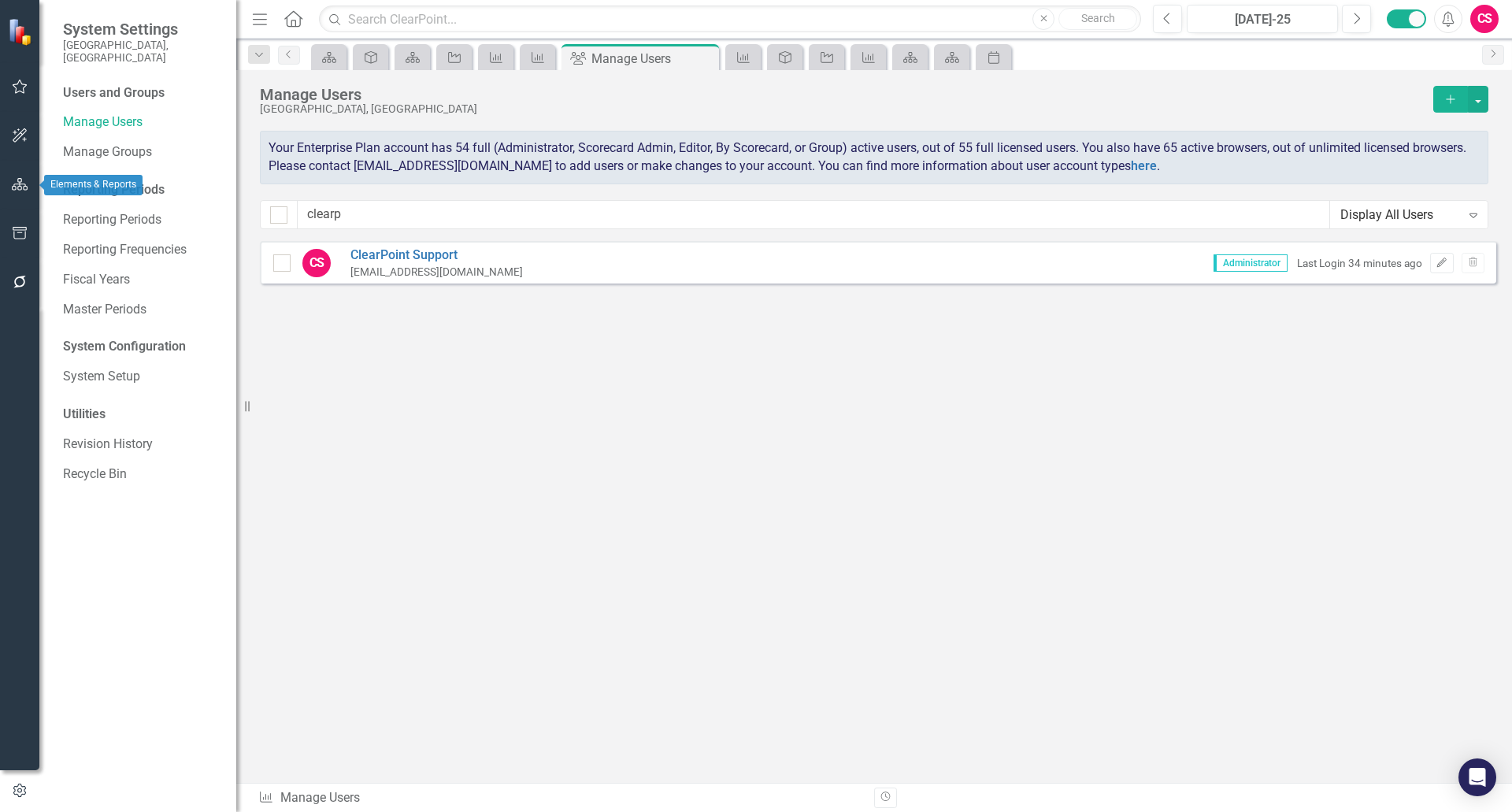
click at [14, 181] on icon "button" at bounding box center [20, 184] width 17 height 13
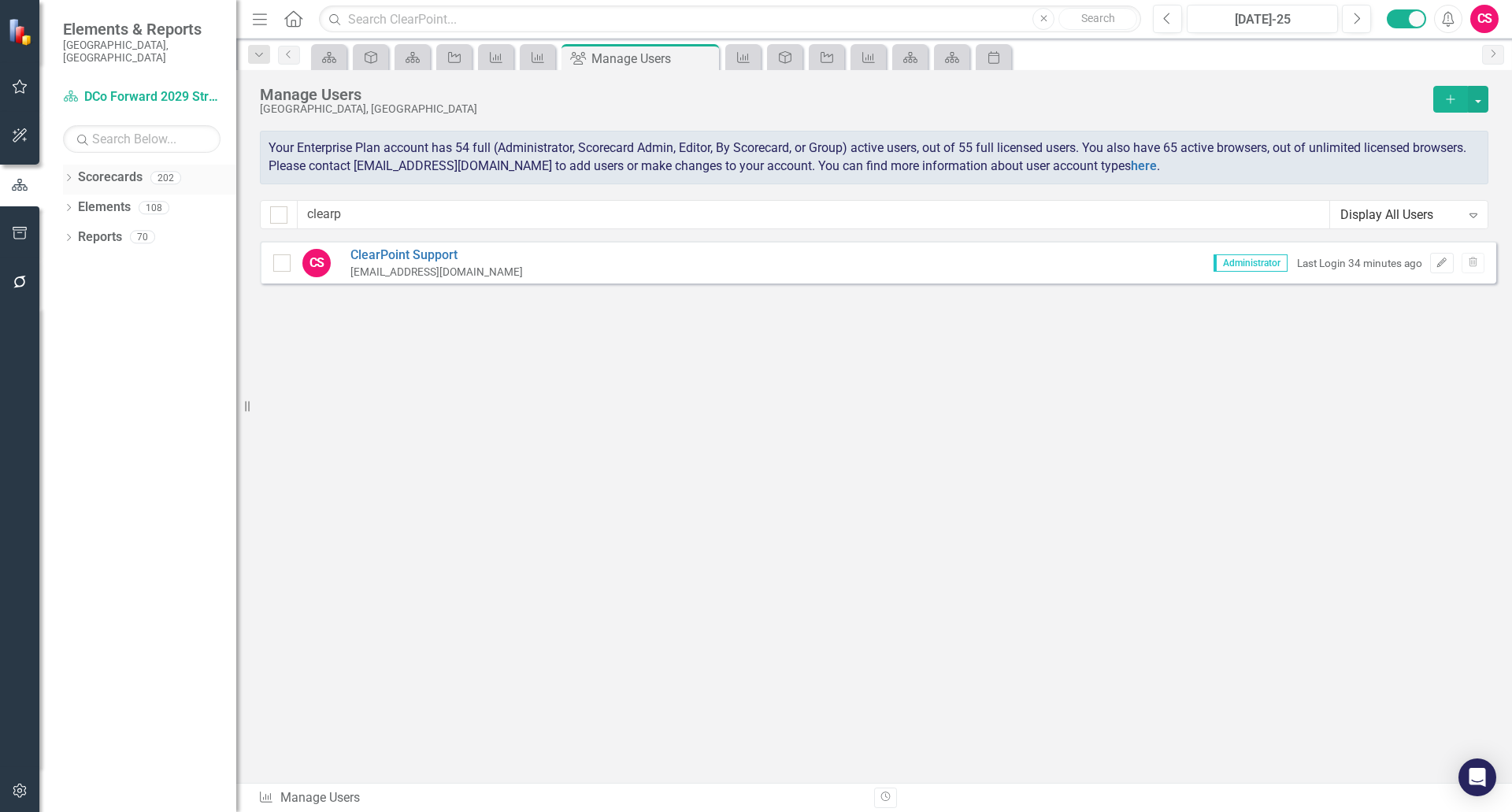
click at [107, 168] on link "Scorecards" at bounding box center [110, 178] width 65 height 19
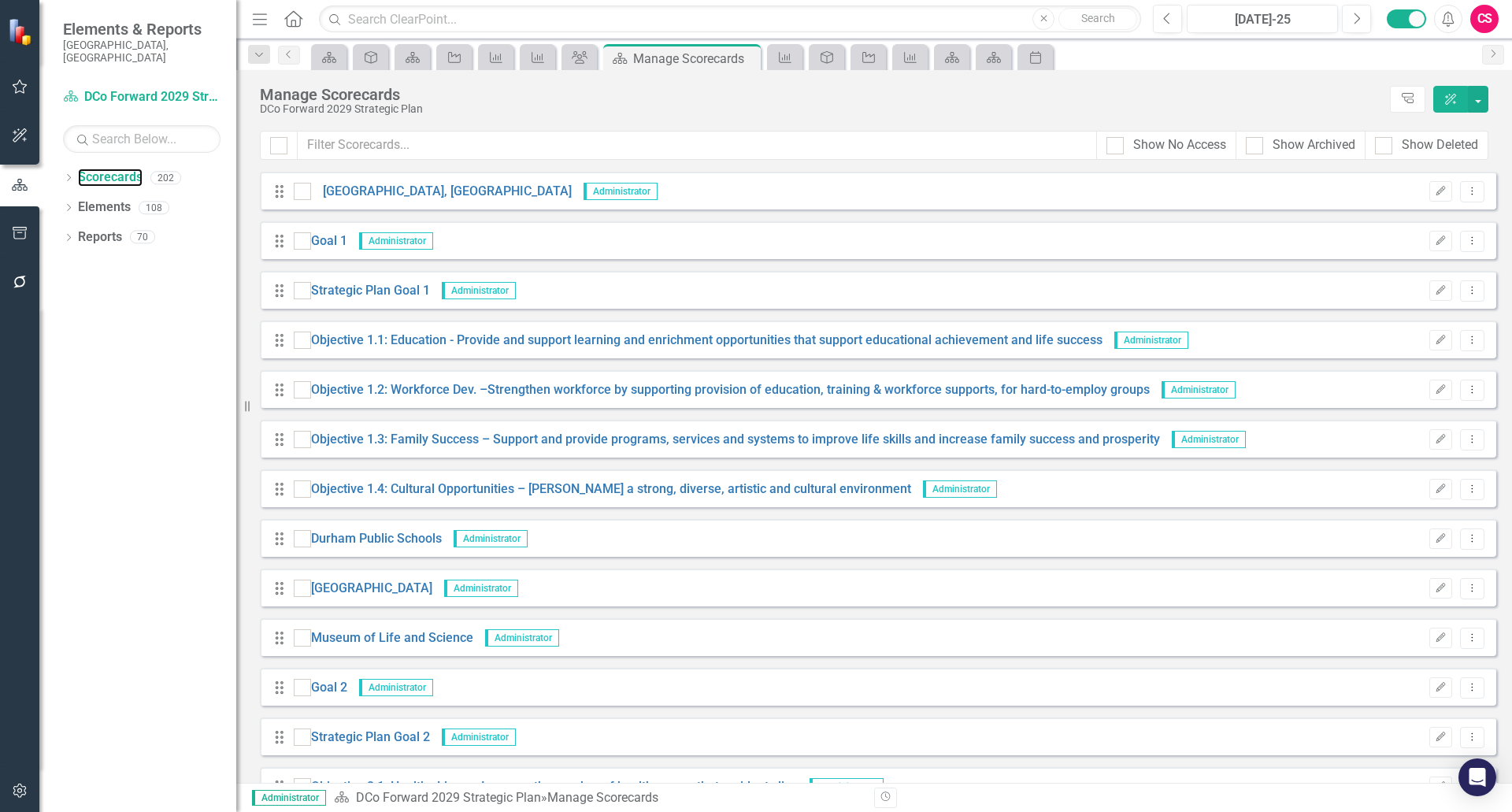
scroll to position [7640, 0]
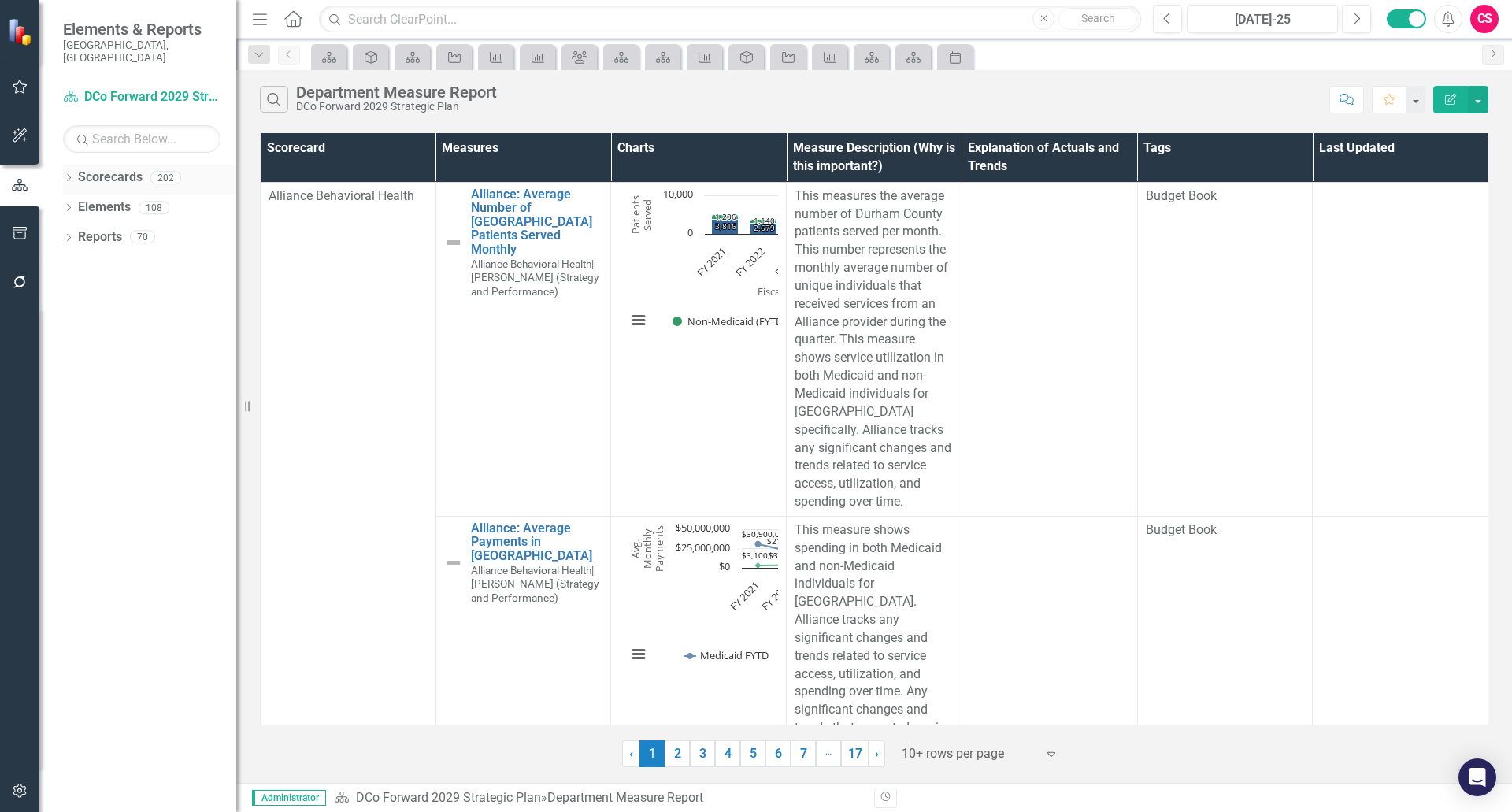
click at [70, 175] on icon "Dropdown" at bounding box center [68, 179] width 11 height 8
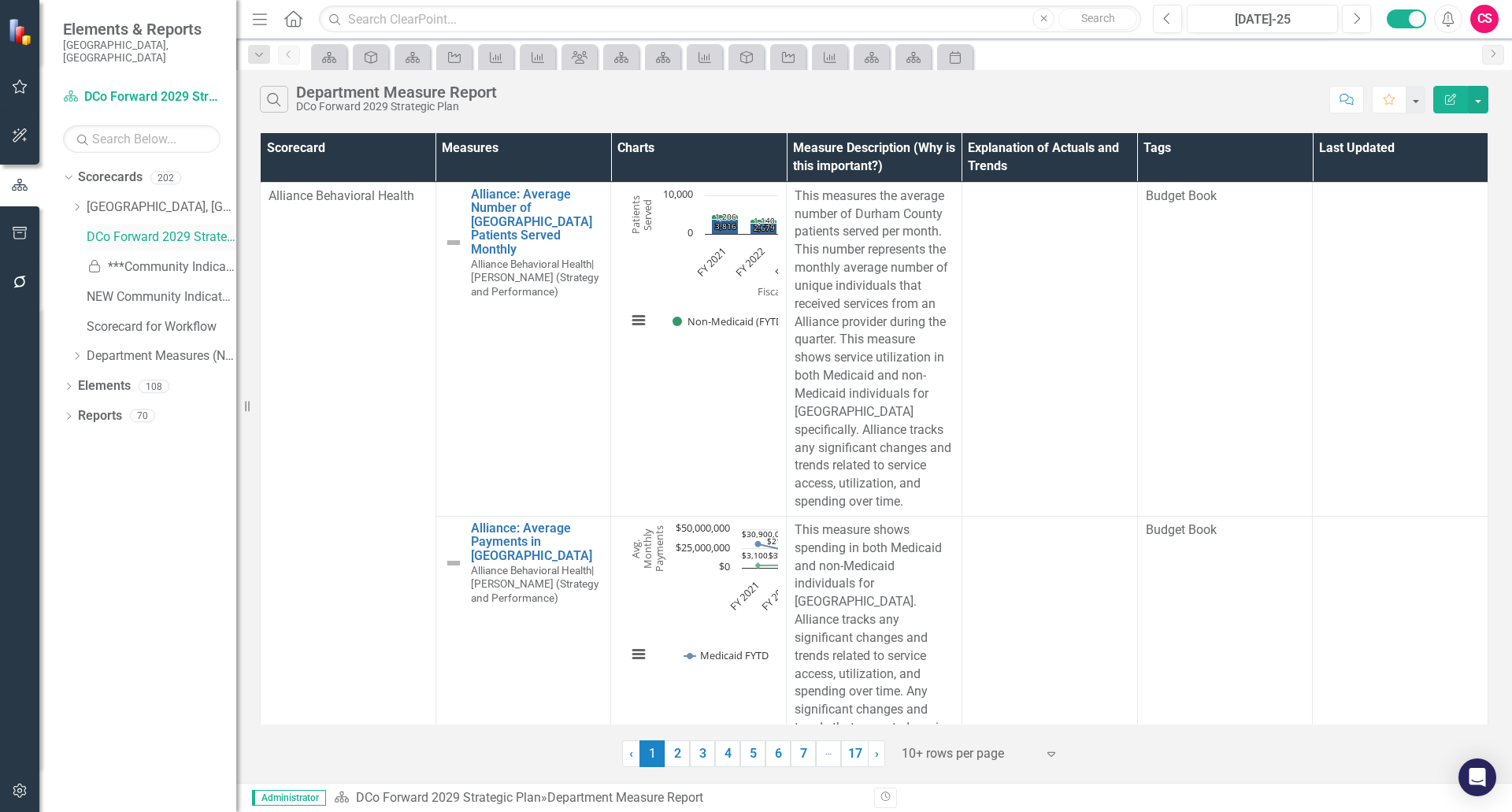
click at [107, 229] on link "DCo Forward 2029 Strategic Plan" at bounding box center [162, 237] width 150 height 19
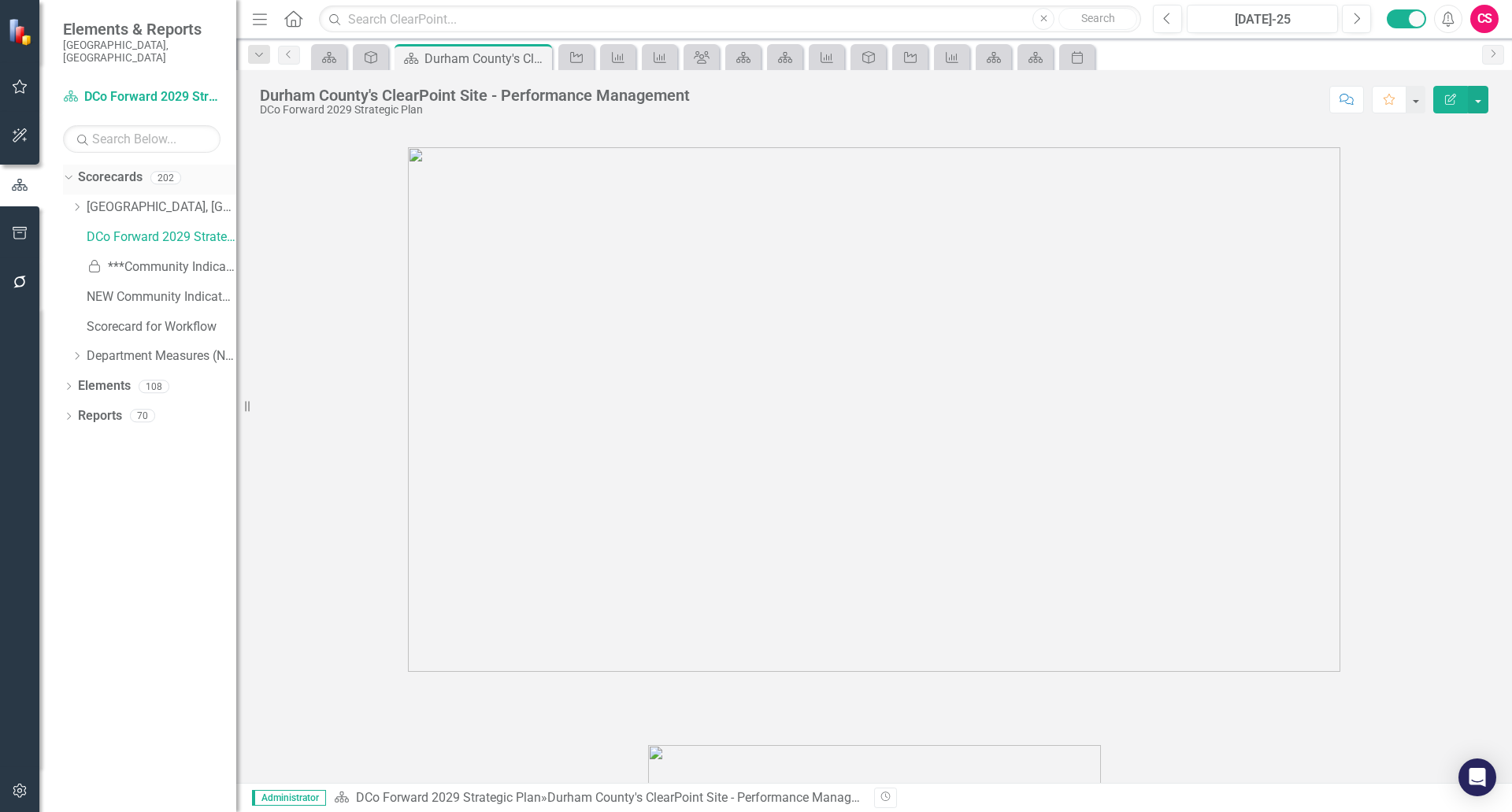
click at [135, 165] on div "Scorecards" at bounding box center [110, 178] width 65 height 26
click at [118, 168] on link "Scorecards" at bounding box center [110, 178] width 65 height 19
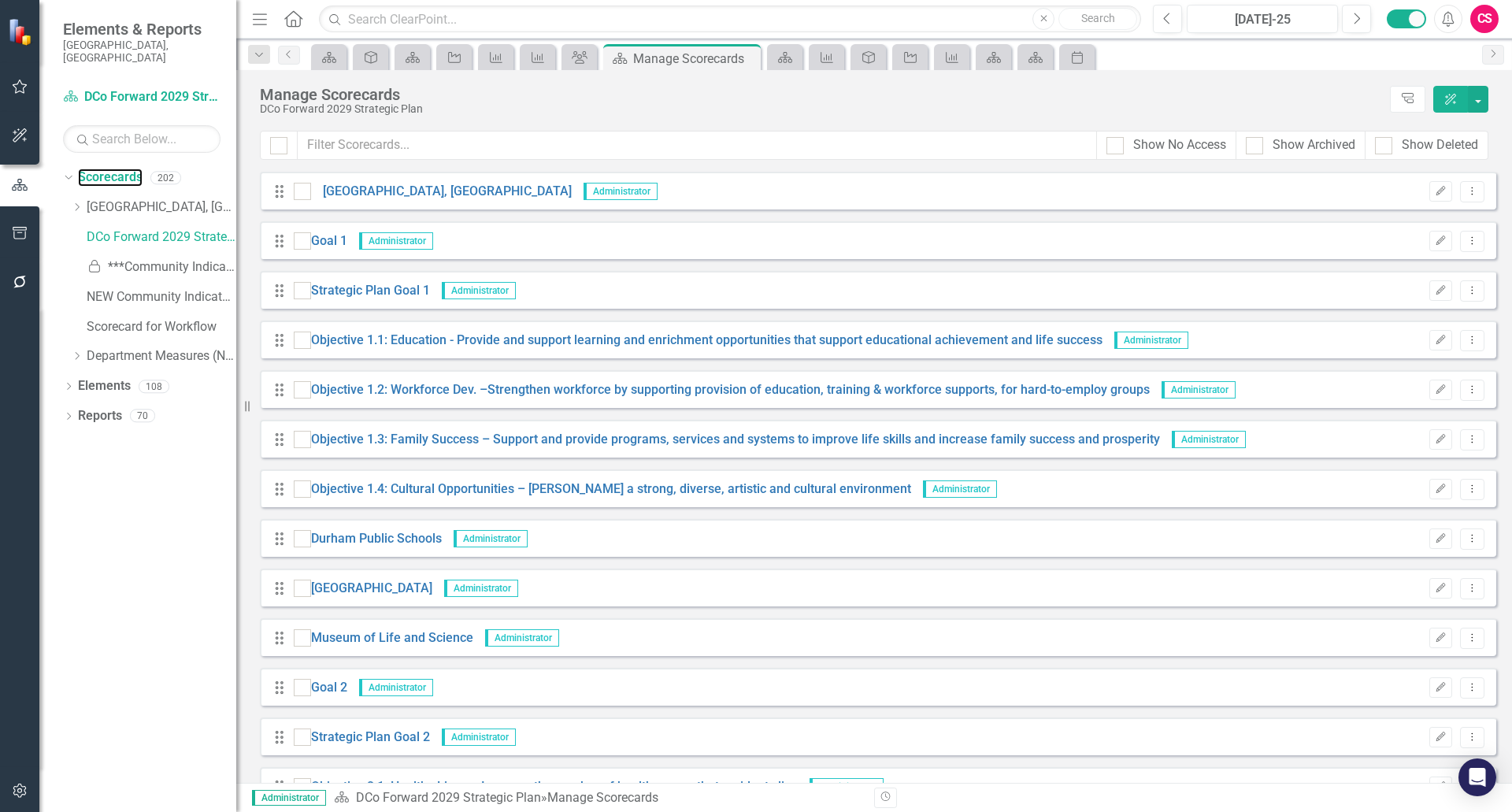
scroll to position [9413, 0]
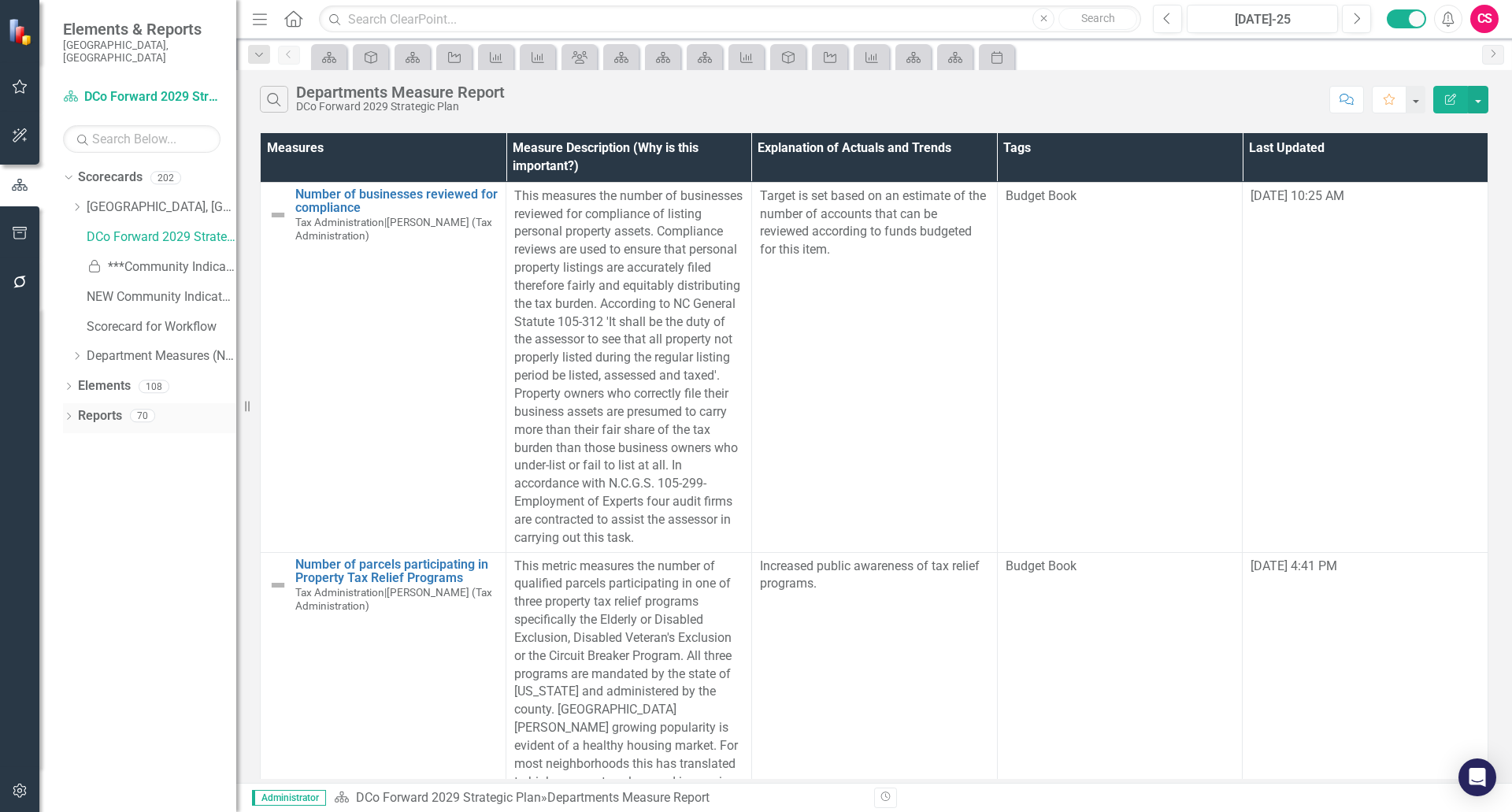
click at [90, 407] on link "Reports" at bounding box center [100, 417] width 44 height 19
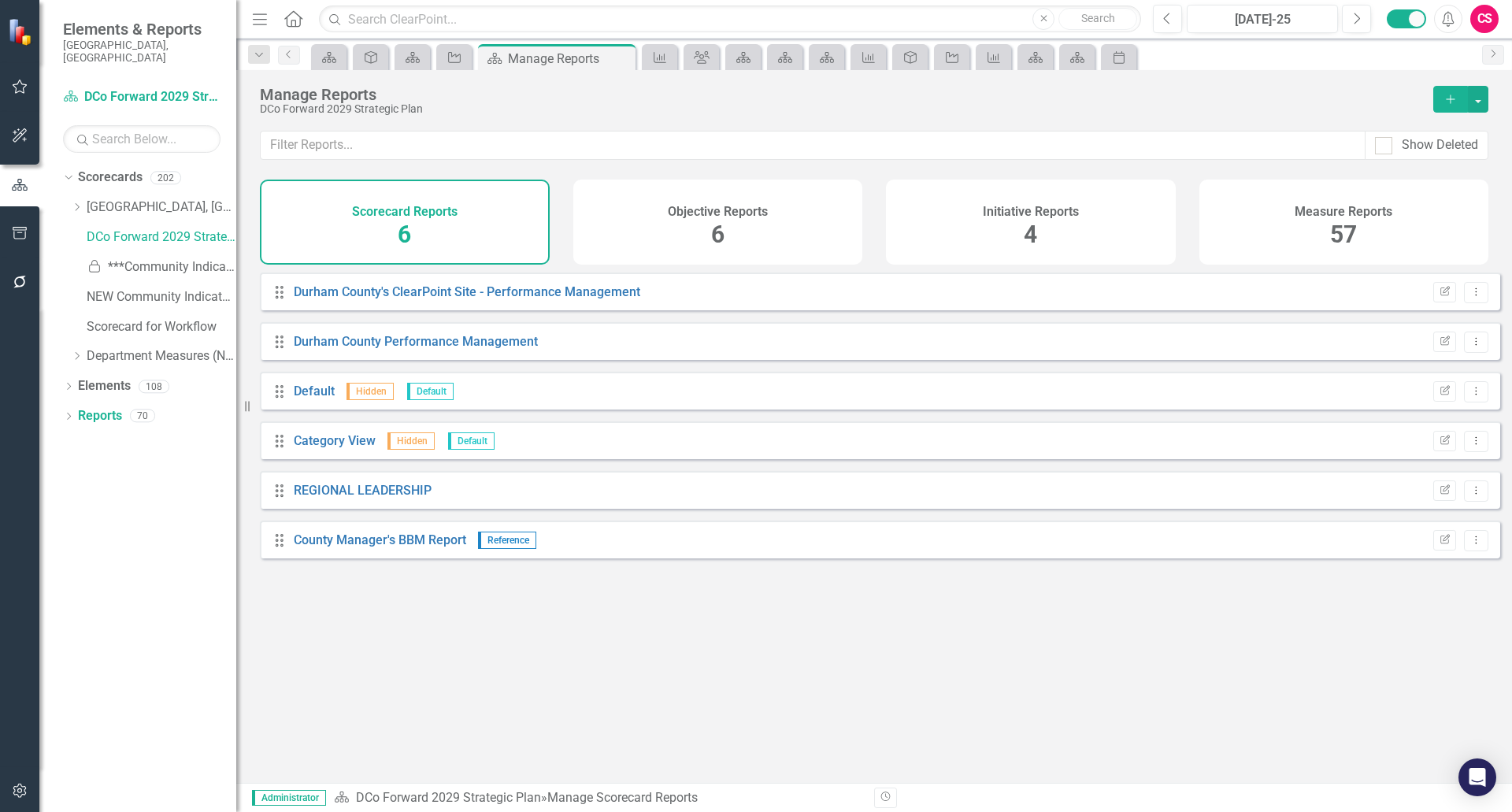
click at [1302, 223] on div "Measure Reports 57" at bounding box center [1345, 221] width 289 height 85
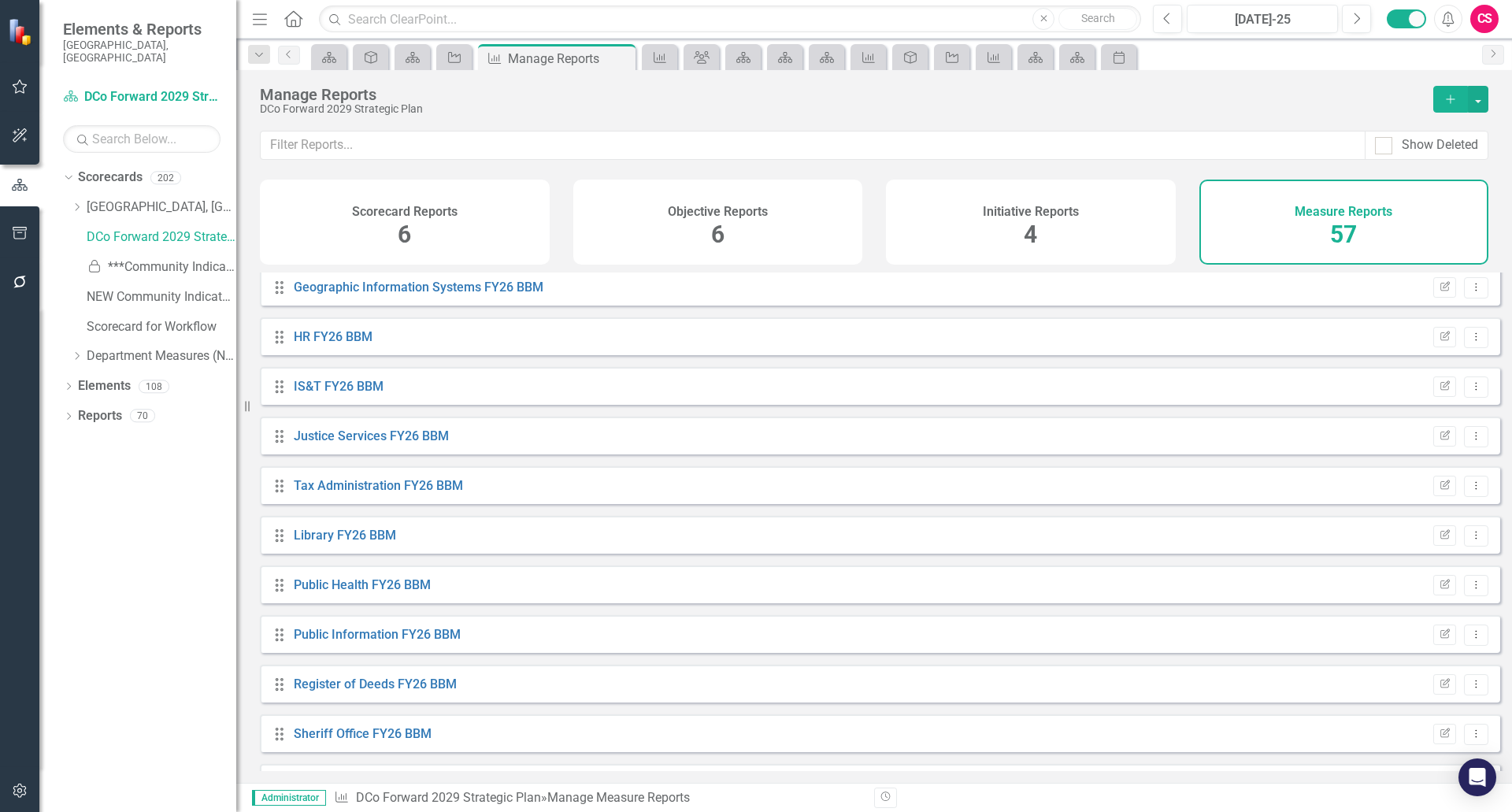
scroll to position [1542, 0]
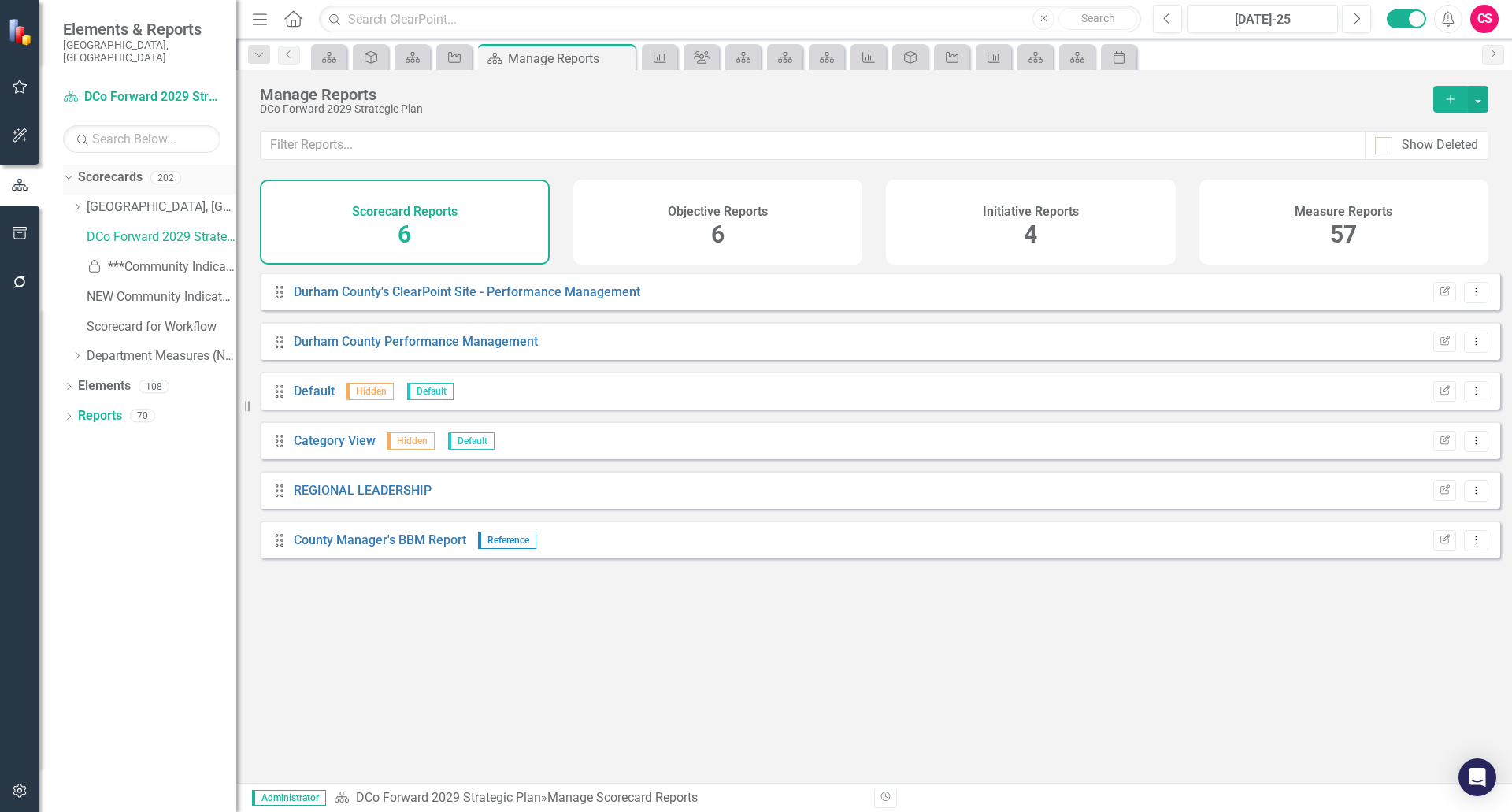
click at [120, 168] on link "Scorecards" at bounding box center [110, 178] width 65 height 19
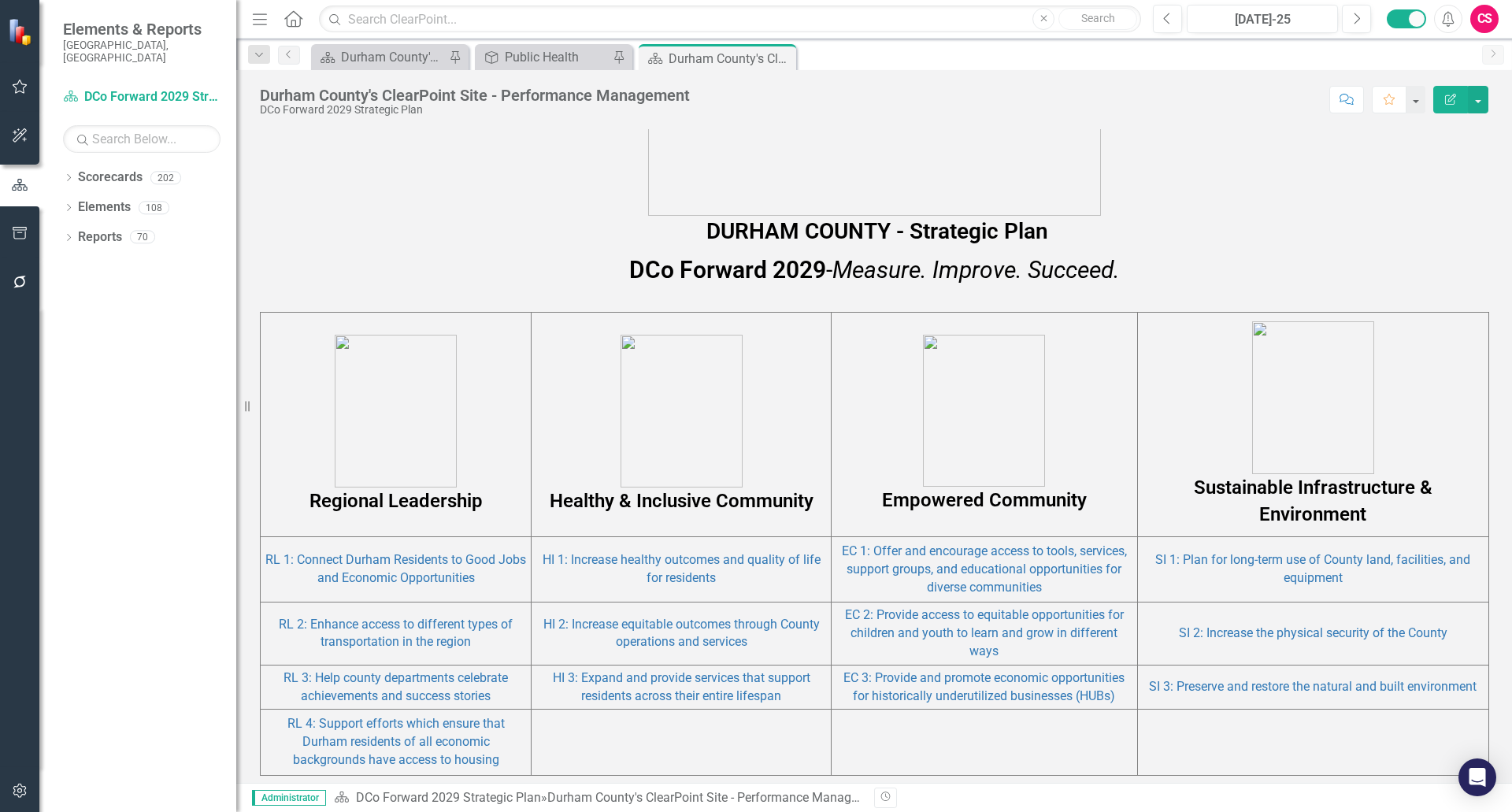
scroll to position [709, 0]
click at [107, 204] on link "Elements" at bounding box center [104, 208] width 53 height 19
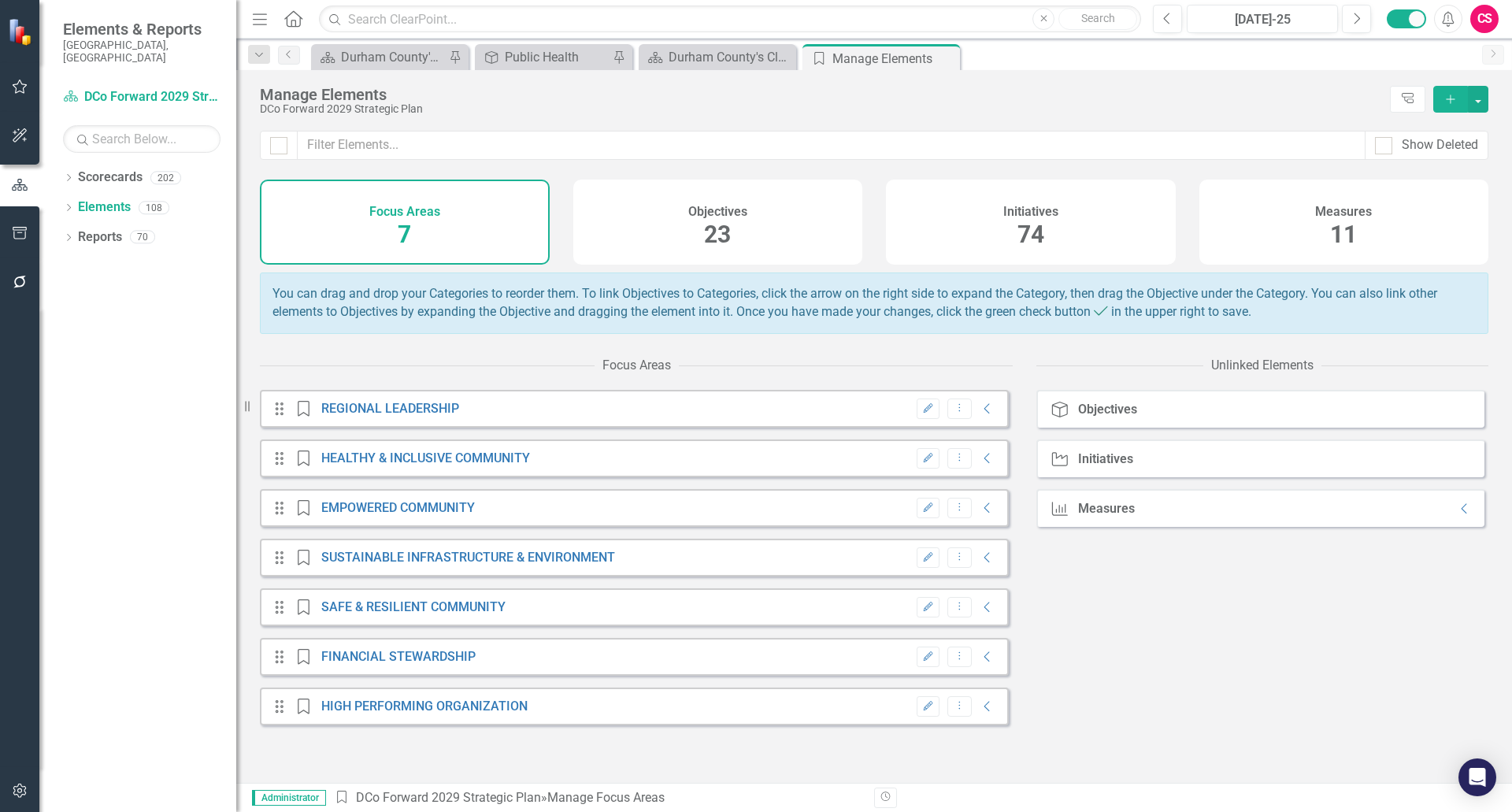
click at [1375, 226] on div "Measures 11" at bounding box center [1345, 221] width 289 height 85
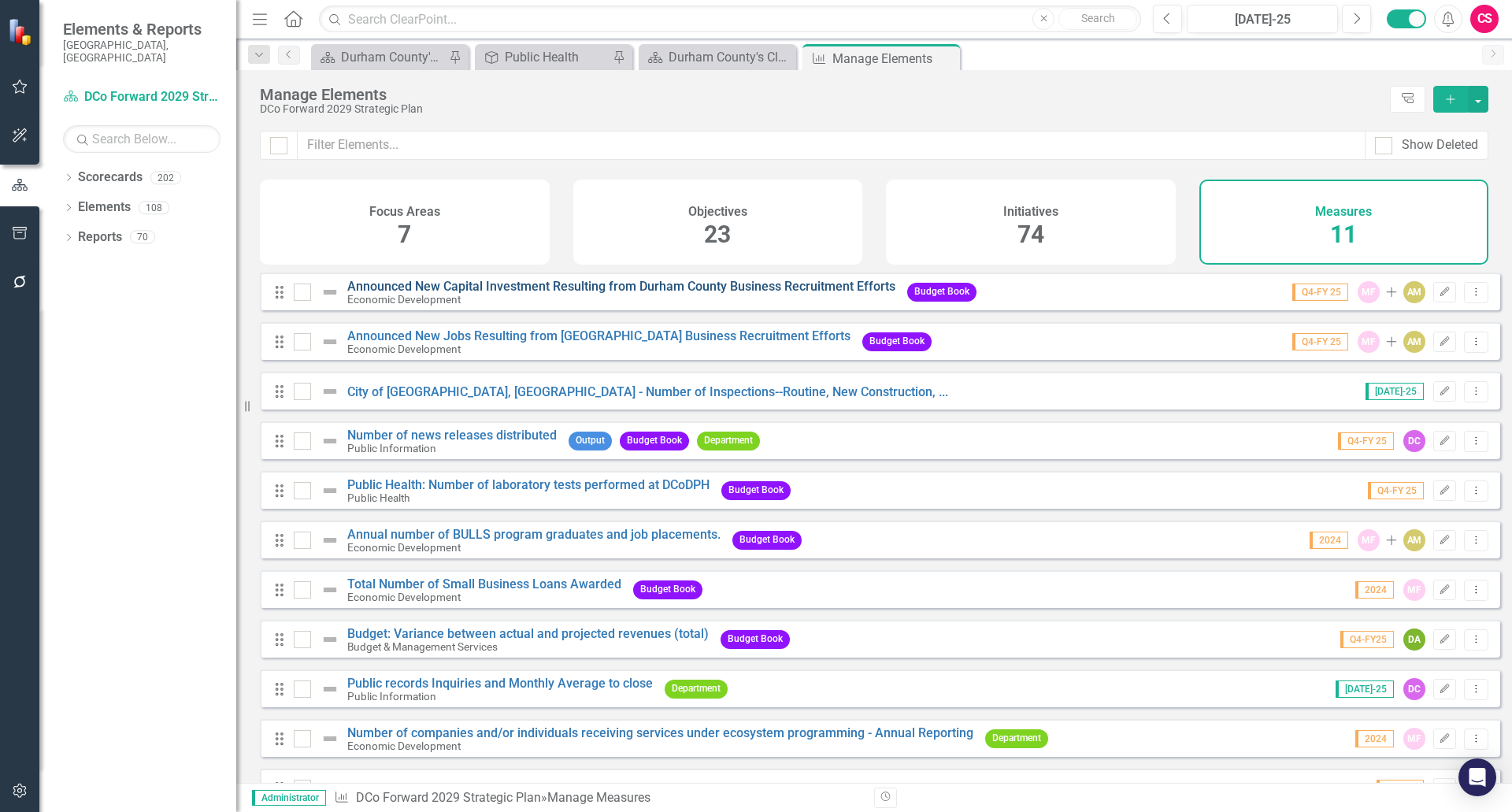
click at [631, 293] on link "Announced New Capital Investment Resulting from Durham County Business Recruitm…" at bounding box center [622, 286] width 549 height 15
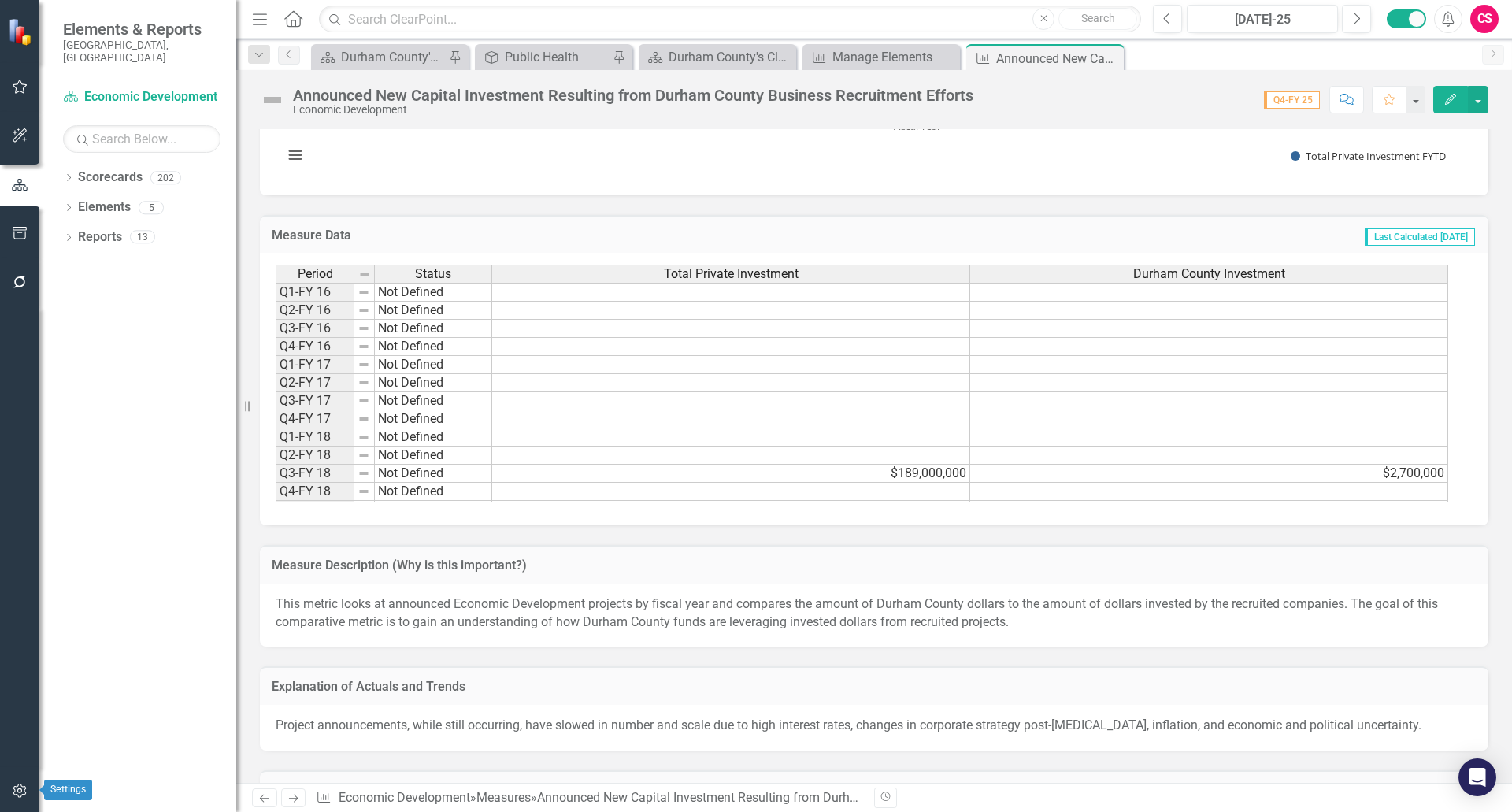
click at [16, 783] on button "button" at bounding box center [20, 791] width 35 height 33
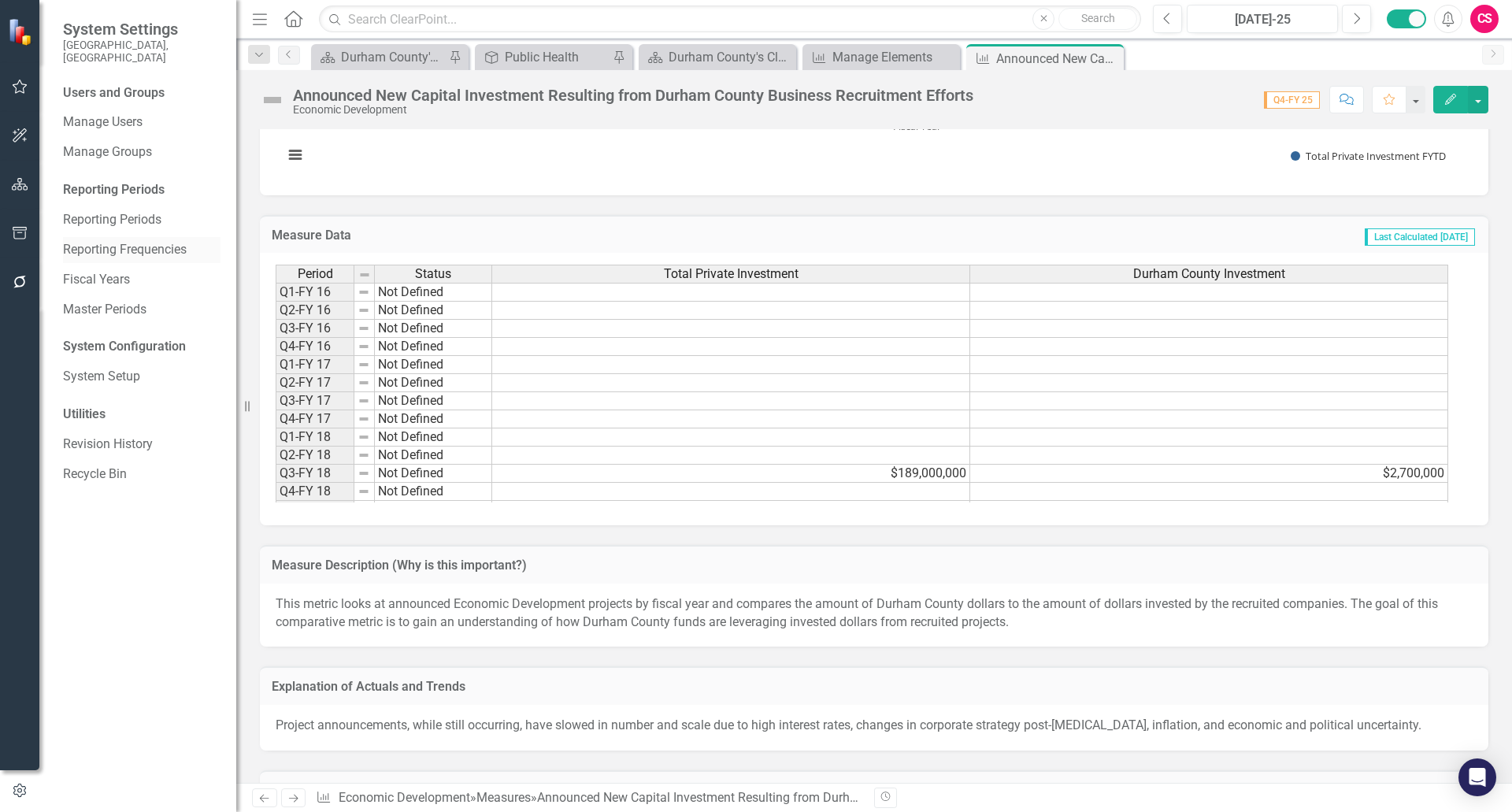
click at [121, 241] on link "Reporting Frequencies" at bounding box center [141, 250] width 157 height 19
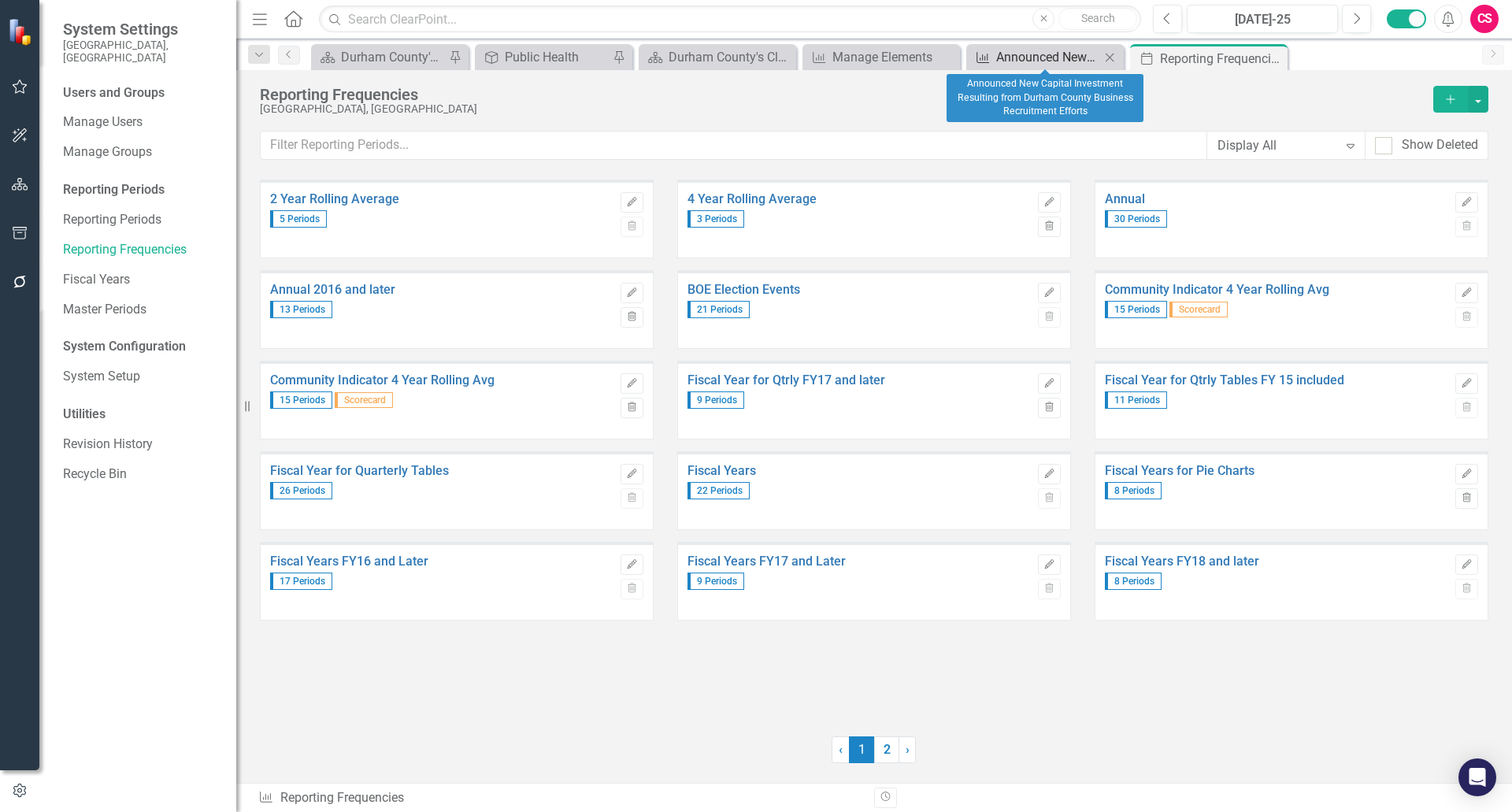
click at [1017, 56] on div "Announced New Capital Investment Resulting from Durham County Business Recruitm…" at bounding box center [1048, 56] width 104 height 19
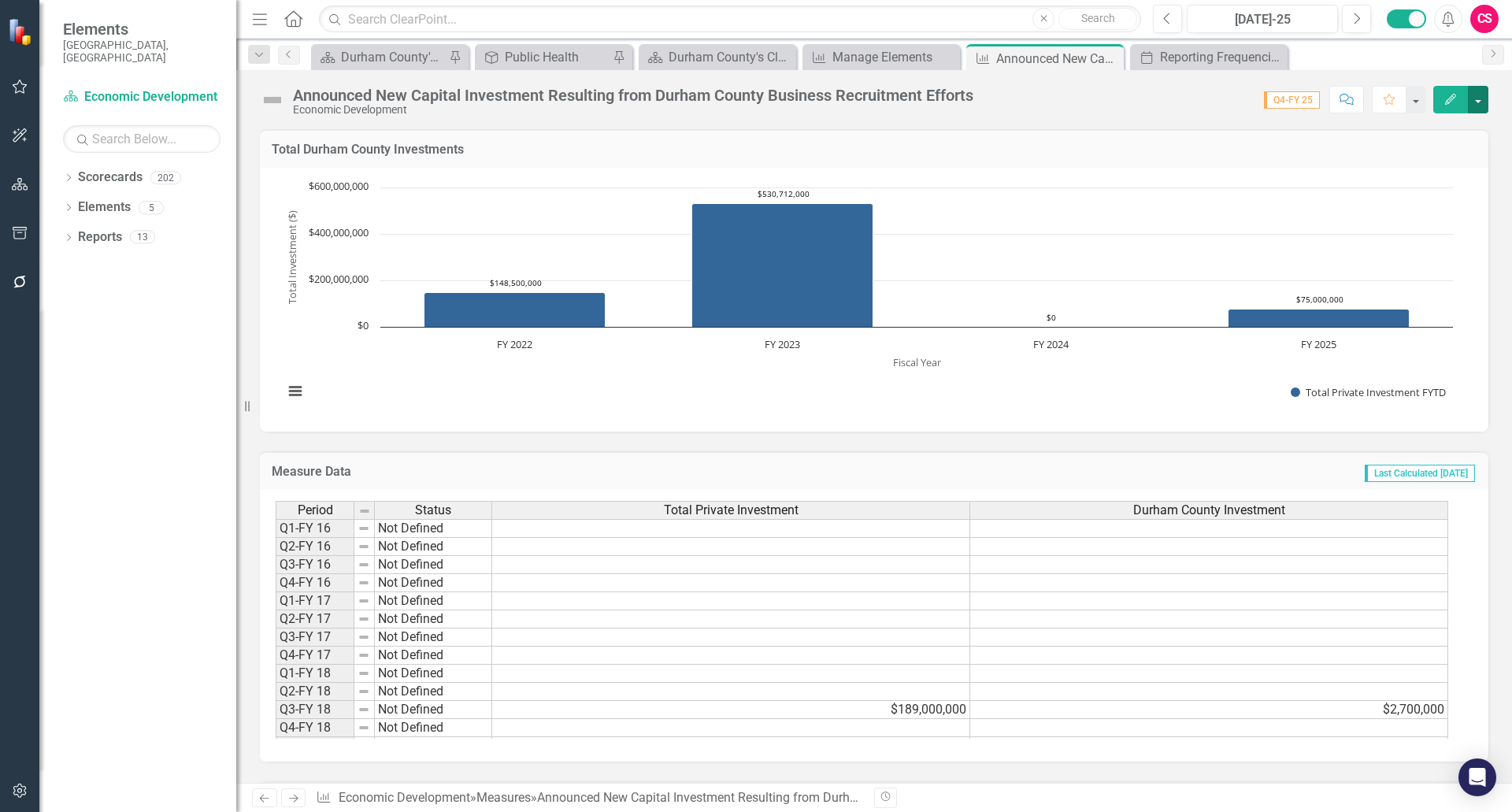
click at [1476, 100] on button "button" at bounding box center [1478, 99] width 20 height 28
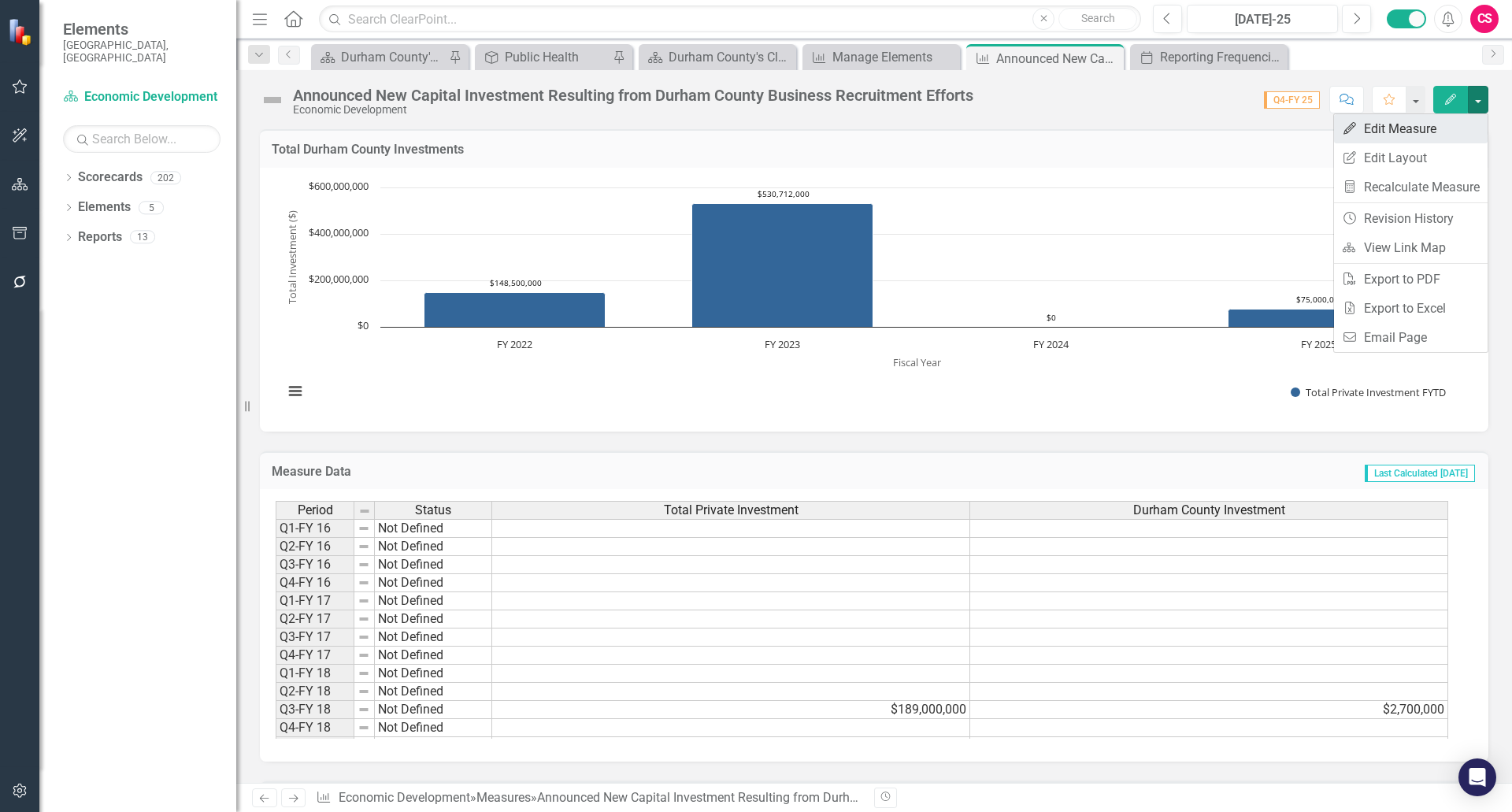
click at [1398, 130] on link "Edit Edit Measure" at bounding box center [1411, 129] width 154 height 29
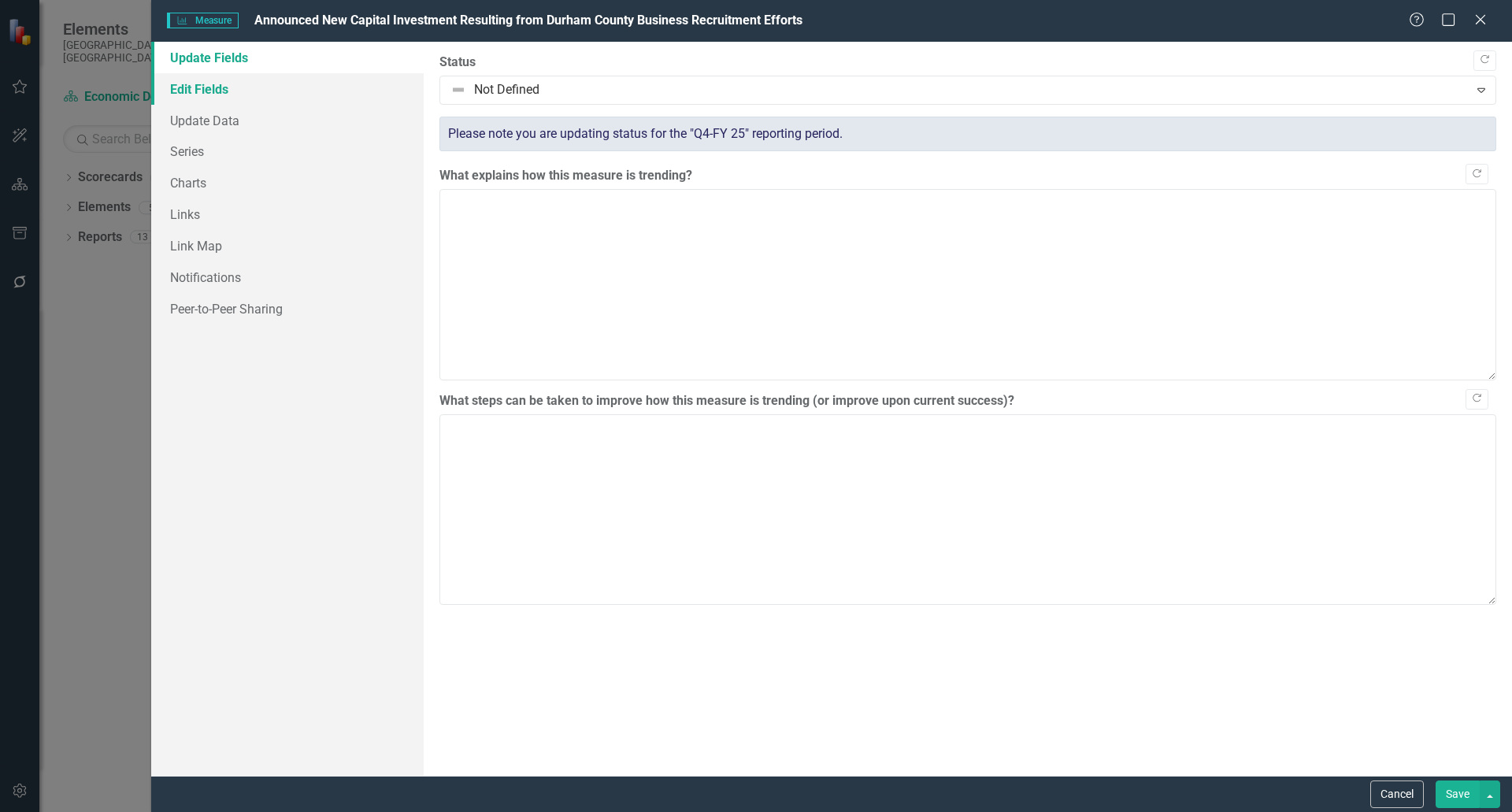
click at [217, 98] on link "Edit Fields" at bounding box center [288, 88] width 273 height 31
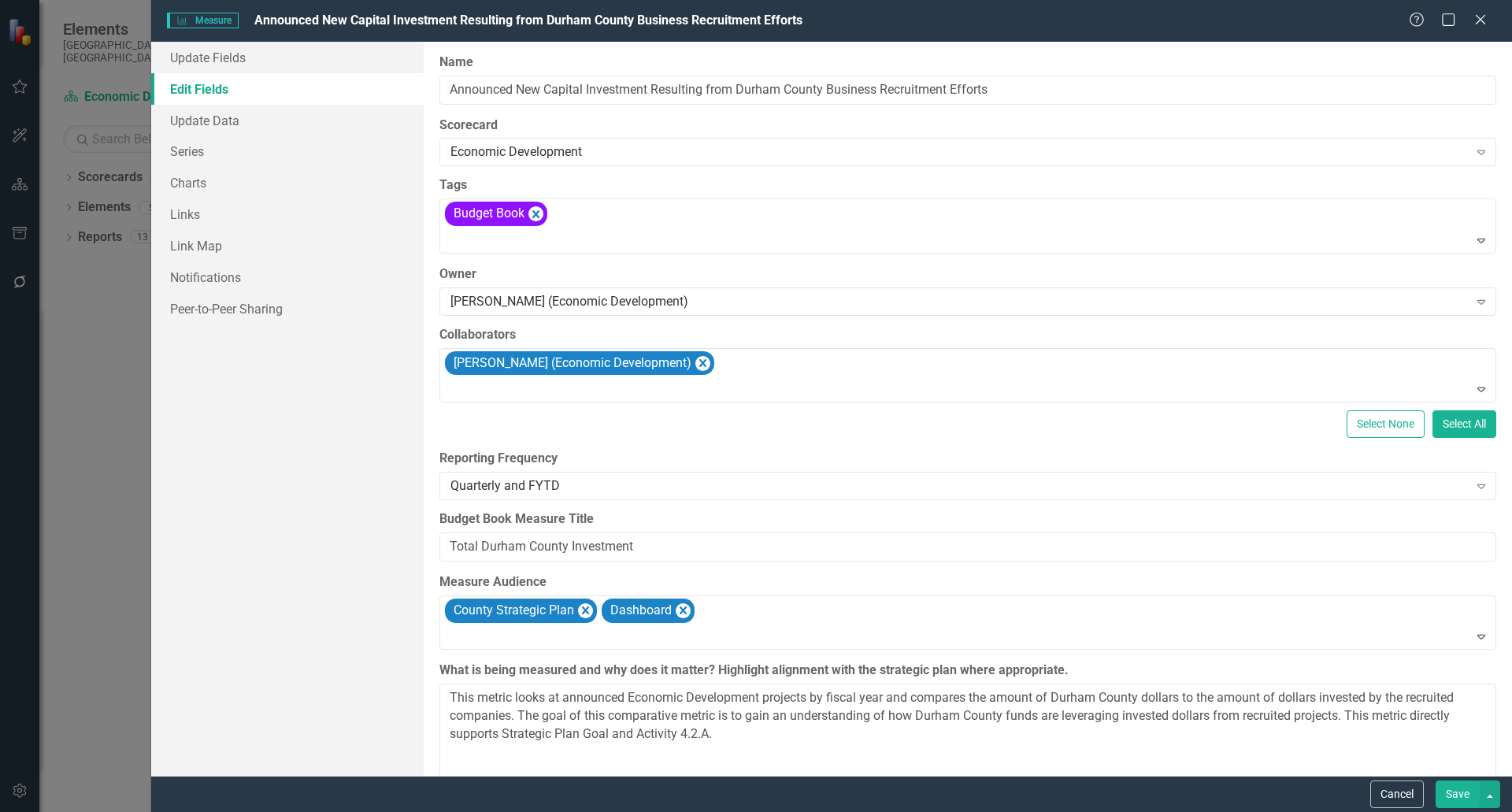
click at [95, 486] on div "Measure Measure Announced New Capital Investment Resulting from Durham County B…" at bounding box center [756, 406] width 1512 height 812
click at [1481, 13] on icon "Close" at bounding box center [1480, 19] width 19 height 15
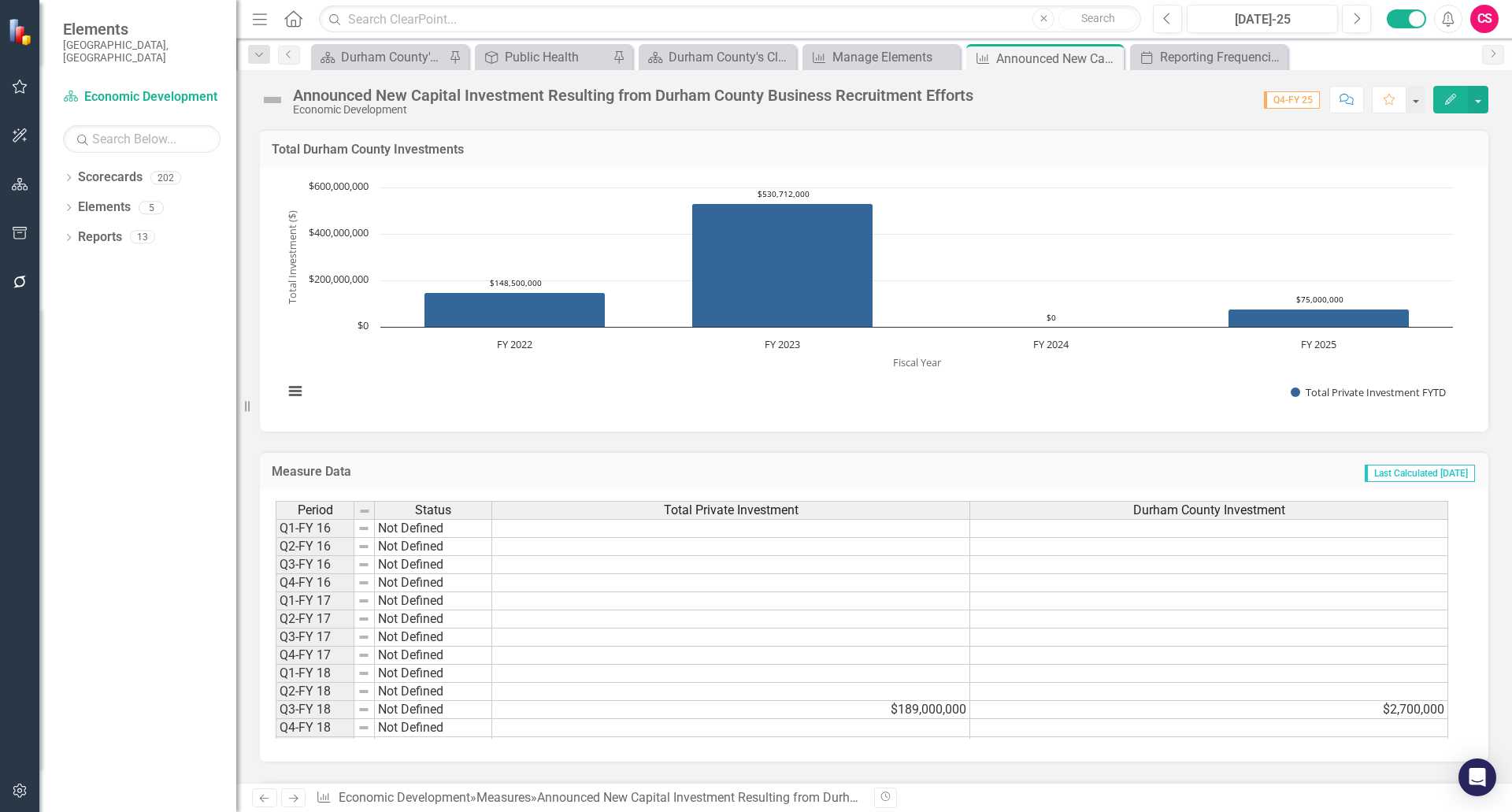
click at [1172, 70] on div "Announced New Capital Investment Resulting from Durham County Business Recruitm…" at bounding box center [874, 93] width 1276 height 47
click at [1178, 58] on div "Reporting Frequencies" at bounding box center [1212, 56] width 104 height 19
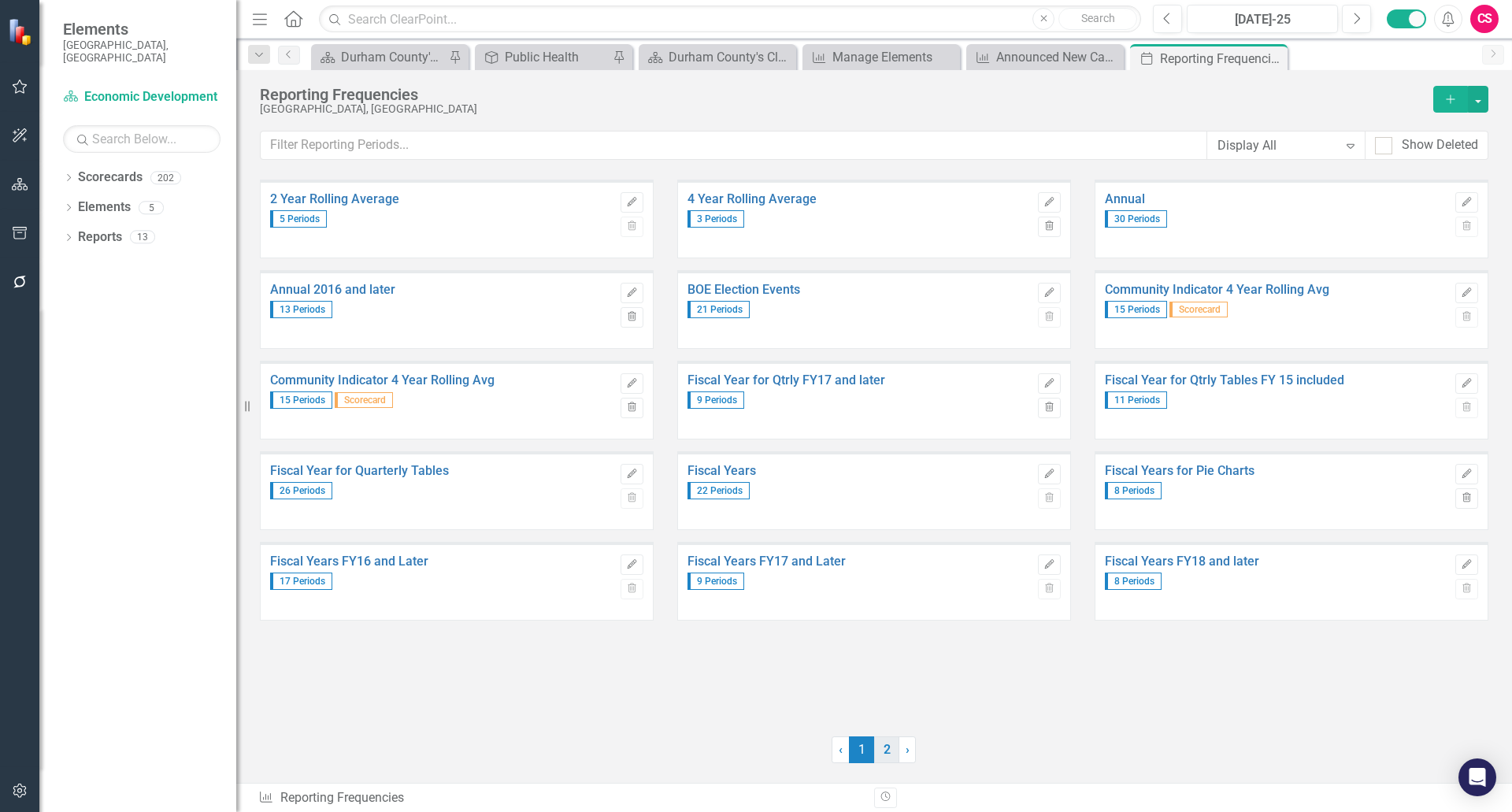
click at [882, 746] on link "2" at bounding box center [887, 750] width 25 height 27
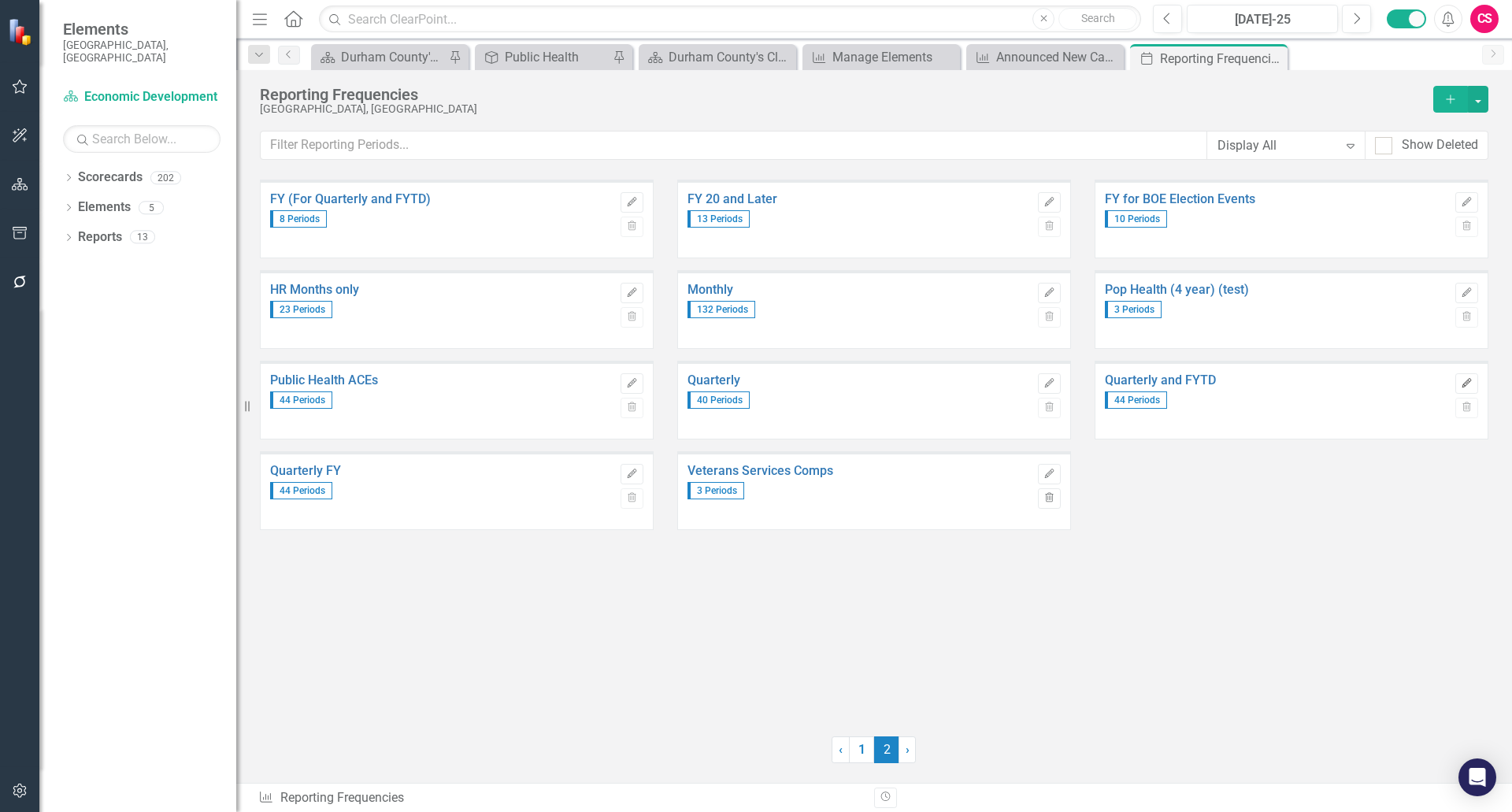
click at [1460, 385] on button "Edit" at bounding box center [1467, 384] width 23 height 20
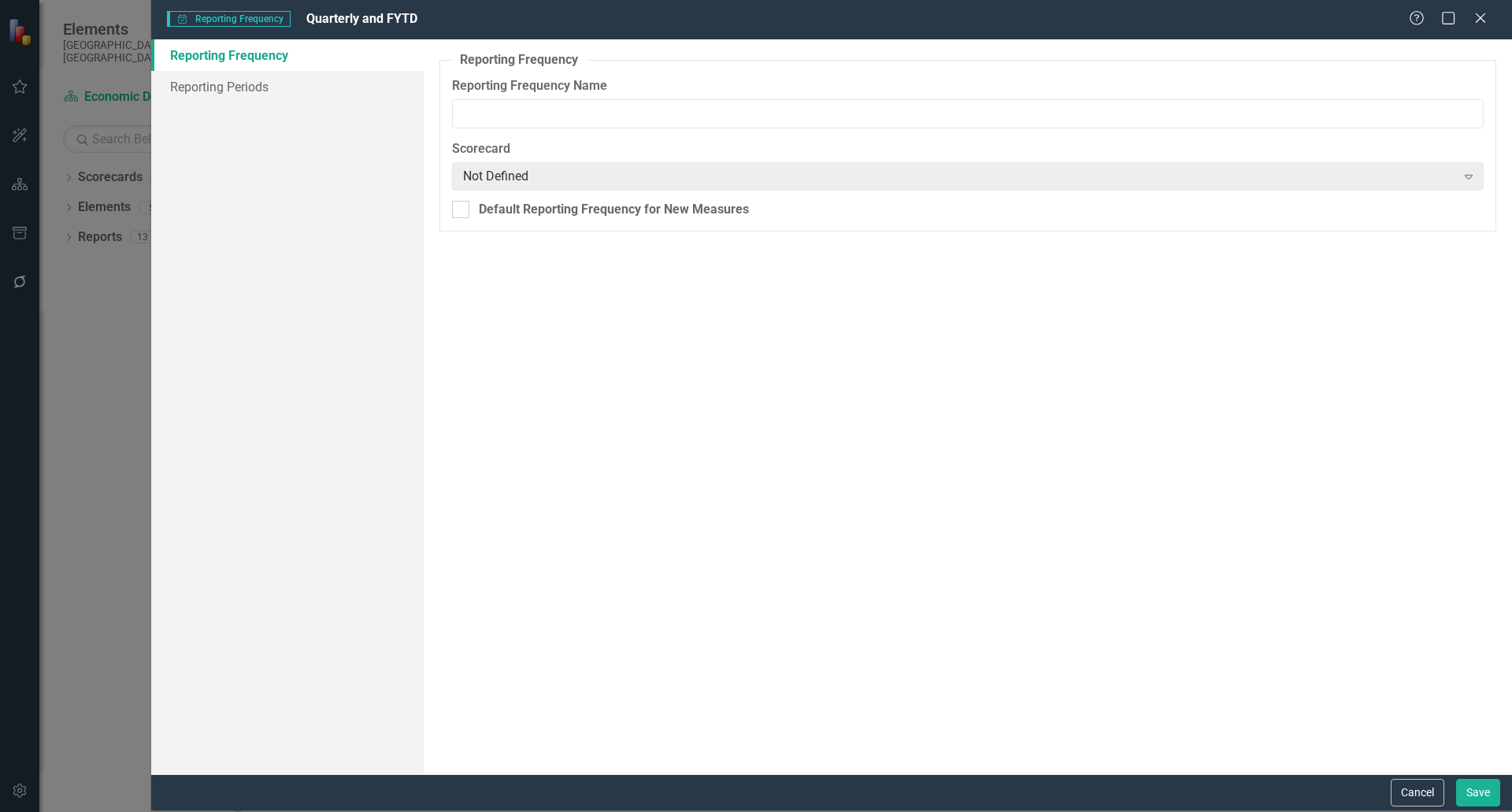
type input "Quarterly and FYTD"
click at [251, 93] on link "Reporting Periods" at bounding box center [288, 86] width 273 height 31
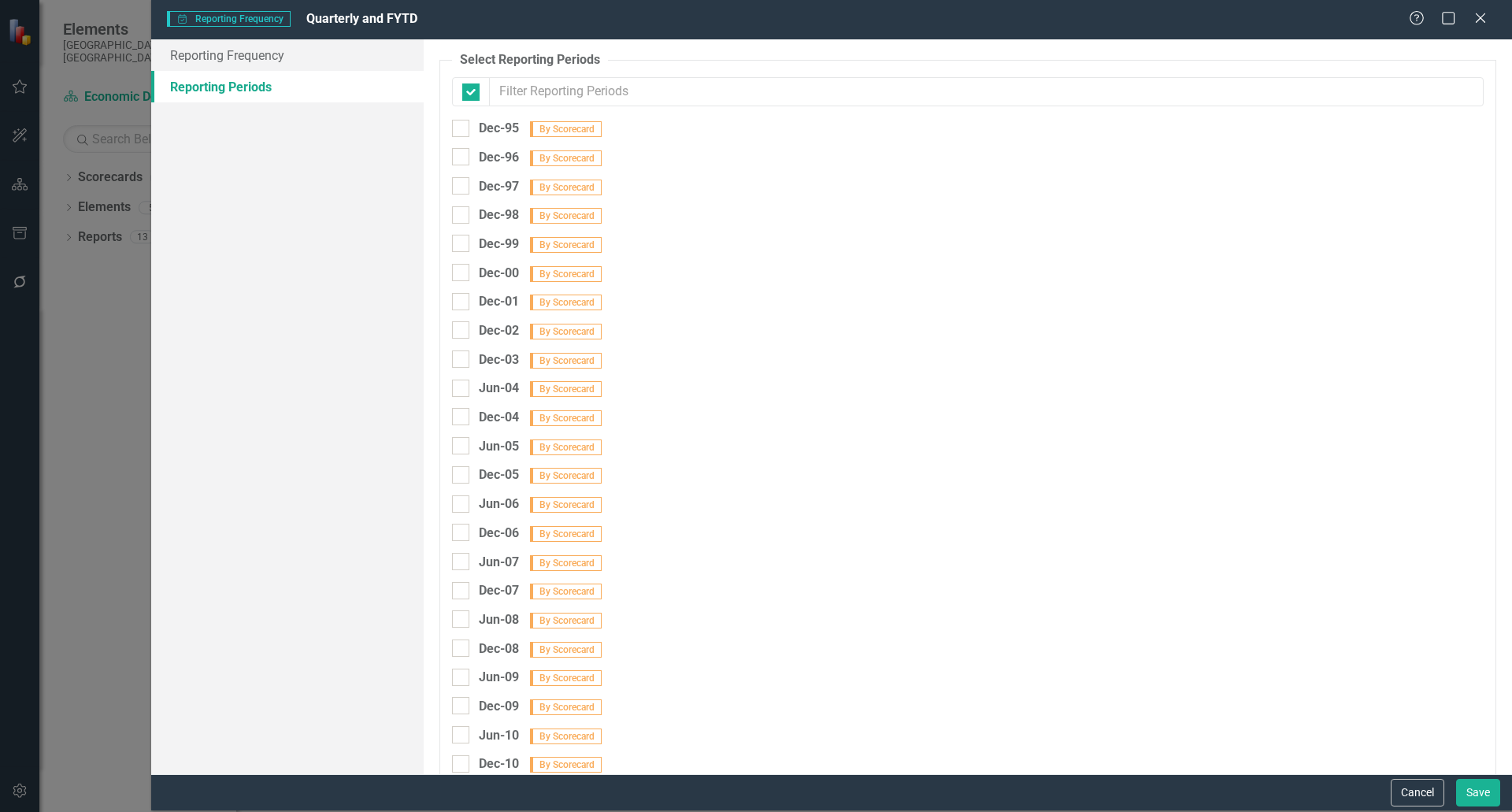
checkbox input "false"
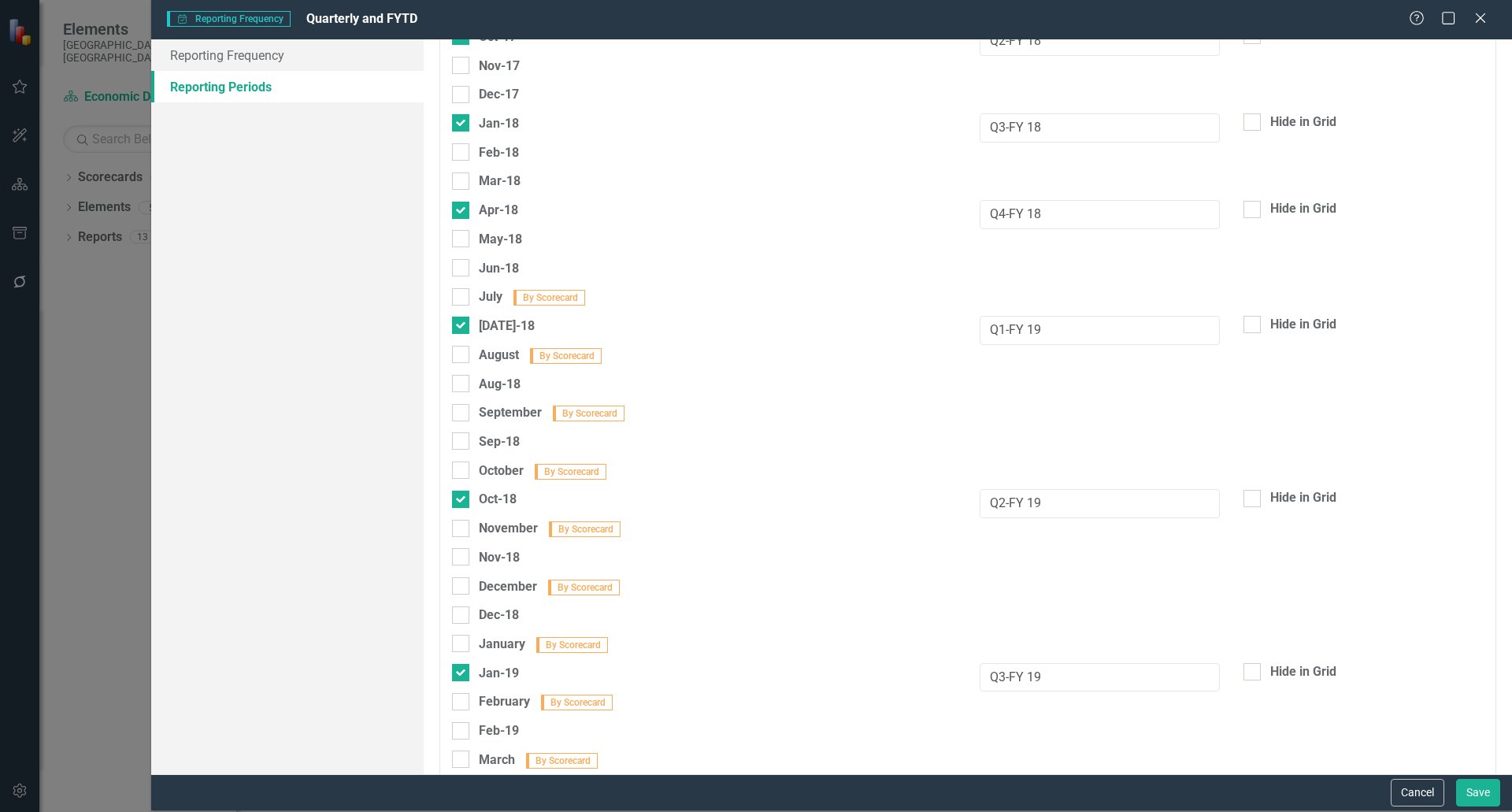
scroll to position [2205, 0]
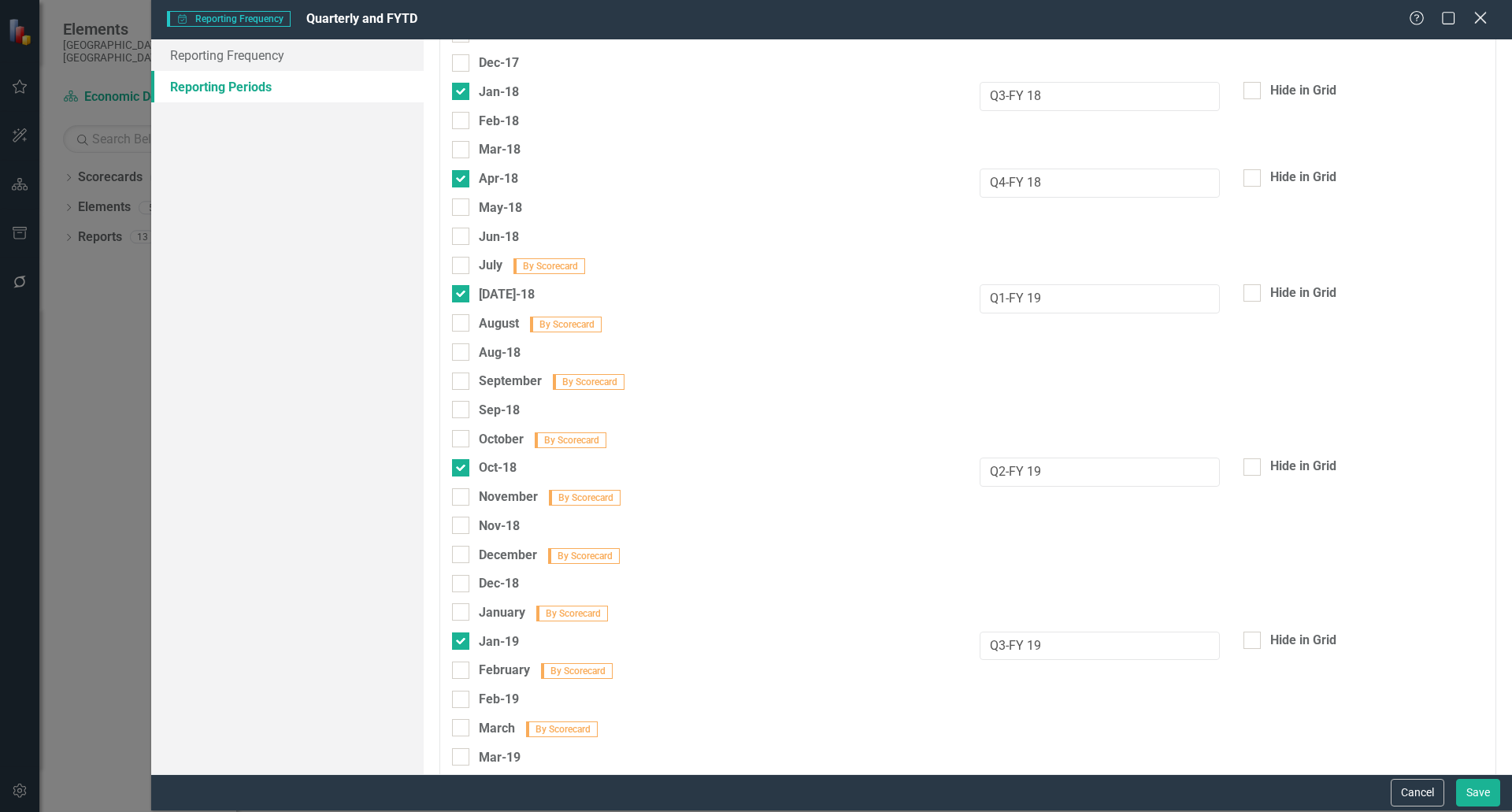
click at [1486, 21] on icon "Close" at bounding box center [1480, 18] width 19 height 15
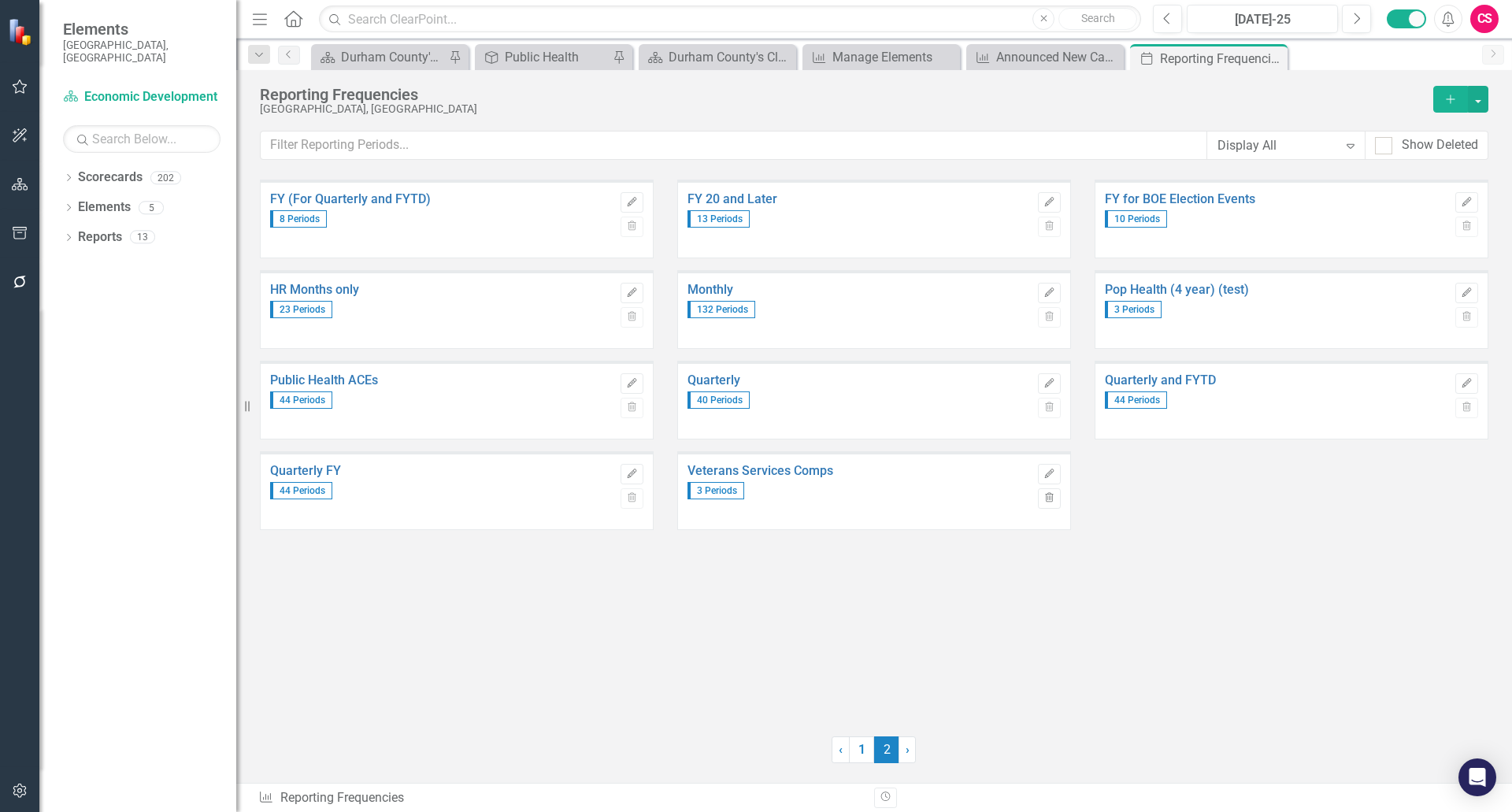
click at [28, 788] on icon "button" at bounding box center [20, 790] width 17 height 13
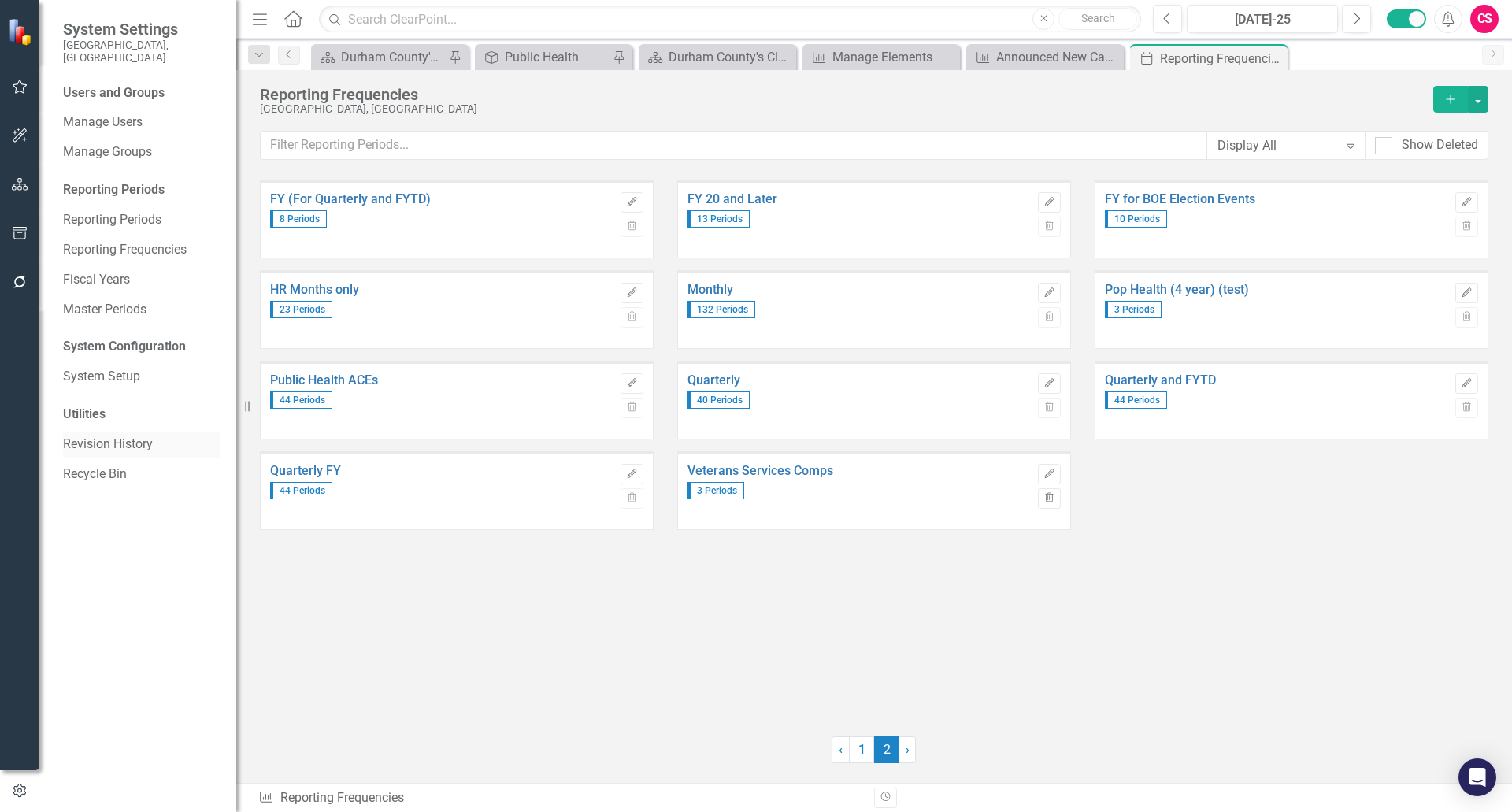
click at [128, 436] on link "Revision History" at bounding box center [141, 445] width 157 height 19
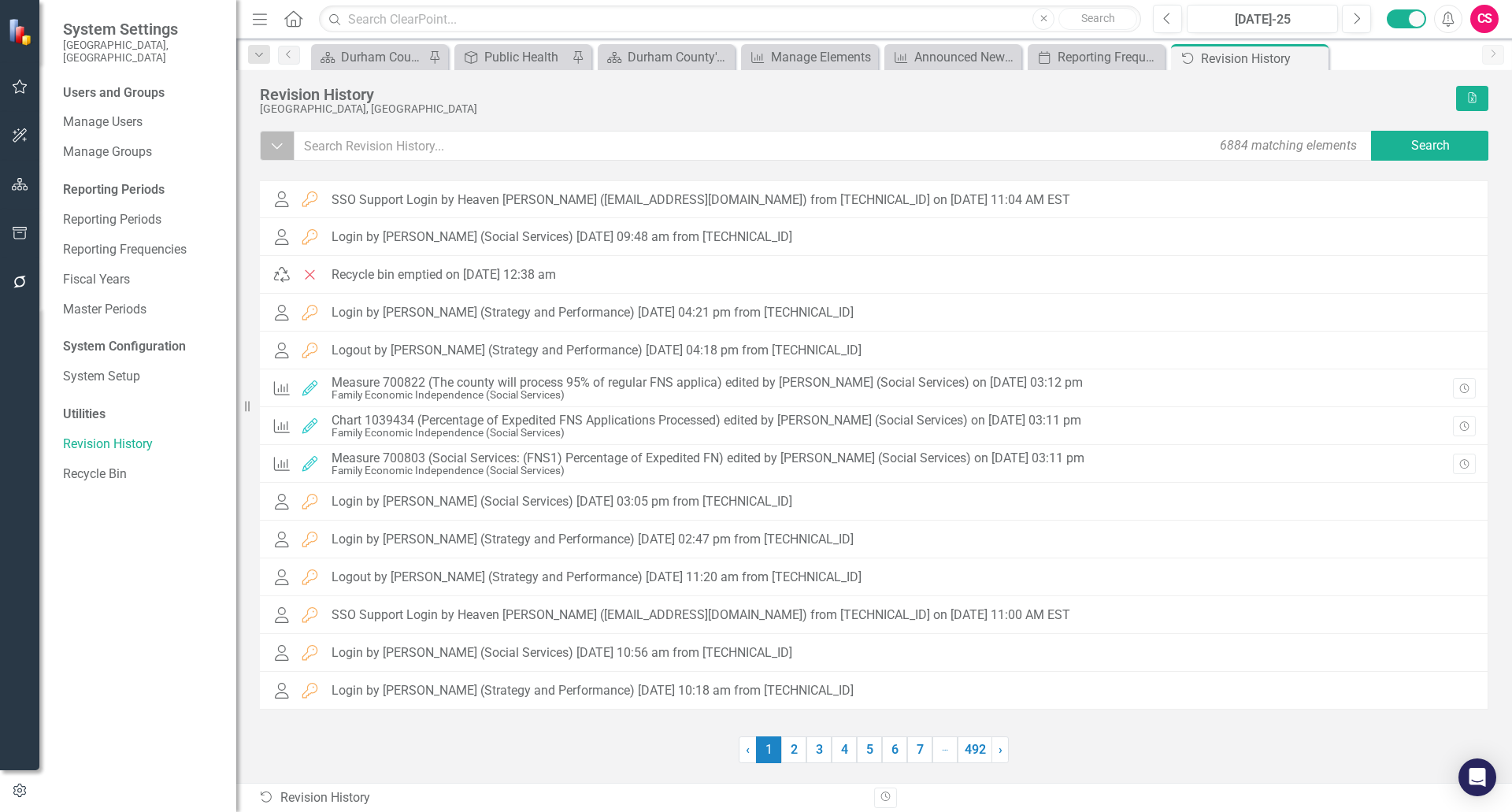
click at [282, 146] on icon "Dropdown" at bounding box center [277, 146] width 14 height 16
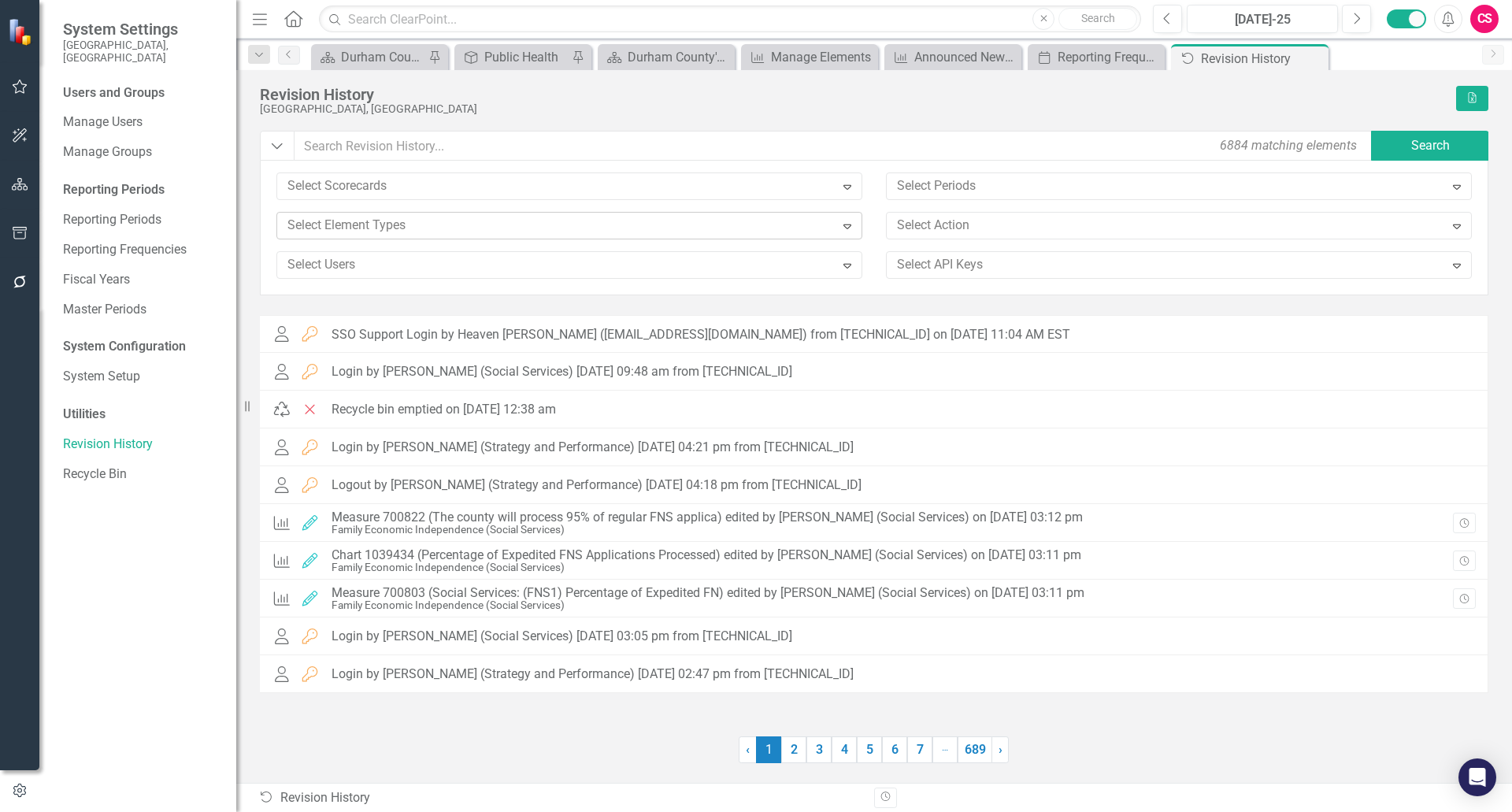
click at [370, 230] on div at bounding box center [558, 226] width 554 height 21
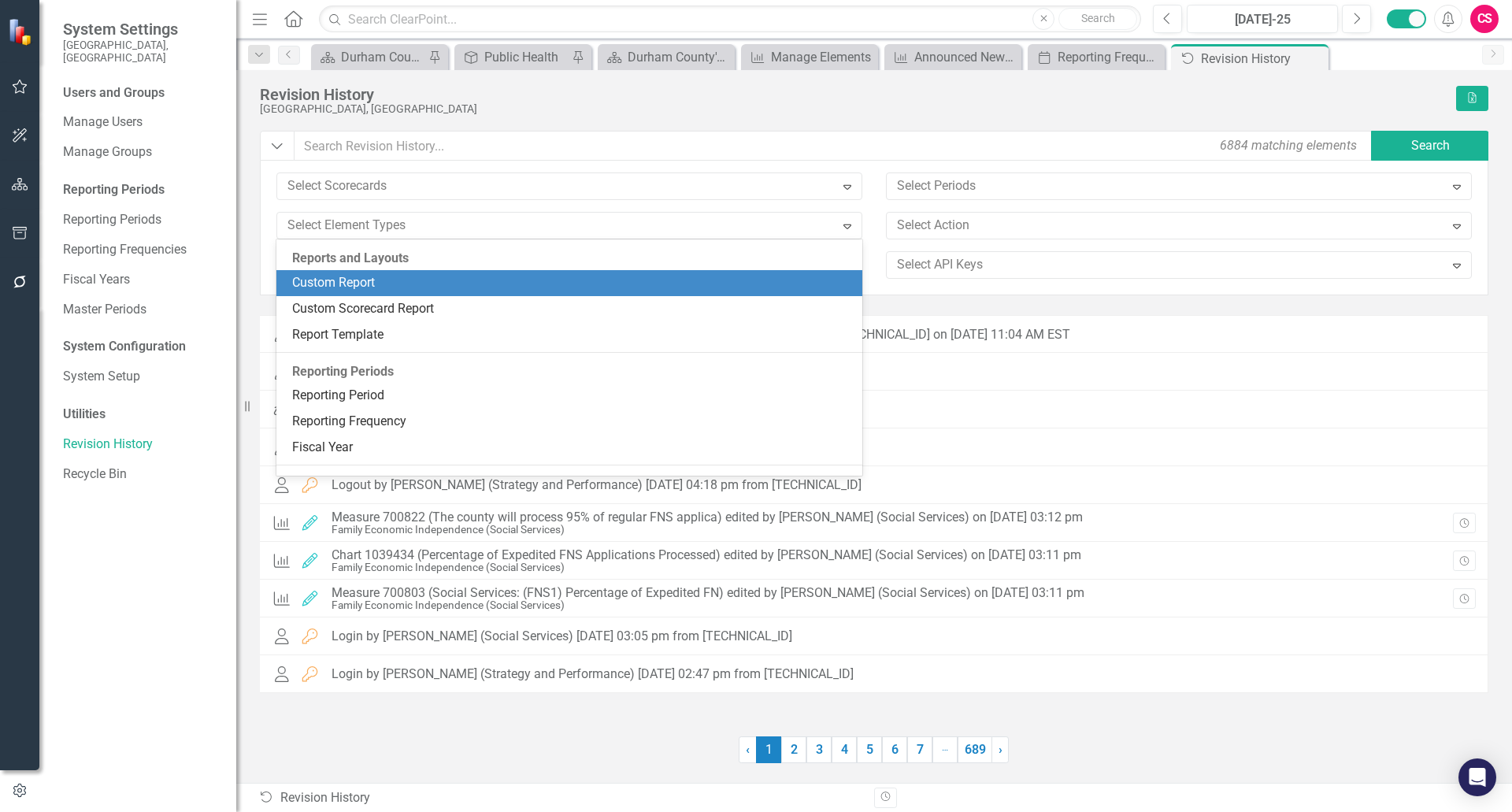
scroll to position [394, 0]
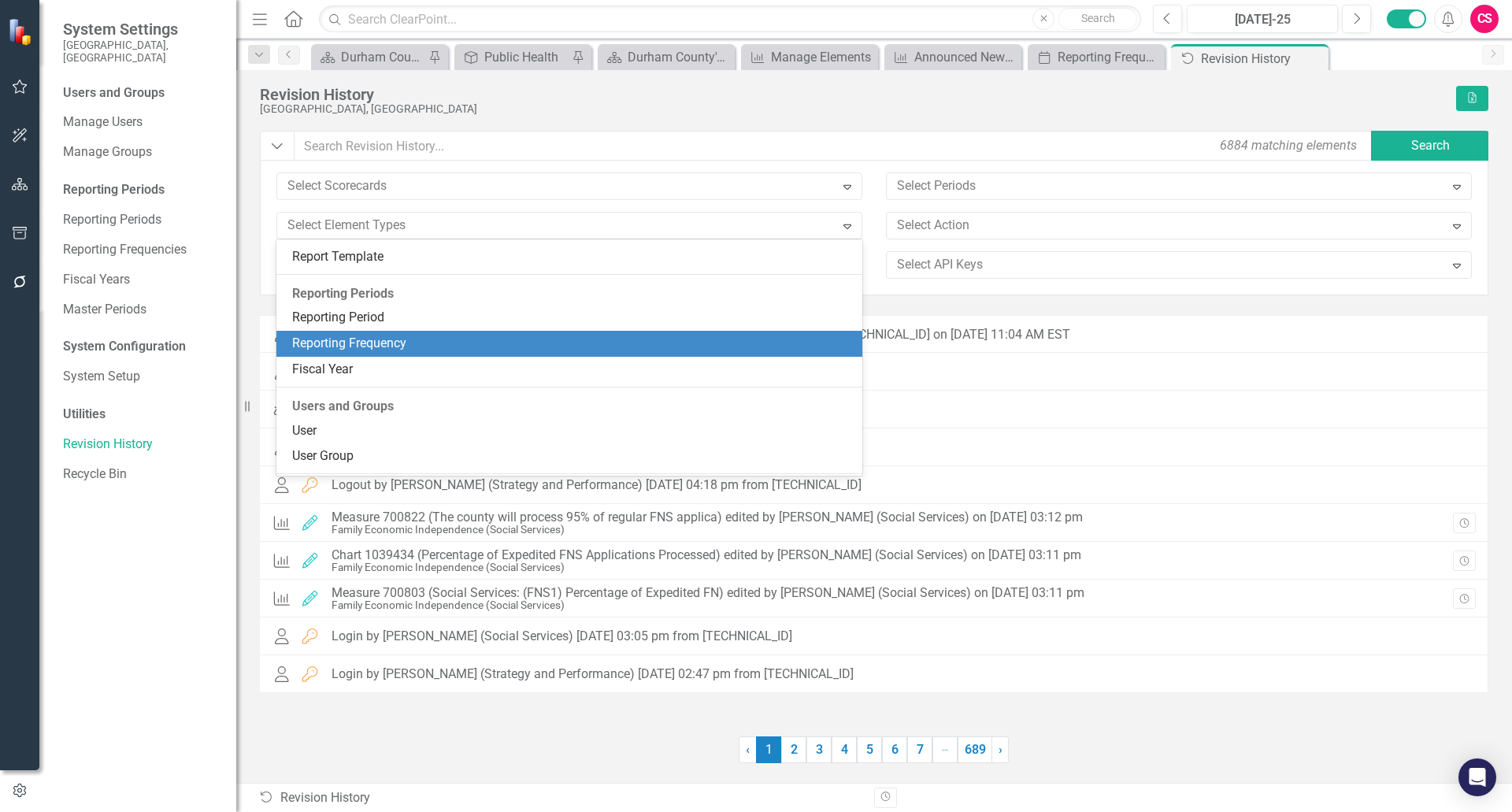
click at [437, 348] on div "Reporting Frequency" at bounding box center [572, 344] width 561 height 19
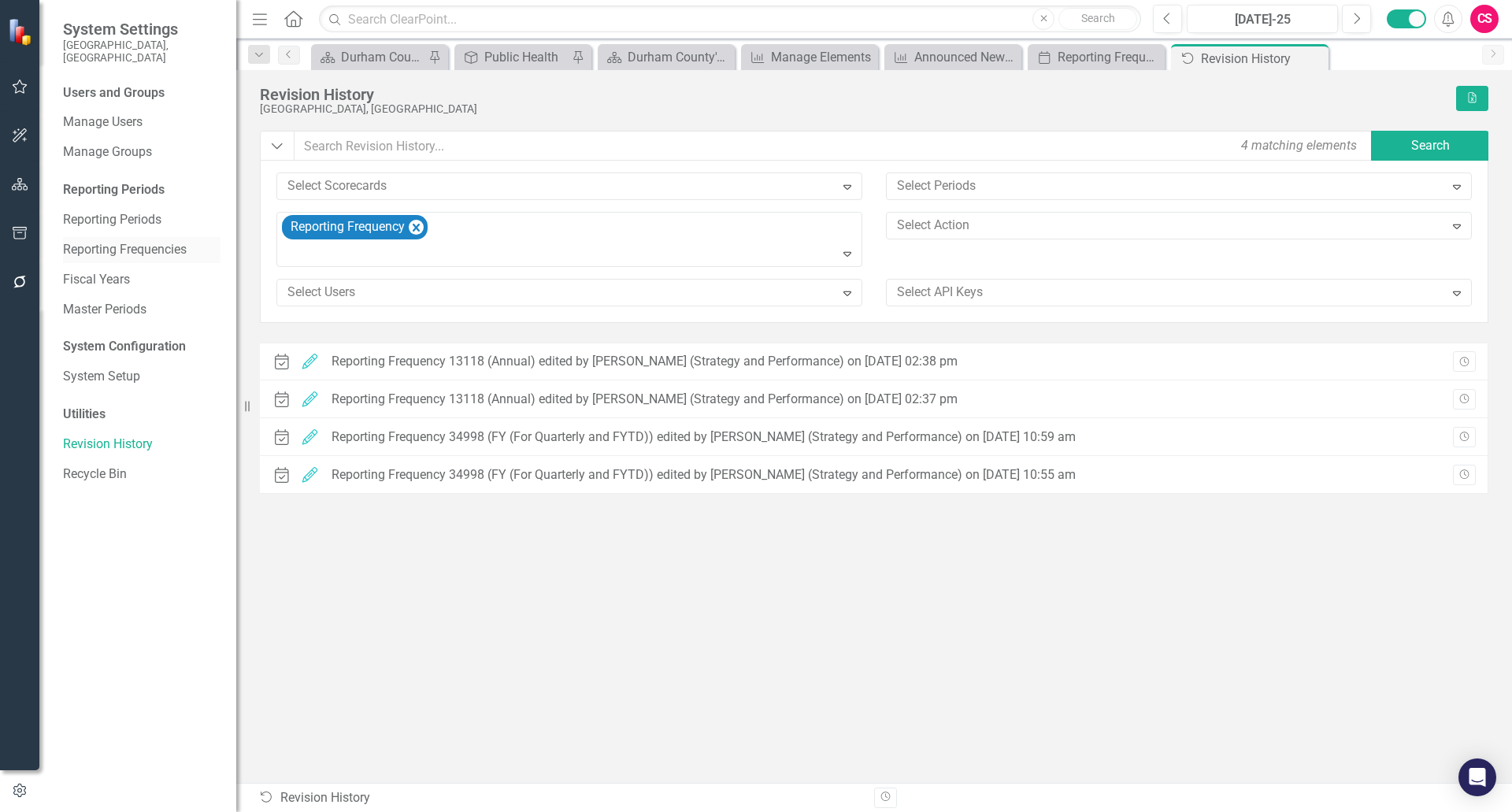
click at [159, 241] on link "Reporting Frequencies" at bounding box center [141, 250] width 157 height 19
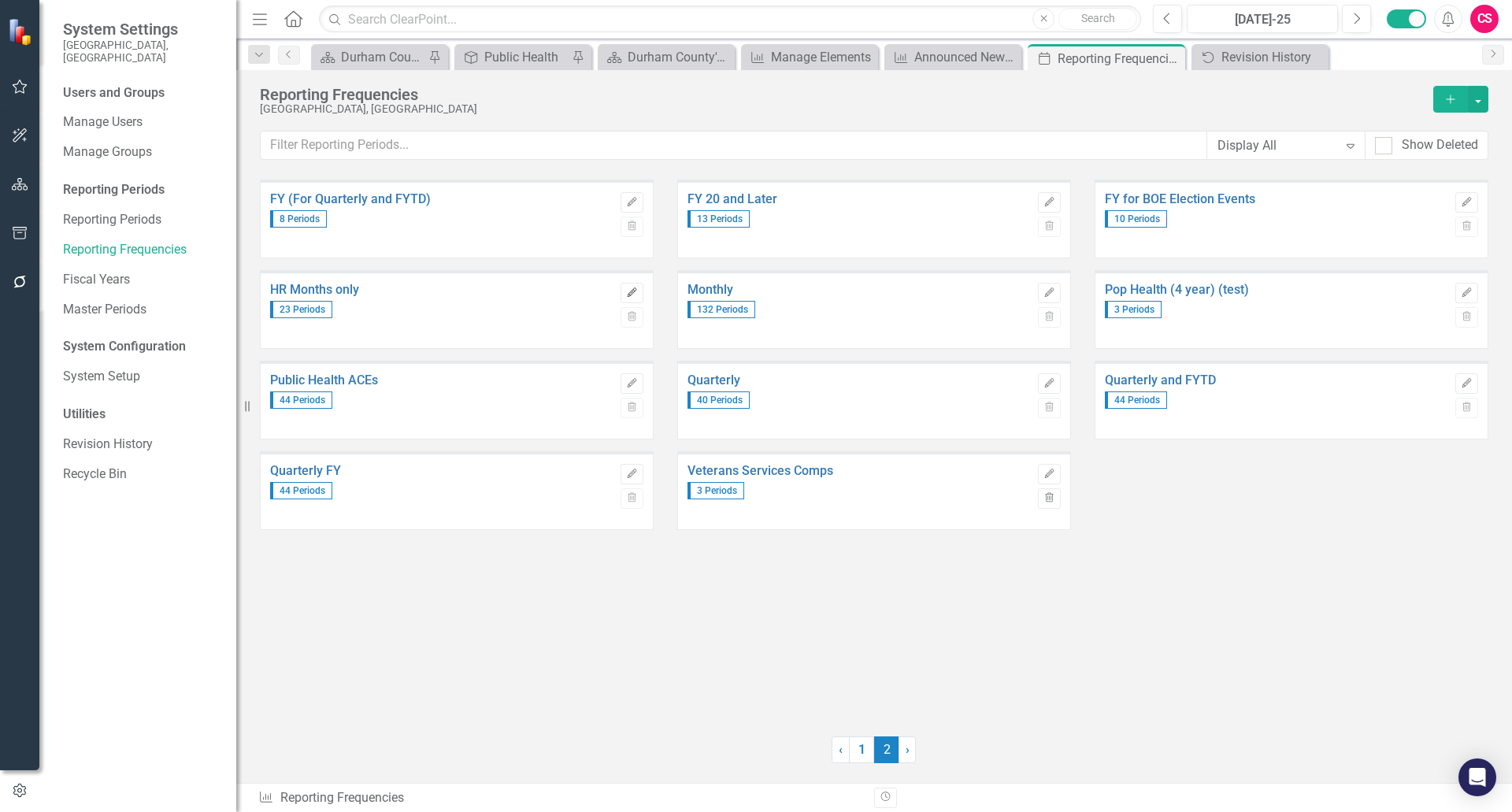
click at [628, 297] on icon "Edit" at bounding box center [632, 293] width 12 height 9
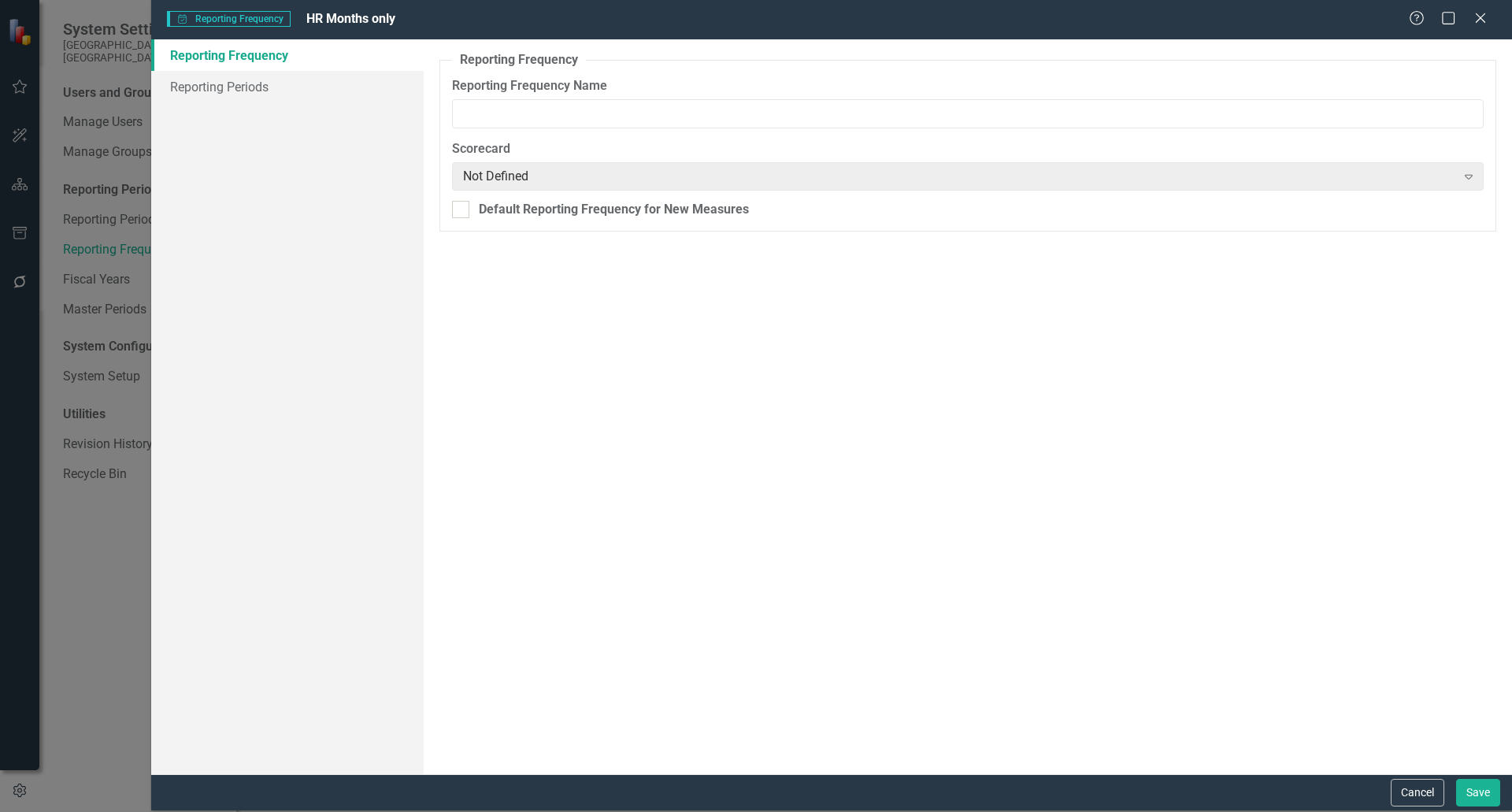
type input "HR Months only"
click at [322, 98] on link "Reporting Periods" at bounding box center [288, 86] width 273 height 31
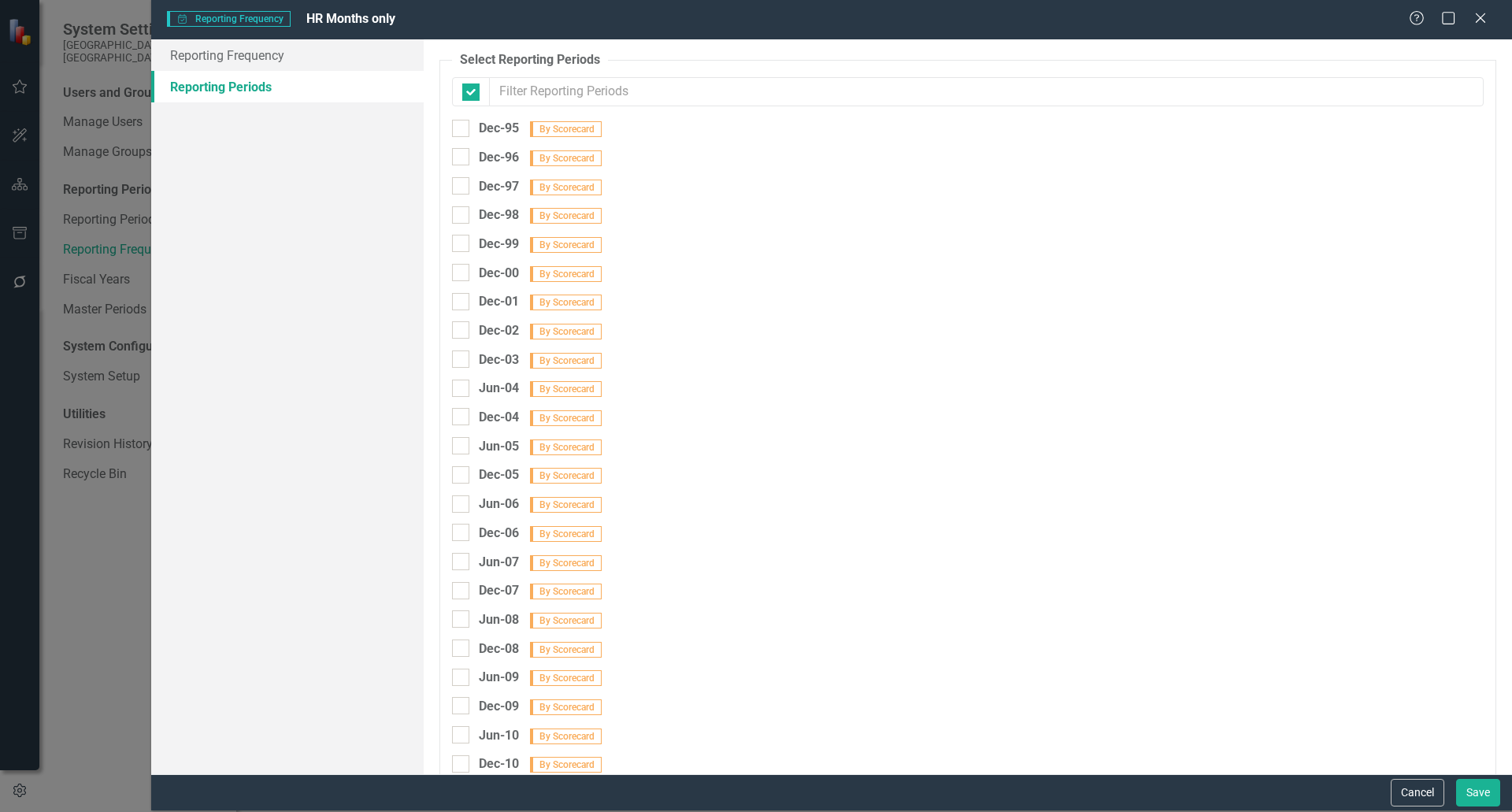
checkbox input "false"
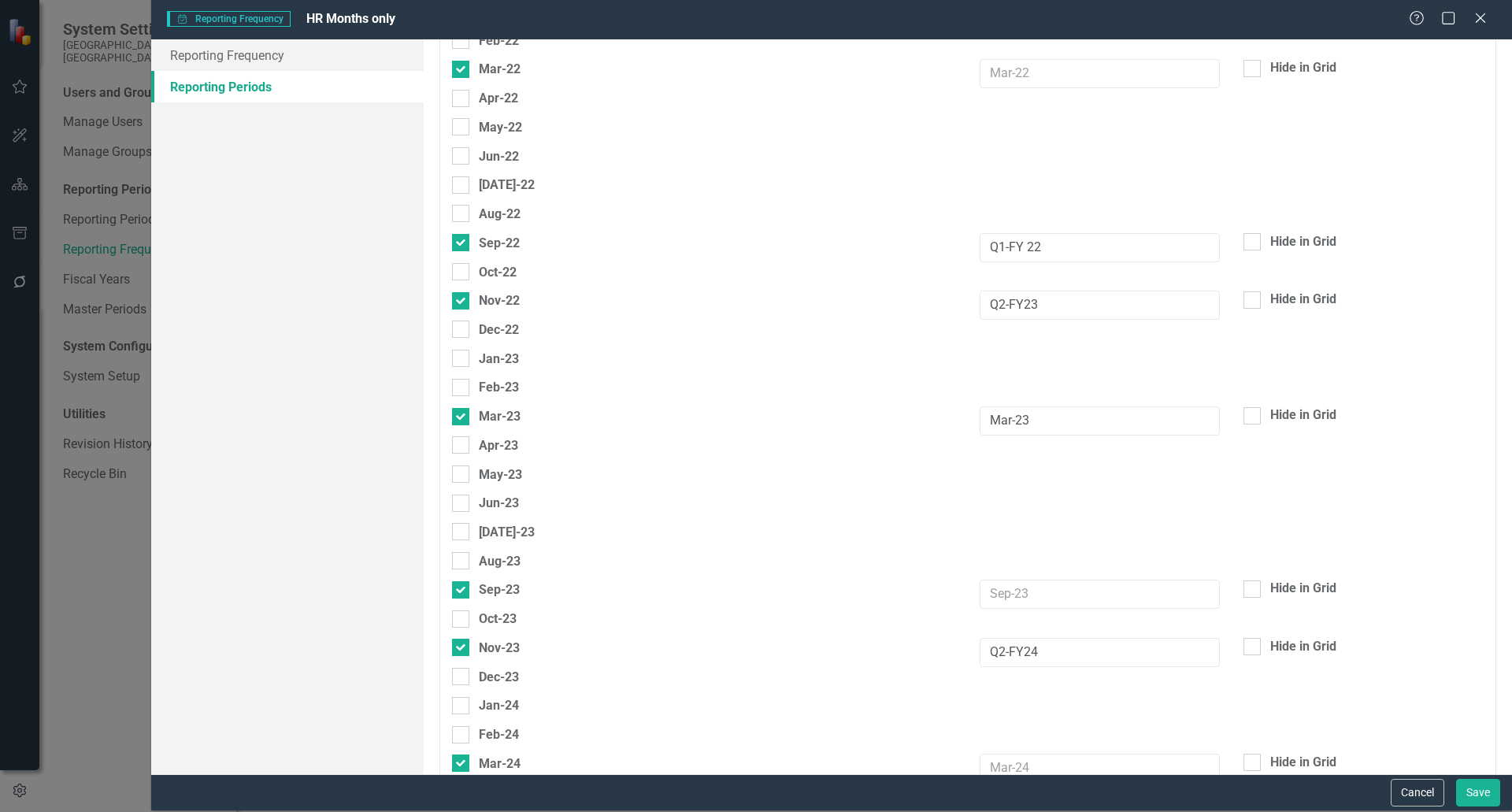
scroll to position [3939, 0]
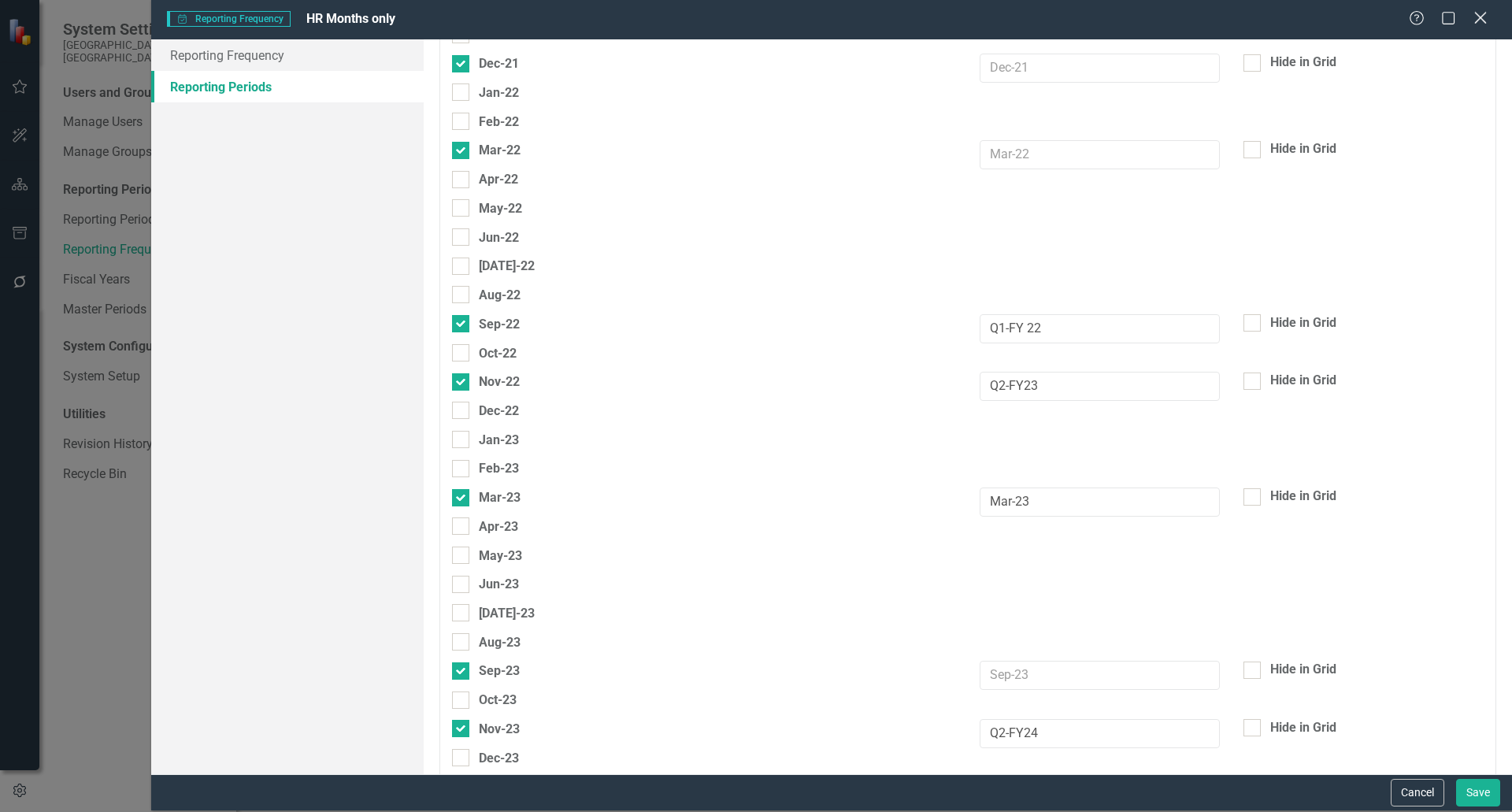
click at [1484, 19] on icon "Close" at bounding box center [1480, 18] width 19 height 15
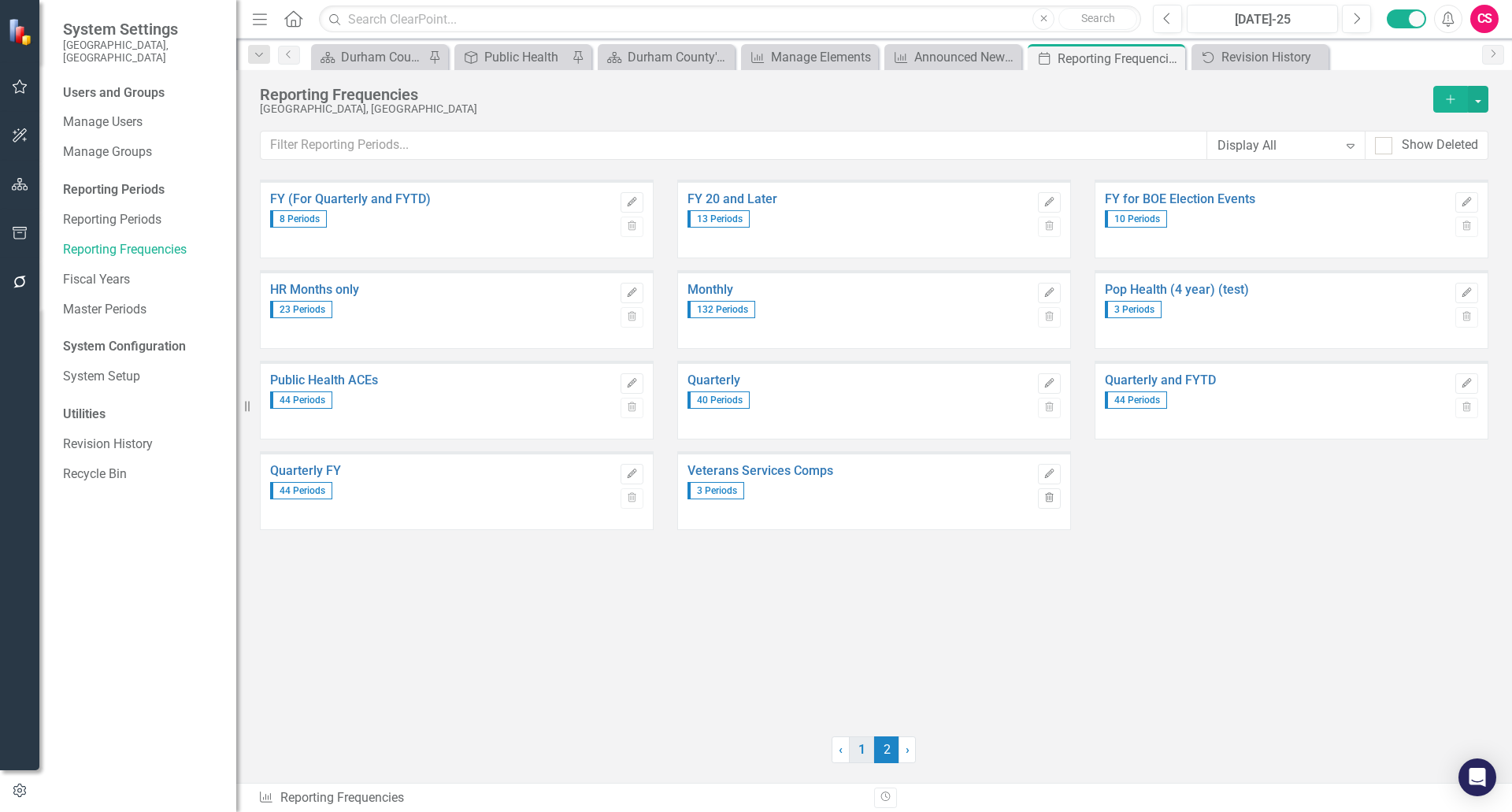
click at [857, 747] on link "1" at bounding box center [862, 750] width 25 height 27
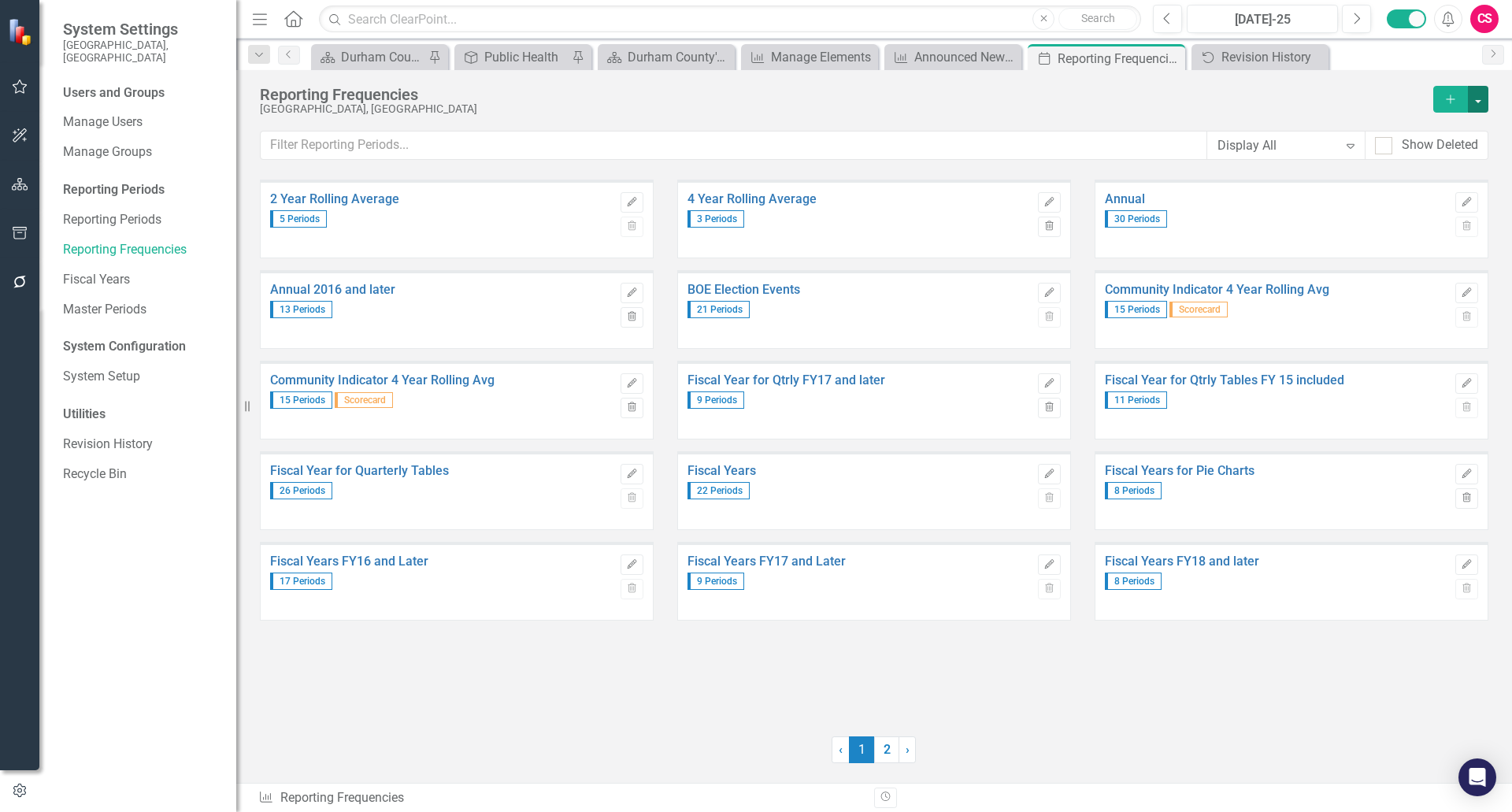
click at [1486, 99] on button "button" at bounding box center [1478, 99] width 20 height 27
click at [1362, 158] on link "Excel File Period Report" at bounding box center [1399, 157] width 178 height 29
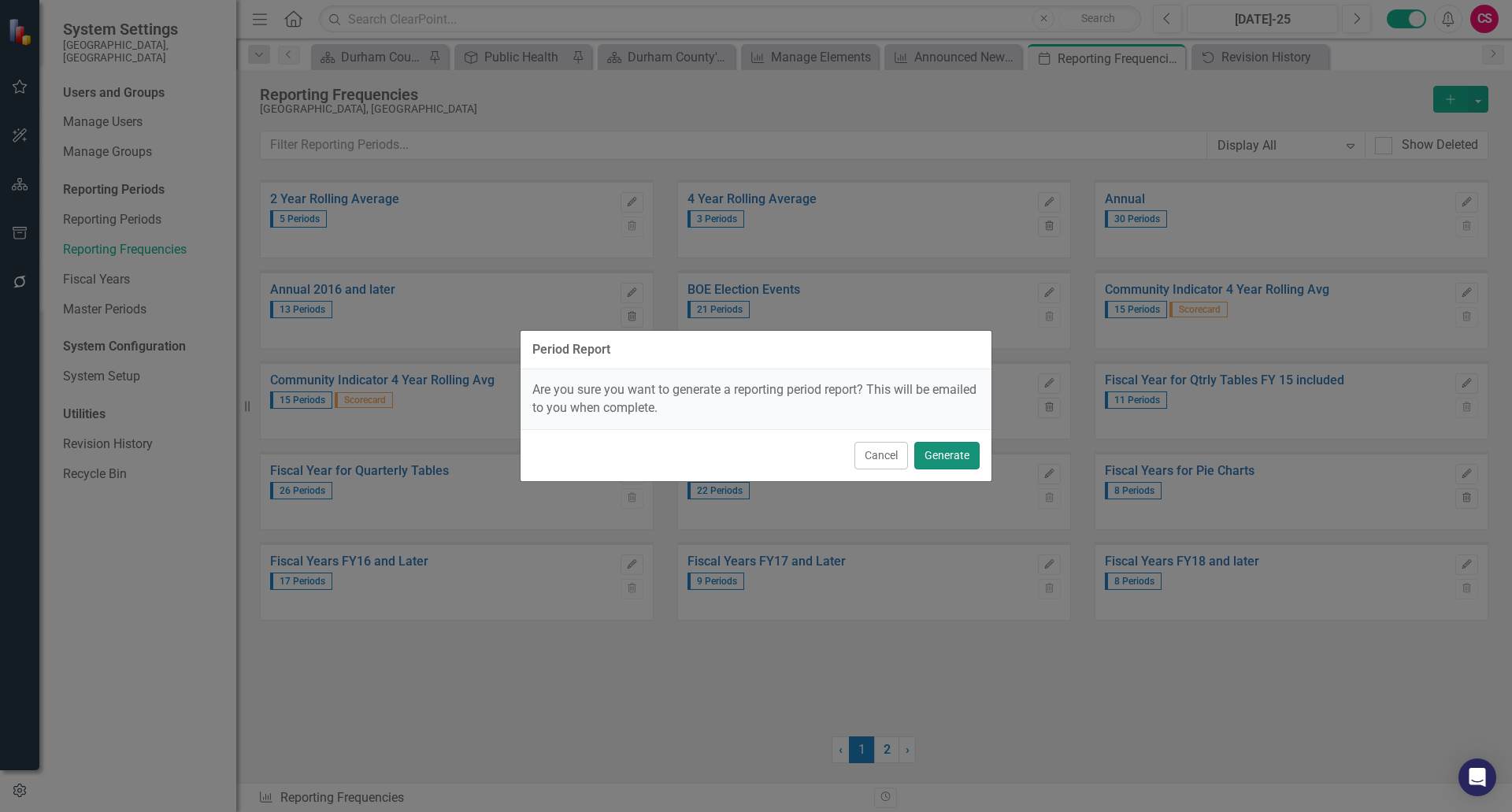
click at [952, 448] on button "Generate" at bounding box center [947, 455] width 66 height 28
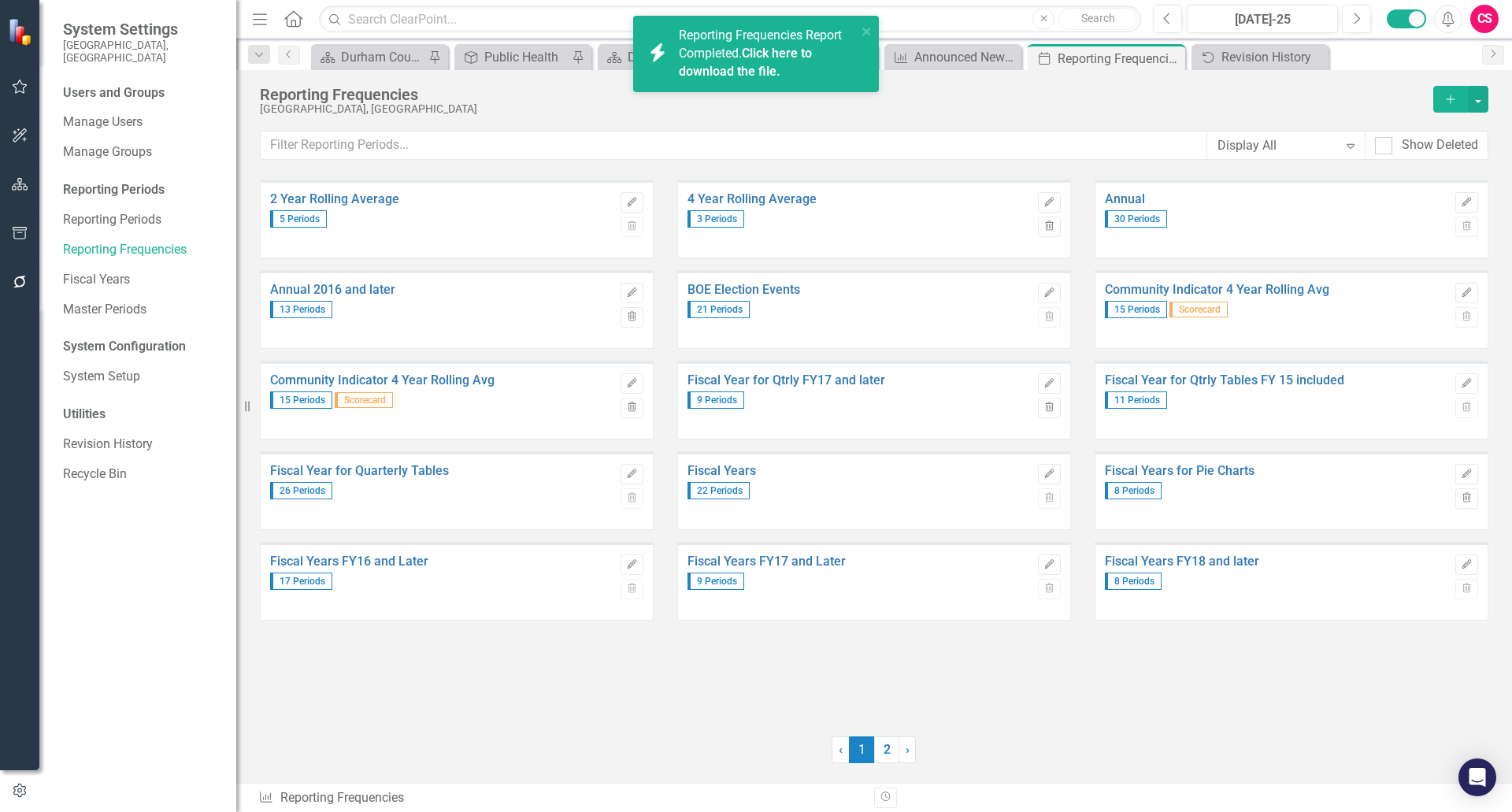
click at [717, 77] on link "Click here to download the file." at bounding box center [745, 61] width 133 height 33
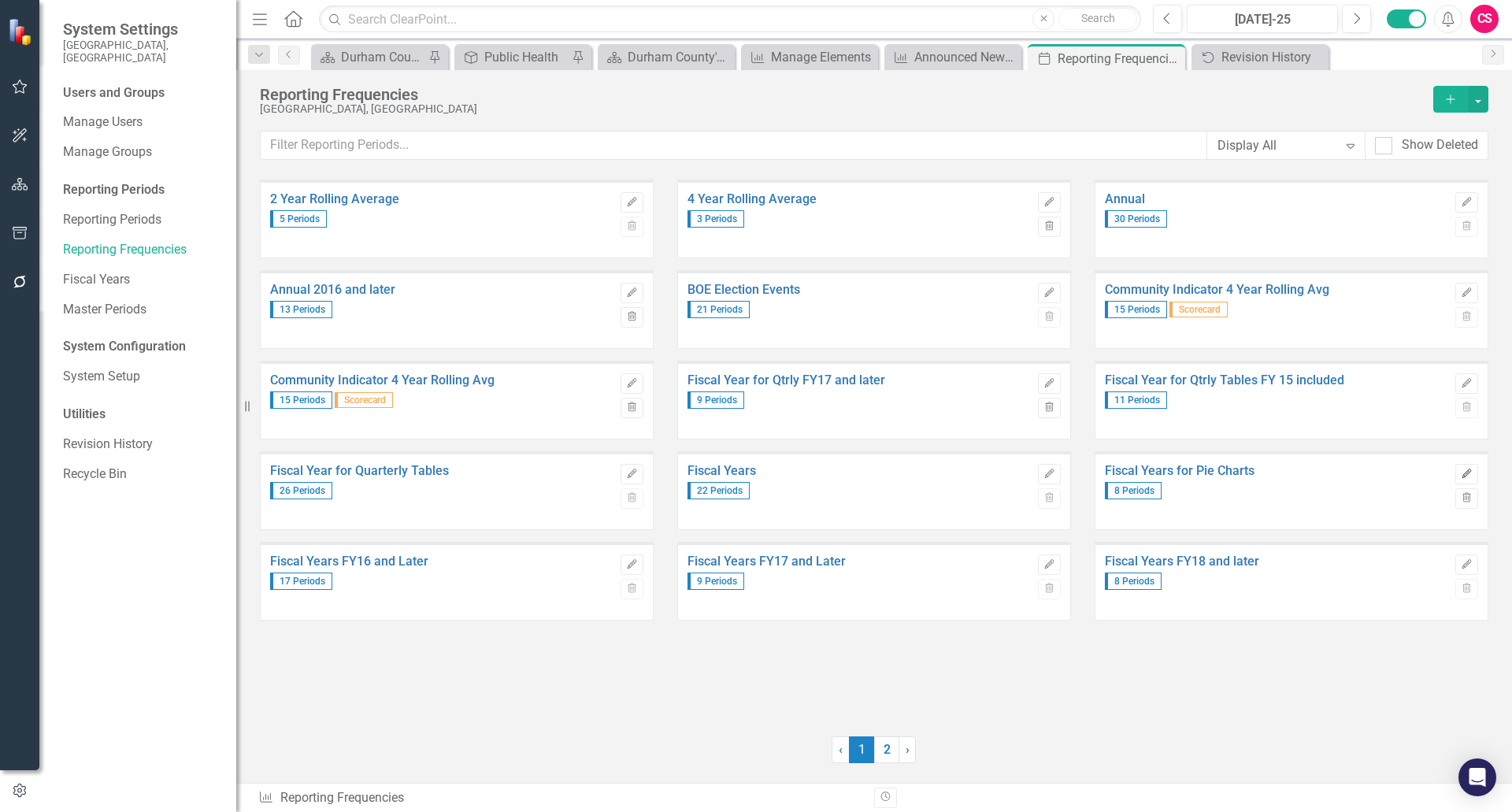
click at [1471, 478] on icon "Edit" at bounding box center [1467, 474] width 12 height 9
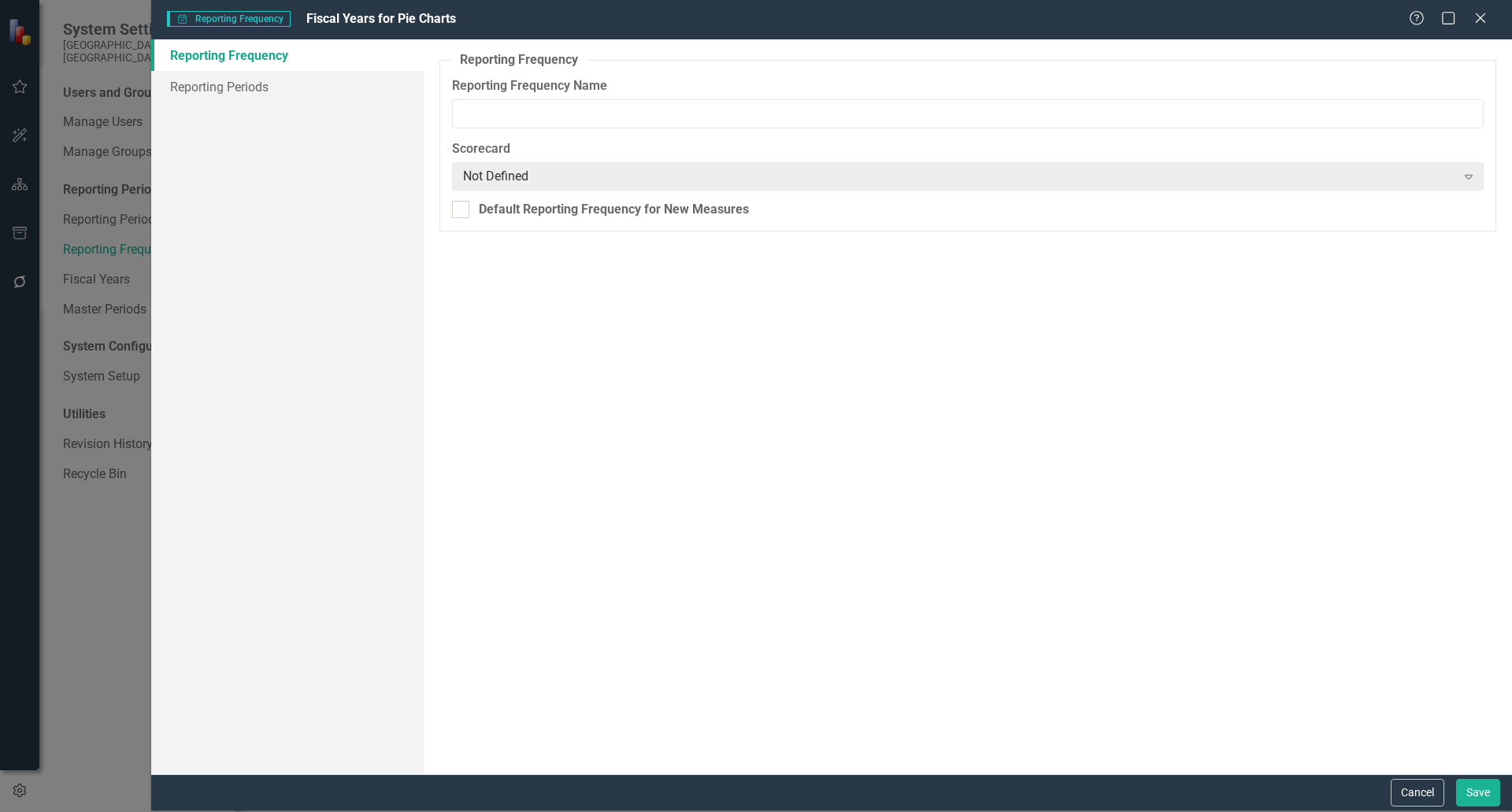
type input "Fiscal Years for Pie Charts"
click at [270, 80] on link "Reporting Periods" at bounding box center [288, 86] width 273 height 31
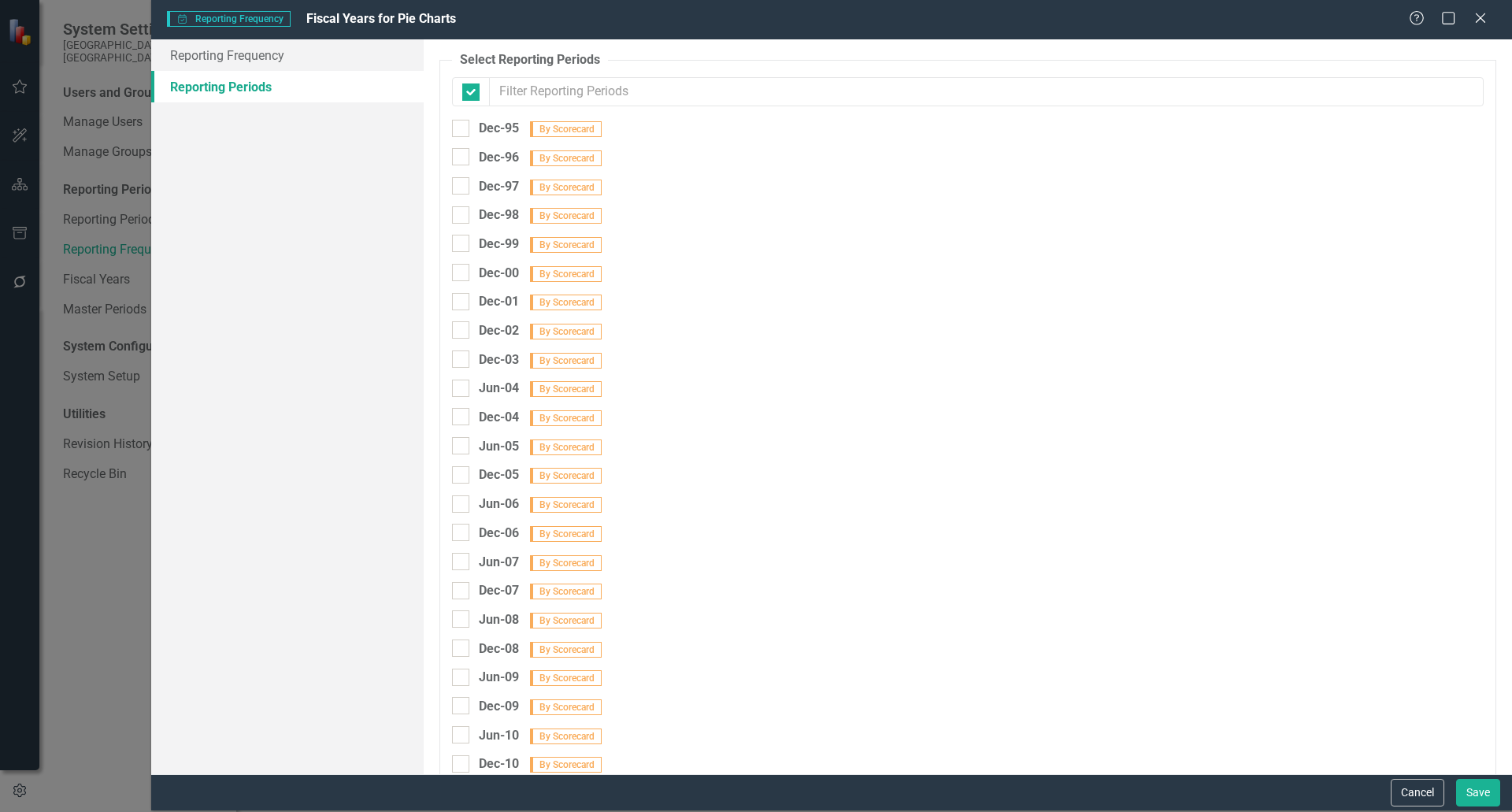
checkbox input "false"
click at [1474, 21] on icon "Close" at bounding box center [1480, 18] width 19 height 15
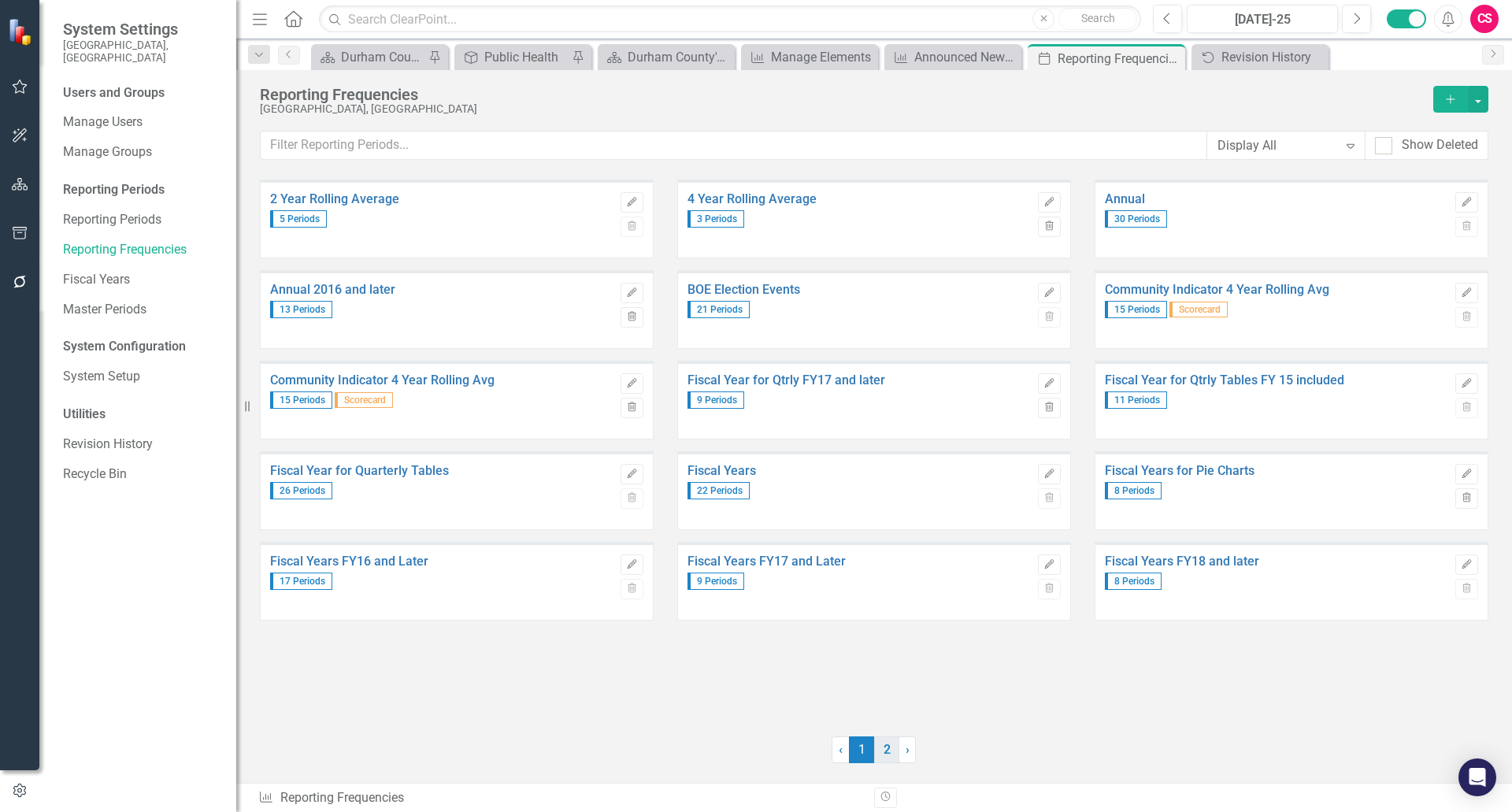
click at [888, 751] on link "2" at bounding box center [887, 750] width 25 height 27
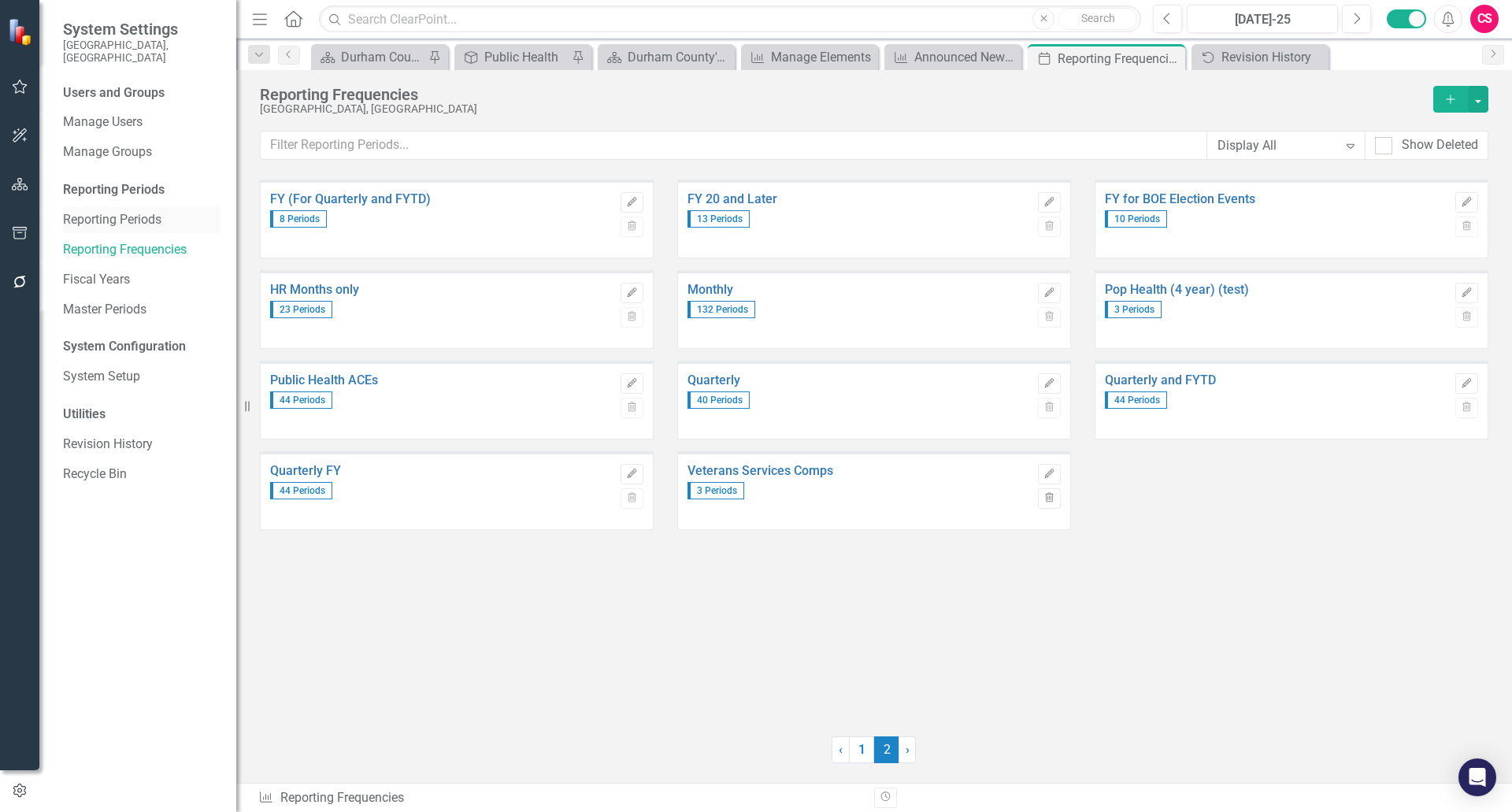
click at [124, 215] on link "Reporting Periods" at bounding box center [141, 220] width 157 height 19
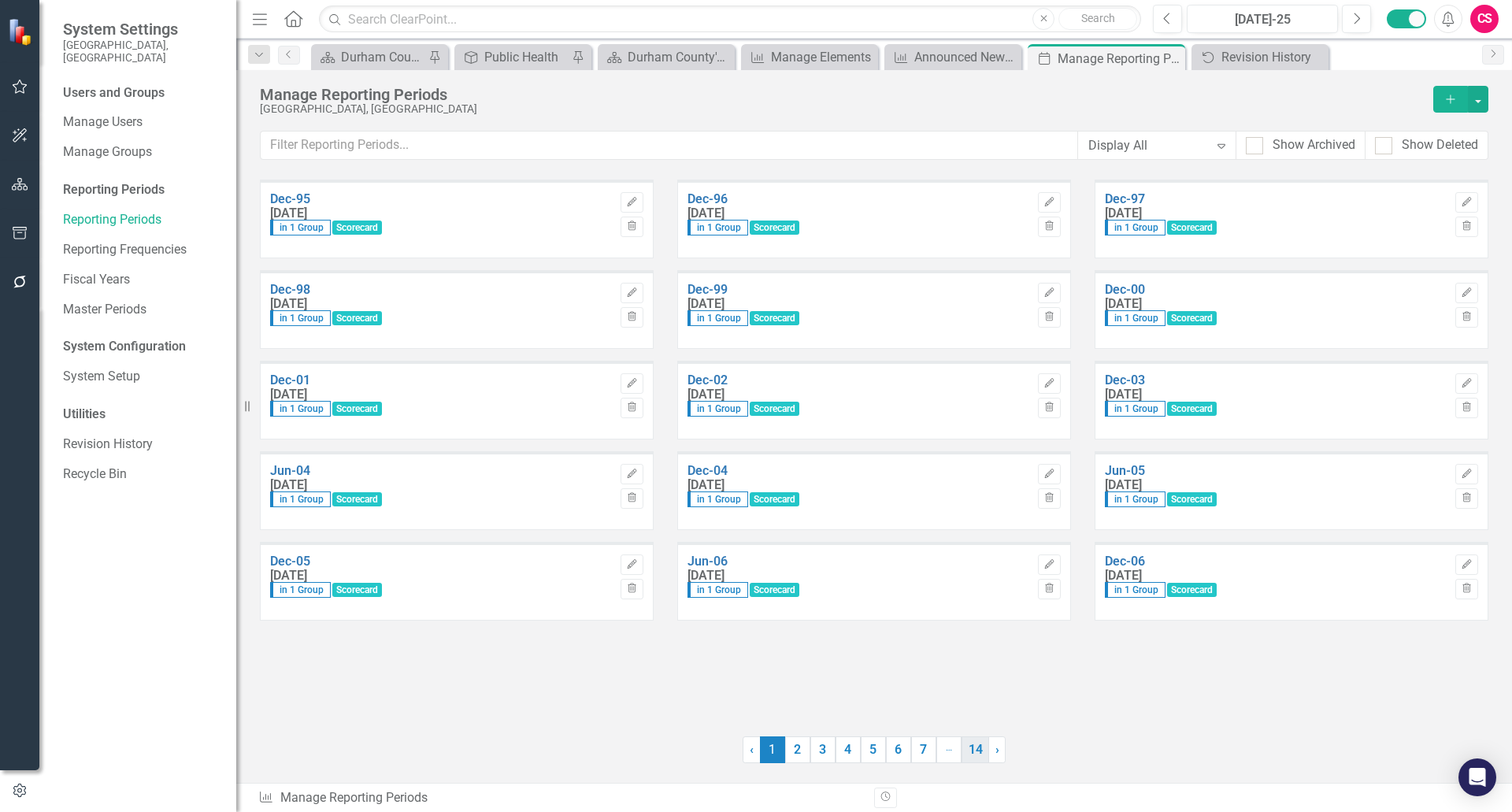
click at [977, 746] on link "14" at bounding box center [975, 750] width 28 height 27
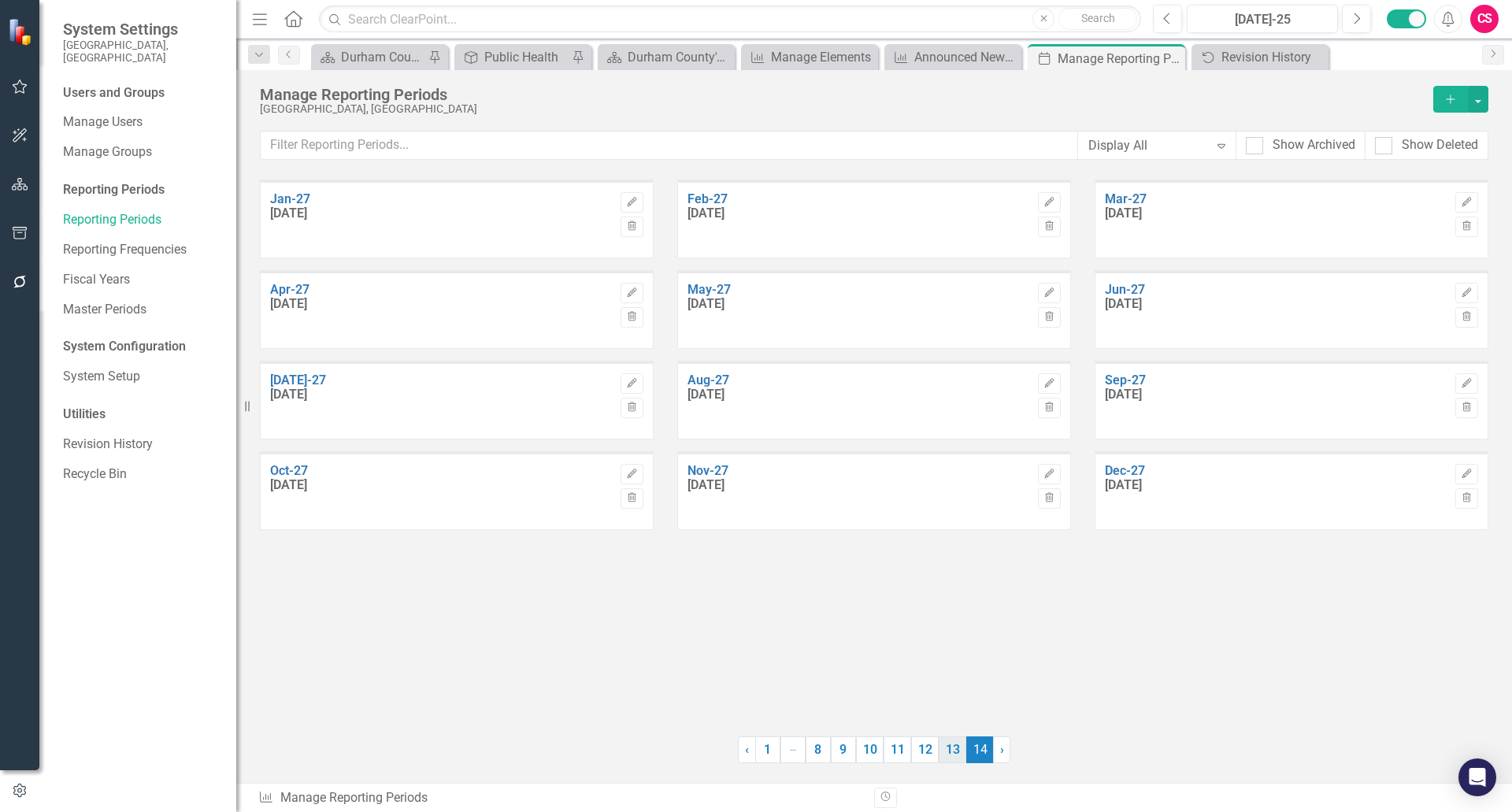
click at [952, 748] on link "13" at bounding box center [952, 750] width 28 height 27
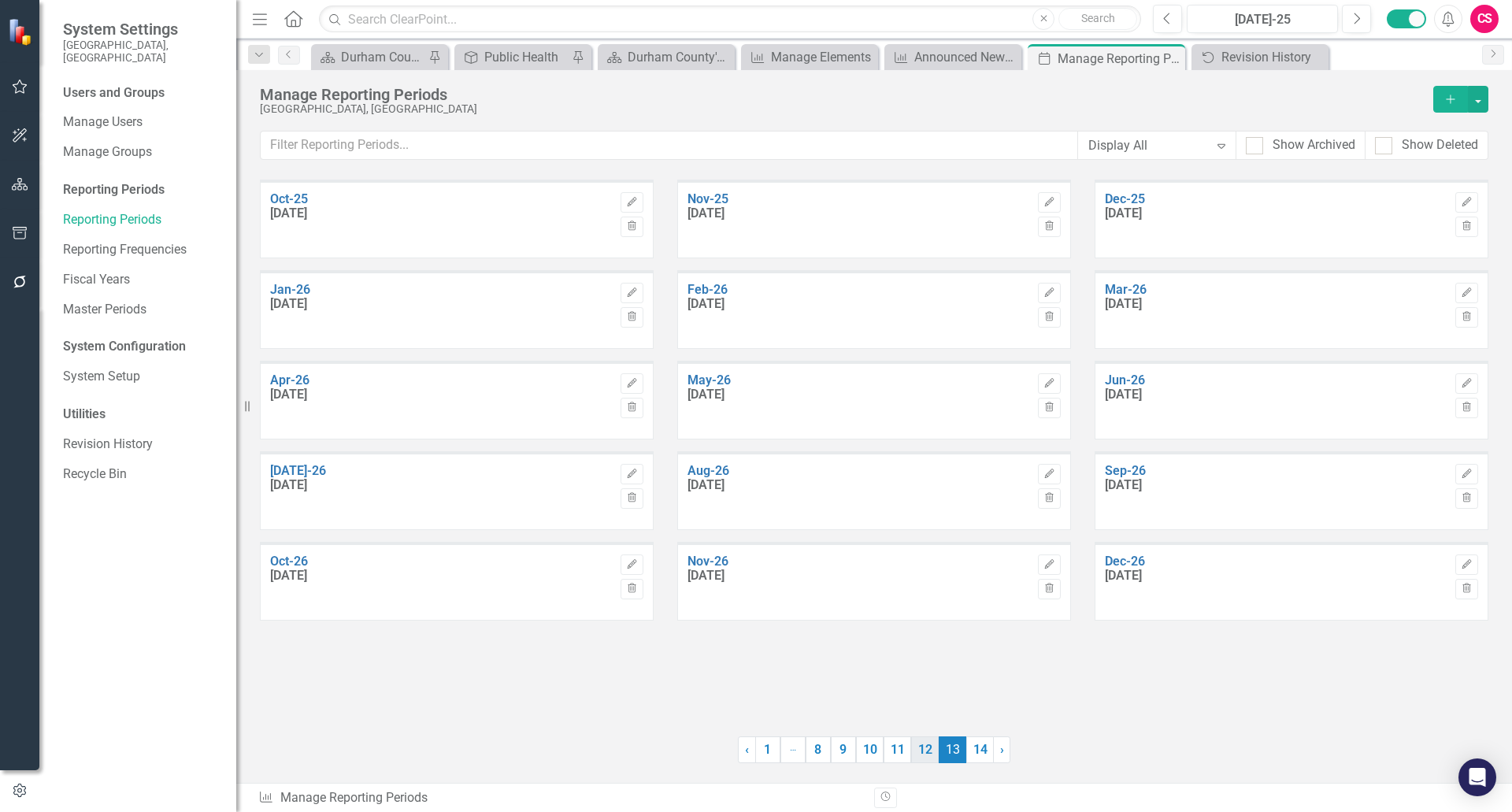
click at [931, 751] on link "12" at bounding box center [925, 750] width 28 height 27
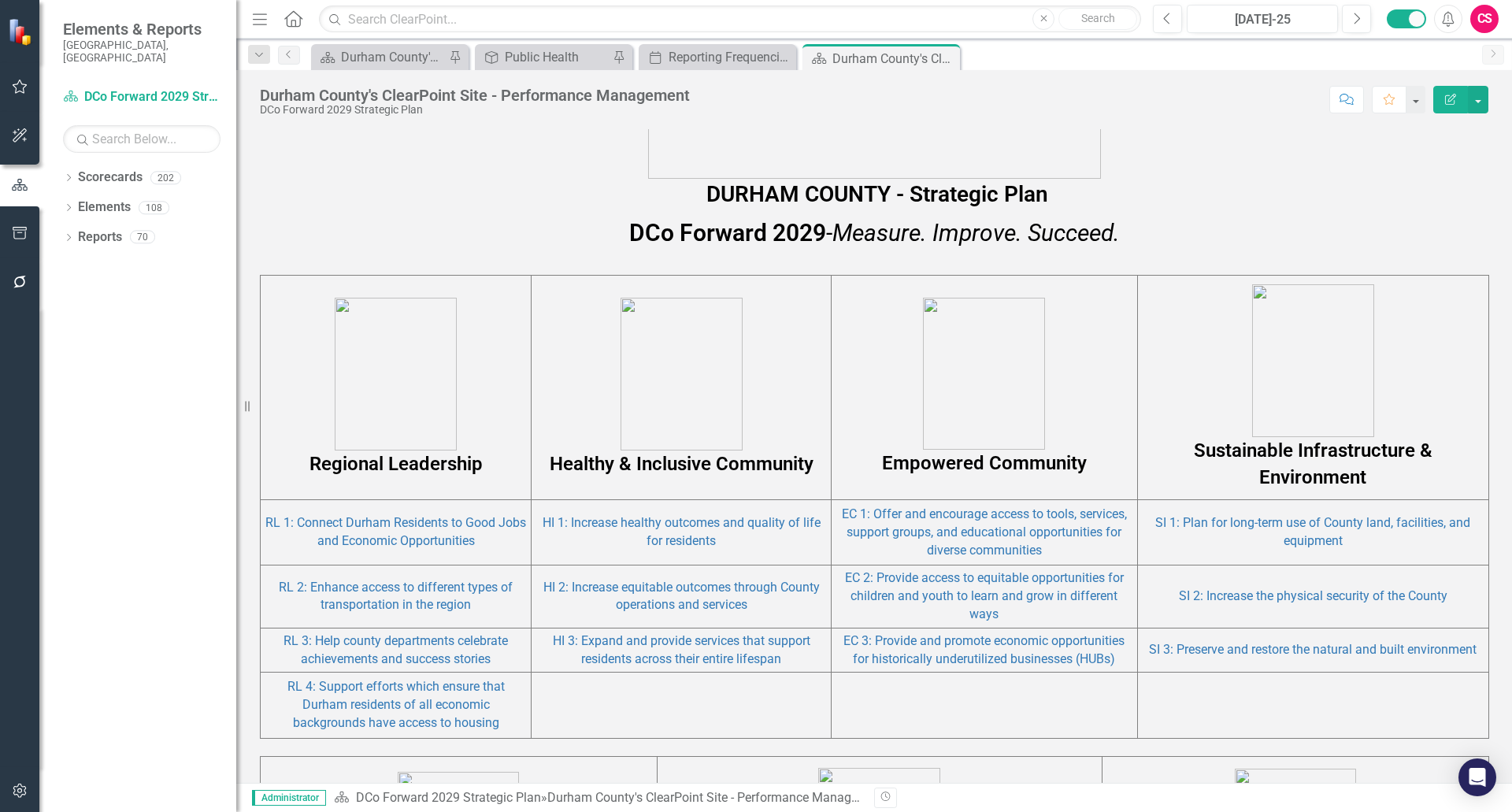
scroll to position [738, 0]
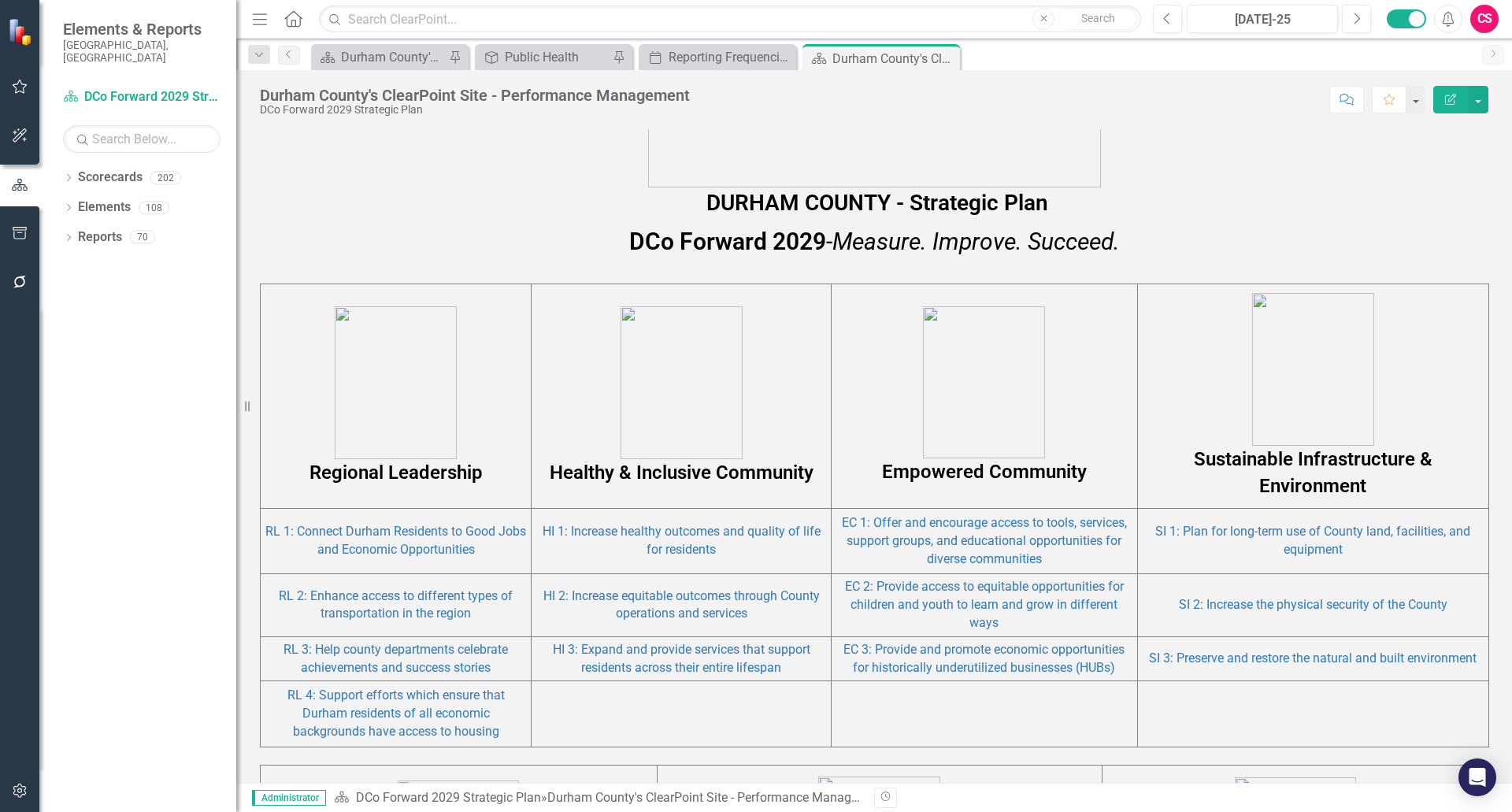
click at [385, 407] on img at bounding box center [395, 383] width 122 height 153
click at [623, 331] on img at bounding box center [682, 383] width 122 height 153
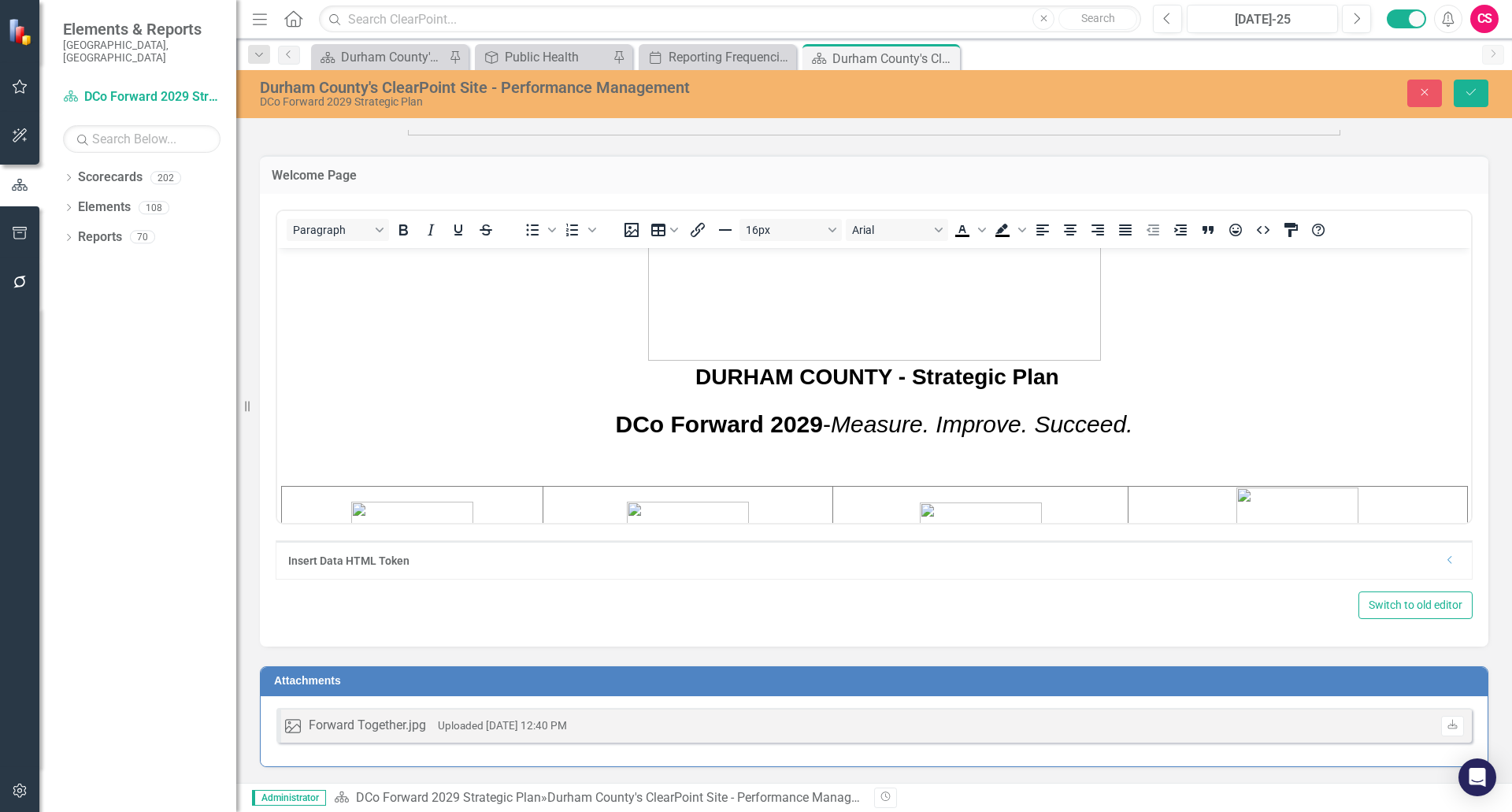
scroll to position [315, 0]
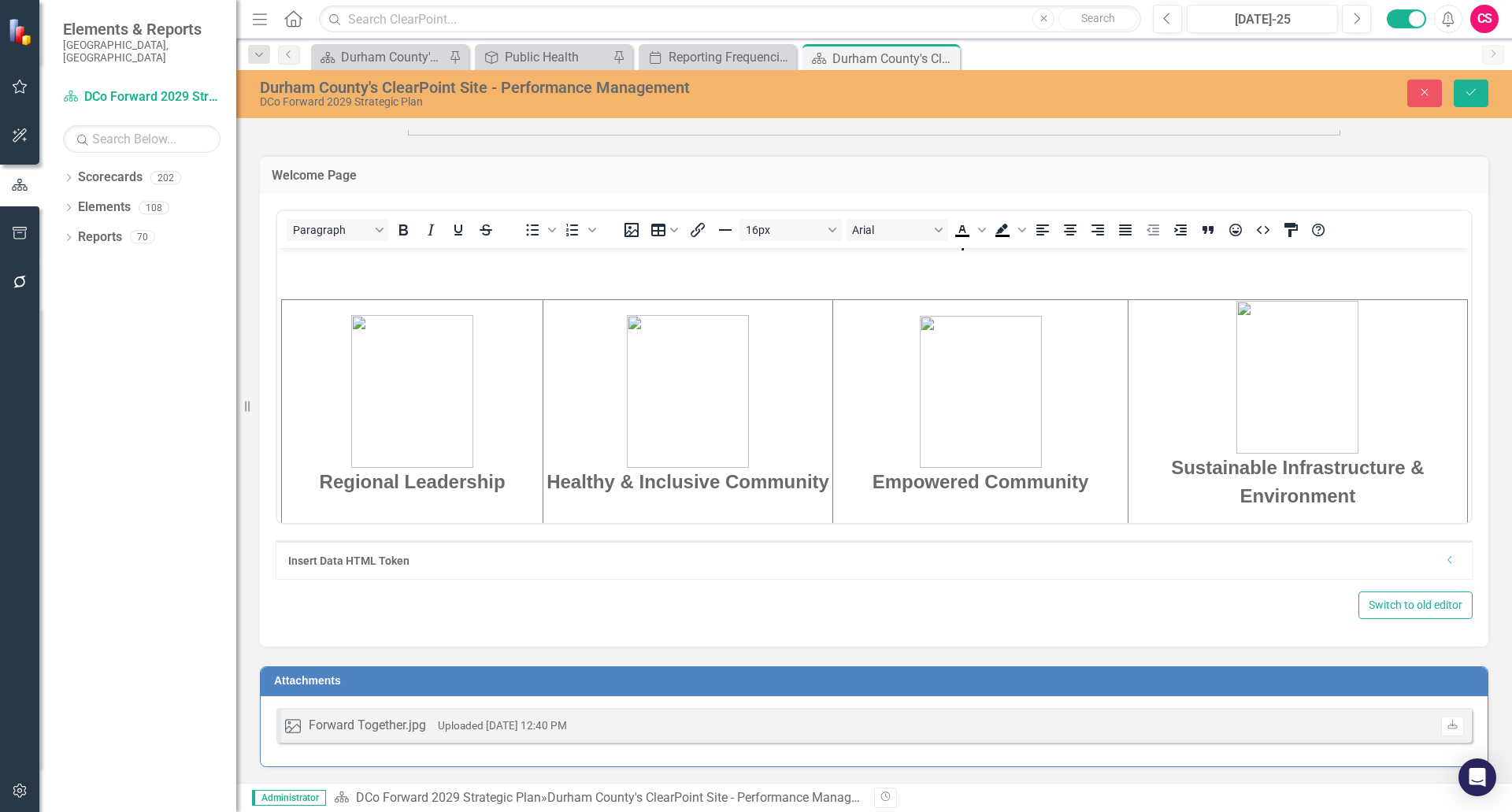
click at [561, 438] on p "Healthy & Inclusive Community" at bounding box center [688, 405] width 288 height 181
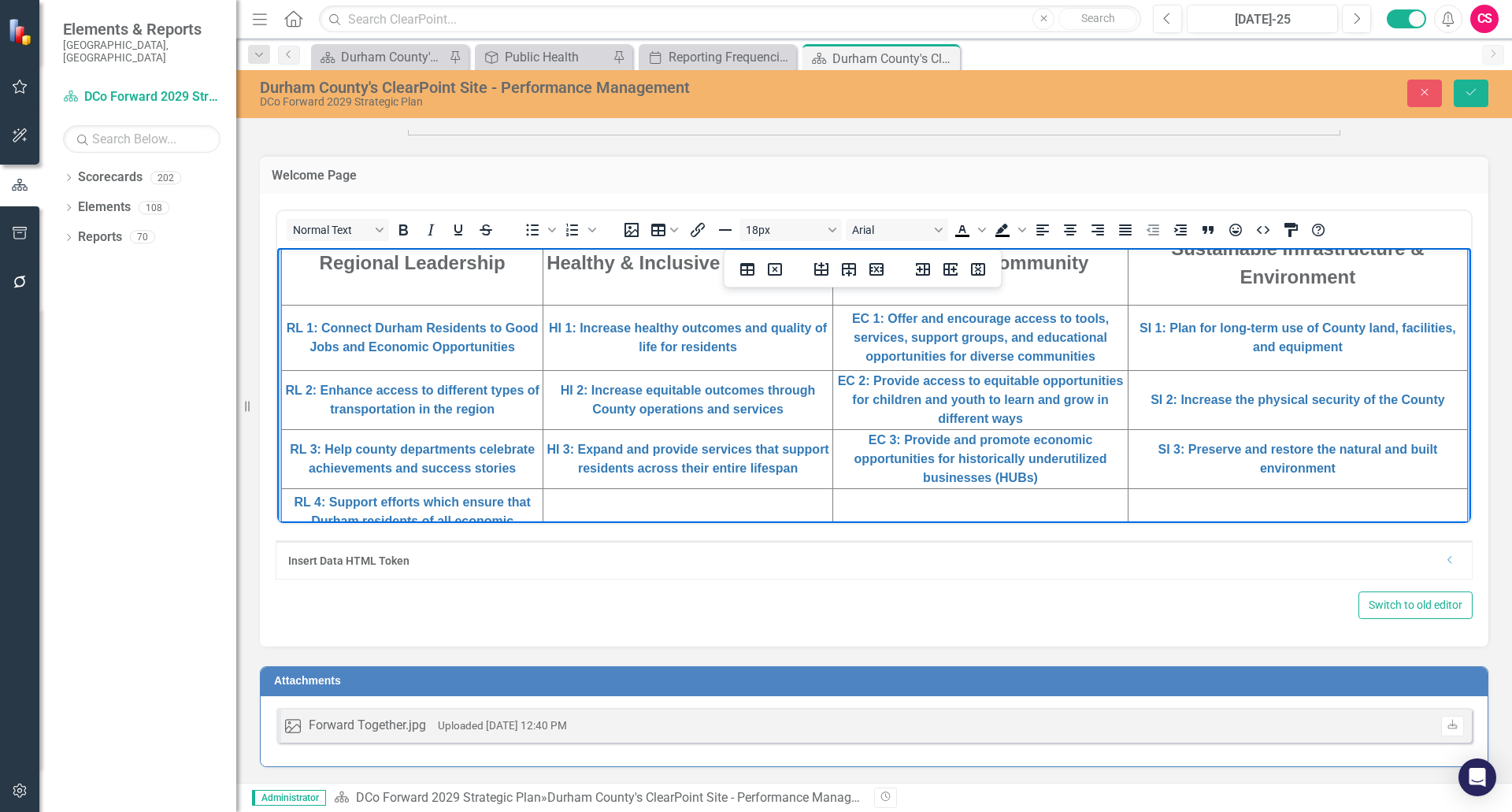
scroll to position [551, 0]
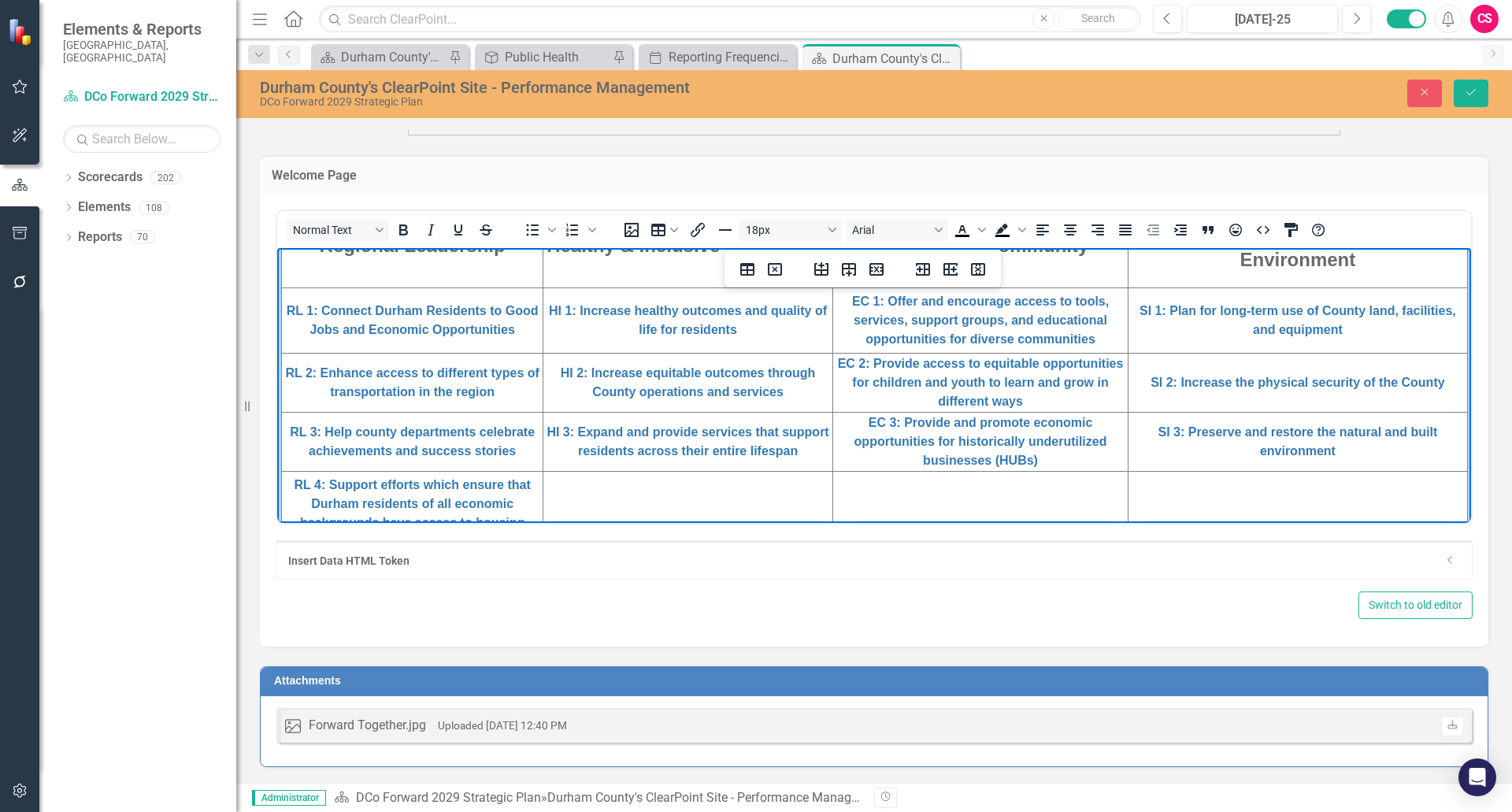
click at [639, 486] on td "Rich Text Area. Press ALT-0 for help." at bounding box center [688, 504] width 289 height 66
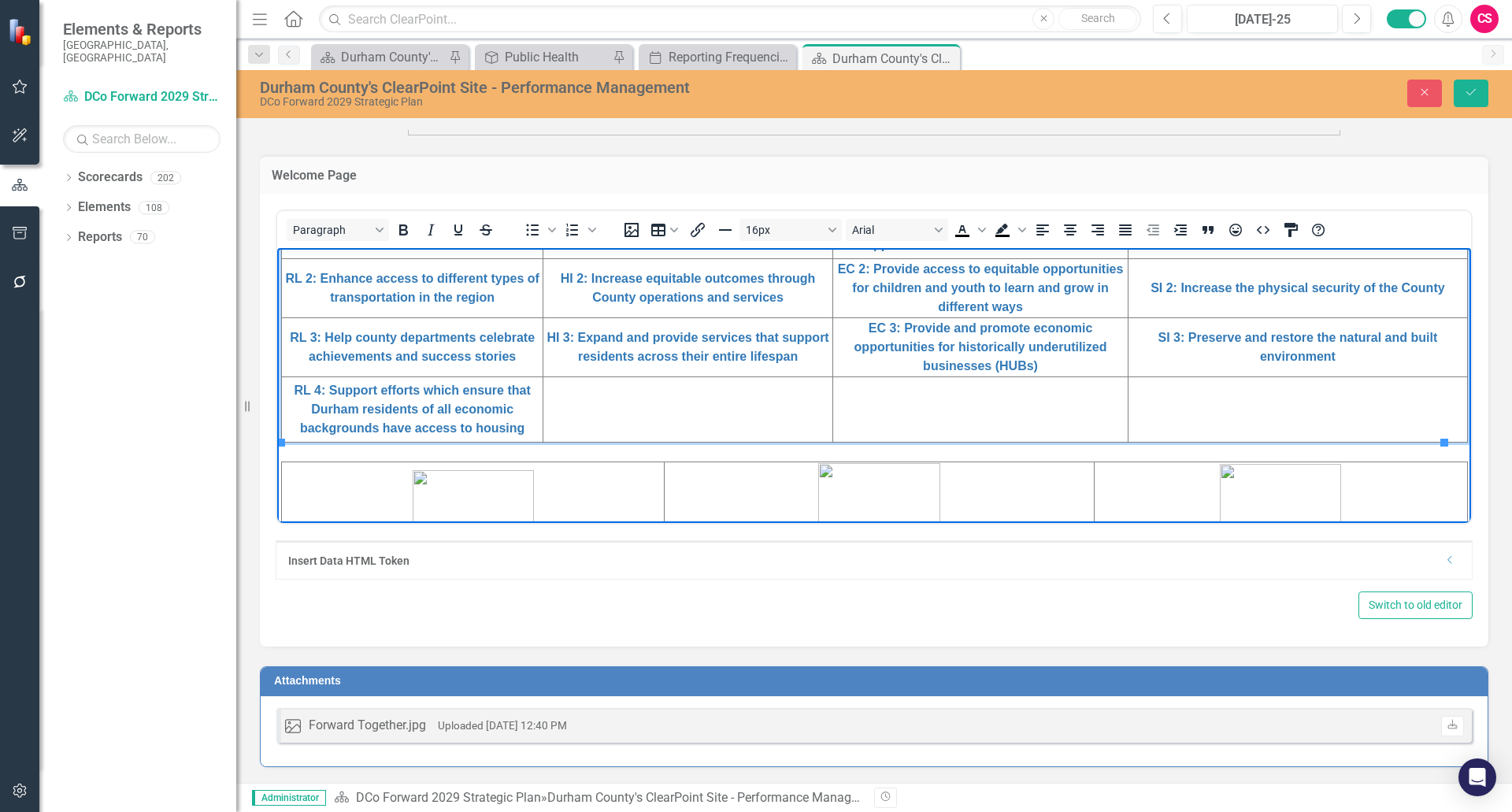
scroll to position [628, 0]
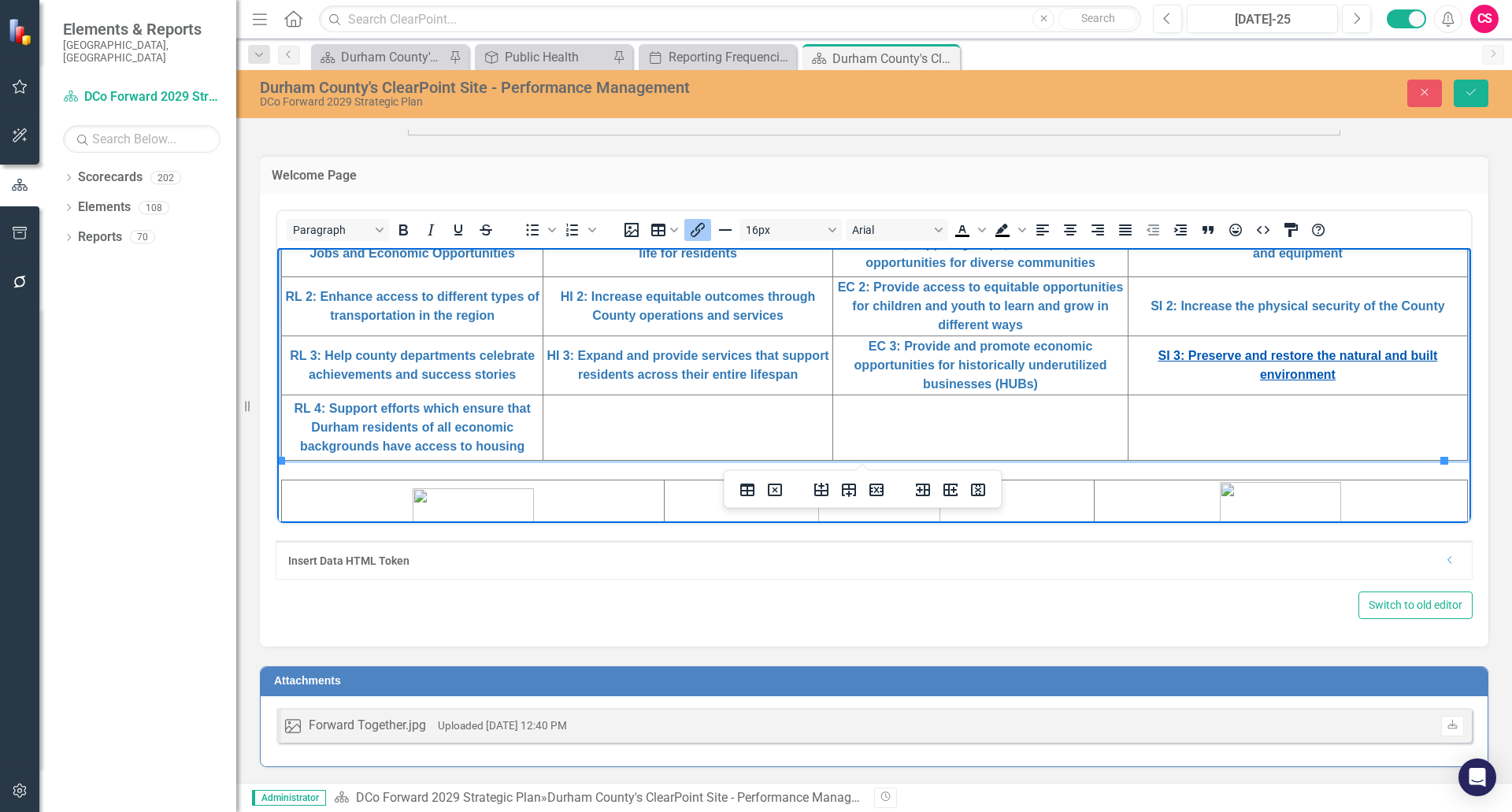
click at [1205, 352] on link "SI 3: Preserve and restore the natural and built environment" at bounding box center [1298, 364] width 279 height 32
click at [699, 231] on icon "Insert/edit link" at bounding box center [698, 230] width 14 height 14
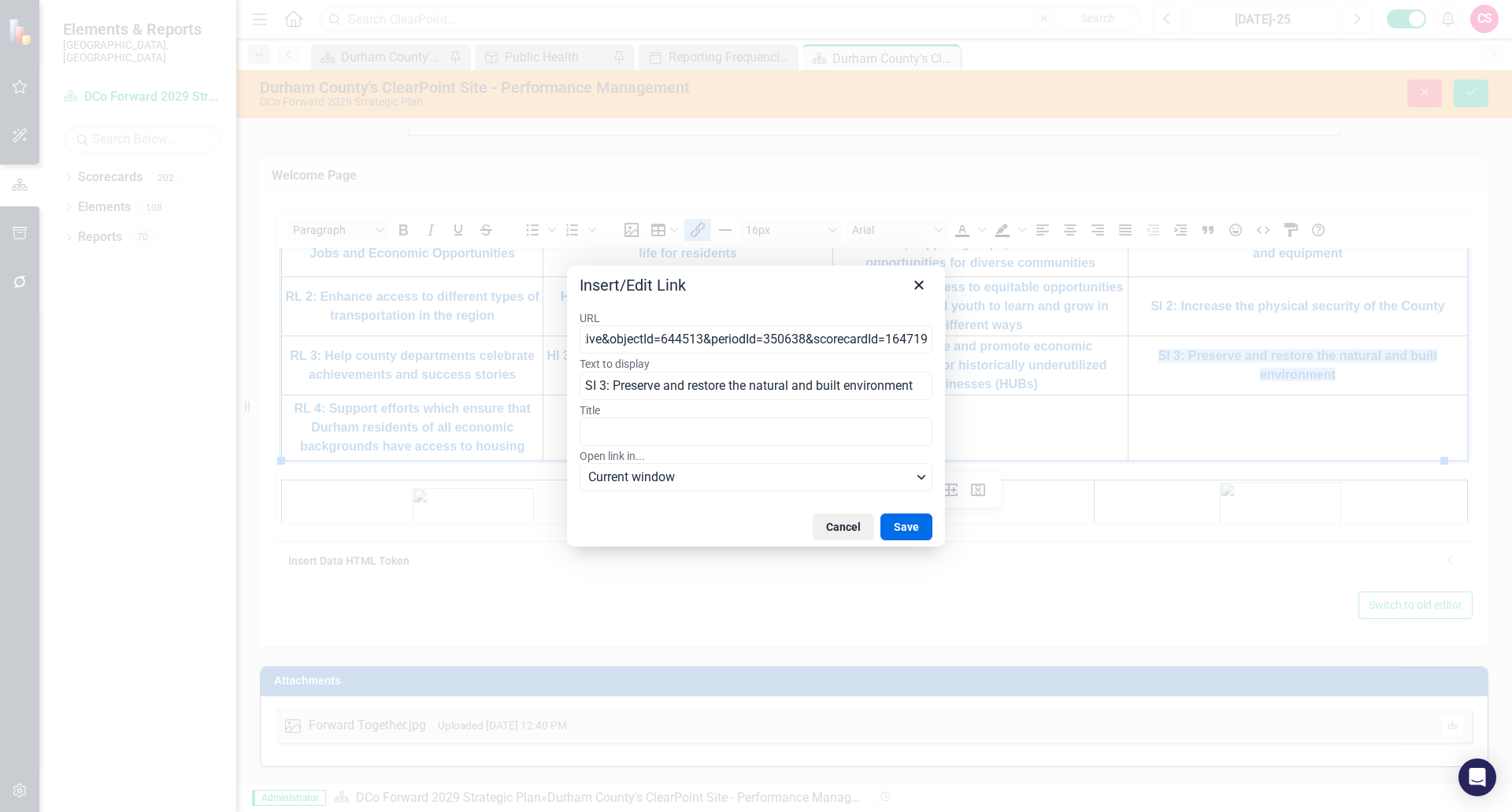
scroll to position [0, 0]
drag, startPoint x: 855, startPoint y: 337, endPoint x: 368, endPoint y: 318, distance: 487.4
click at [368, 318] on div "Insert/Edit Link URL #/index/?object=objective&objectId=644513&periodId=350638&…" at bounding box center [756, 406] width 1512 height 812
click at [841, 527] on button "Cancel" at bounding box center [843, 527] width 61 height 27
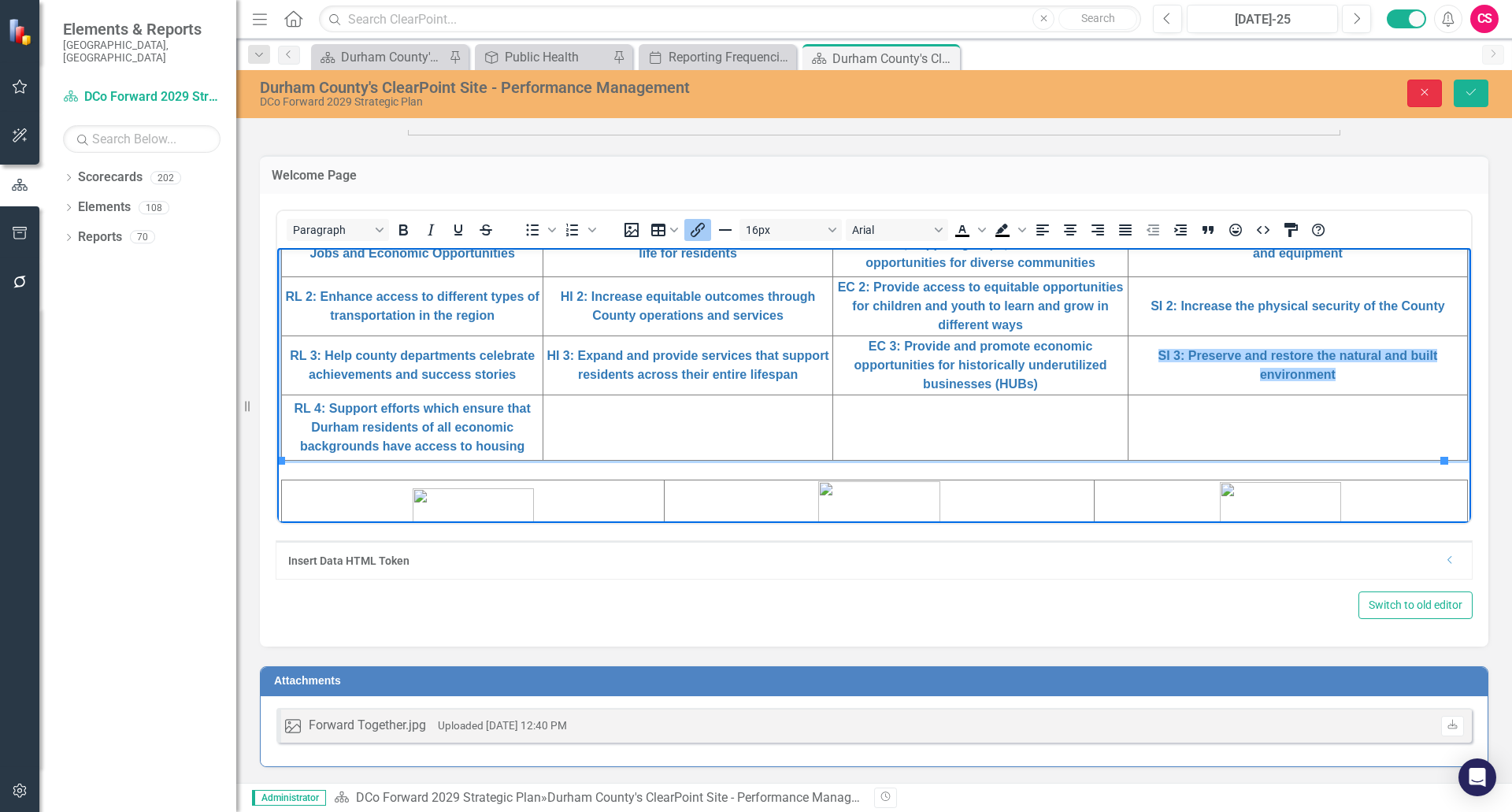
click at [1421, 90] on icon "Close" at bounding box center [1424, 92] width 14 height 11
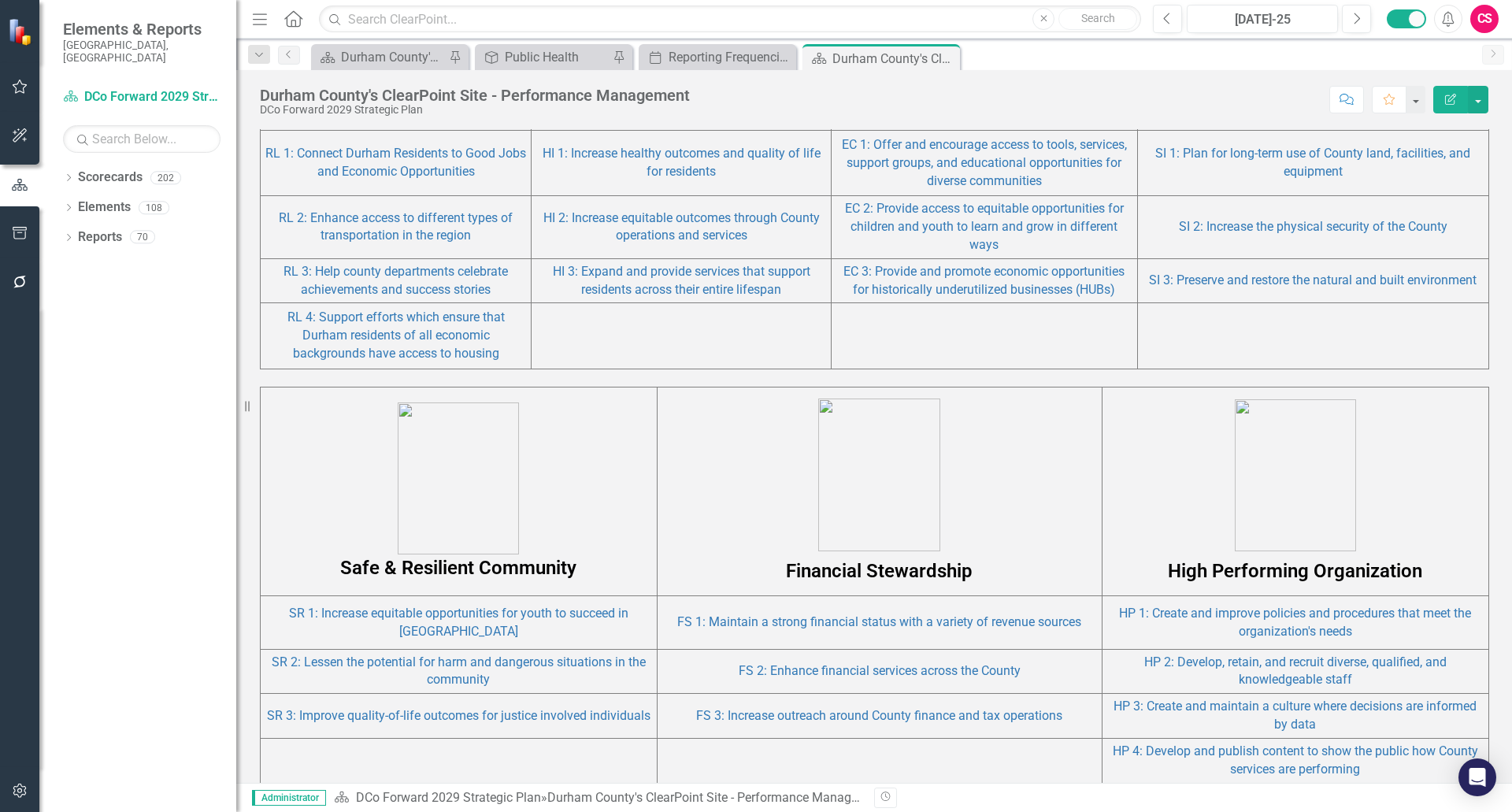
scroll to position [1167, 0]
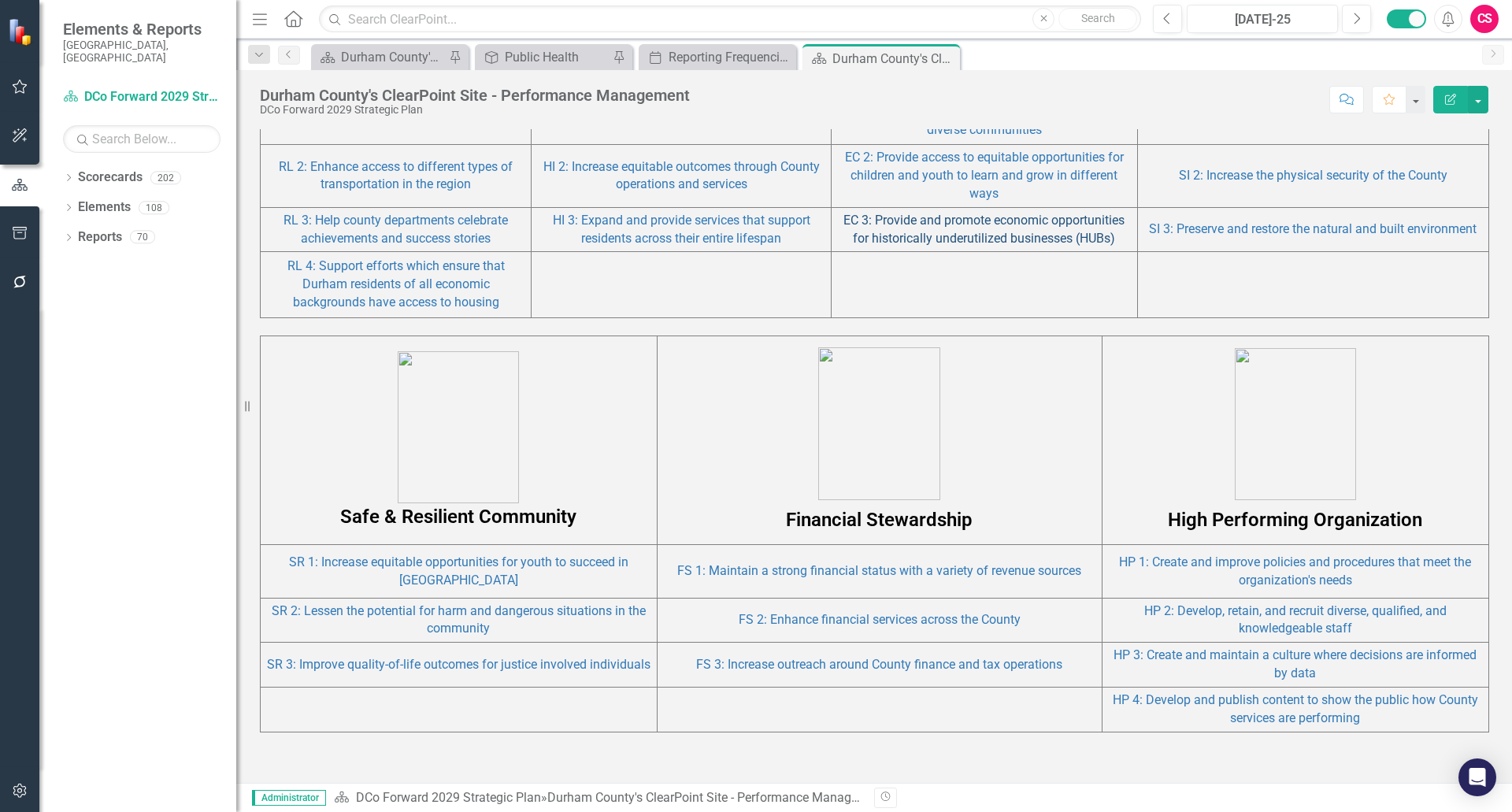
click at [952, 220] on link "EC 3: Provide and promote economic opportunities for historically underutilized…" at bounding box center [984, 229] width 281 height 33
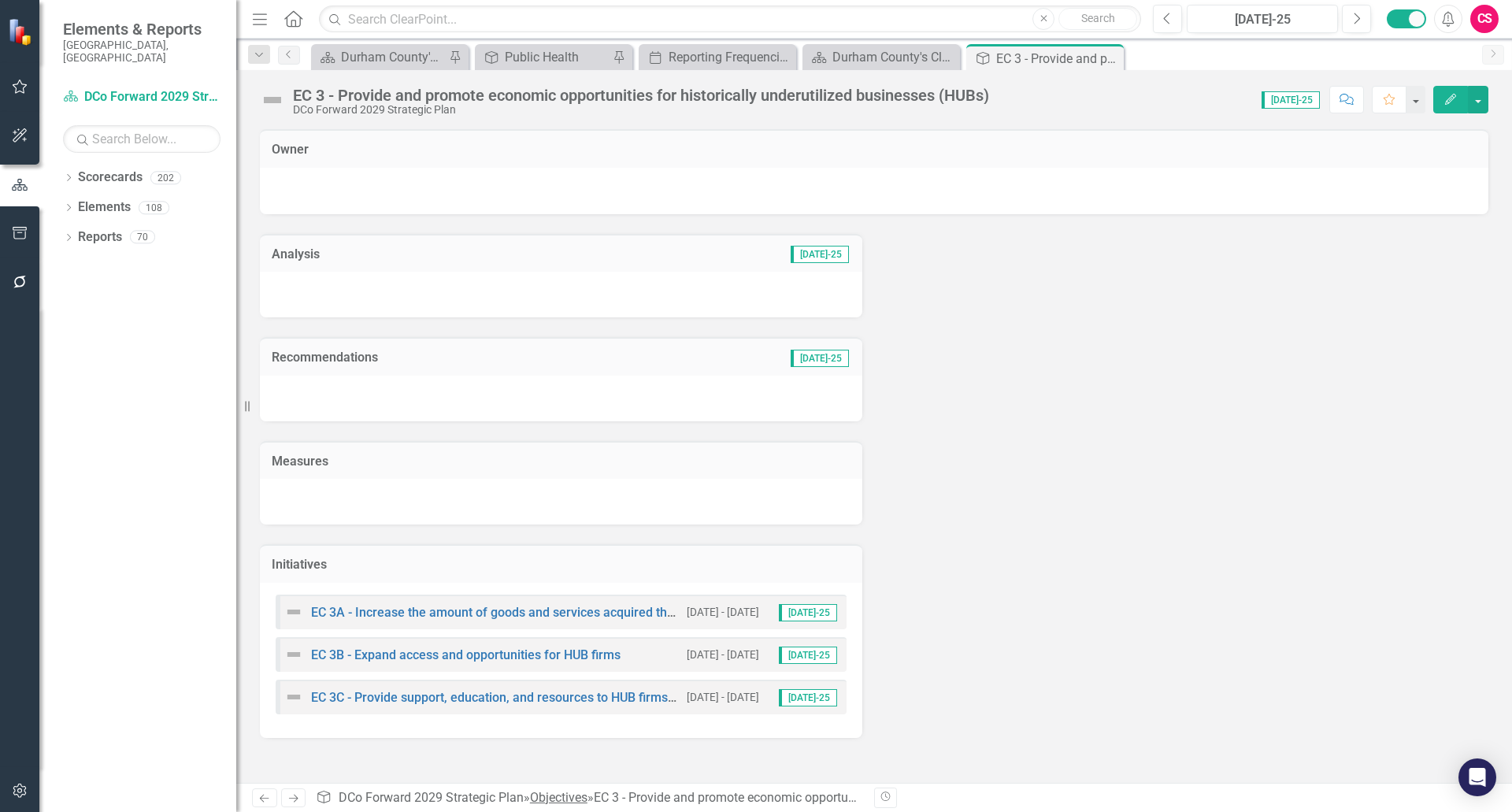
click at [565, 800] on link "Objectives" at bounding box center [559, 798] width 57 height 15
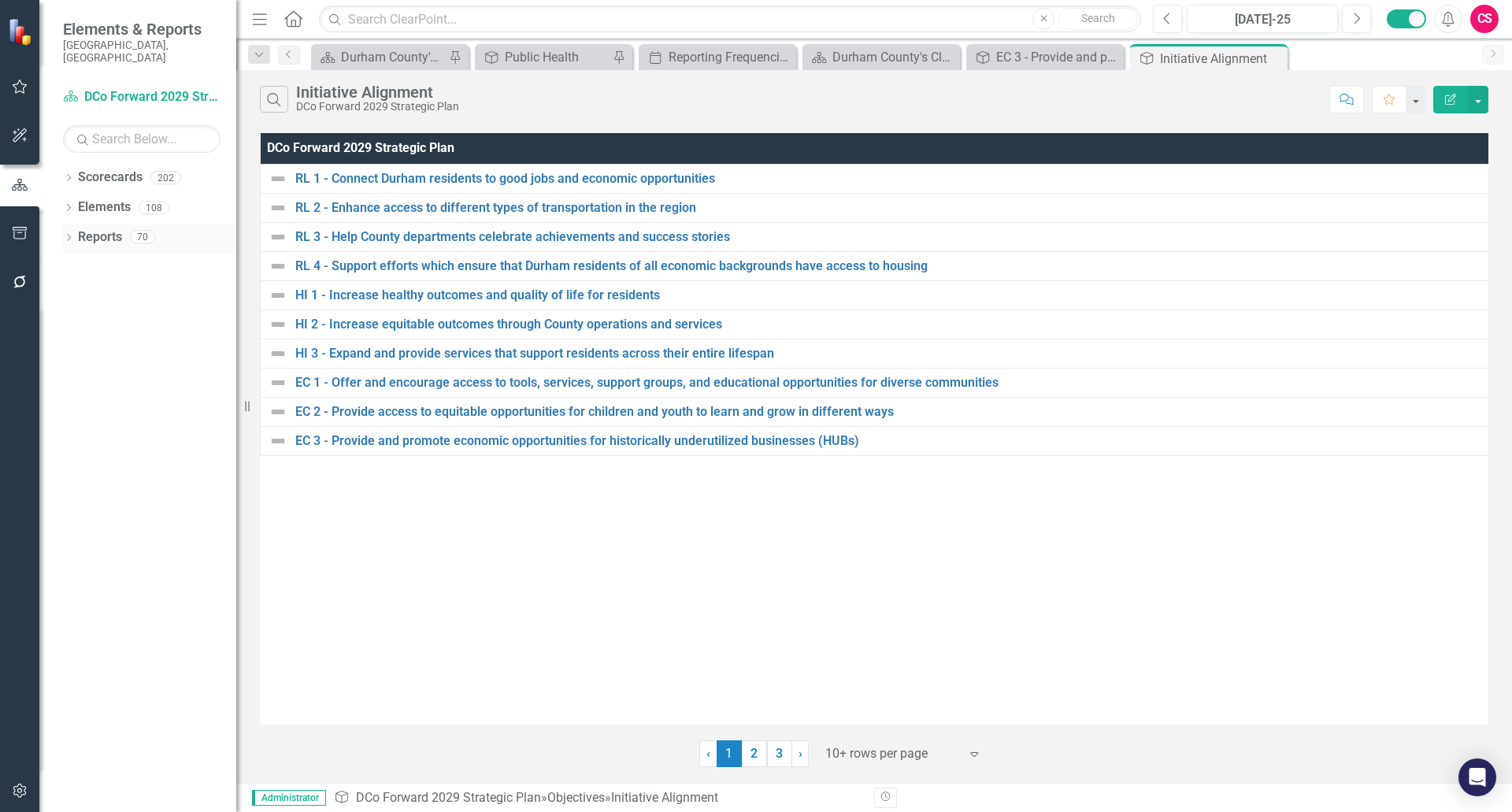
click at [97, 232] on link "Reports" at bounding box center [100, 237] width 44 height 19
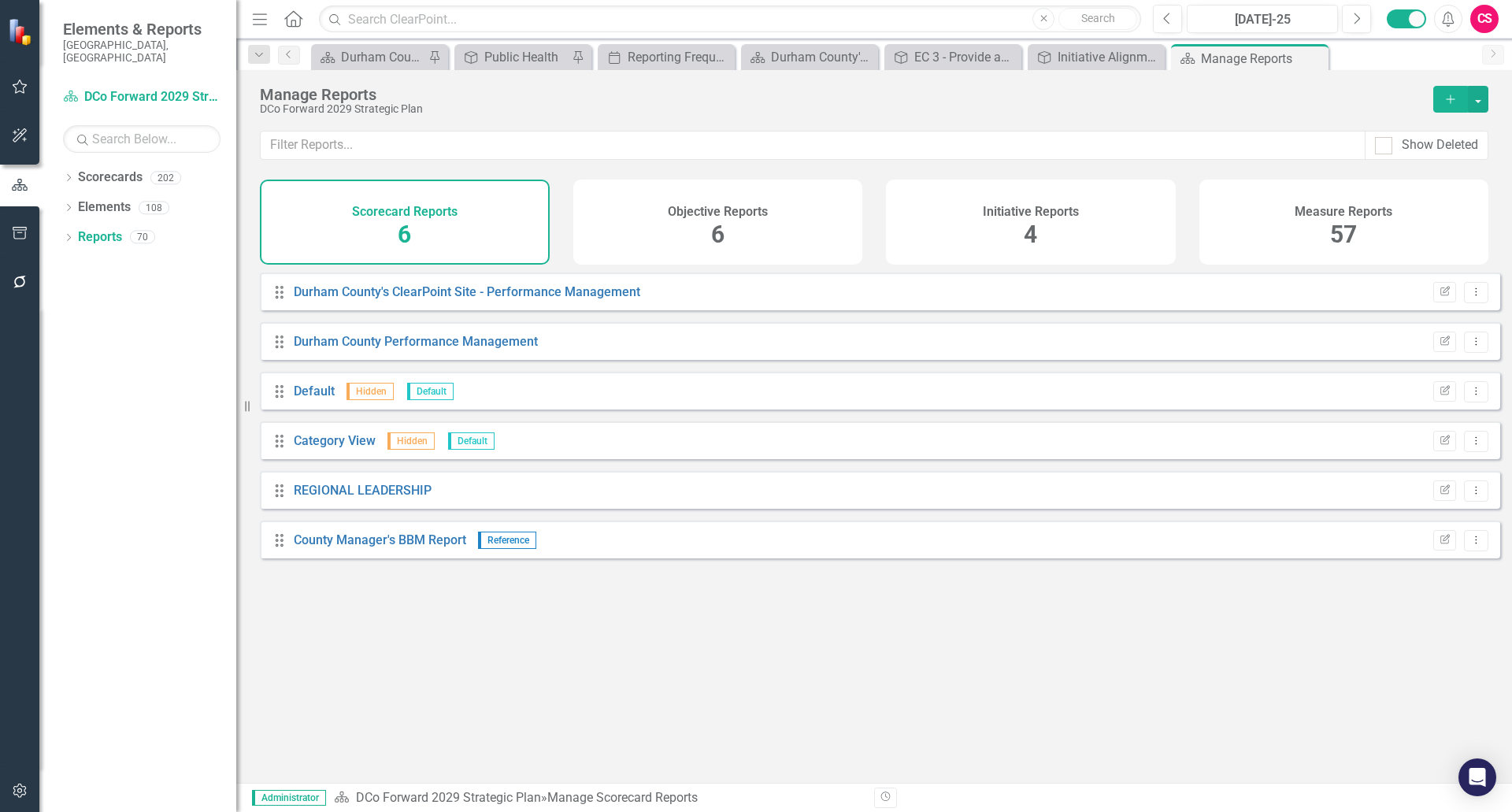
click at [749, 230] on div "Objective Reports 6" at bounding box center [718, 221] width 289 height 85
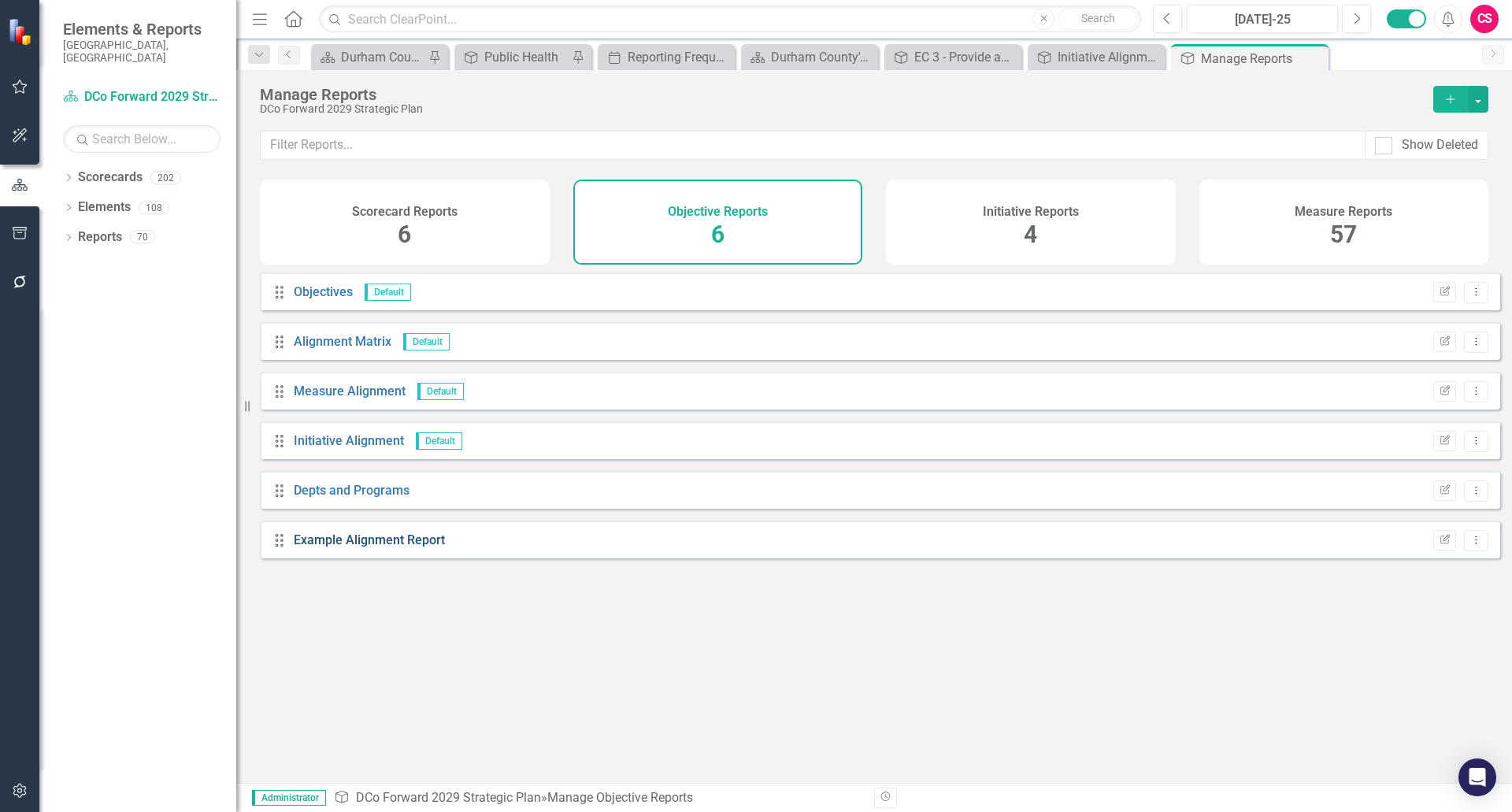
click at [365, 548] on link "Example Alignment Report" at bounding box center [369, 540] width 151 height 15
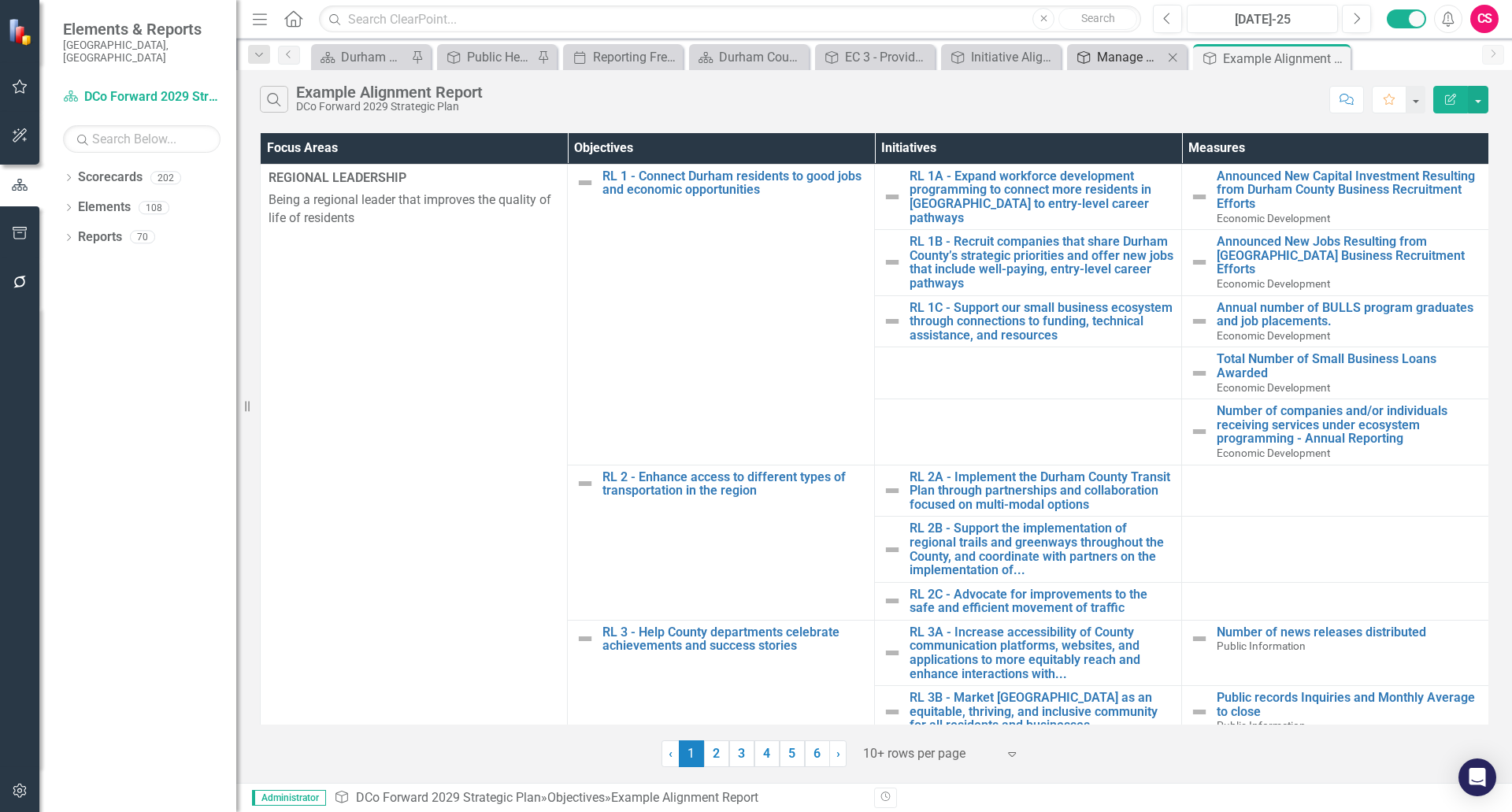
click at [1097, 66] on div "Manage Reports" at bounding box center [1130, 56] width 66 height 19
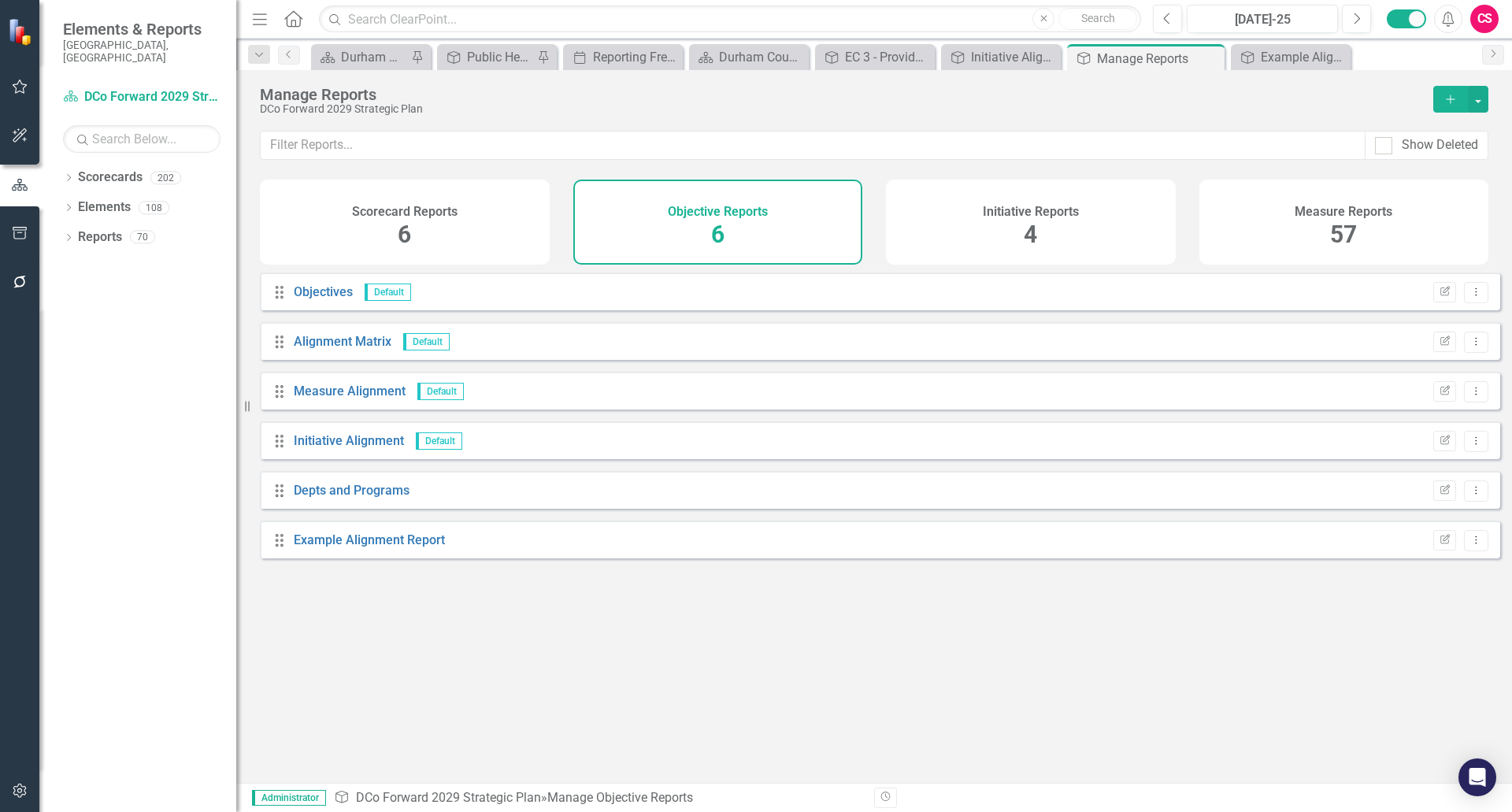
click at [1297, 229] on div "Measure Reports 57" at bounding box center [1345, 221] width 289 height 85
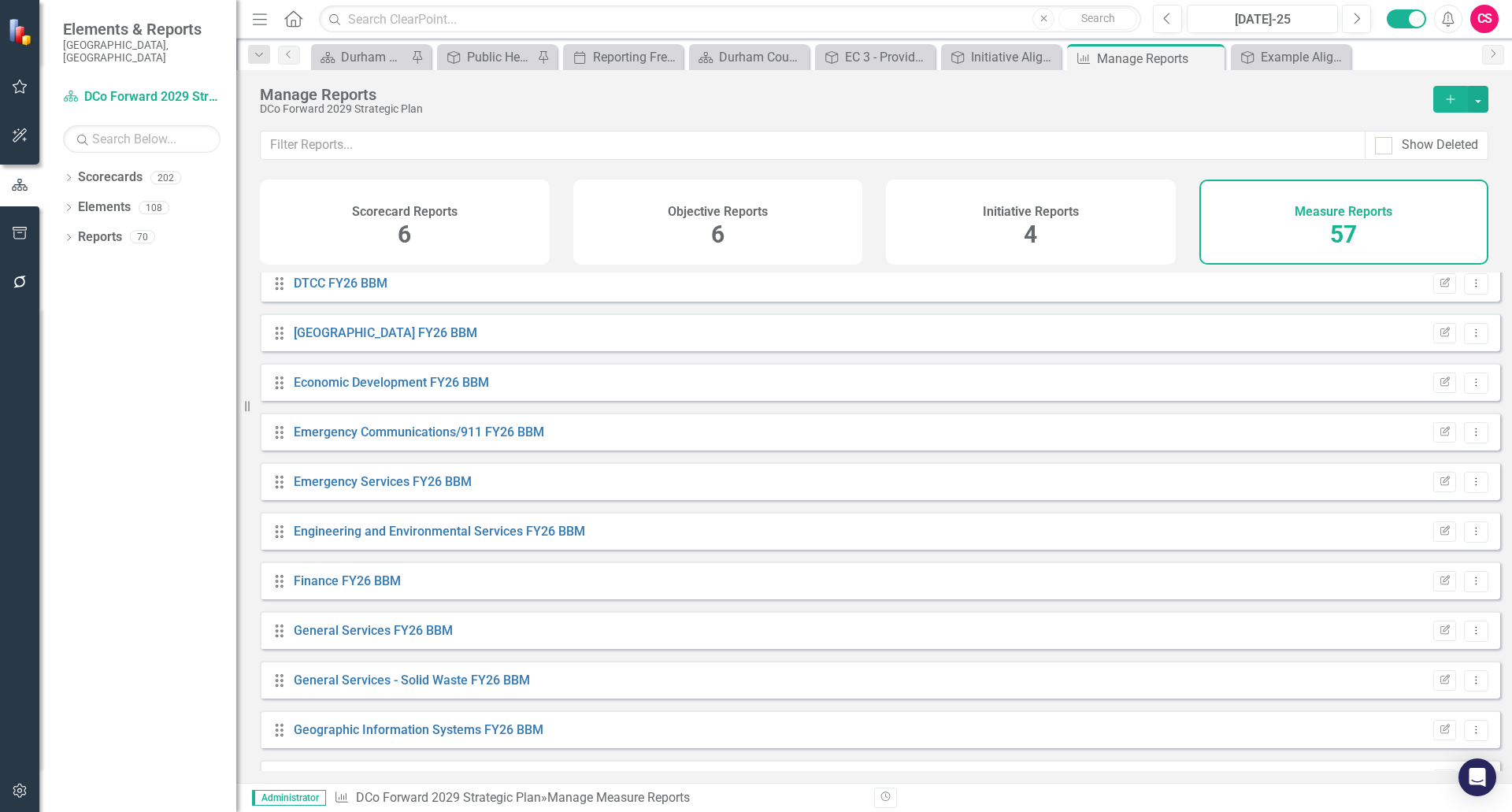
scroll to position [1181, 0]
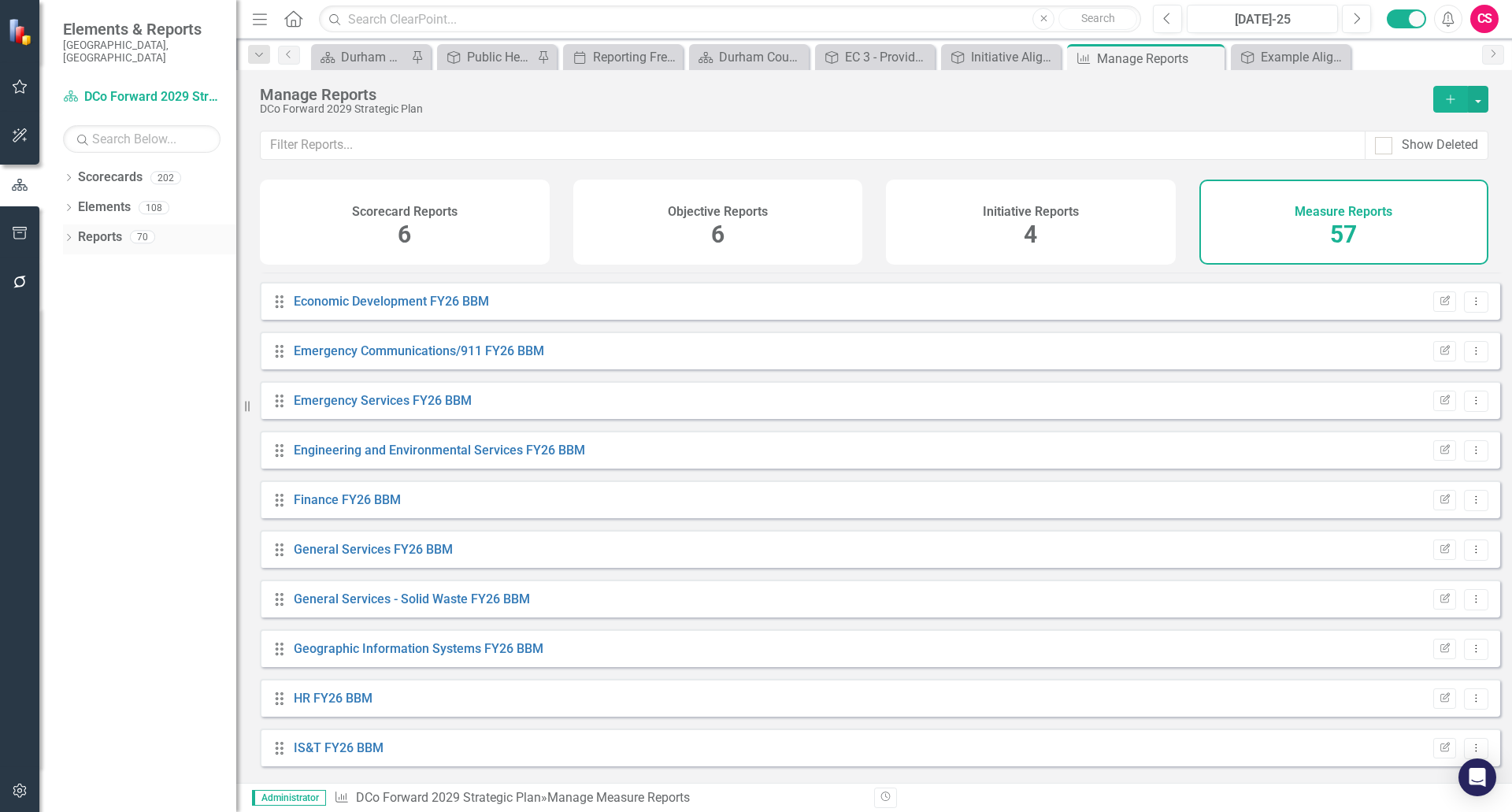
click at [66, 235] on icon "Dropdown" at bounding box center [68, 239] width 11 height 8
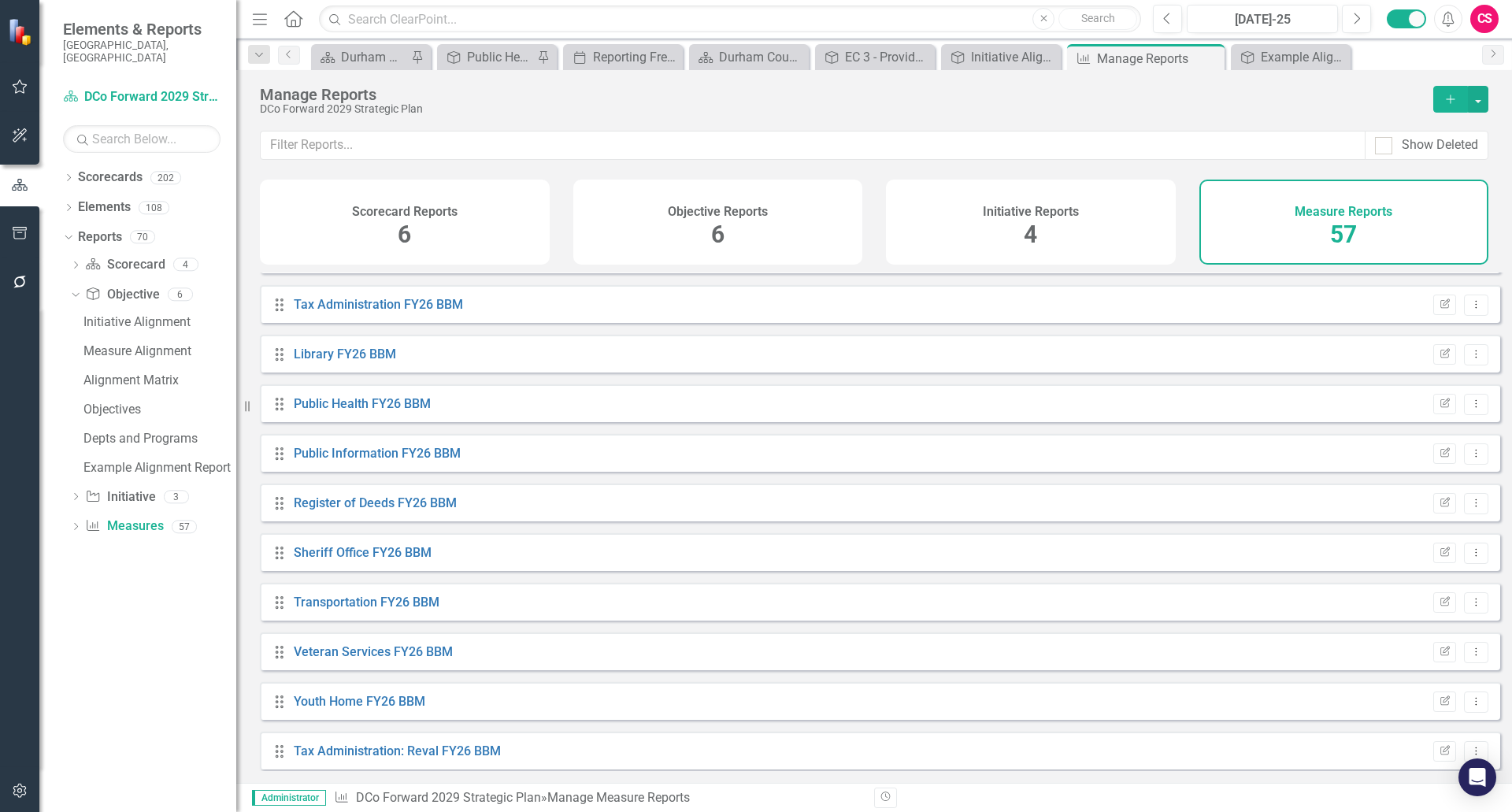
scroll to position [1812, 0]
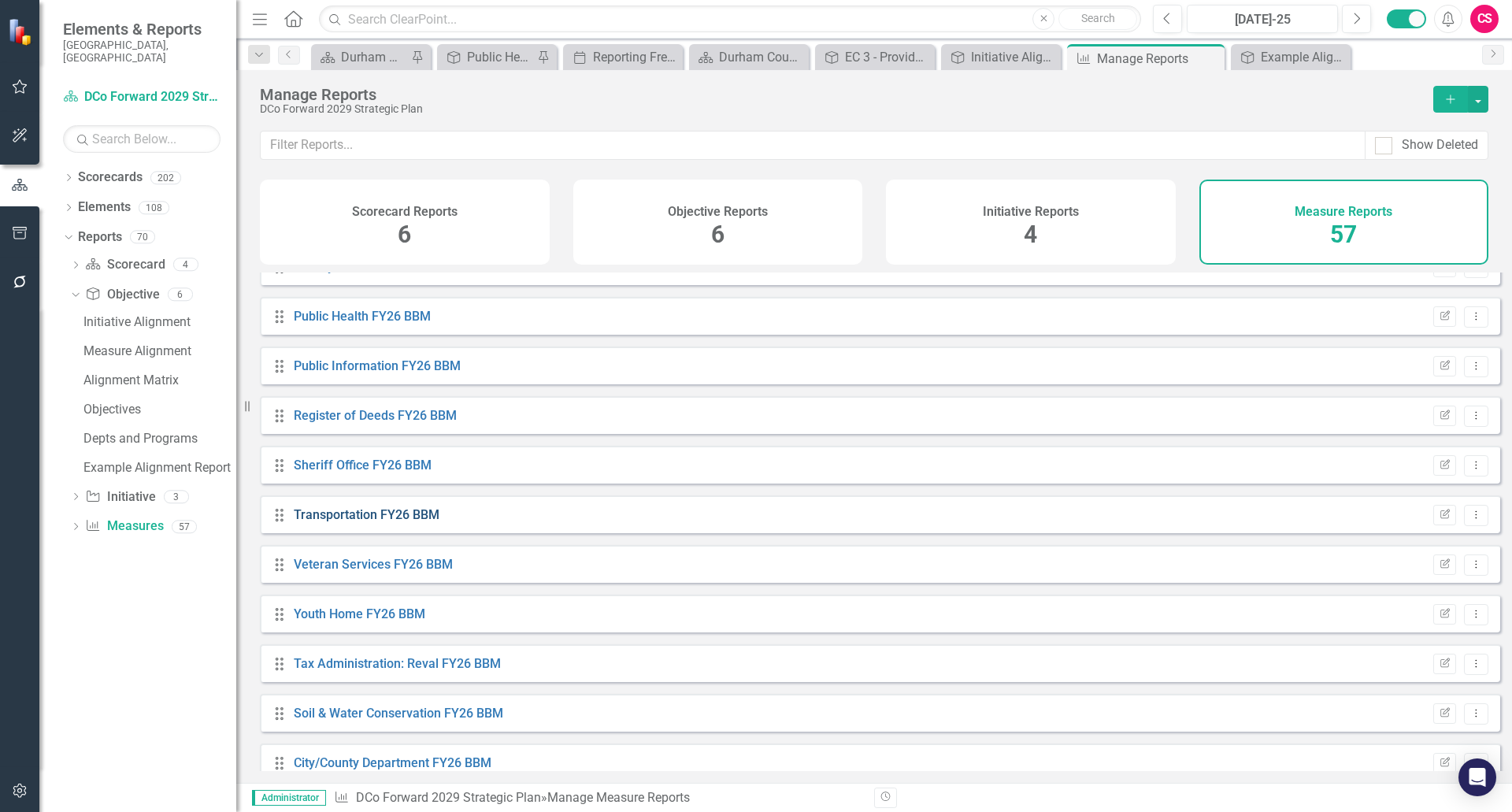
click at [368, 523] on link "Transportation FY26 BBM" at bounding box center [366, 515] width 146 height 15
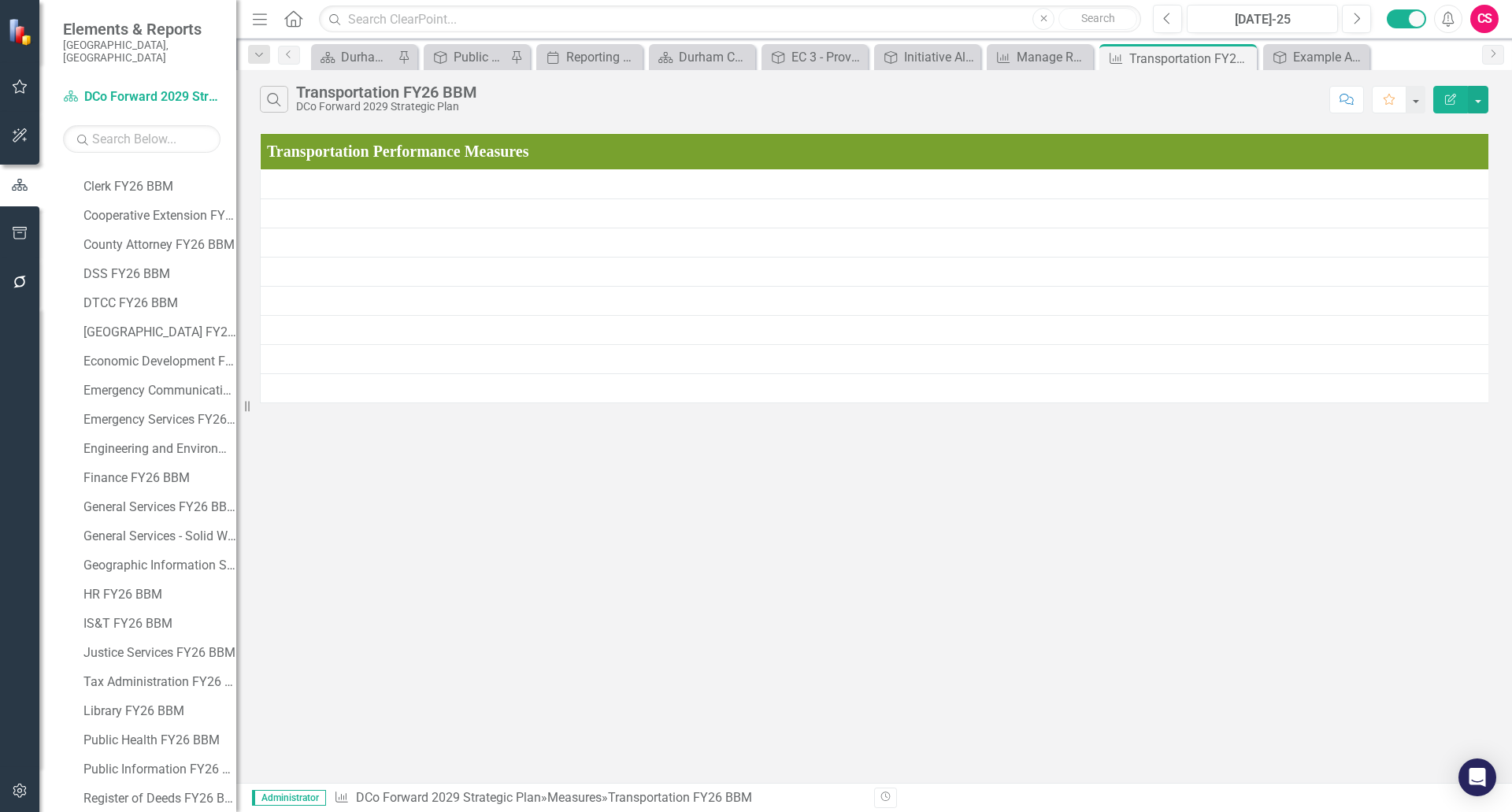
scroll to position [764, 0]
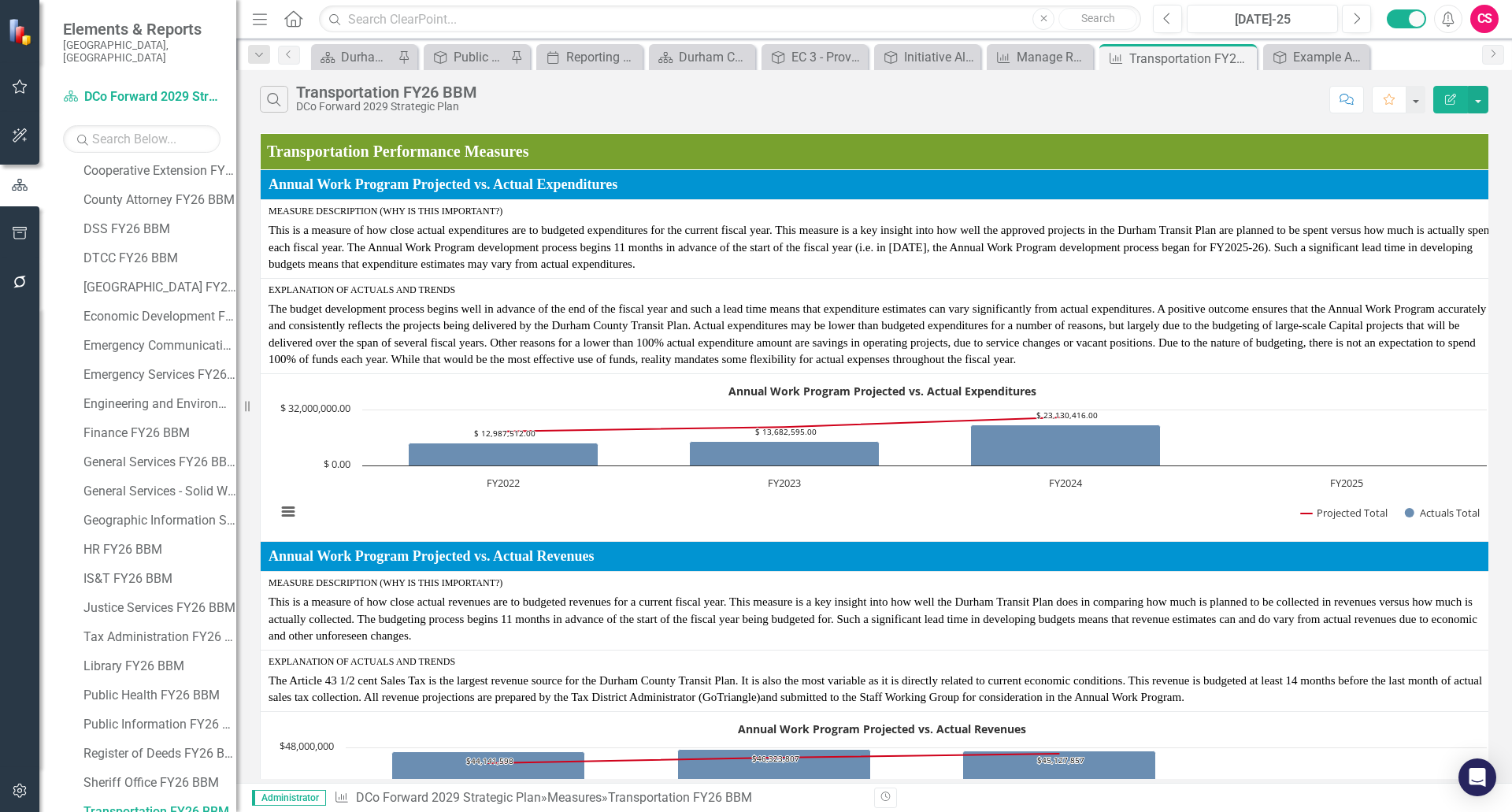
click at [1441, 105] on button "Edit Report" at bounding box center [1451, 99] width 34 height 28
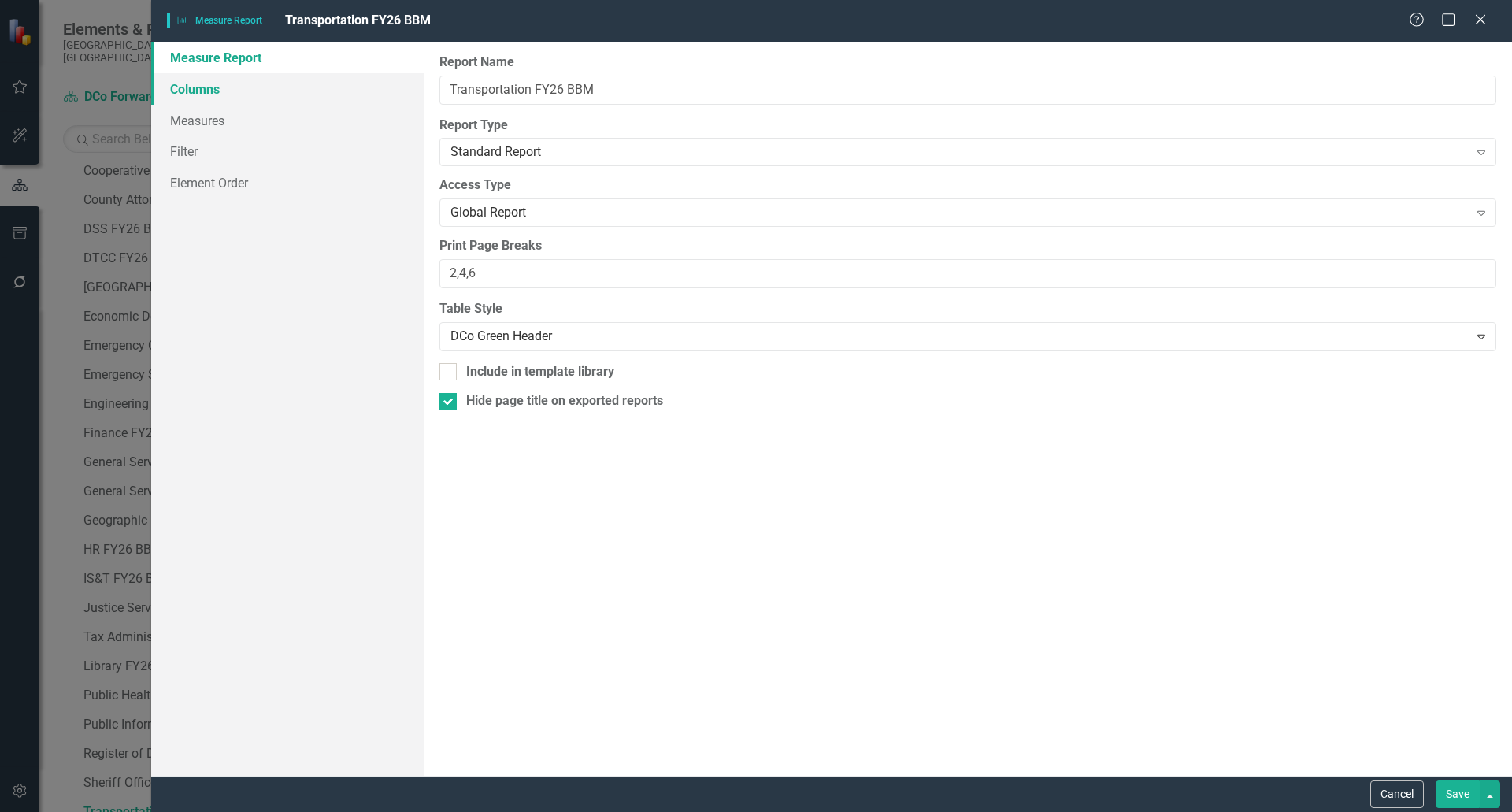
click at [196, 84] on link "Columns" at bounding box center [288, 88] width 273 height 31
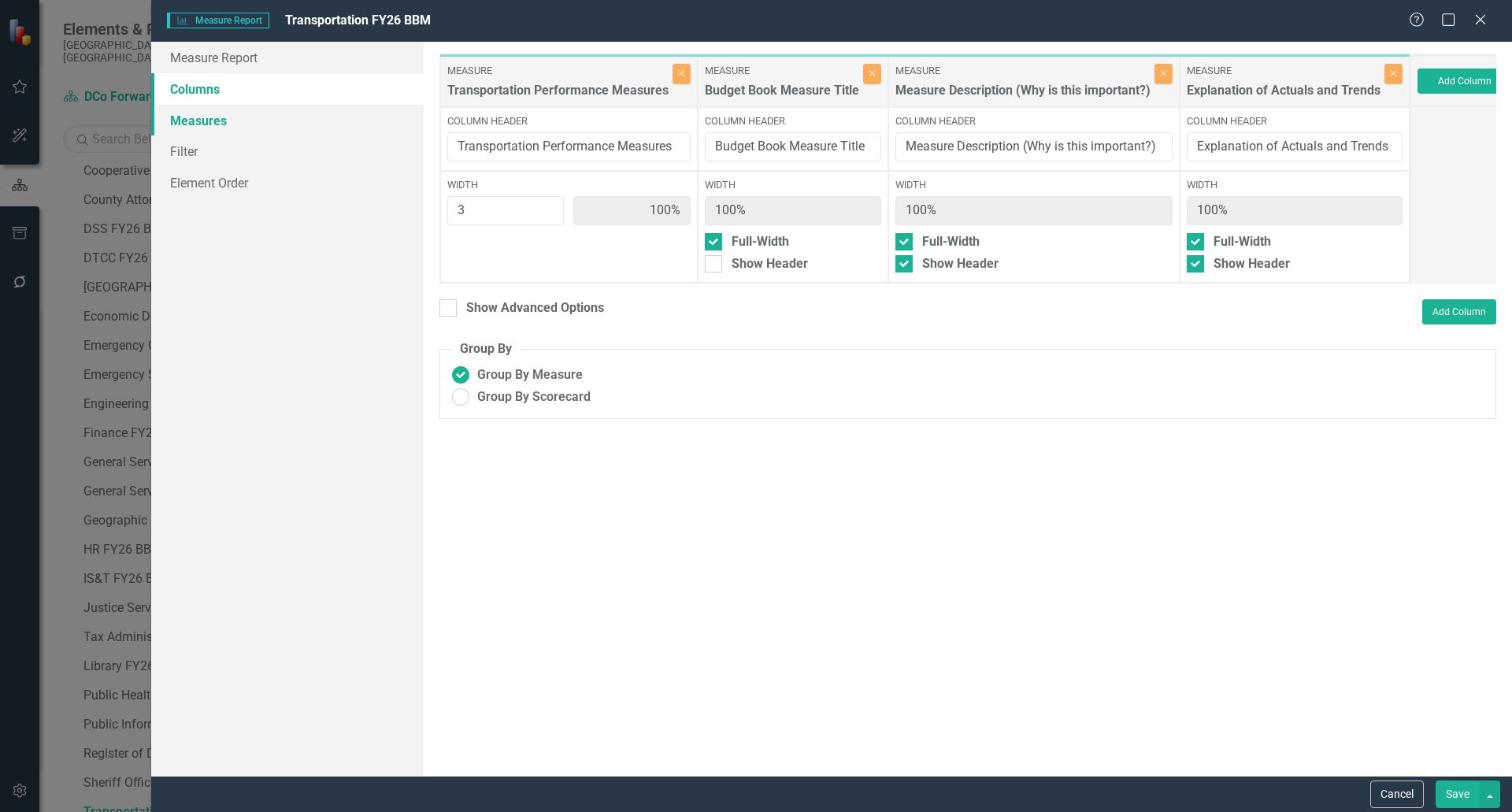
click at [209, 120] on link "Measures" at bounding box center [288, 120] width 273 height 31
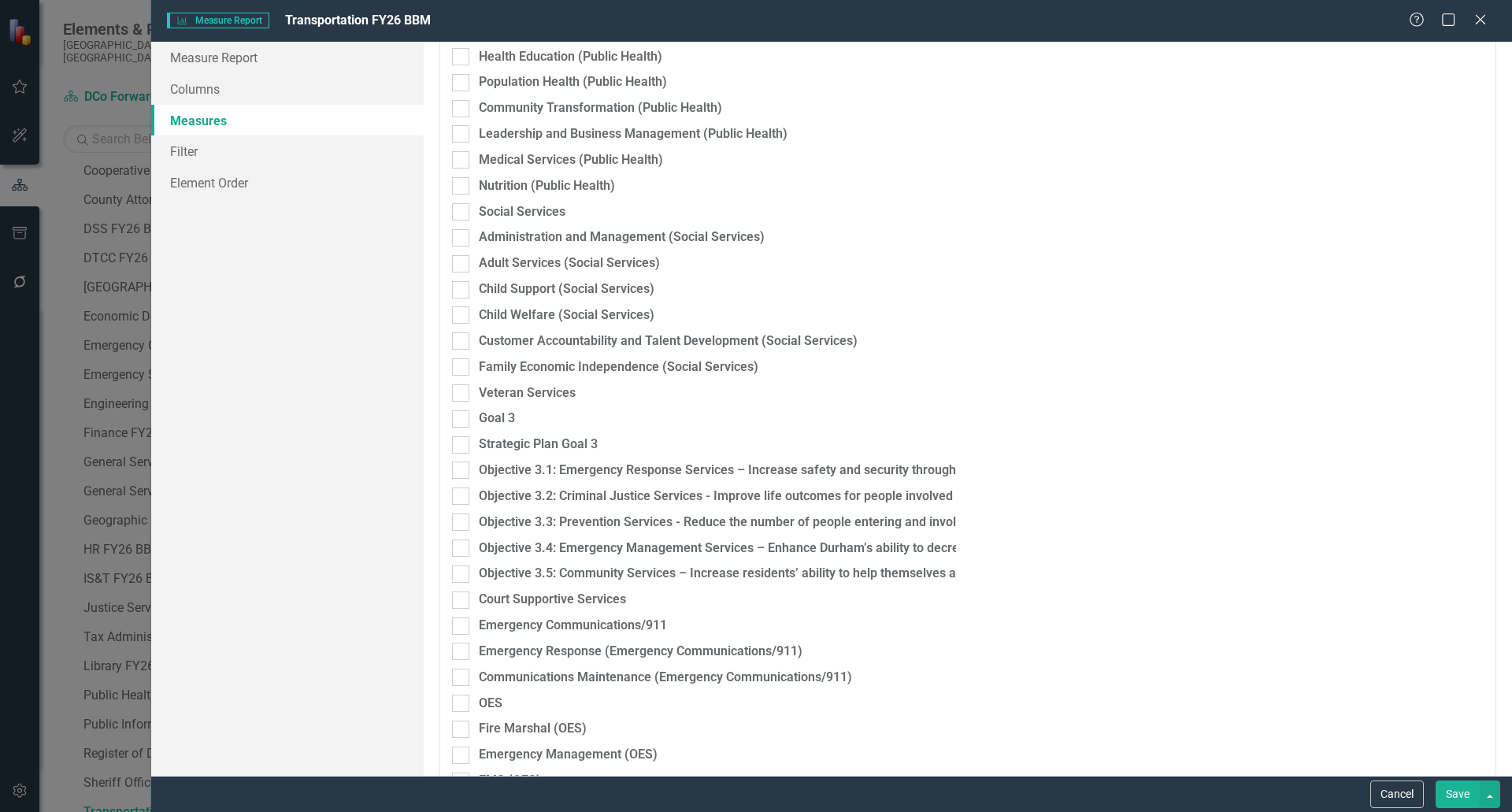
scroll to position [945, 0]
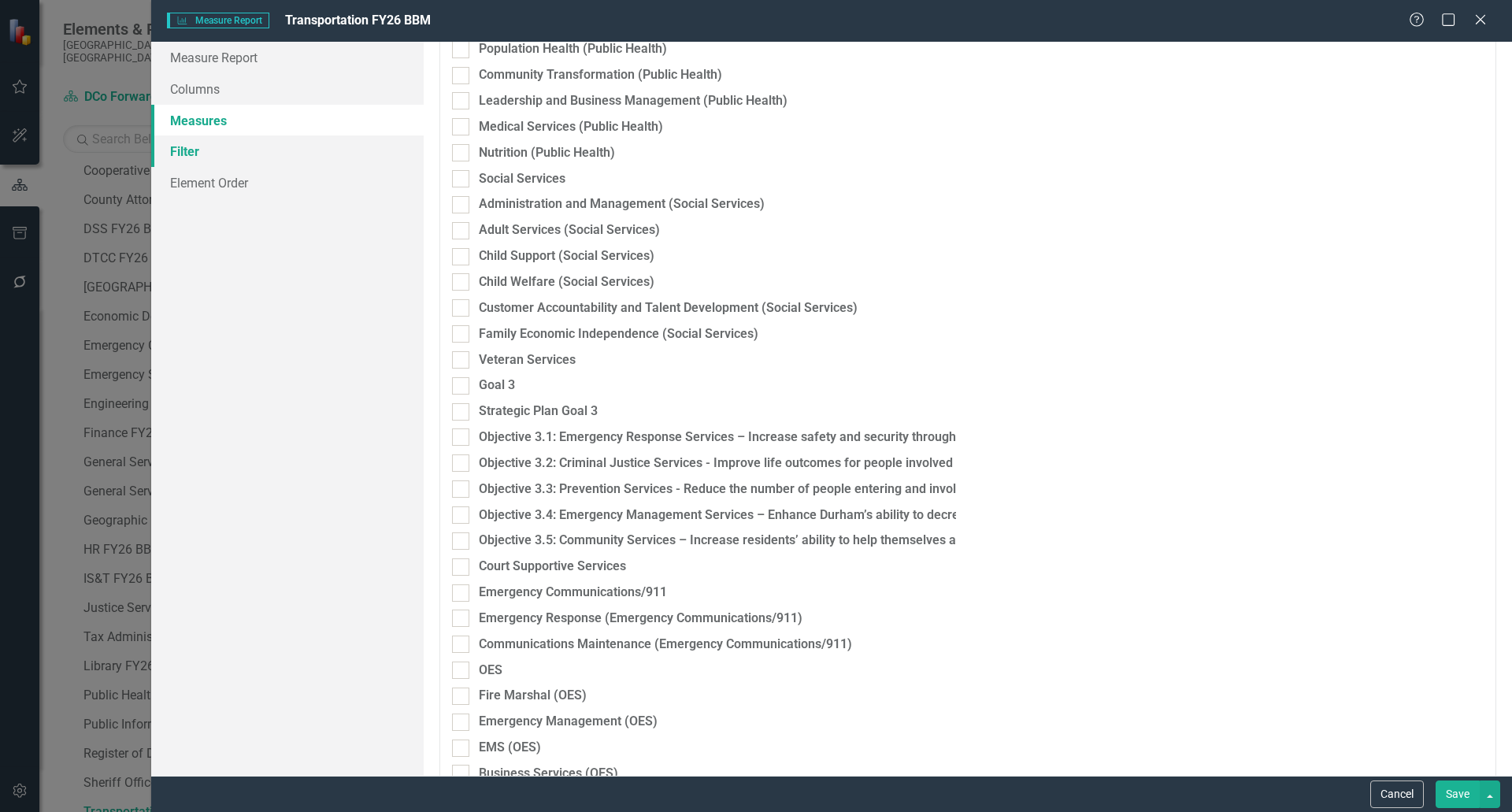
click at [182, 152] on link "Filter" at bounding box center [288, 151] width 273 height 31
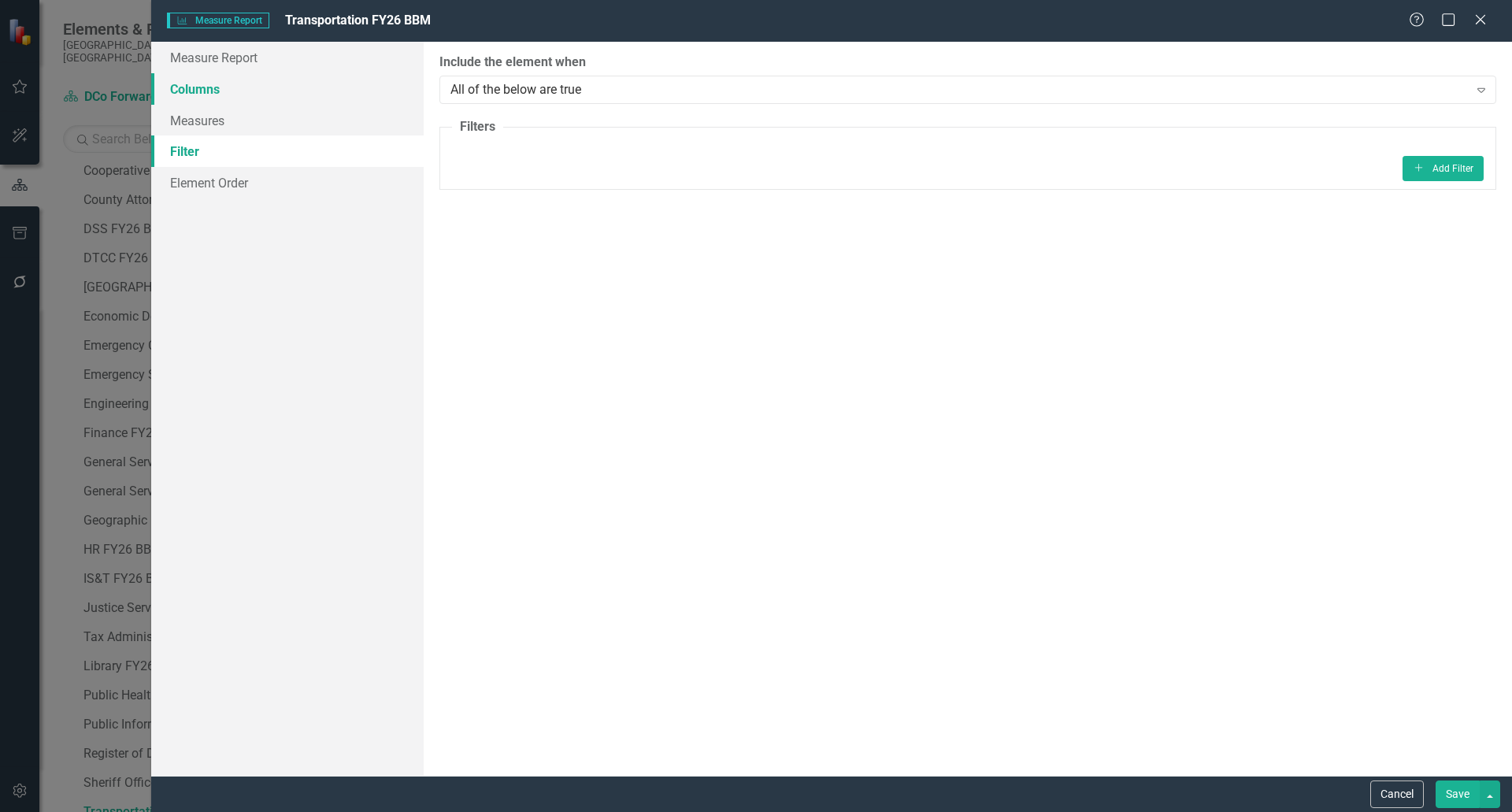
click at [193, 82] on link "Columns" at bounding box center [288, 88] width 273 height 31
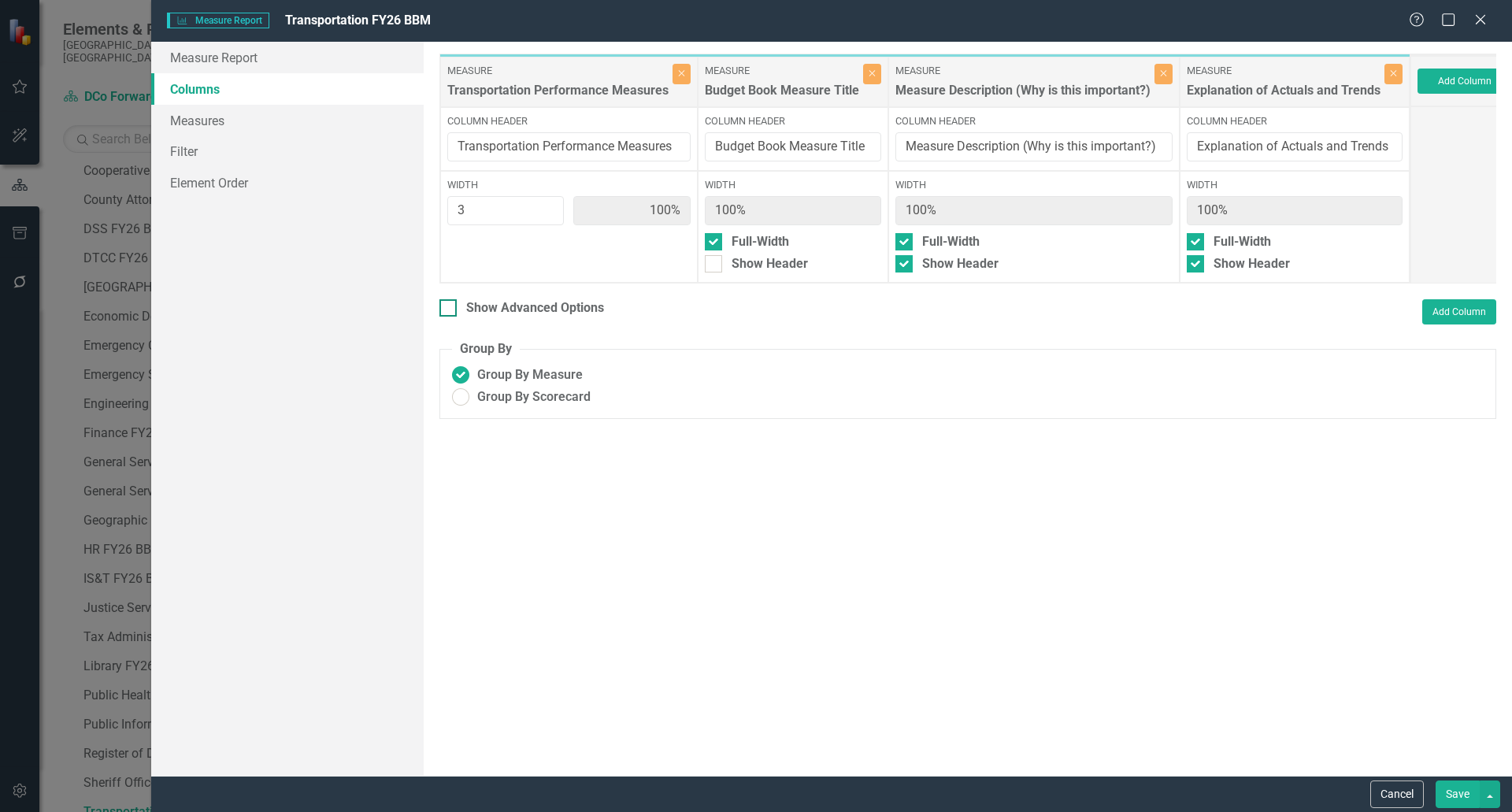
click at [451, 316] on div at bounding box center [448, 308] width 18 height 18
click at [450, 310] on input "Show Advanced Options" at bounding box center [444, 305] width 10 height 10
checkbox input "true"
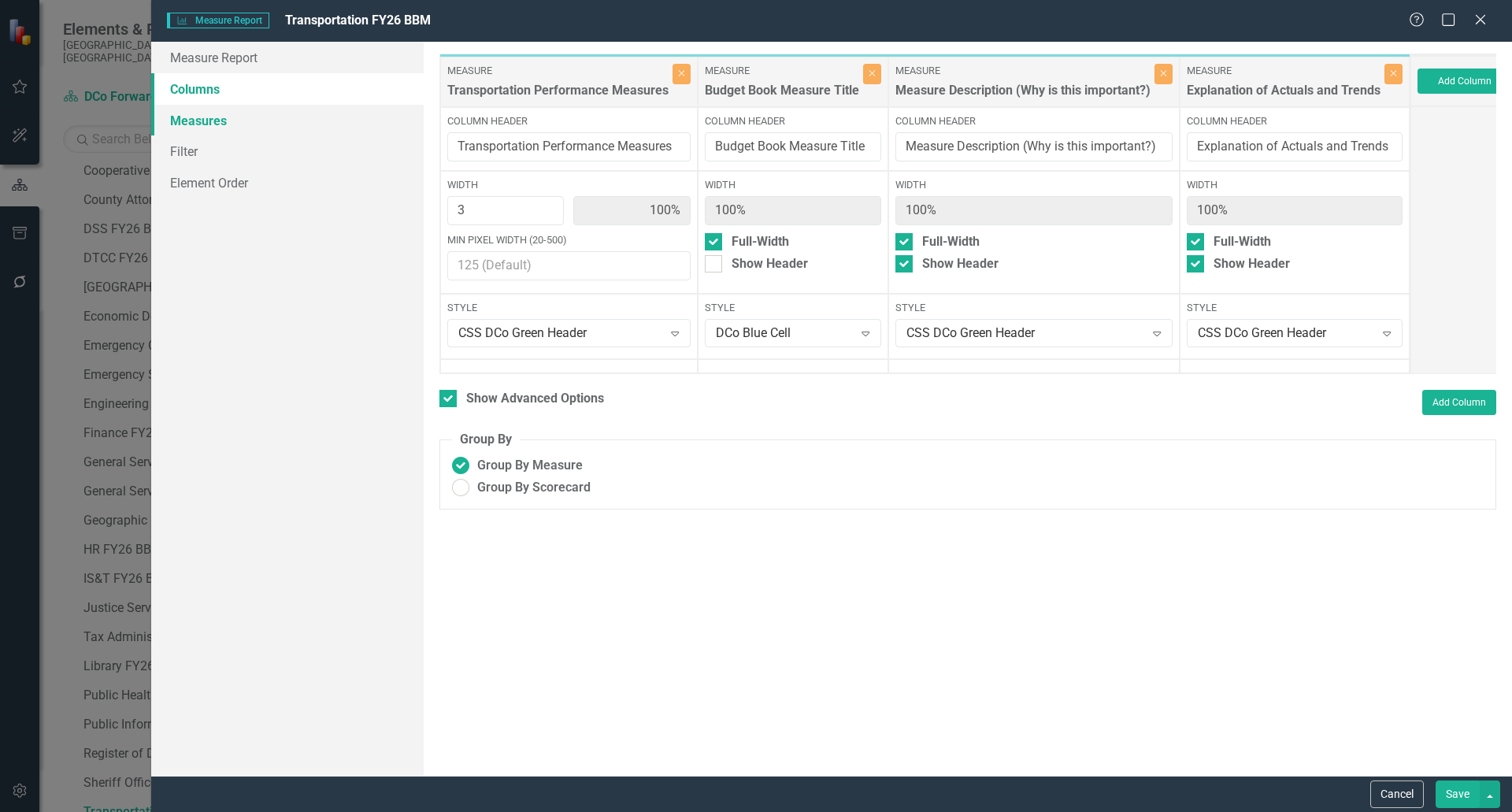
click at [200, 121] on link "Measures" at bounding box center [288, 120] width 273 height 31
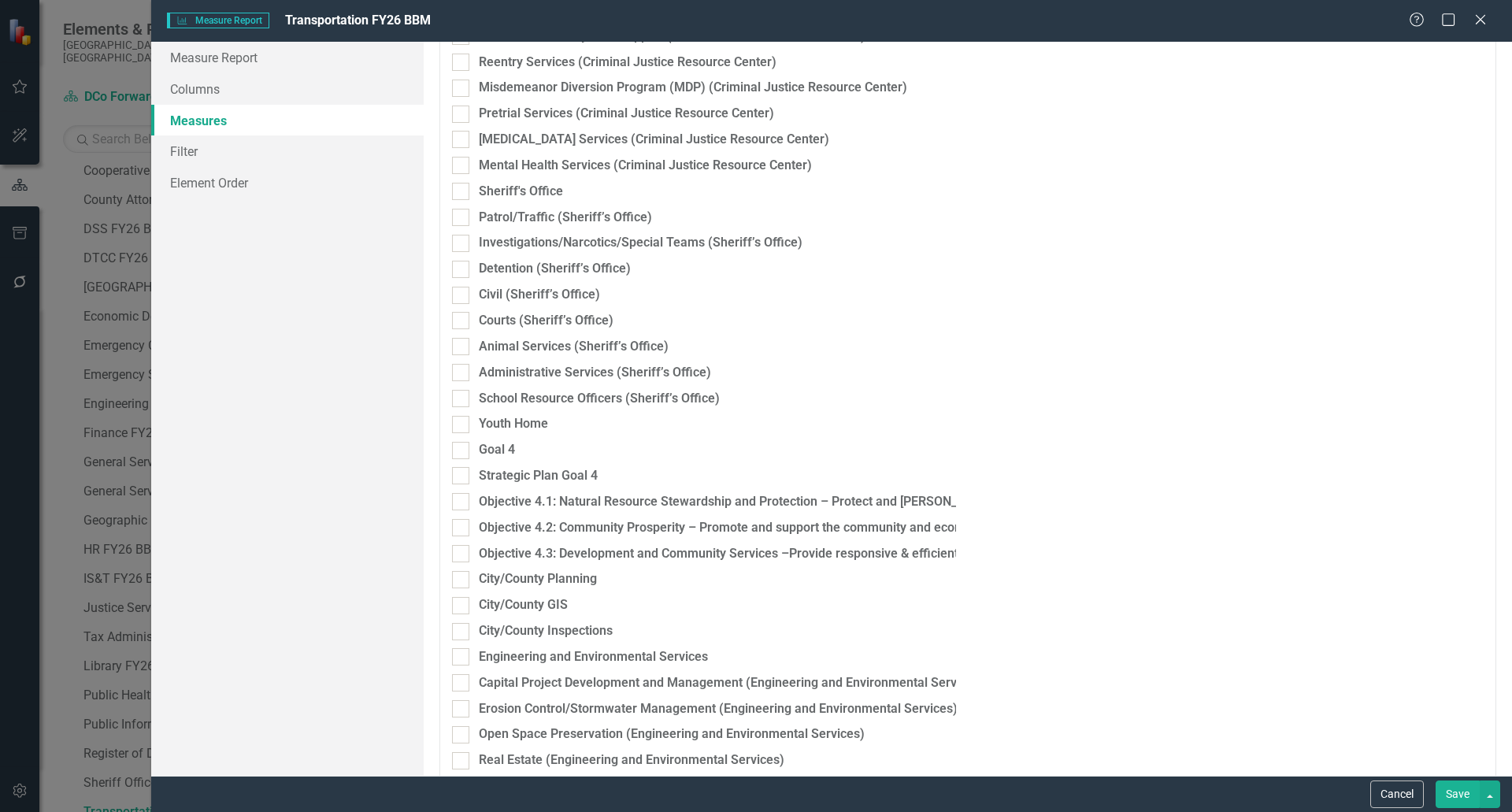
scroll to position [0, 0]
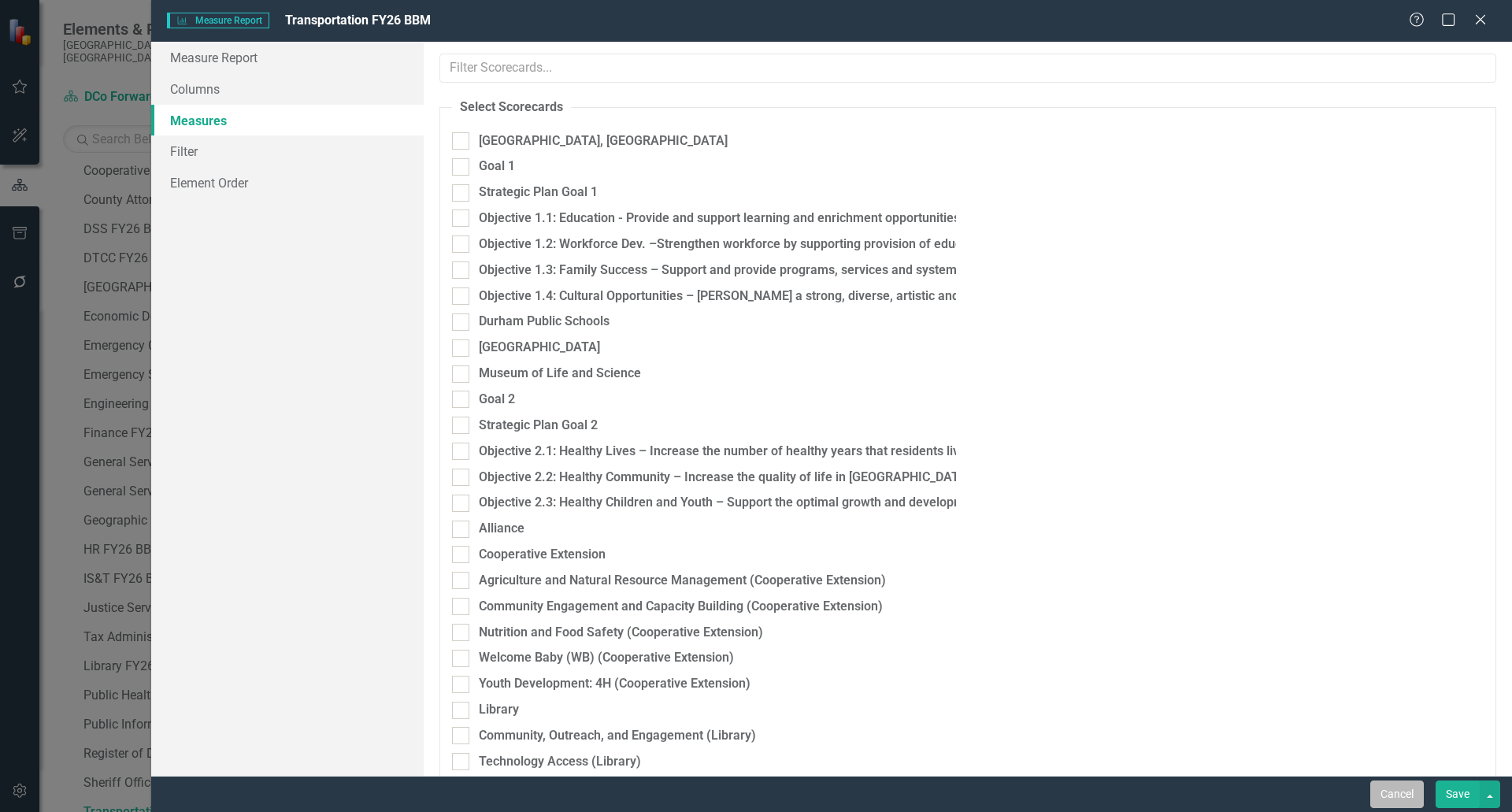
click at [1382, 788] on button "Cancel" at bounding box center [1398, 794] width 54 height 28
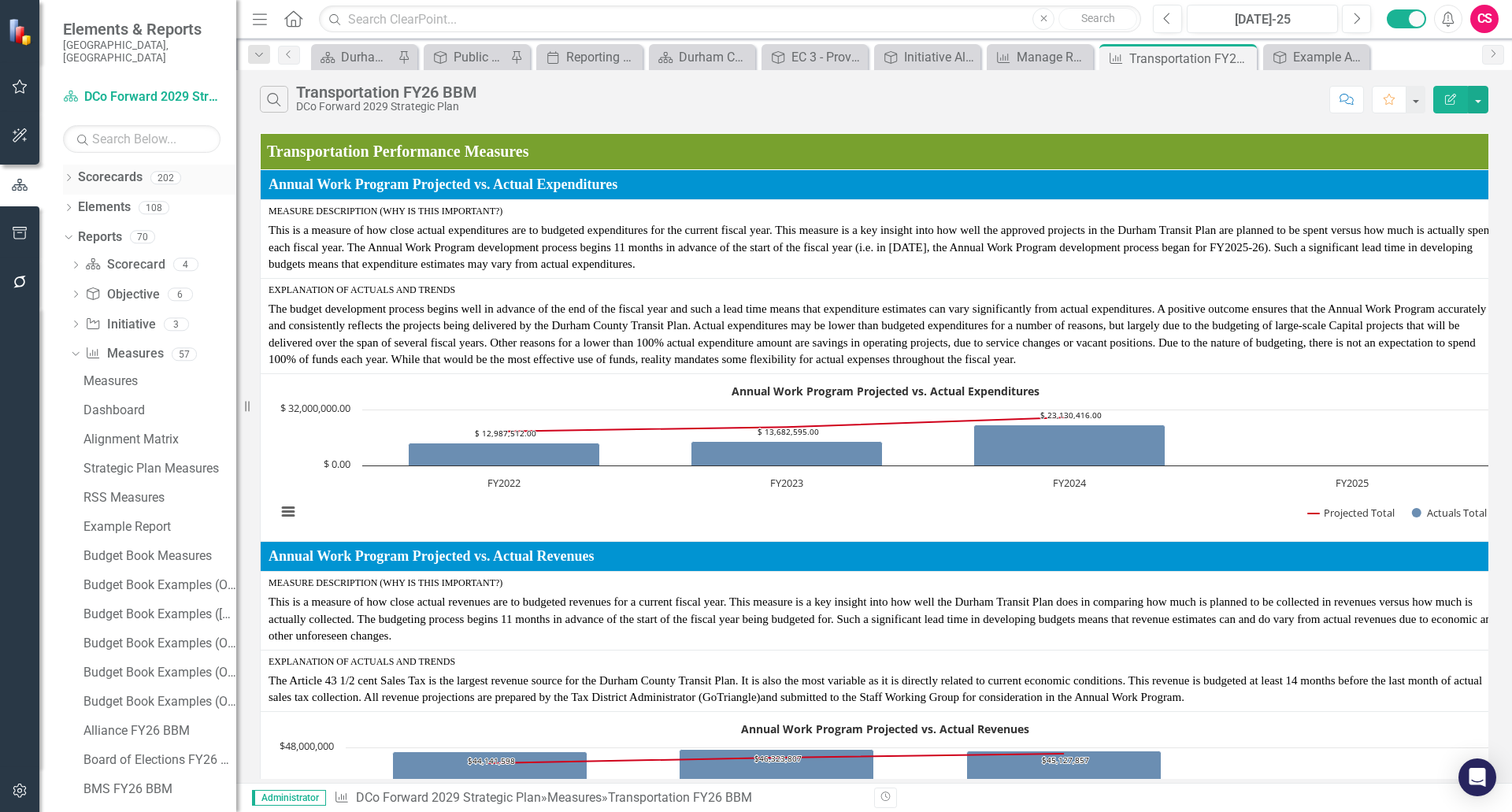
click at [67, 165] on div "Dropdown Scorecards 202" at bounding box center [150, 180] width 173 height 30
click at [68, 174] on icon at bounding box center [69, 178] width 4 height 7
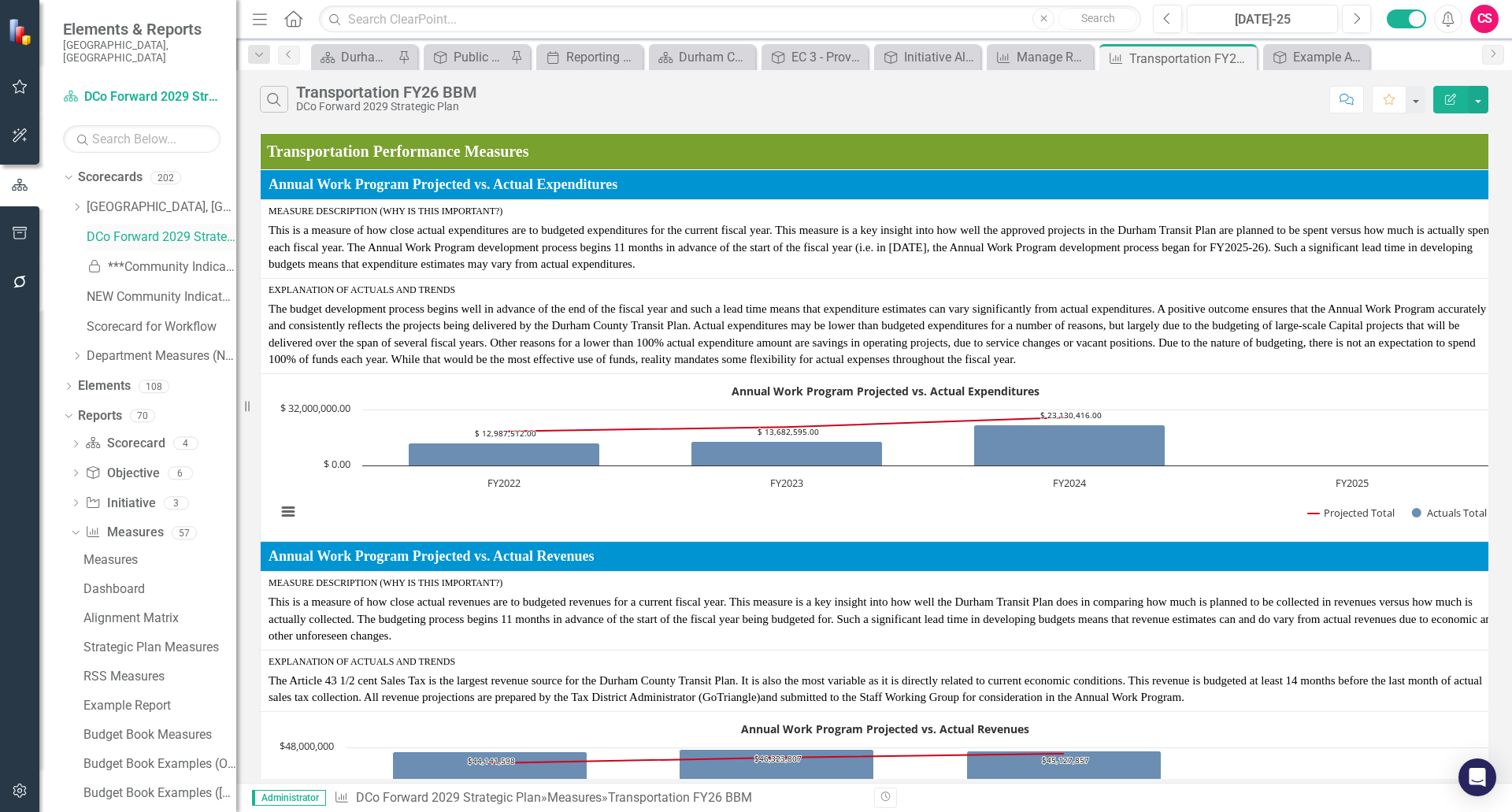
click at [152, 228] on link "DCo Forward 2029 Strategic Plan" at bounding box center [162, 237] width 150 height 19
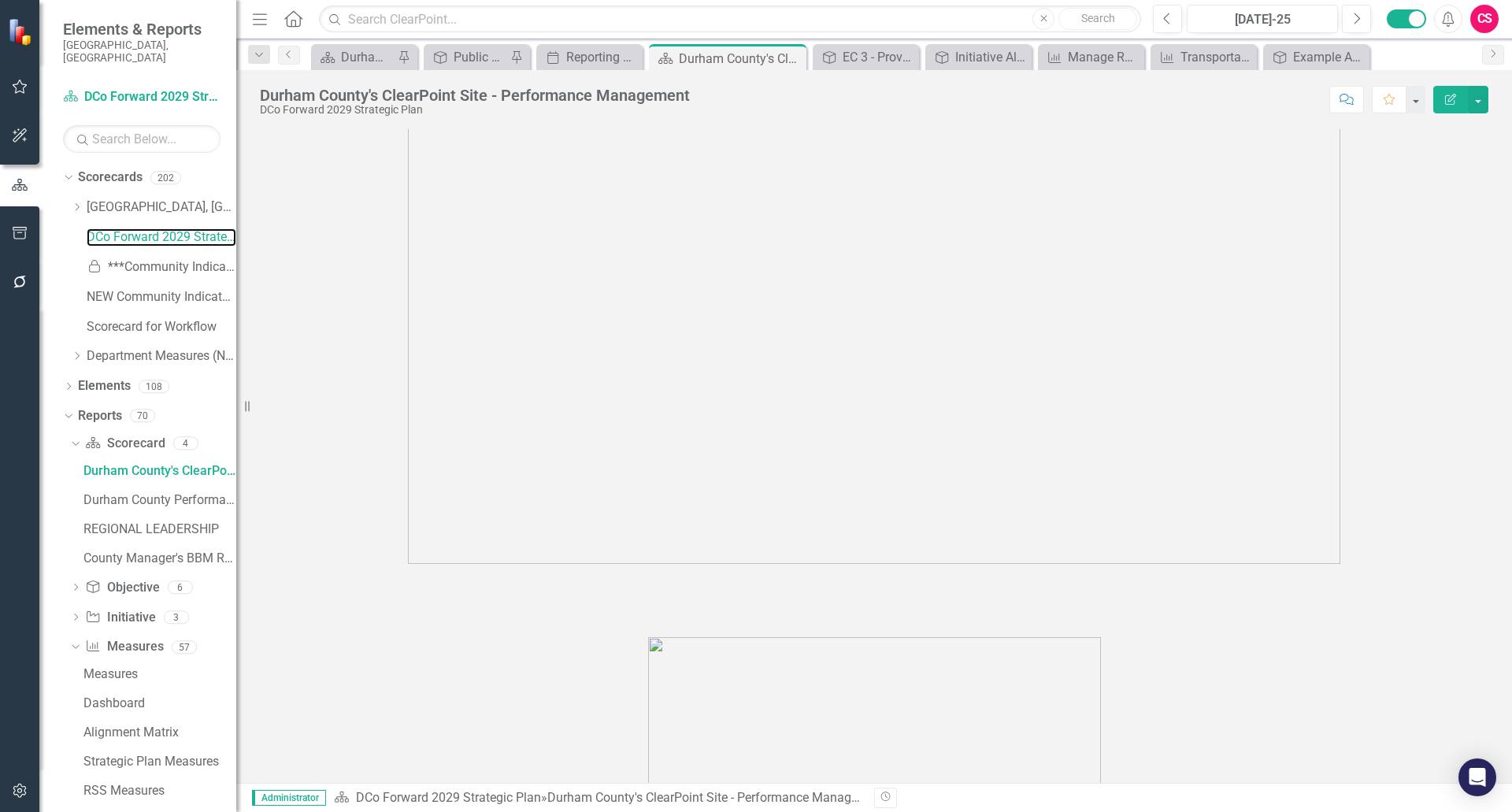
scroll to position [551, 0]
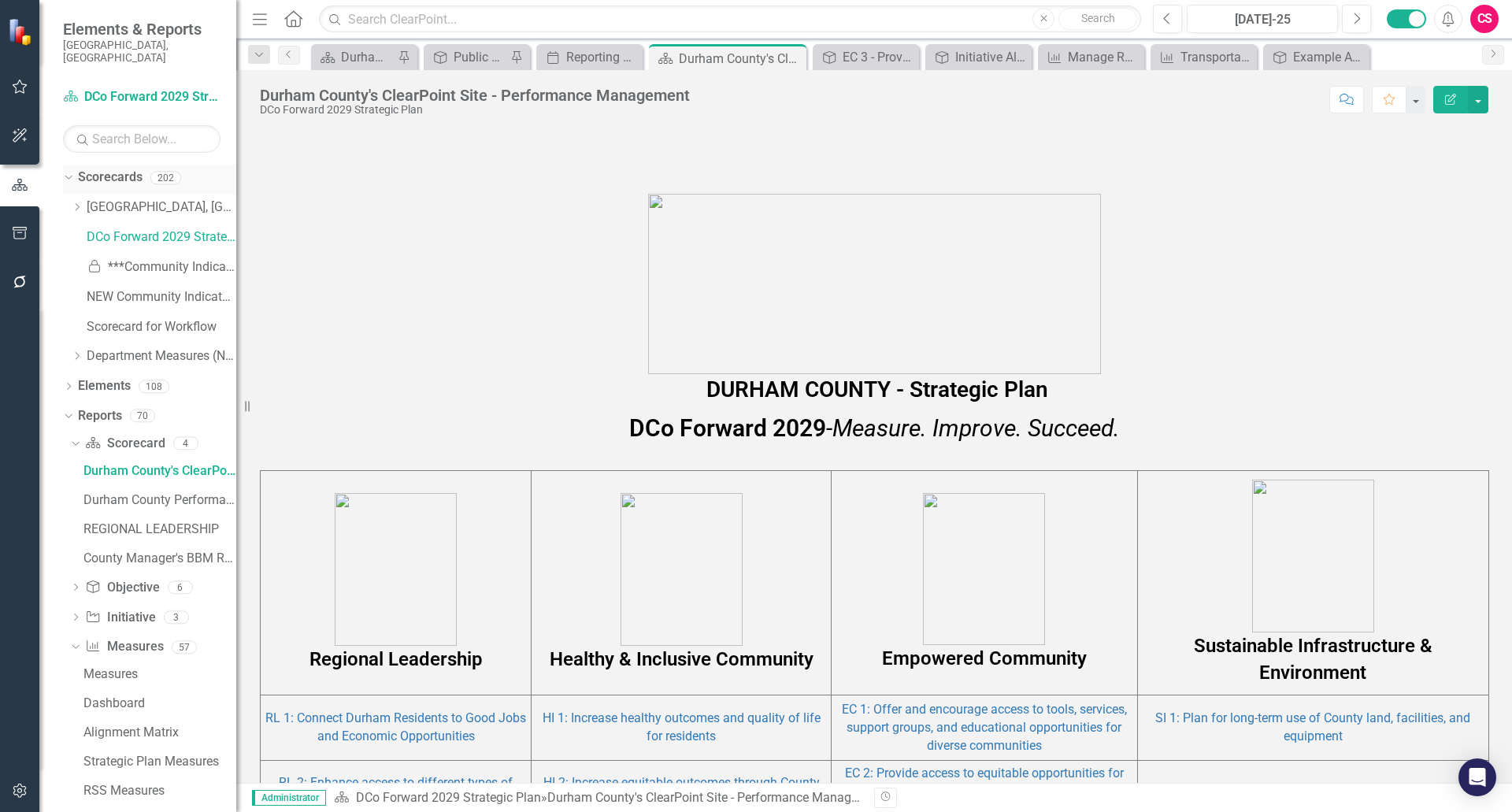
click at [111, 168] on link "Scorecards" at bounding box center [110, 178] width 65 height 19
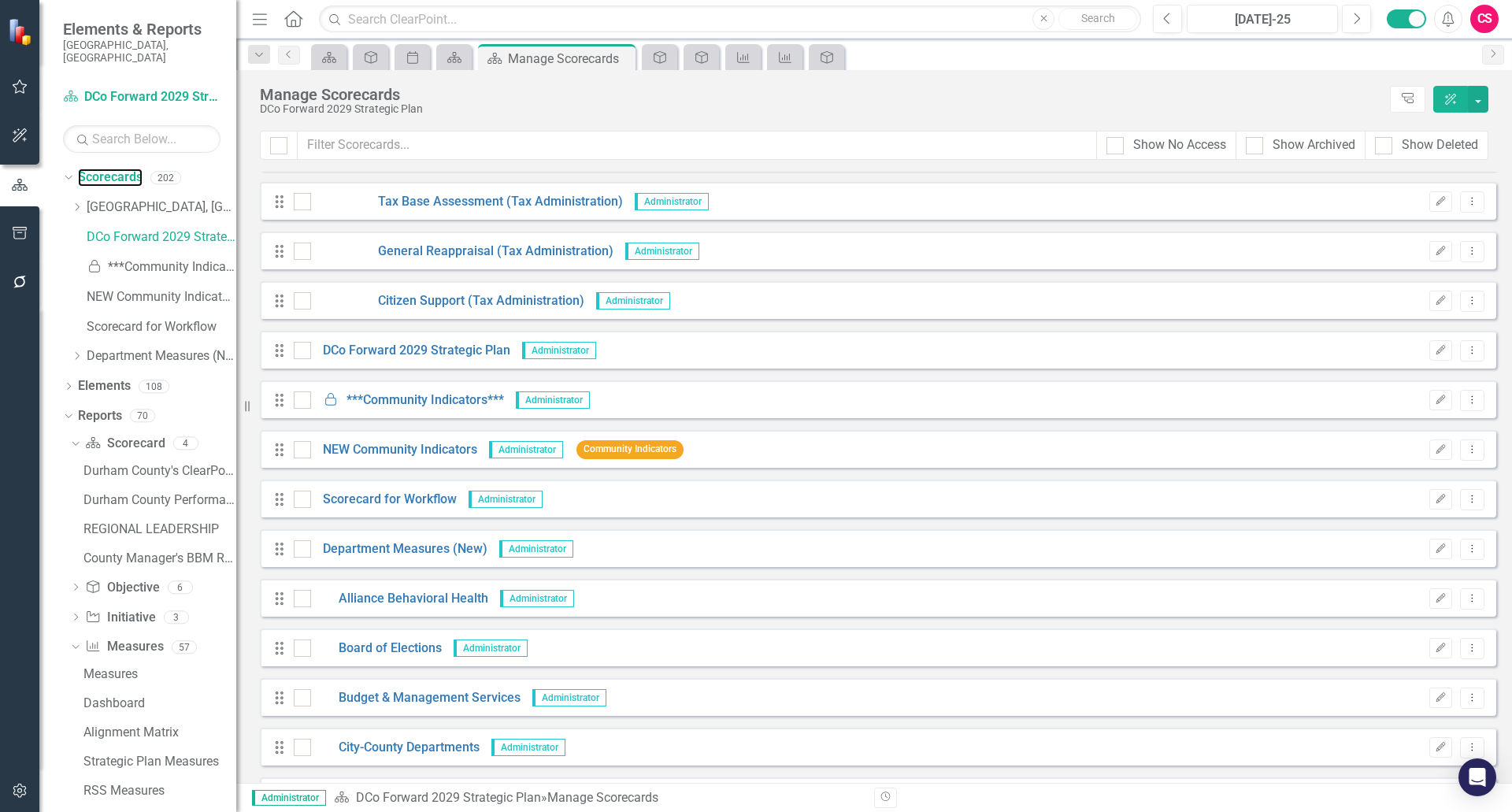
scroll to position [7562, 0]
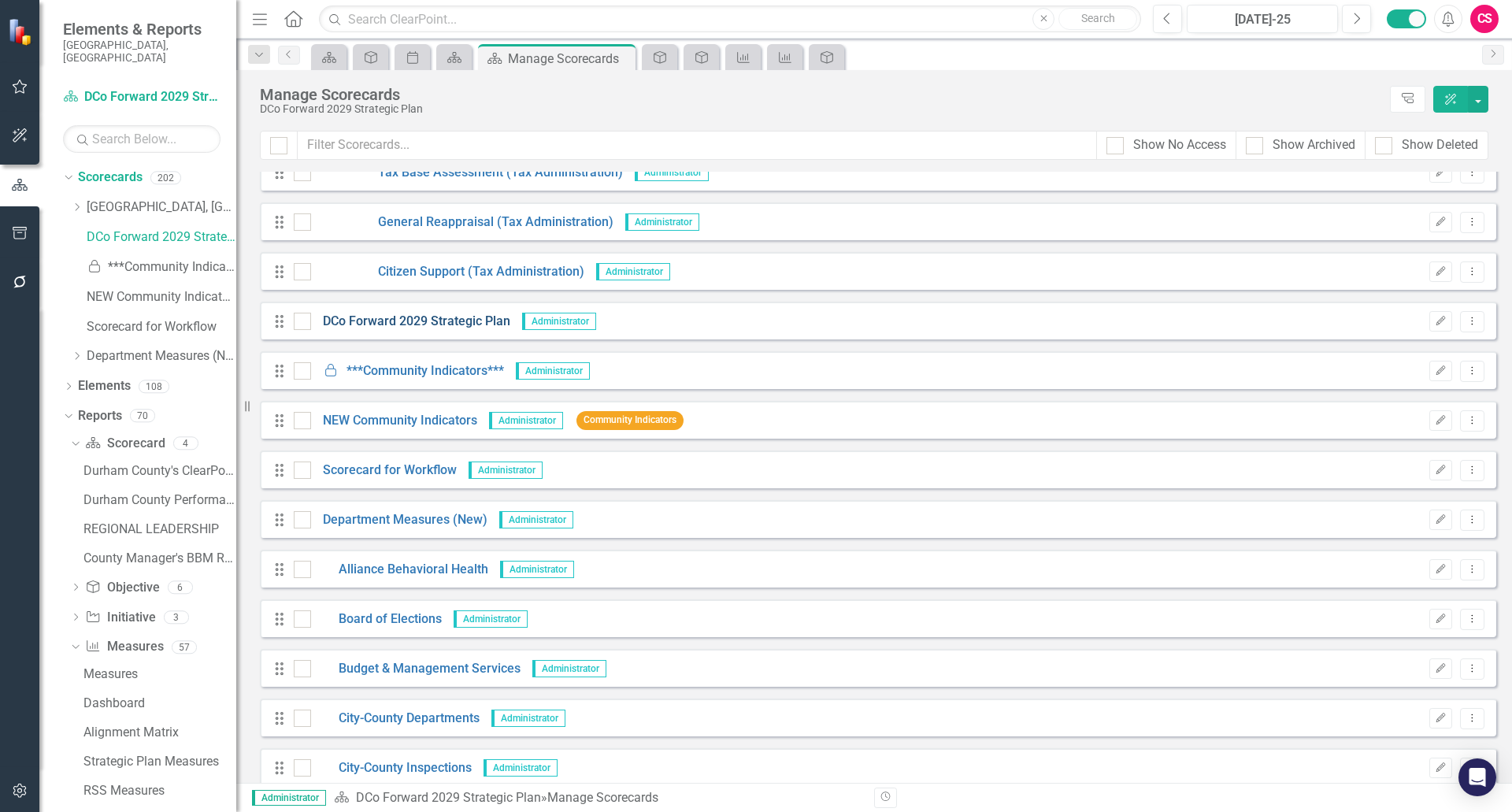
click at [401, 324] on link "DCo Forward 2029 Strategic Plan" at bounding box center [411, 322] width 199 height 19
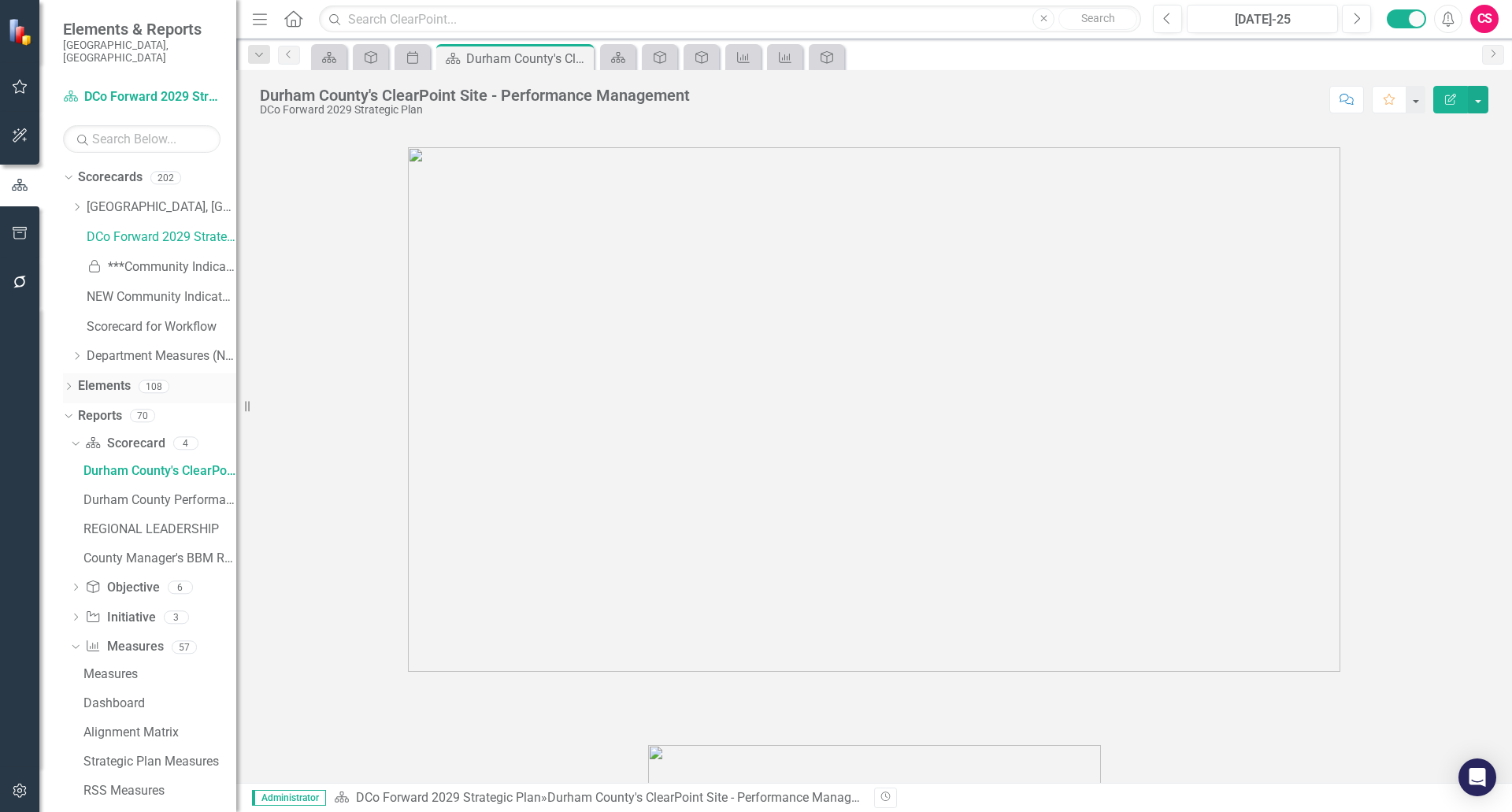
click at [93, 377] on link "Elements" at bounding box center [104, 386] width 53 height 19
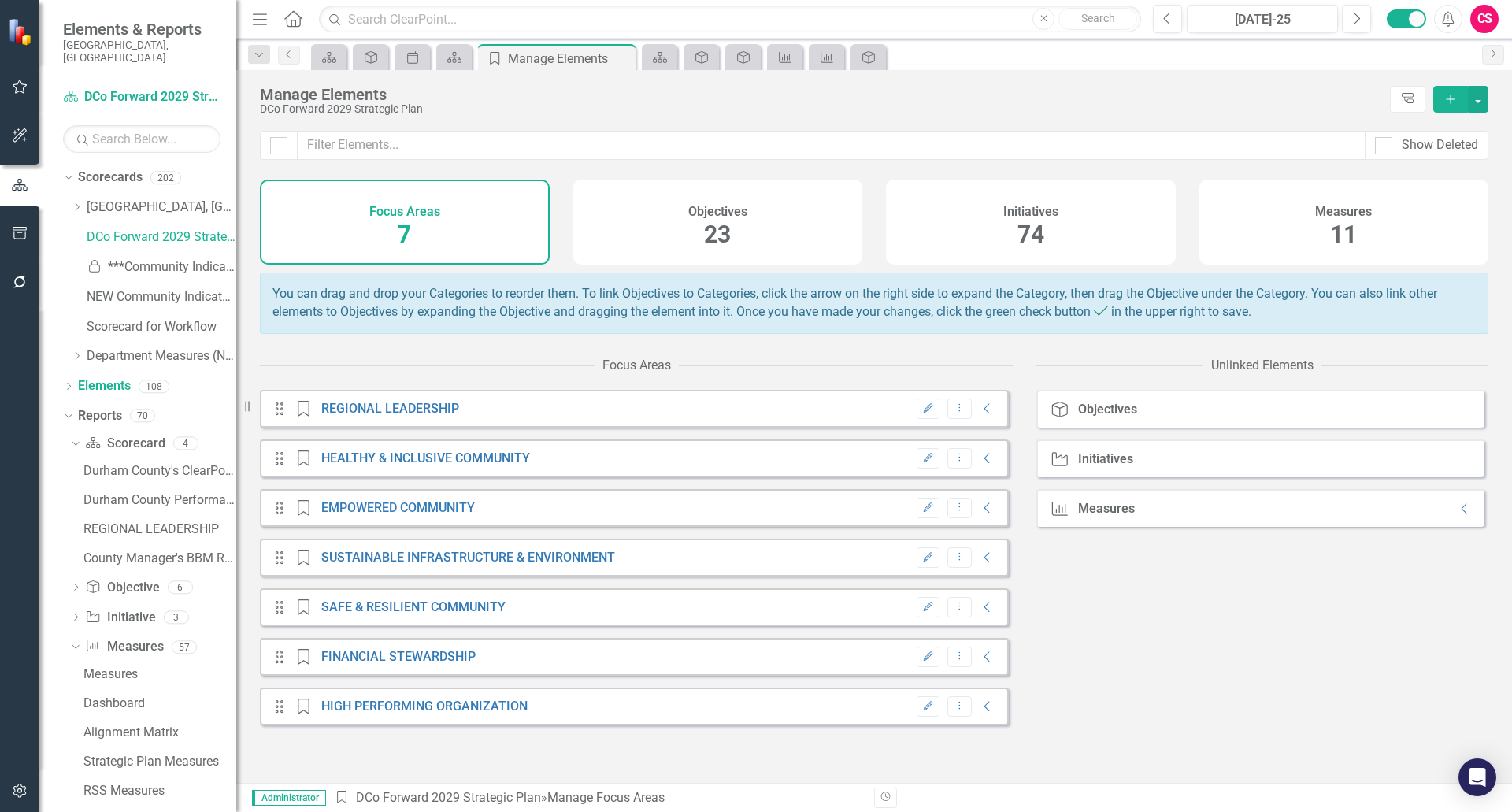
click at [1011, 217] on h4 "Initiatives" at bounding box center [1032, 211] width 56 height 14
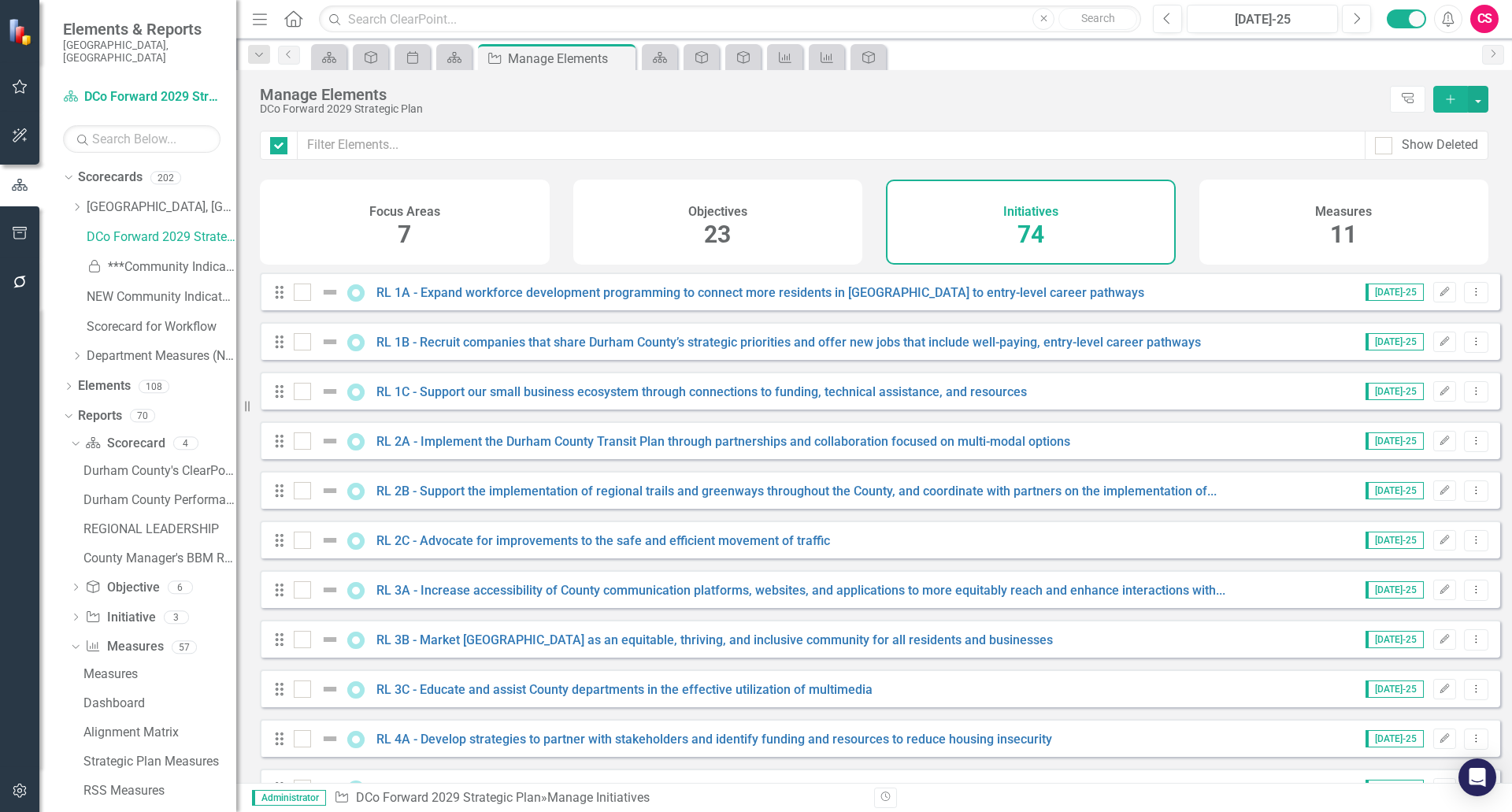
checkbox input "false"
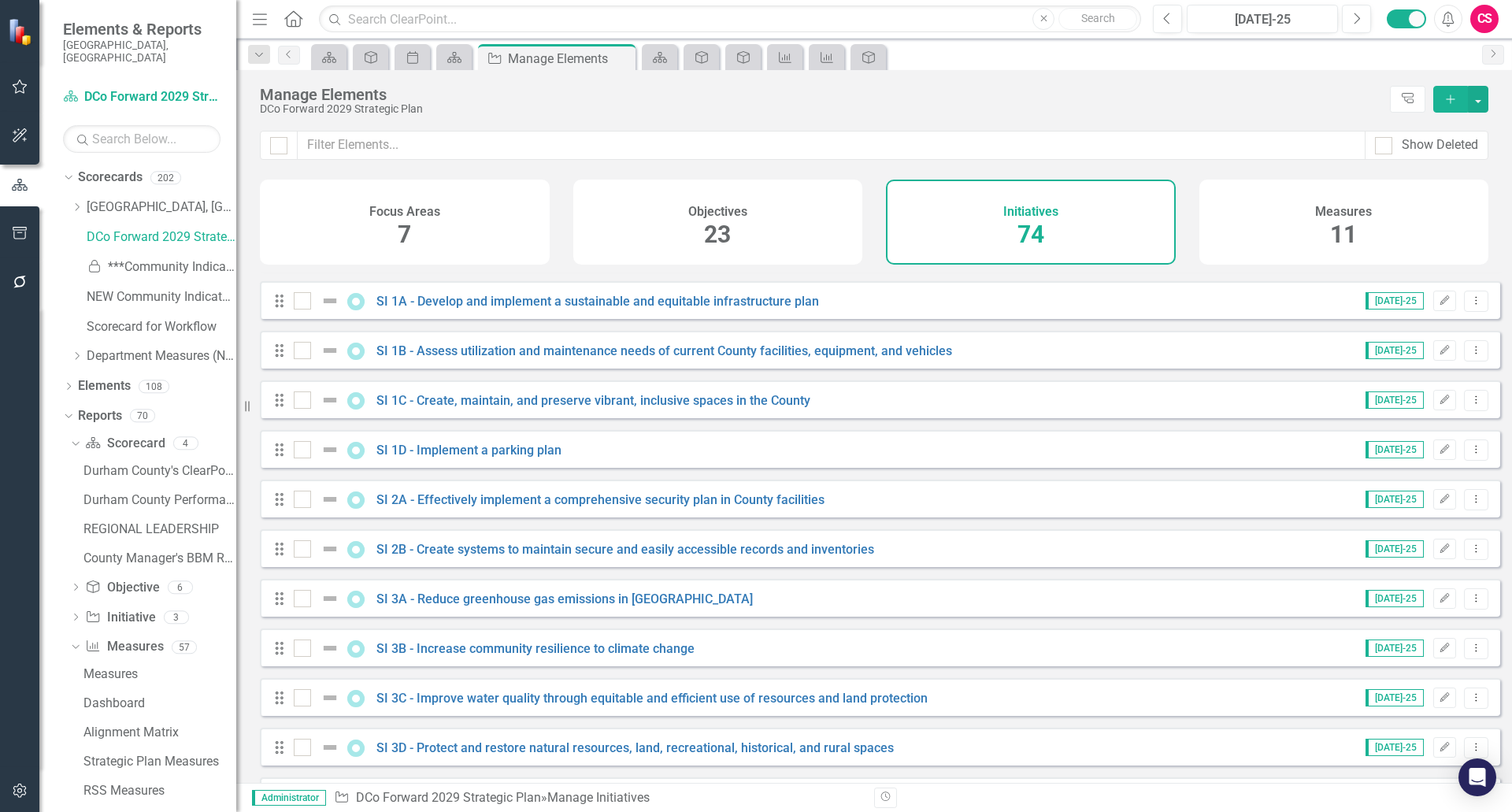
scroll to position [1283, 0]
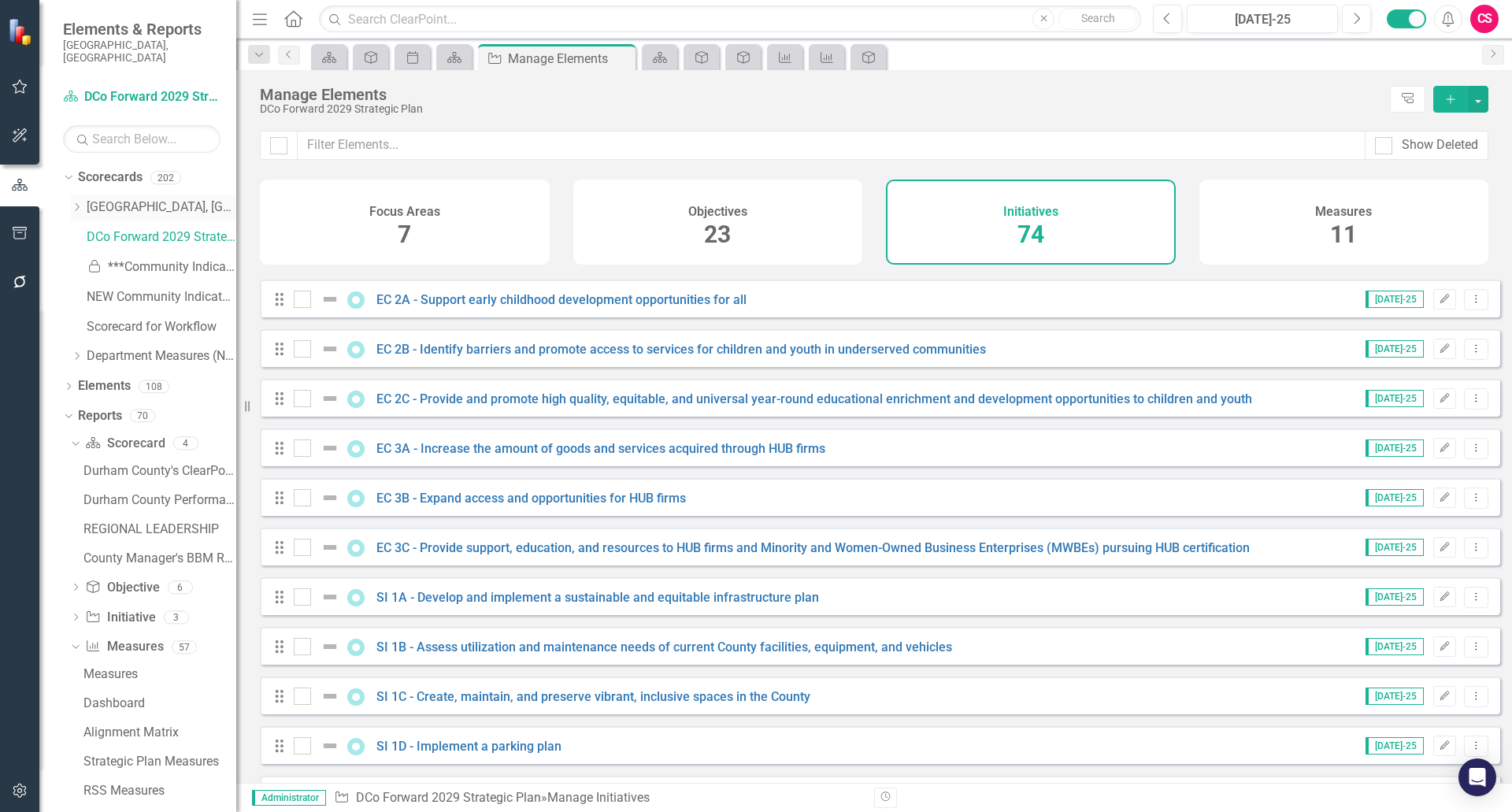
click at [77, 203] on icon "Dropdown" at bounding box center [77, 207] width 12 height 9
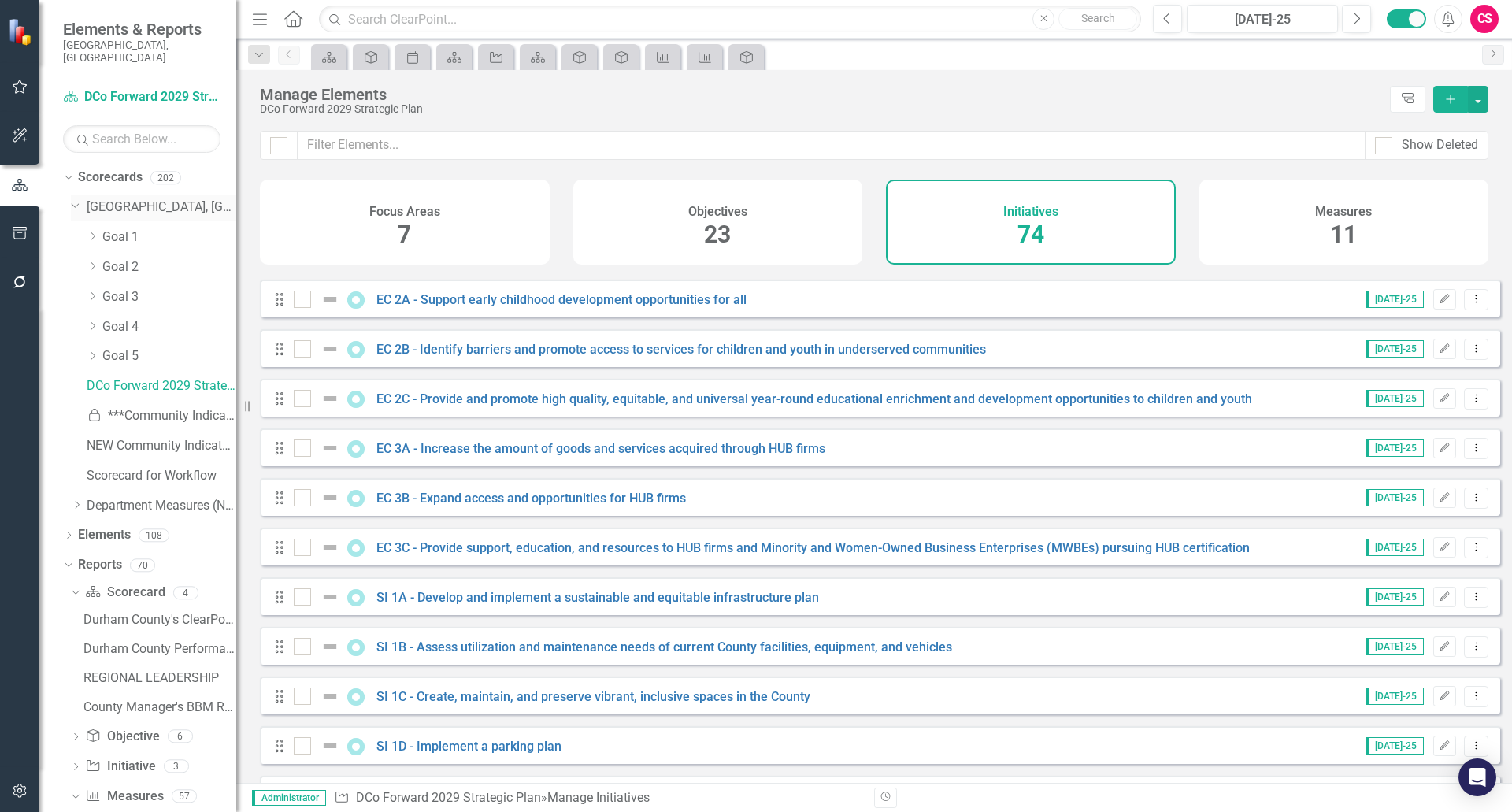
click at [77, 199] on icon "Dropdown" at bounding box center [75, 204] width 9 height 12
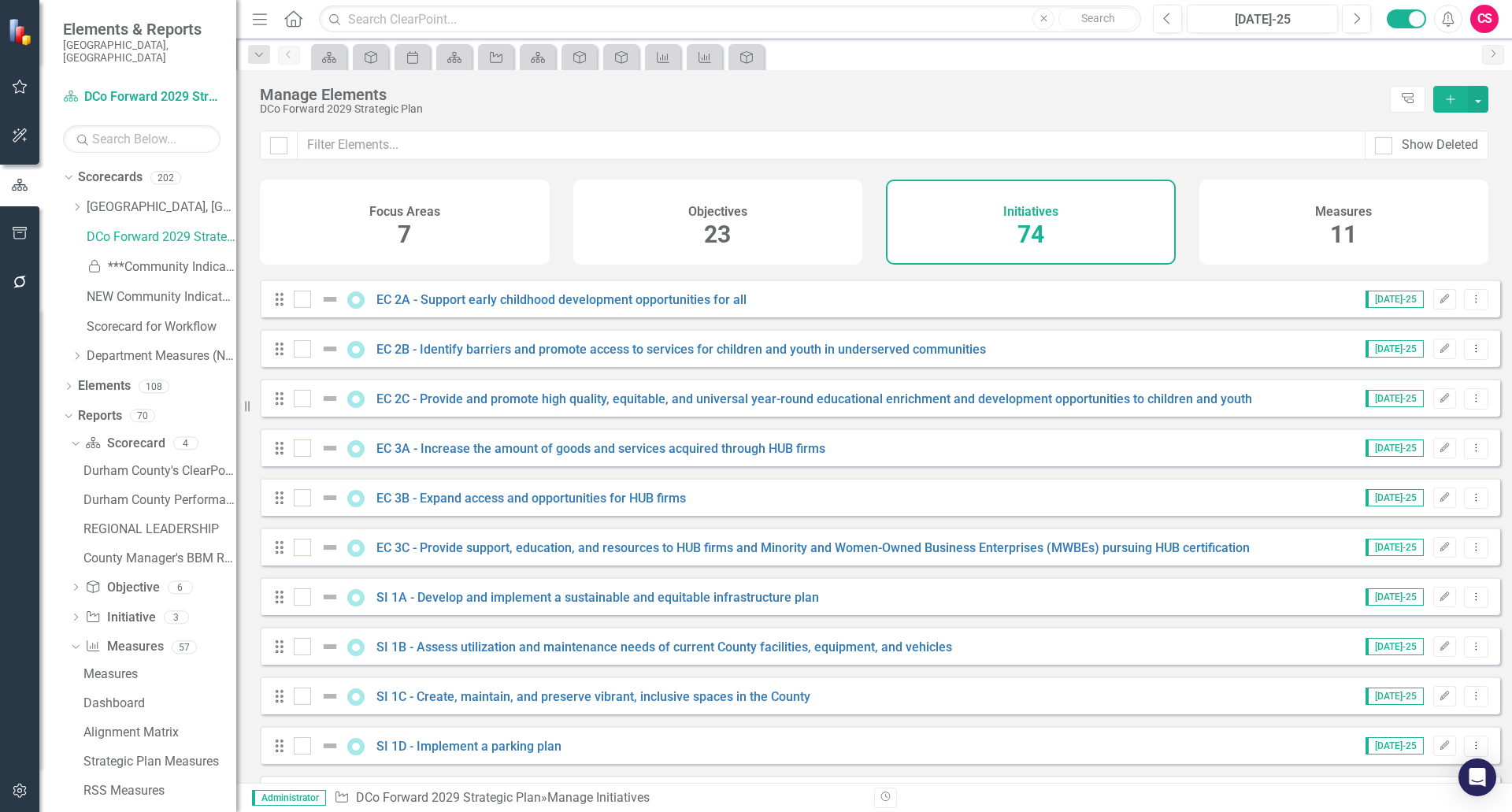
click at [652, 231] on div "Objectives 23" at bounding box center [718, 221] width 289 height 85
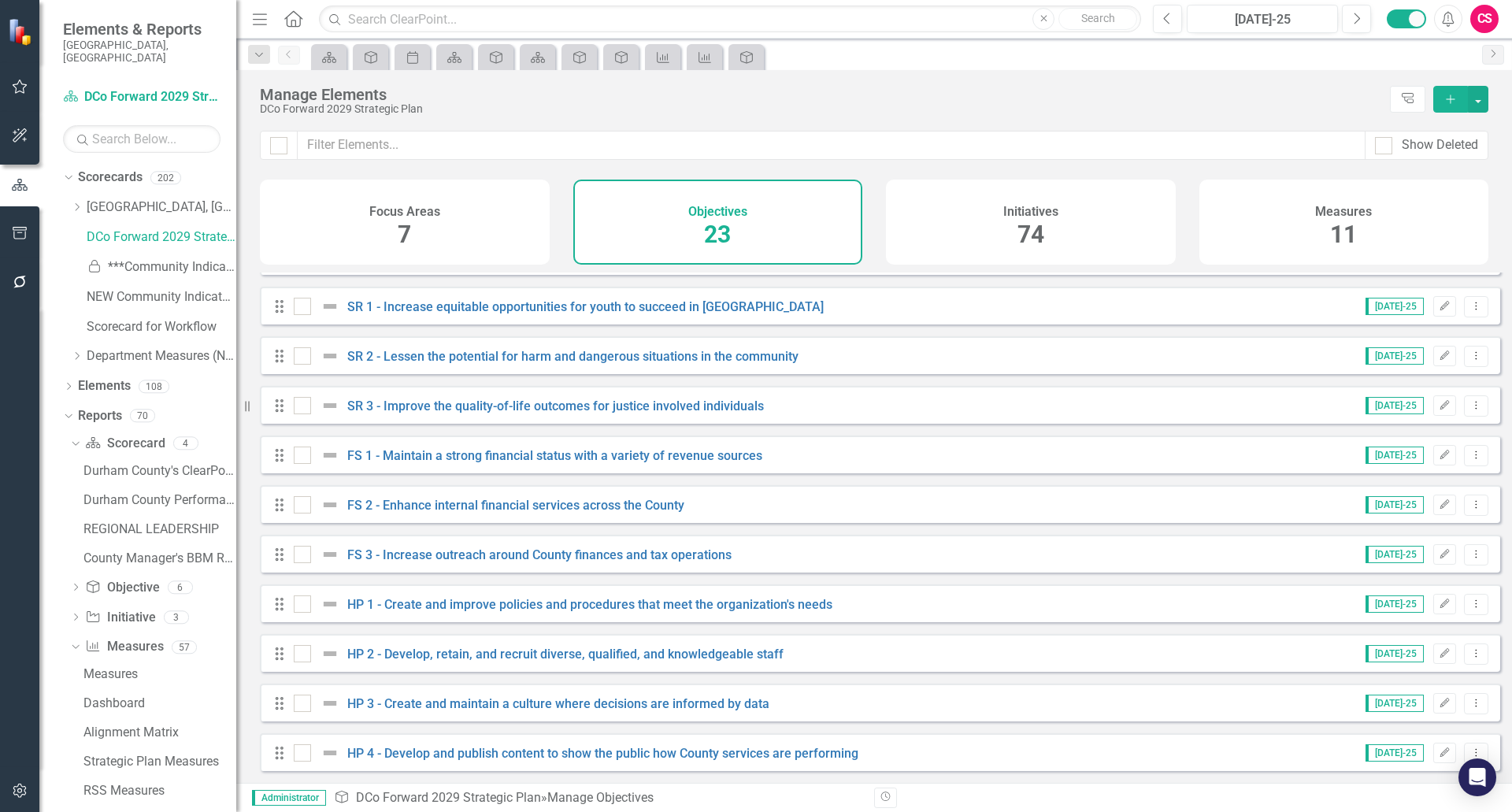
scroll to position [643, 0]
click at [399, 238] on span "7" at bounding box center [405, 234] width 13 height 28
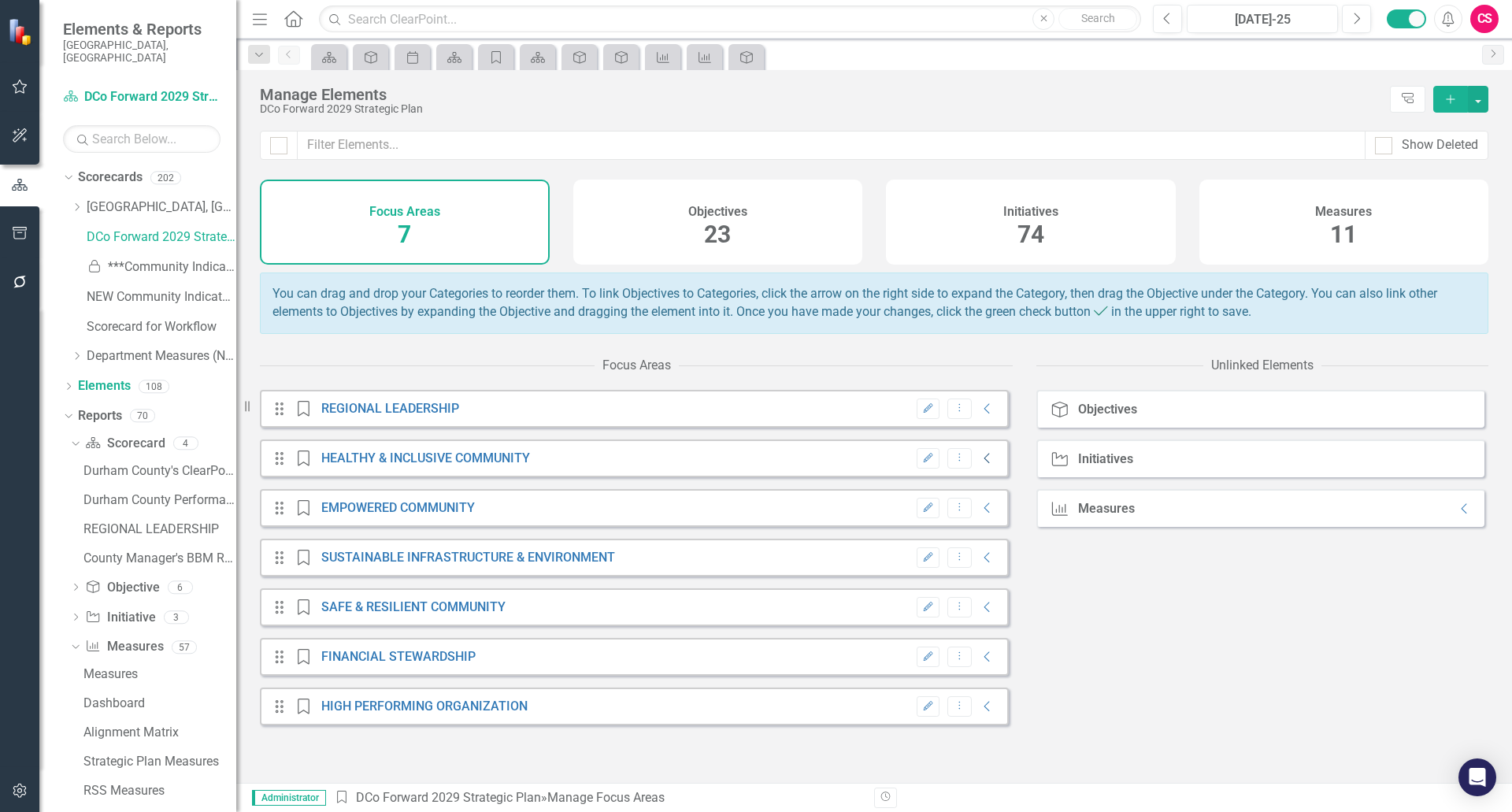
click at [980, 464] on icon "Collapse" at bounding box center [988, 458] width 16 height 13
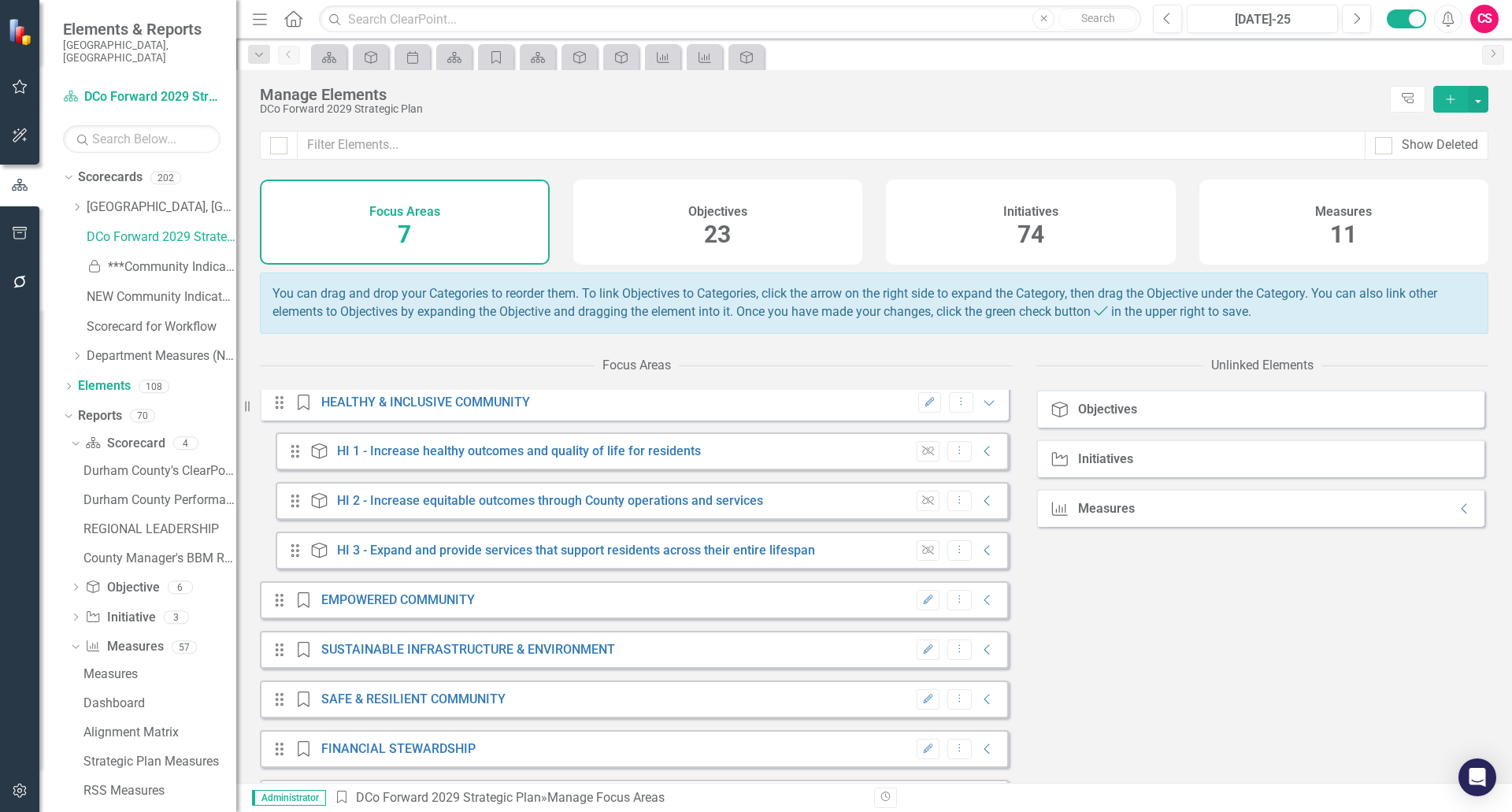
scroll to position [115, 0]
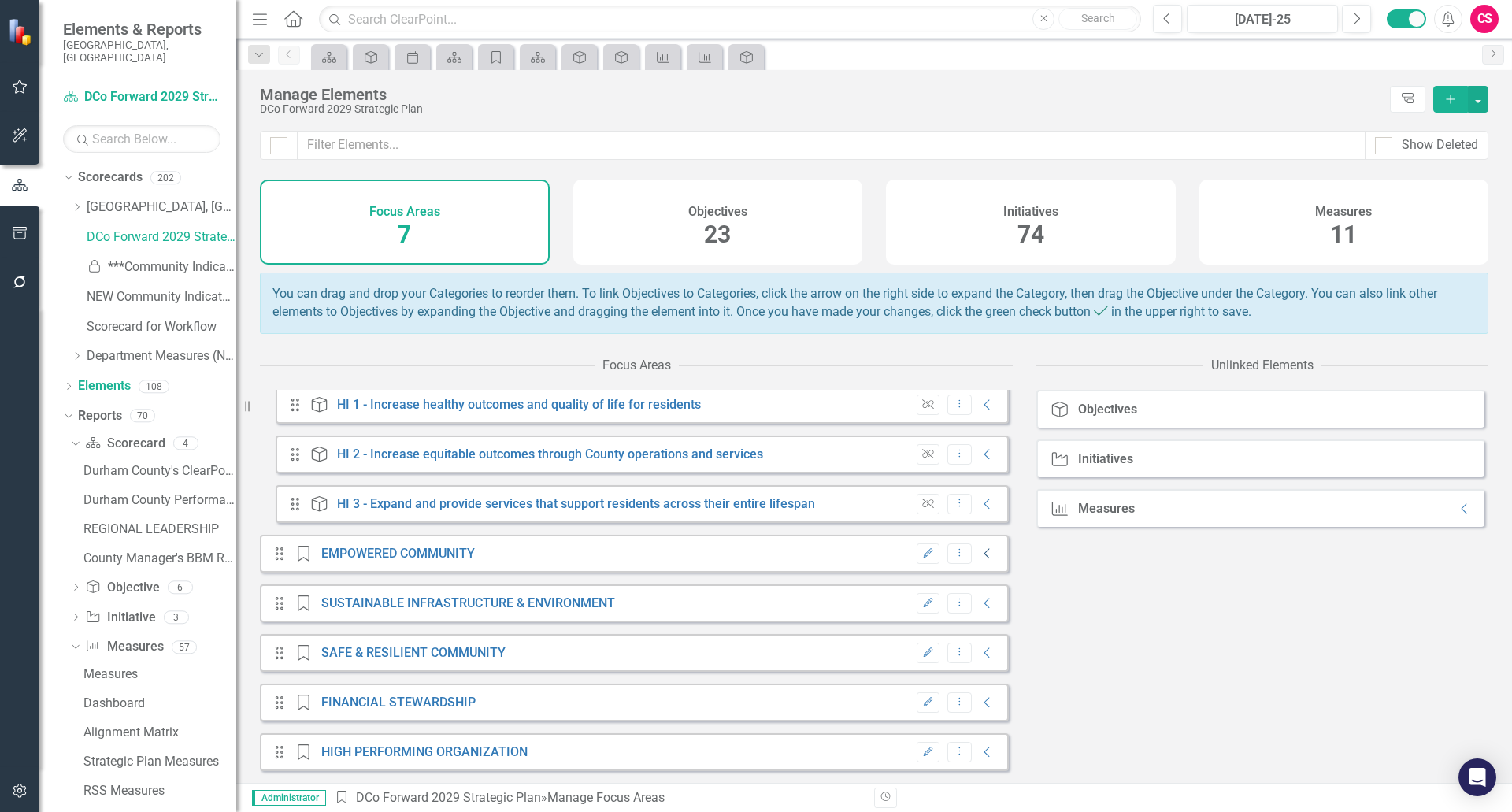
click at [980, 556] on icon "Collapse" at bounding box center [988, 554] width 16 height 13
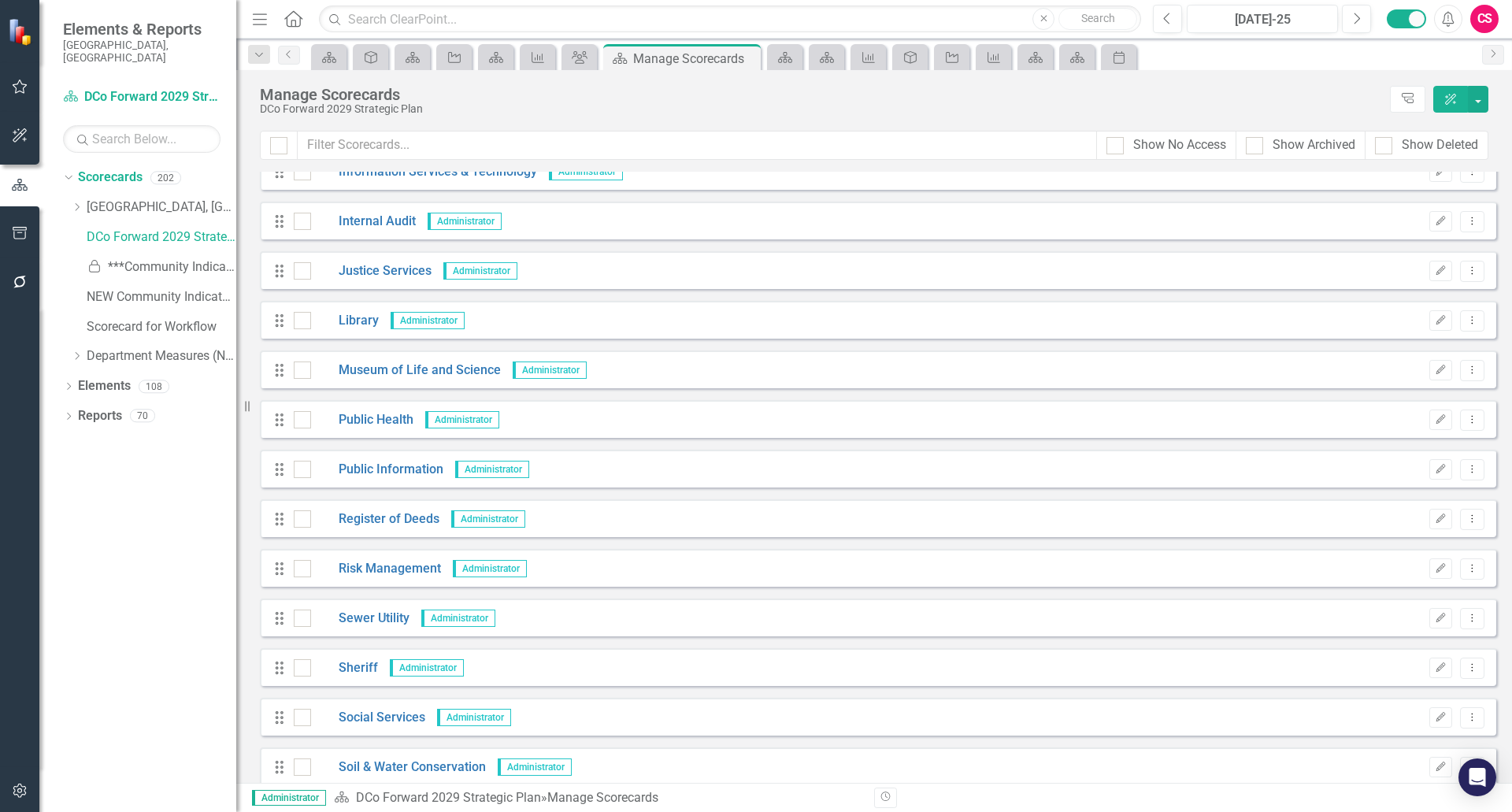
scroll to position [9413, 0]
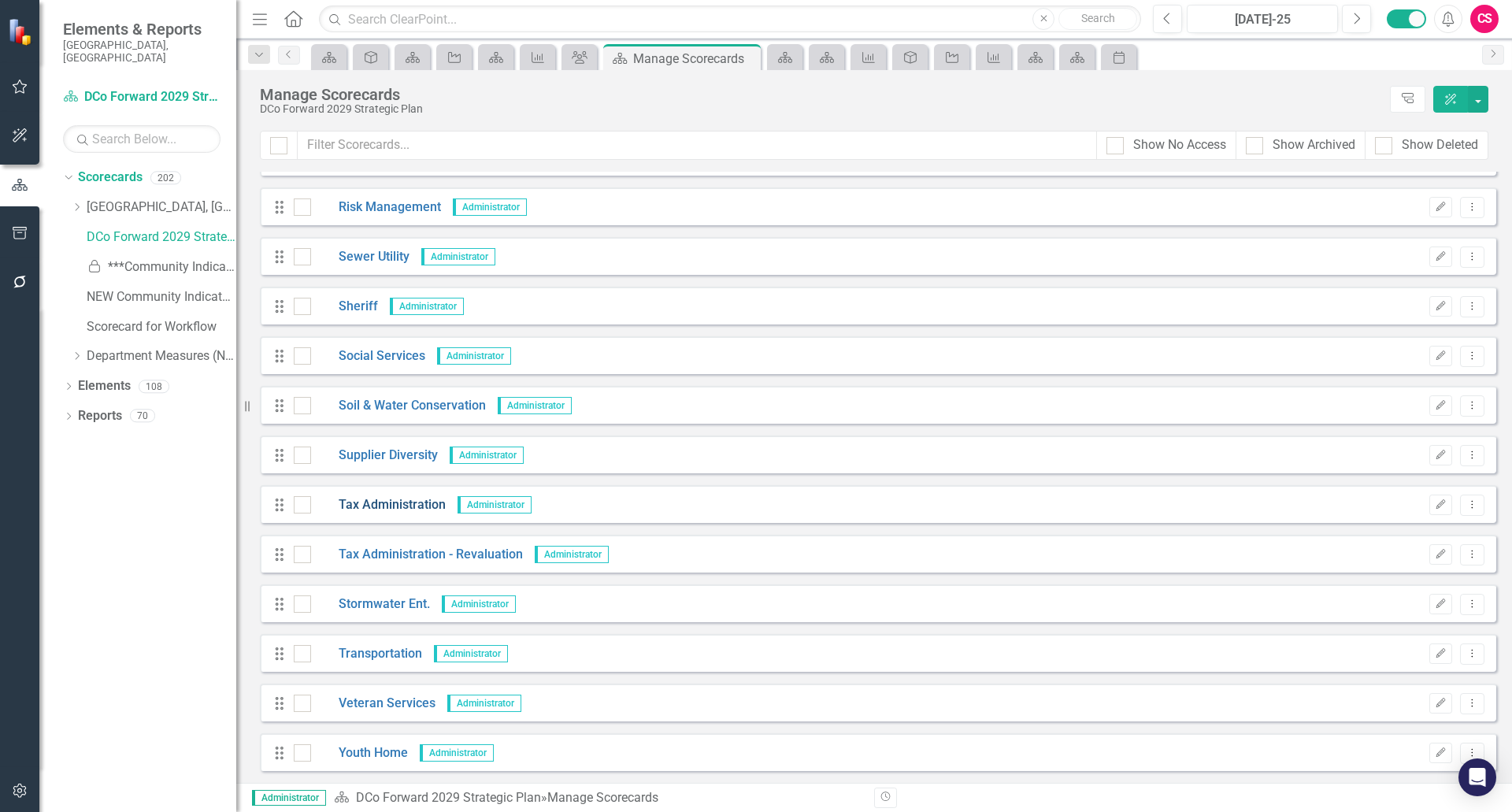
click at [369, 510] on link "Tax Administration" at bounding box center [379, 506] width 135 height 19
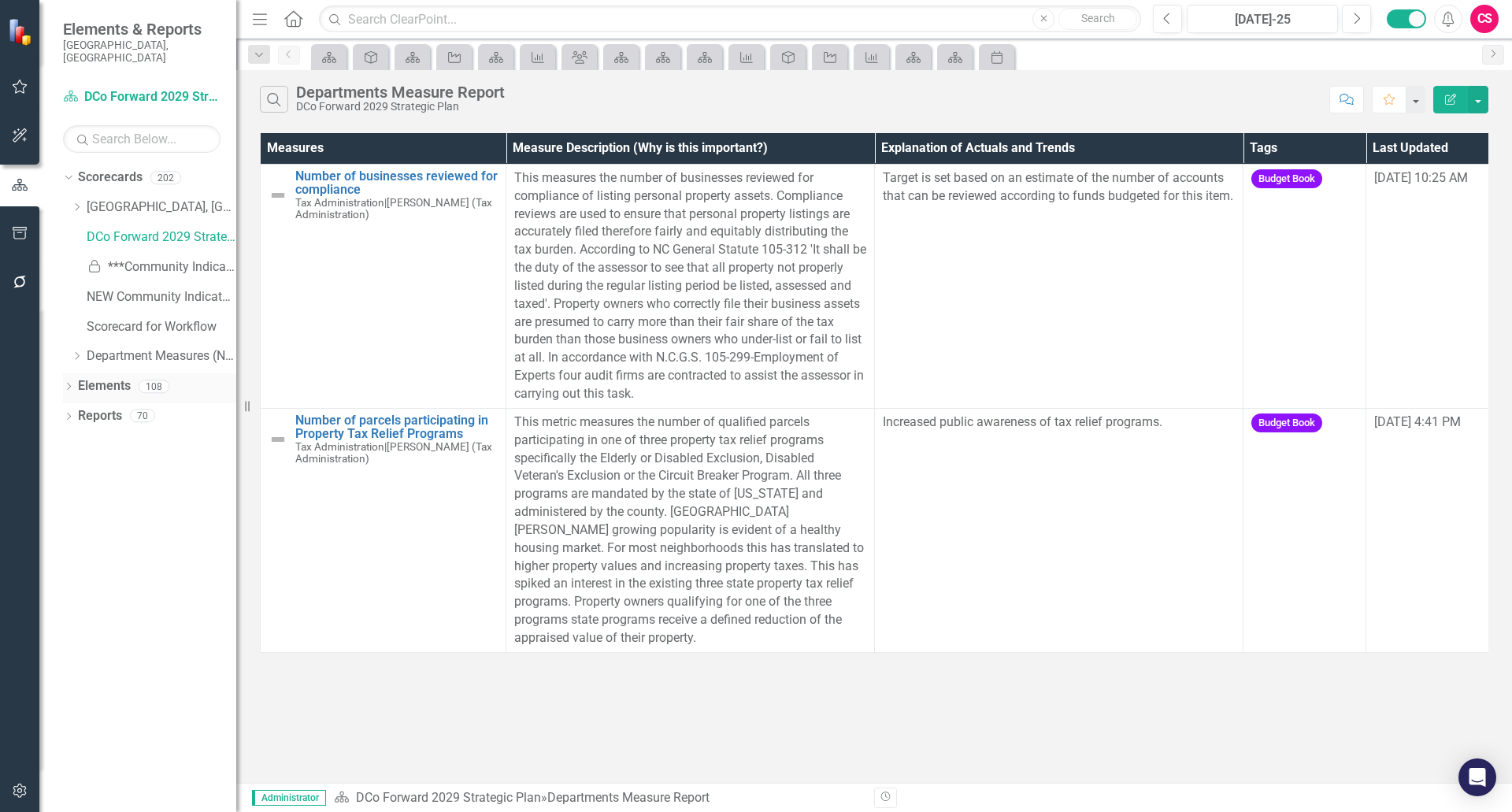
click at [93, 377] on link "Elements" at bounding box center [104, 386] width 53 height 19
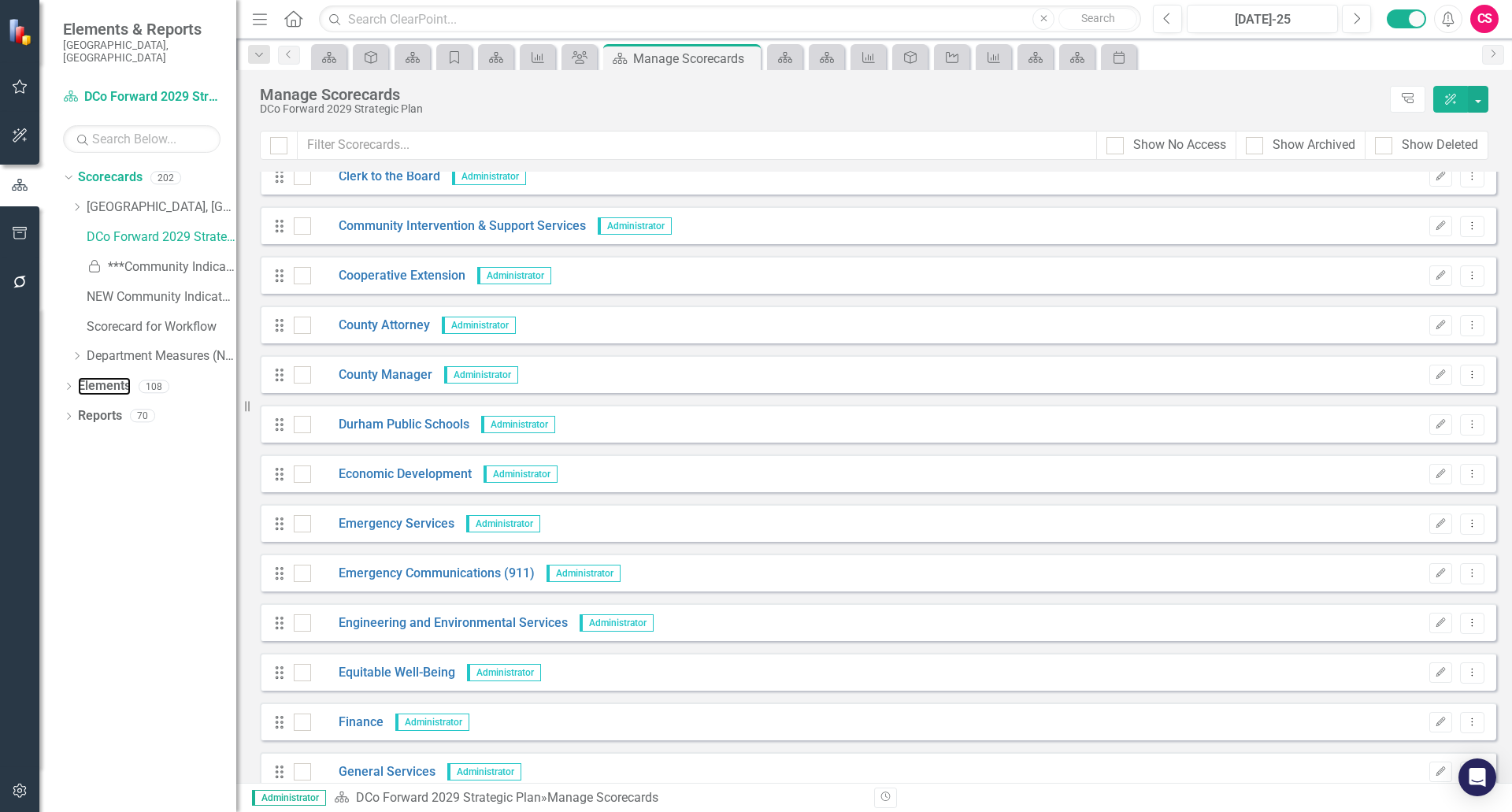
scroll to position [8871, 0]
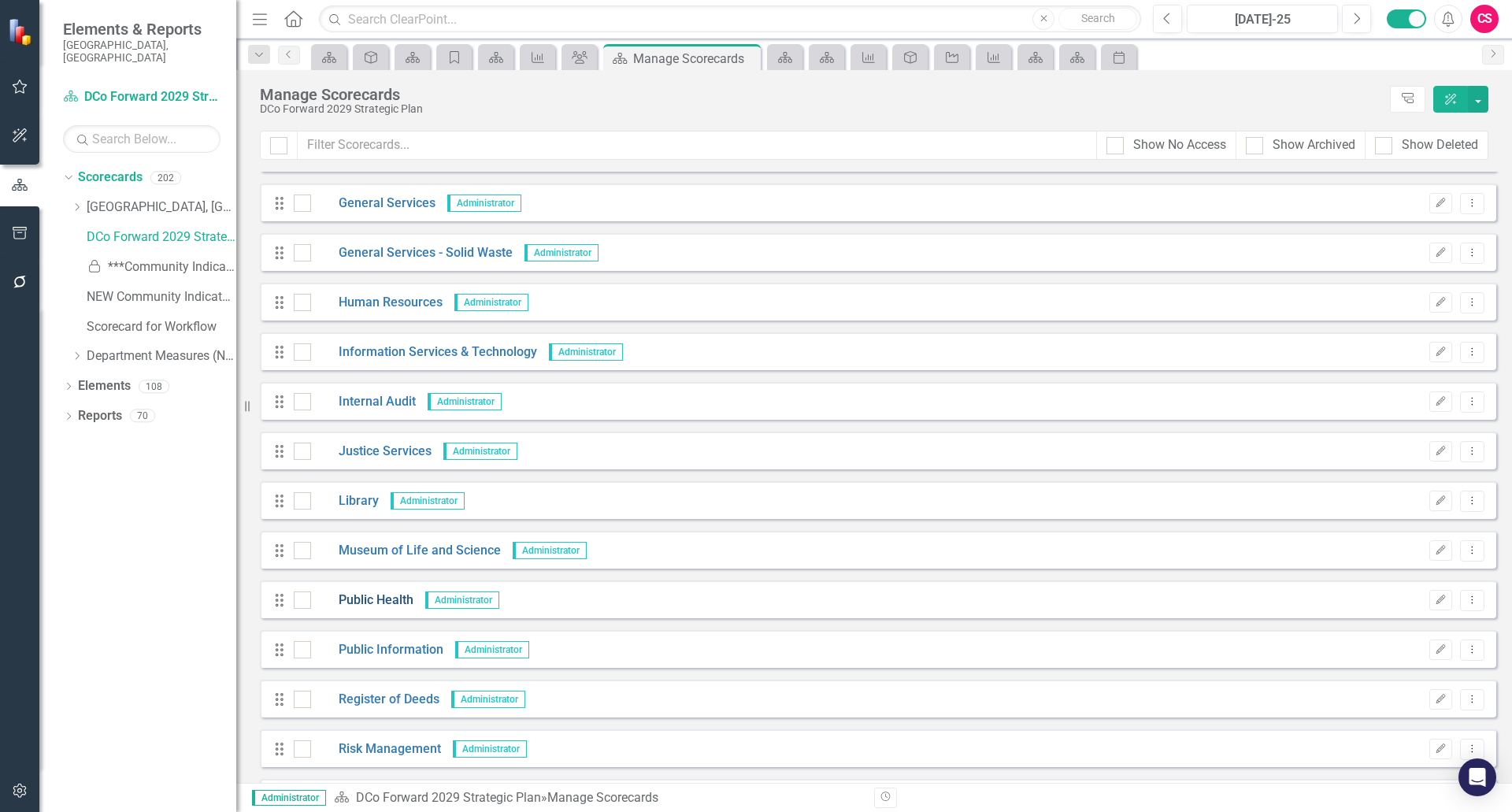
click at [358, 593] on link "Public Health" at bounding box center [363, 601] width 103 height 19
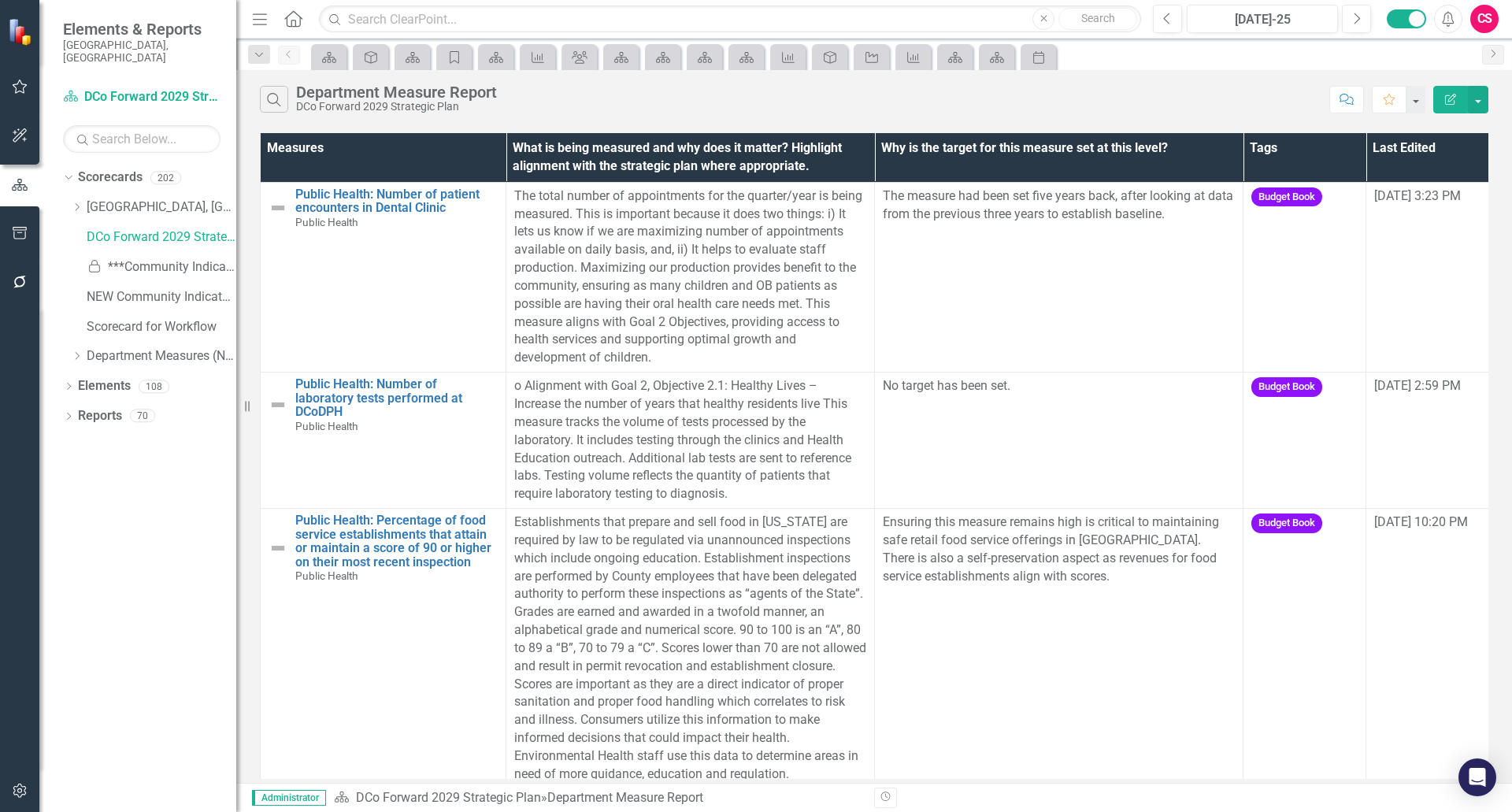
click at [1443, 103] on button "Edit Report" at bounding box center [1451, 99] width 34 height 28
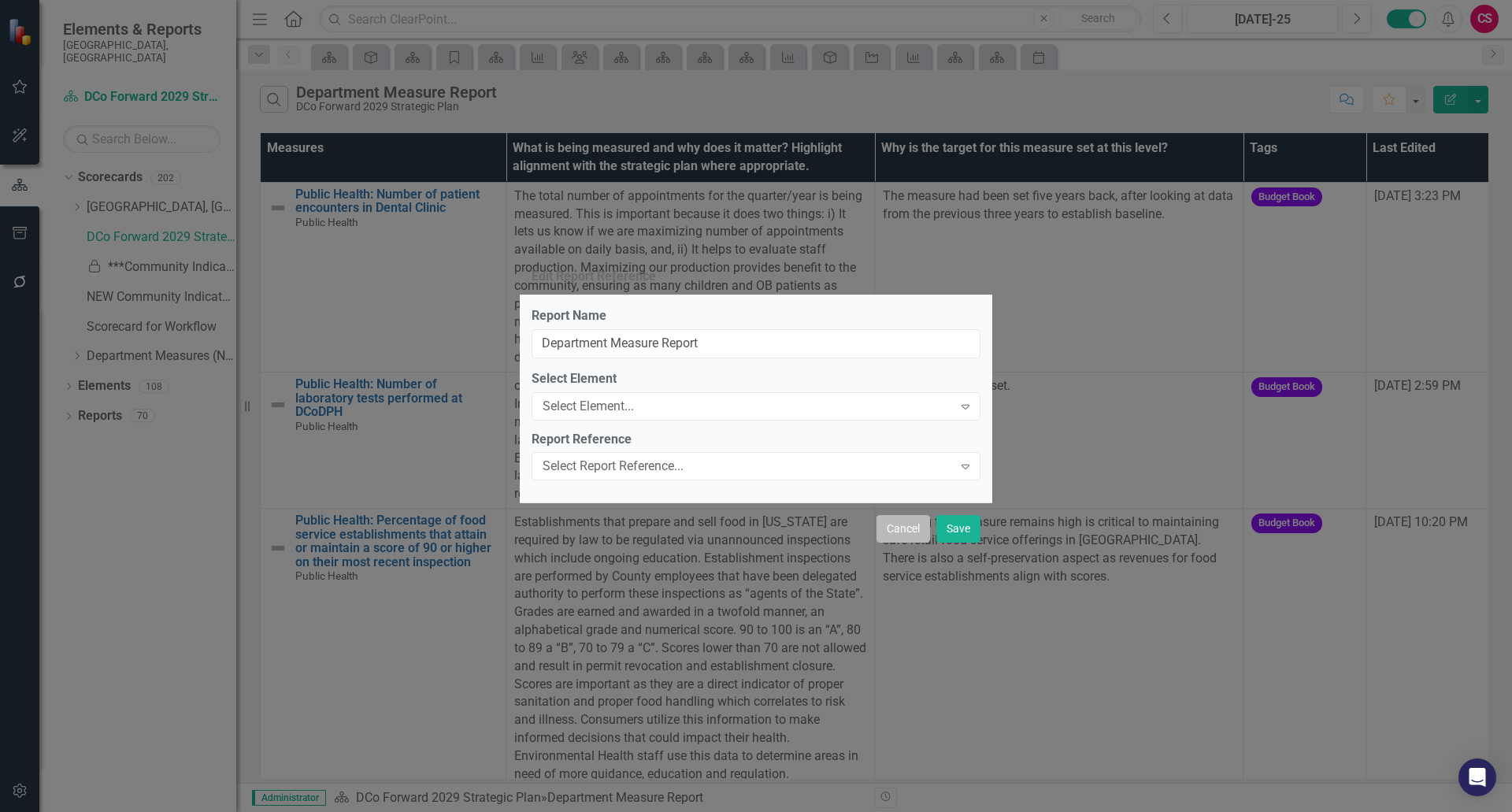
click at [908, 532] on button "Cancel" at bounding box center [904, 528] width 54 height 28
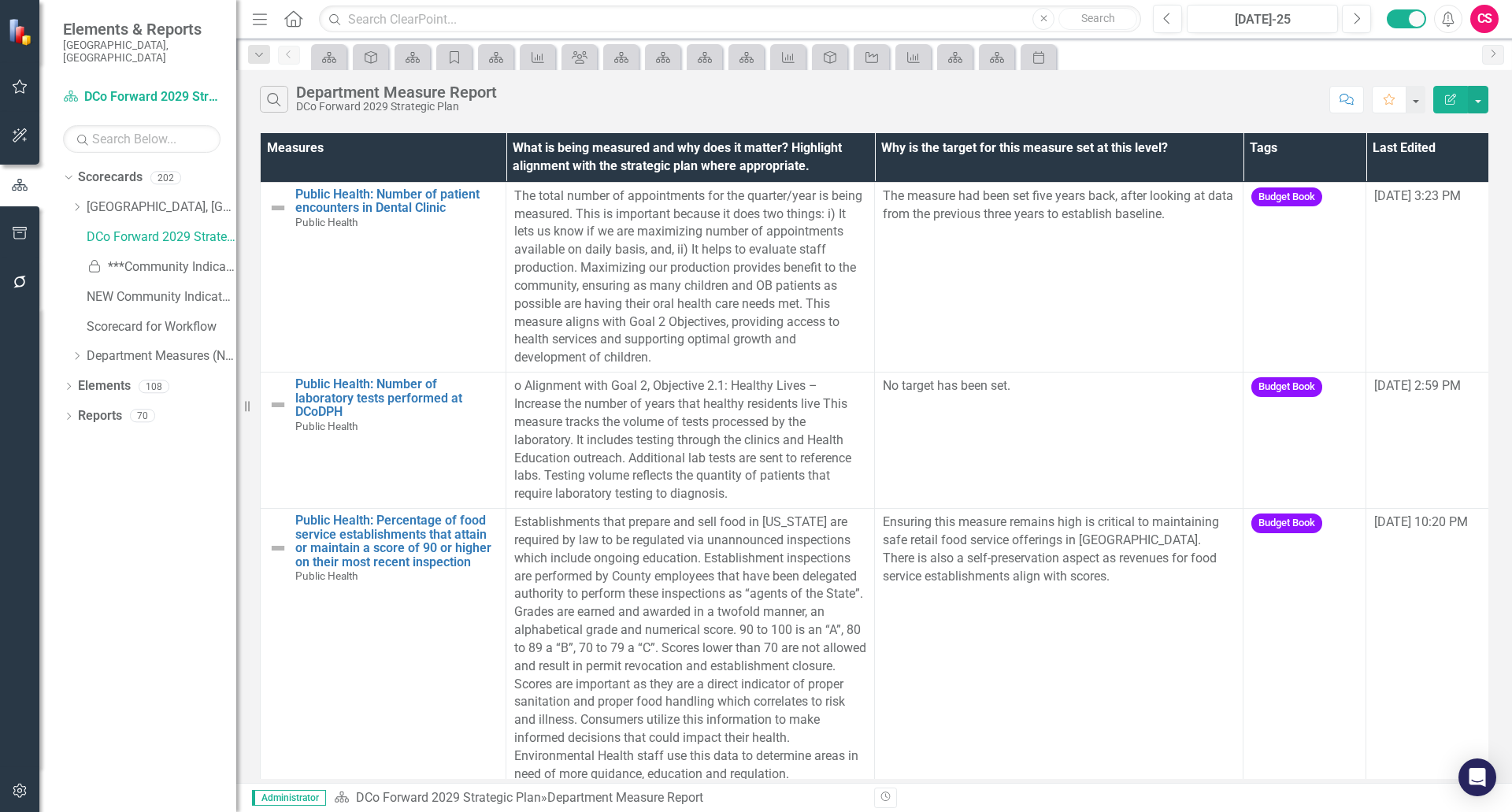
click at [1455, 104] on icon "Edit Report" at bounding box center [1451, 98] width 14 height 11
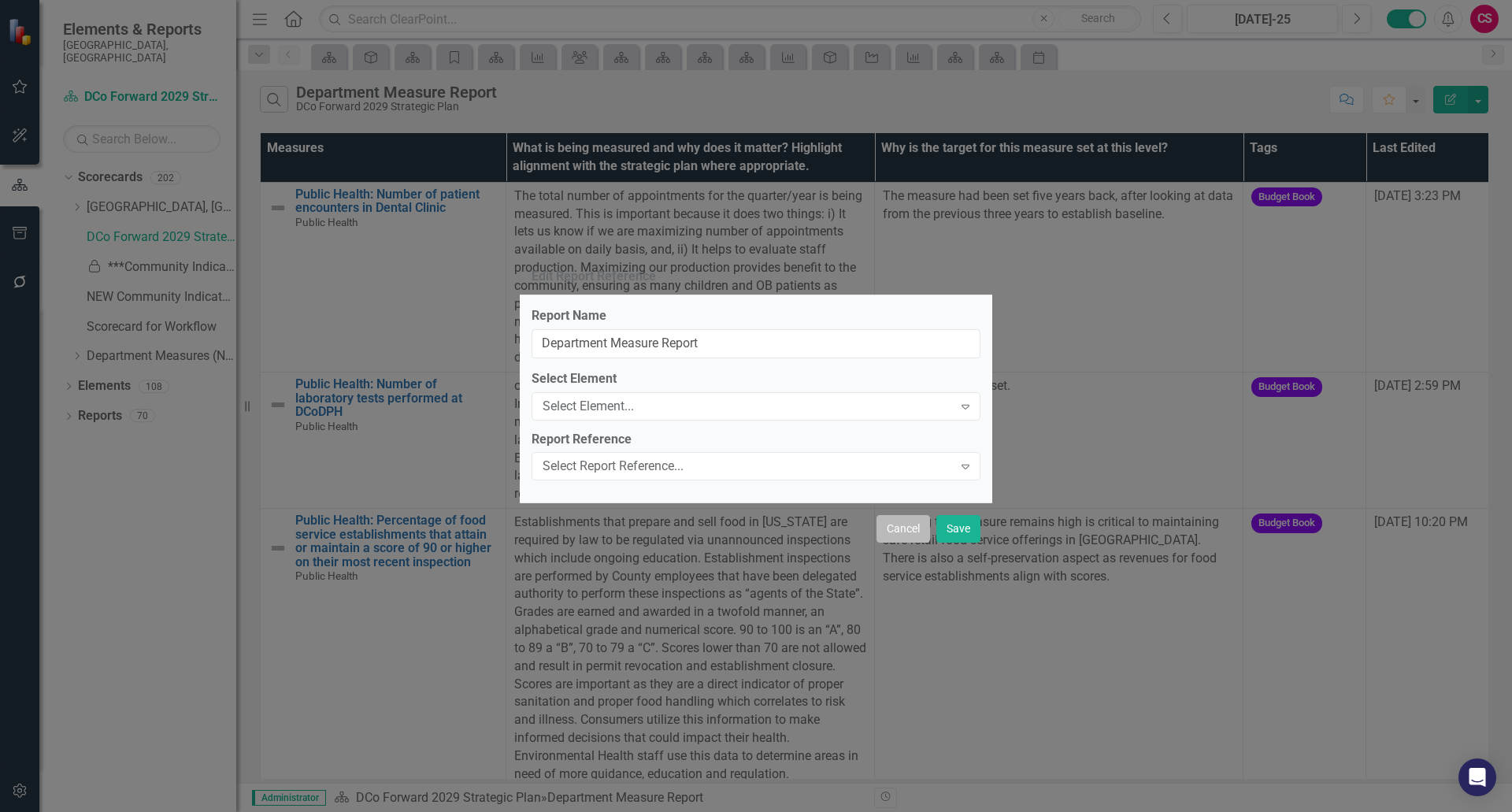
click at [898, 524] on button "Cancel" at bounding box center [904, 528] width 54 height 28
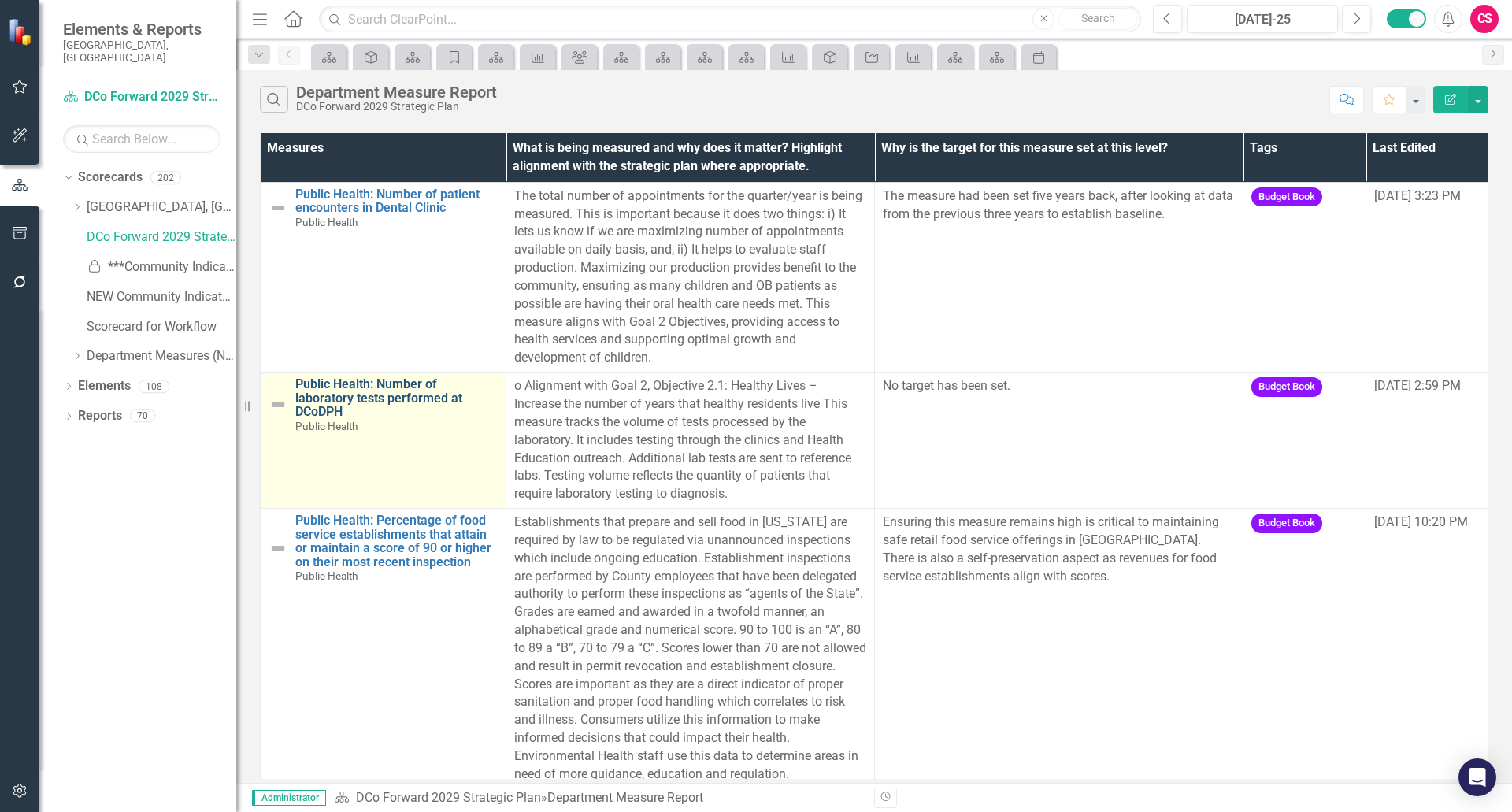
click at [344, 396] on link "Public Health: Number of laboratory tests performed at DCoDPH" at bounding box center [396, 398] width 203 height 42
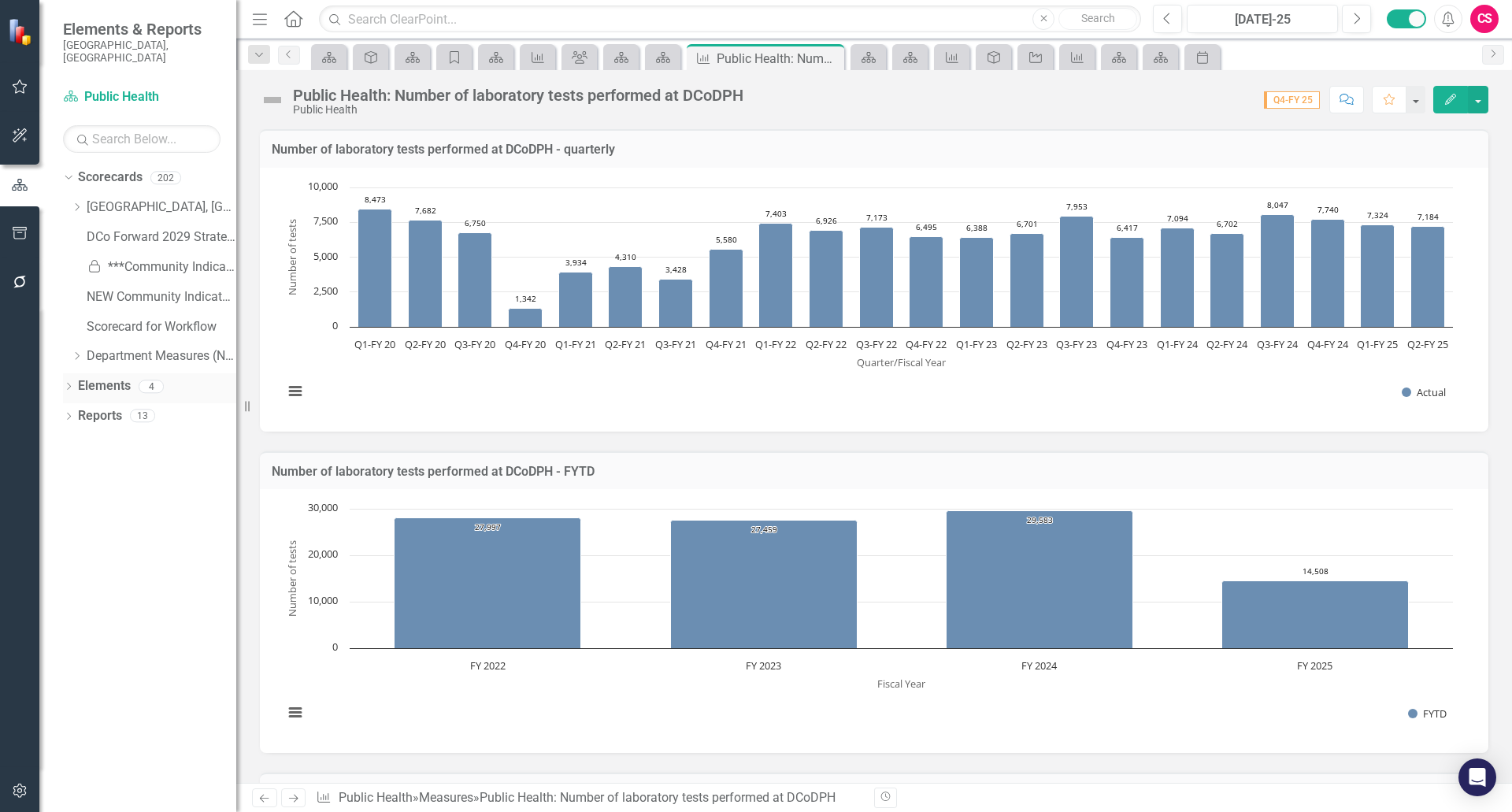
click at [97, 377] on link "Elements" at bounding box center [104, 386] width 53 height 19
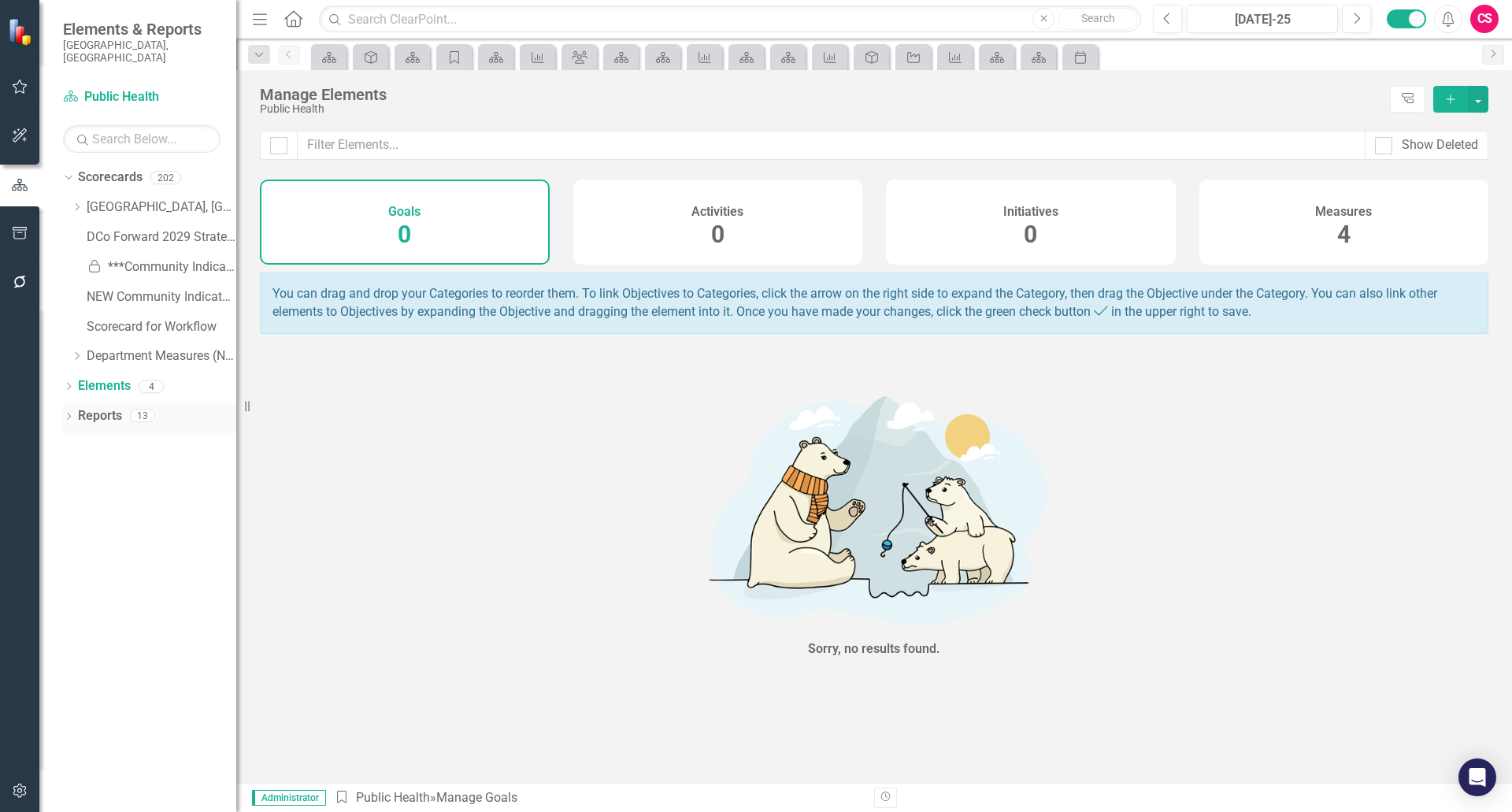
click at [117, 407] on link "Reports" at bounding box center [100, 417] width 44 height 19
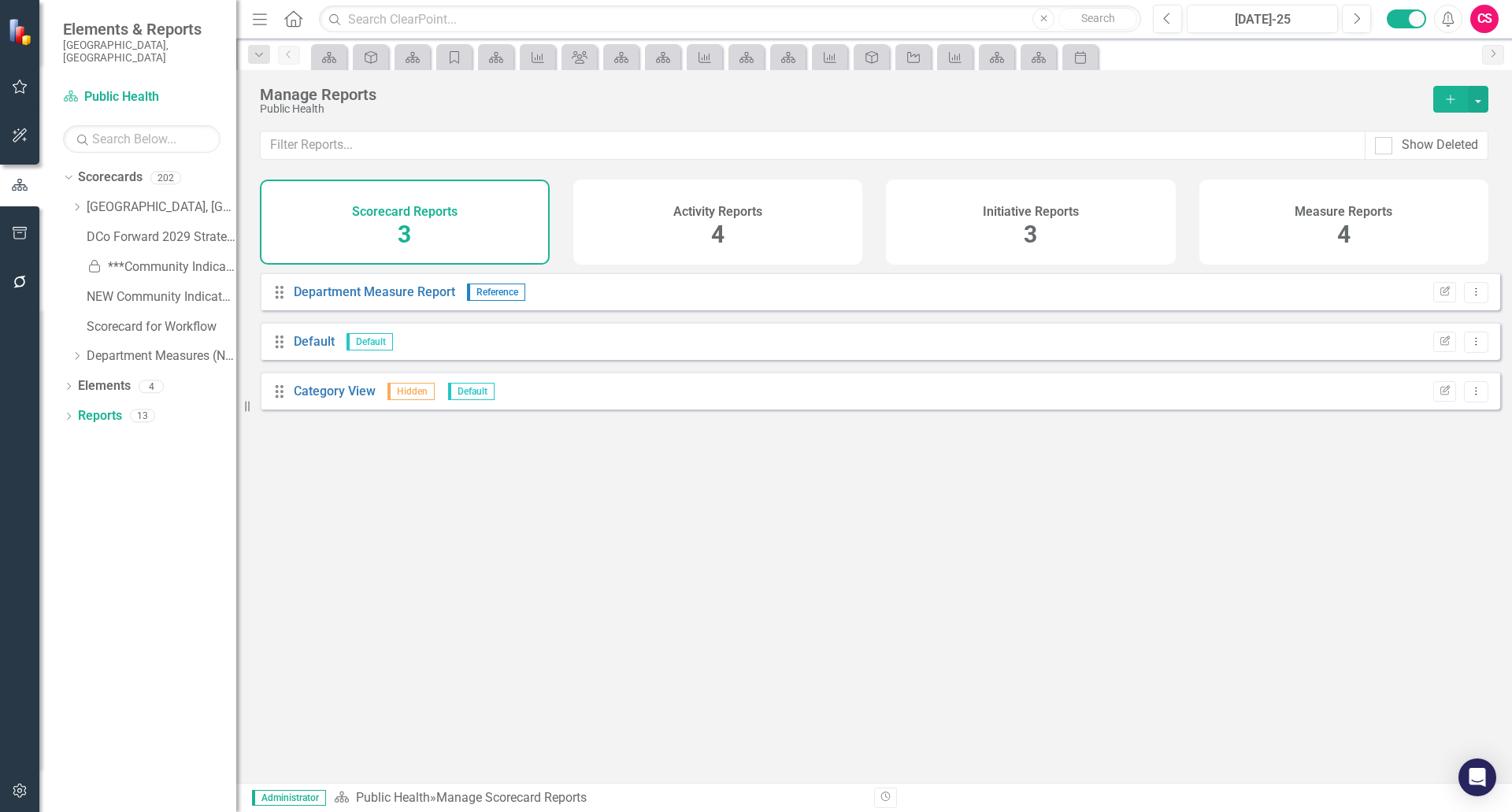
click at [1101, 237] on div "Initiative Reports 3" at bounding box center [1031, 221] width 289 height 85
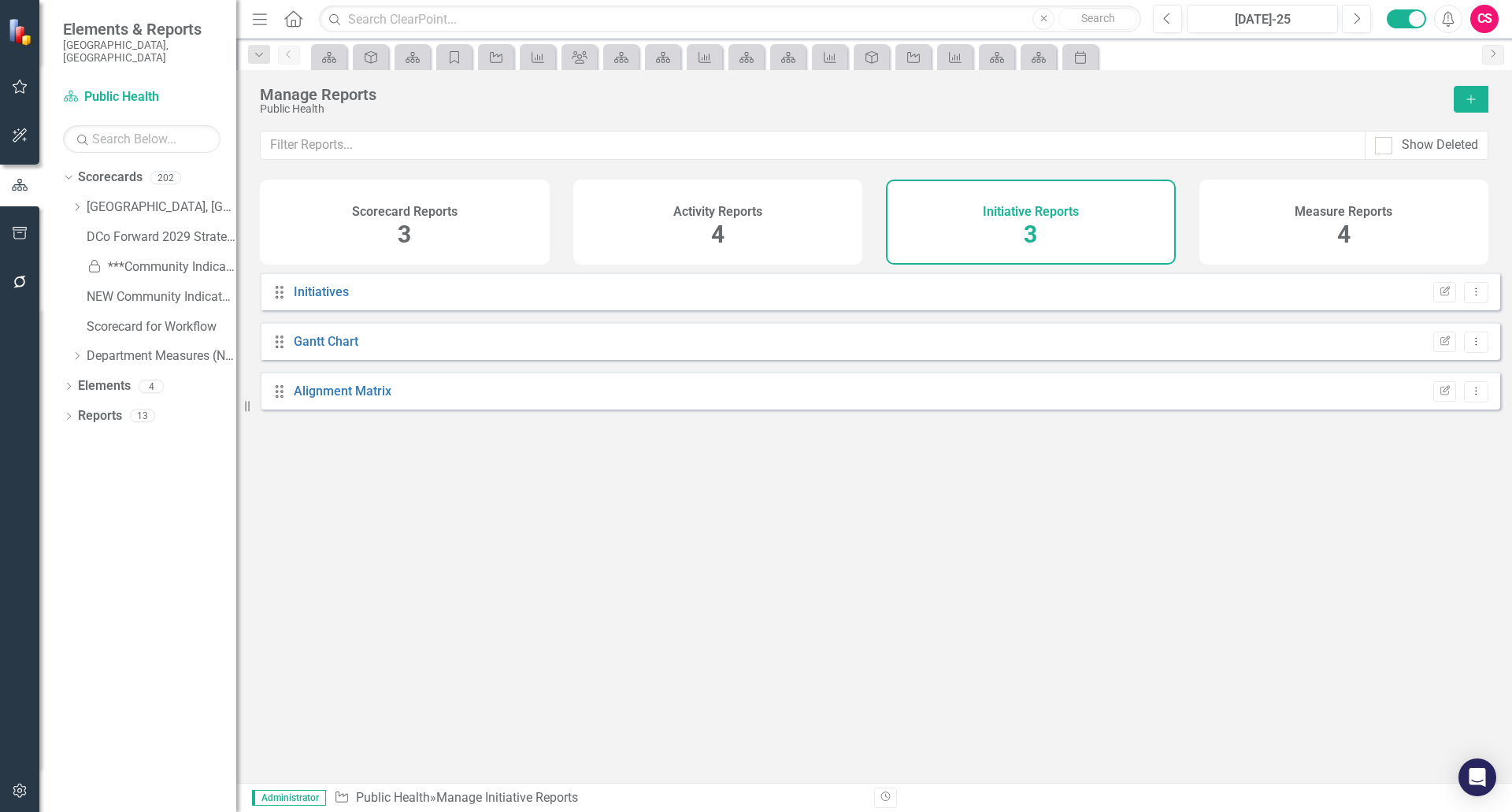
click at [1366, 244] on div "Measure Reports 4" at bounding box center [1345, 221] width 289 height 85
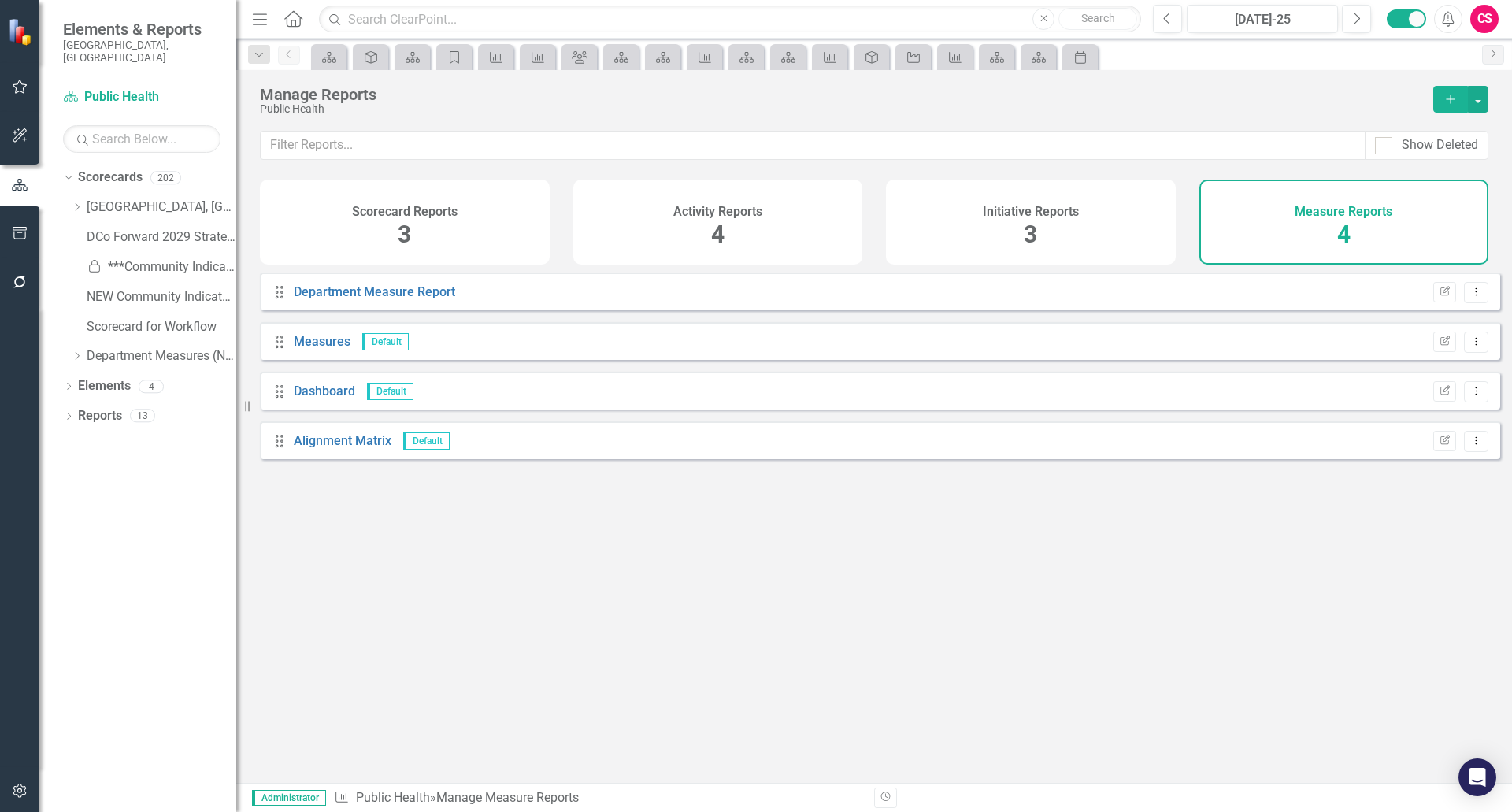
click at [1171, 607] on div "Drag Department Measure Report Edit Report Dropdown Menu Drag Measures Default …" at bounding box center [874, 522] width 1276 height 499
